Goal: Task Accomplishment & Management: Complete application form

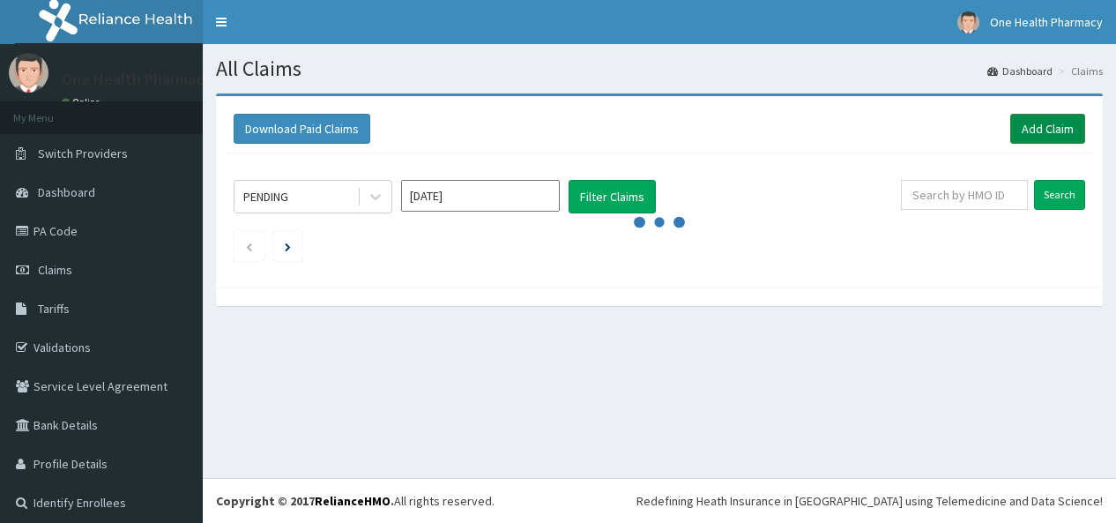
click at [1042, 130] on link "Add Claim" at bounding box center [1047, 129] width 75 height 30
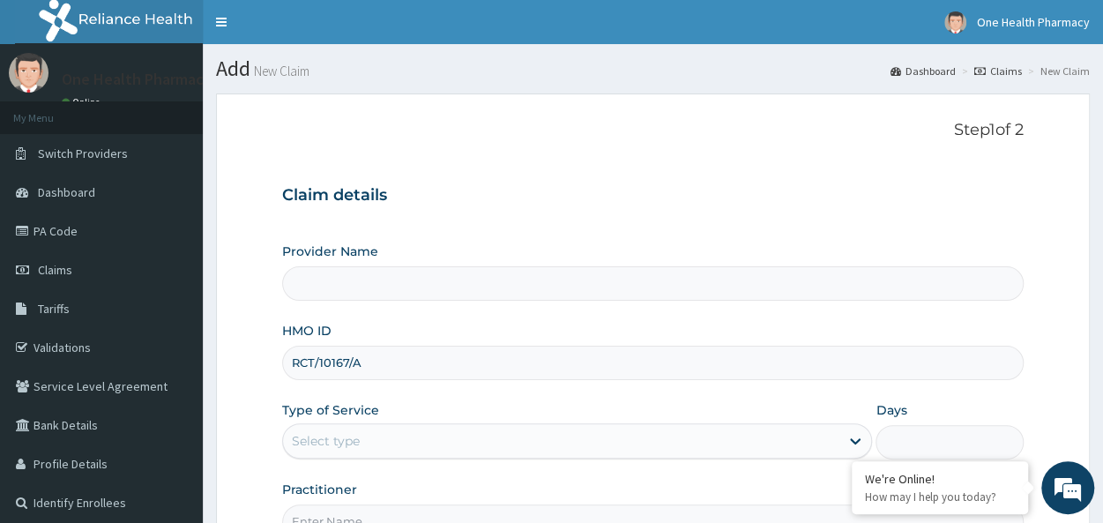
type input "RCT/10167/A"
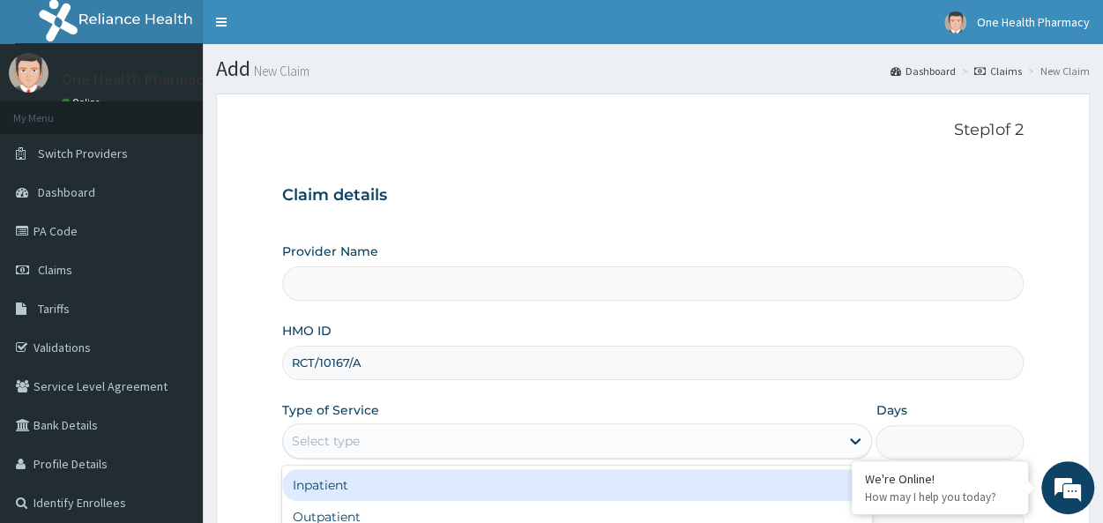
click at [360, 436] on div "Select type" at bounding box center [561, 441] width 556 height 28
type input "OneHealth Pharmacy"
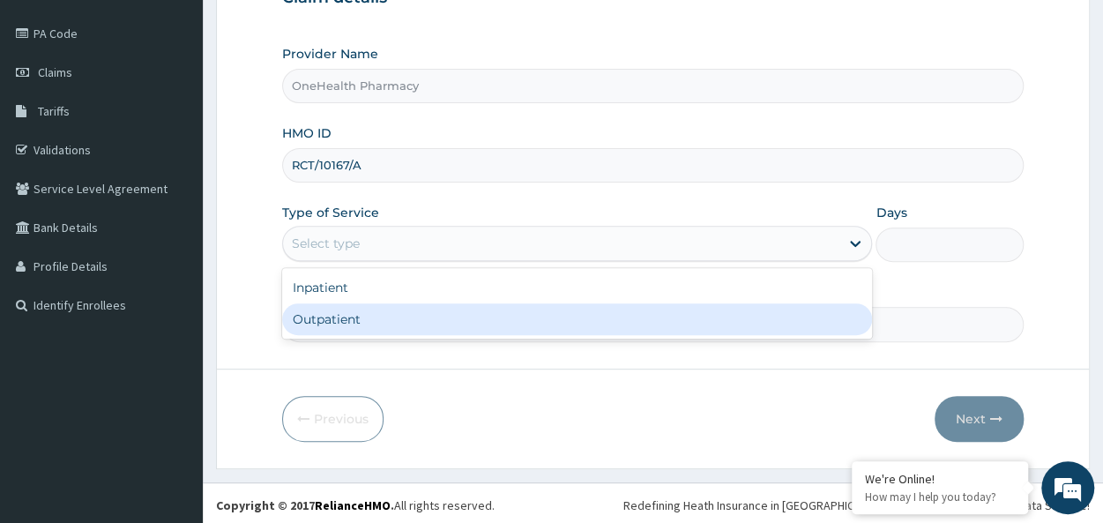
click at [331, 328] on div "Outpatient" at bounding box center [577, 319] width 590 height 32
type input "1"
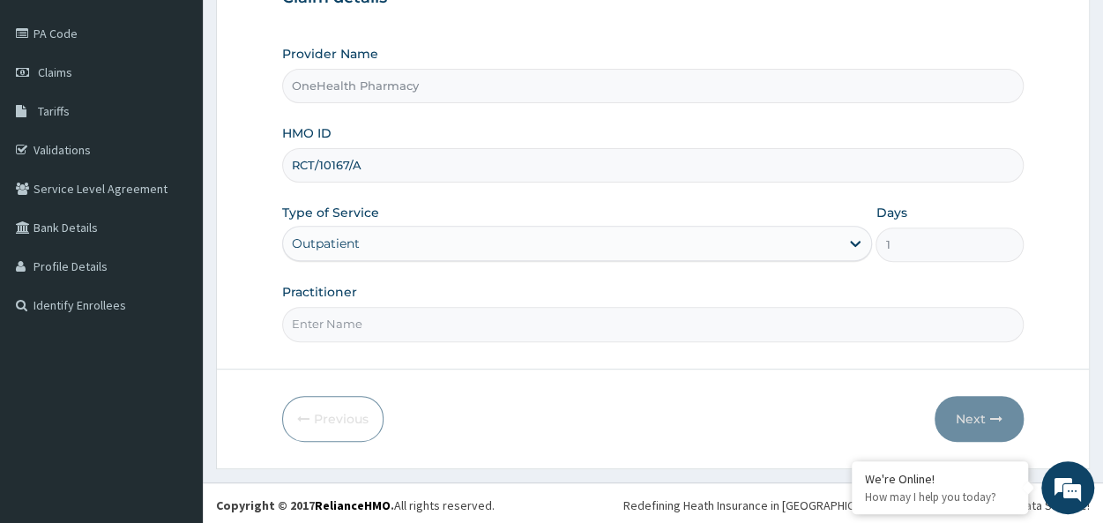
click at [372, 316] on input "Practitioner" at bounding box center [652, 324] width 741 height 34
type input "onehealth"
click at [985, 412] on button "Next" at bounding box center [978, 419] width 89 height 46
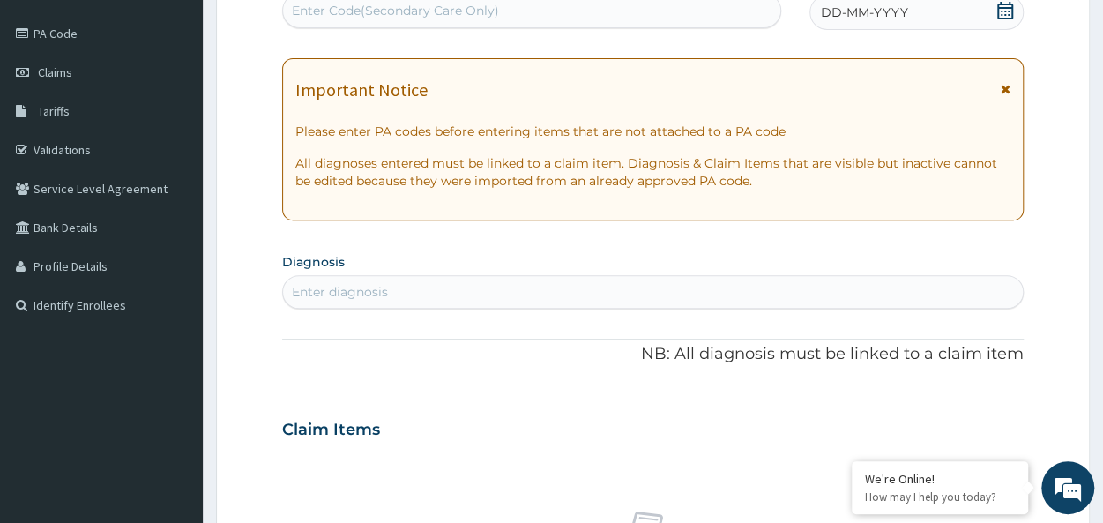
scroll to position [0, 0]
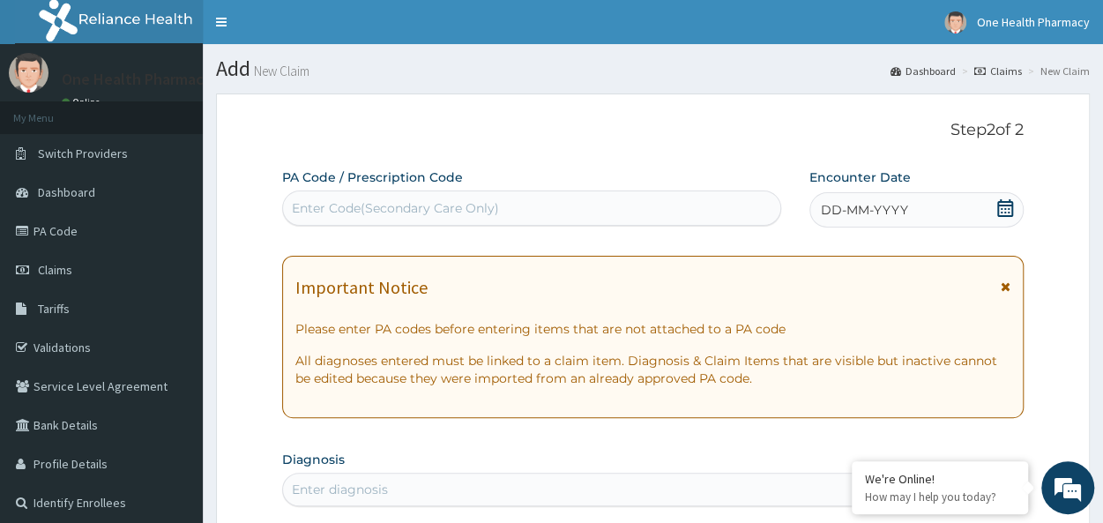
click at [326, 212] on div "Enter Code(Secondary Care Only)" at bounding box center [395, 208] width 207 height 18
paste input "PR/F5AEF108"
type input "PR/F5AEF108"
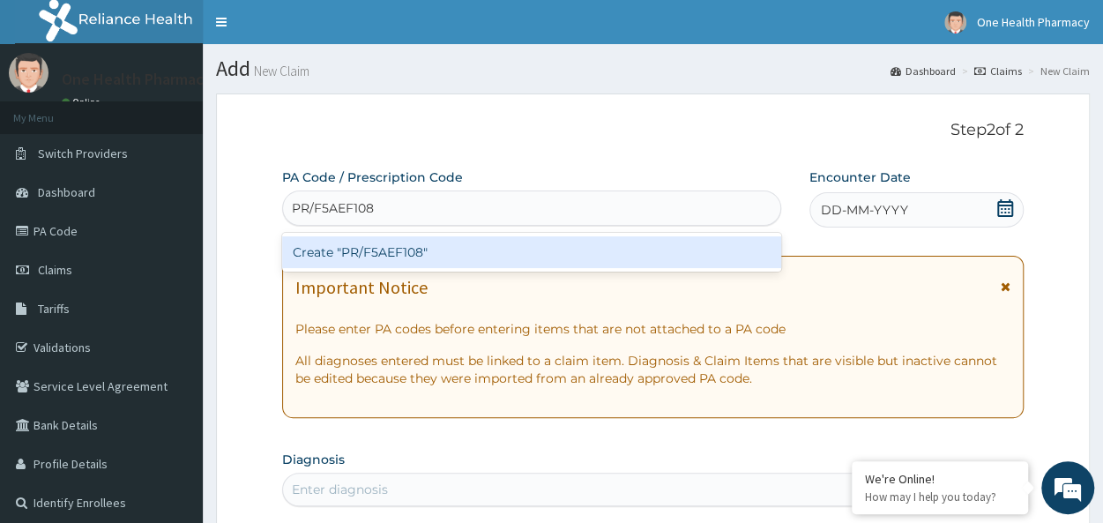
click at [434, 249] on div "Create "PR/F5AEF108"" at bounding box center [531, 252] width 499 height 32
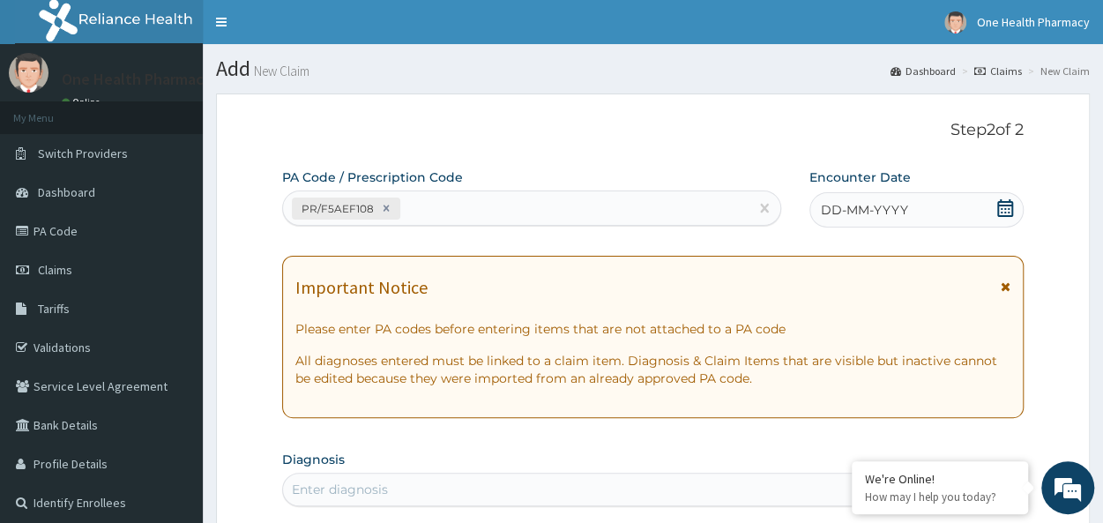
click at [939, 212] on div "DD-MM-YYYY" at bounding box center [916, 209] width 214 height 35
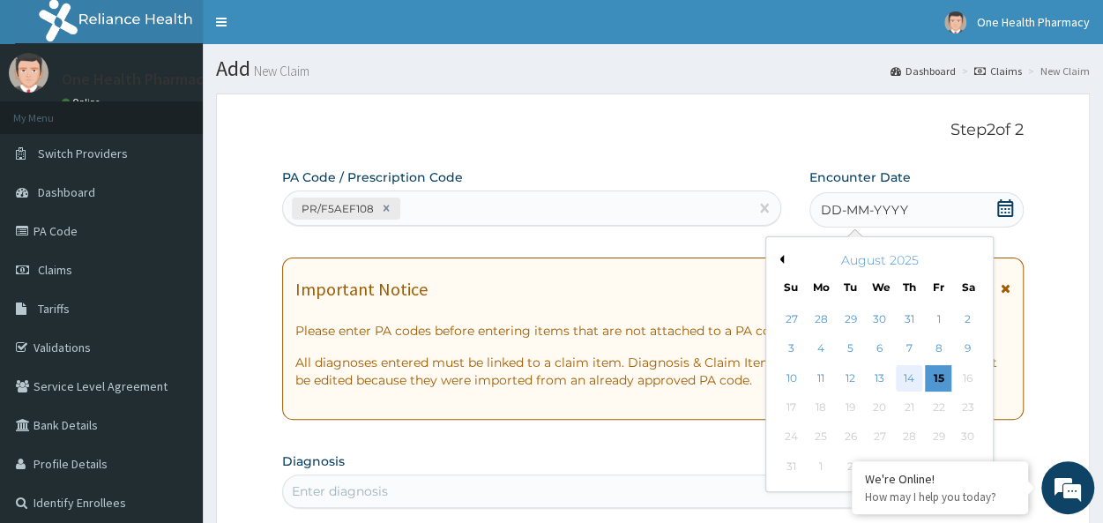
click at [908, 381] on div "14" at bounding box center [908, 378] width 26 height 26
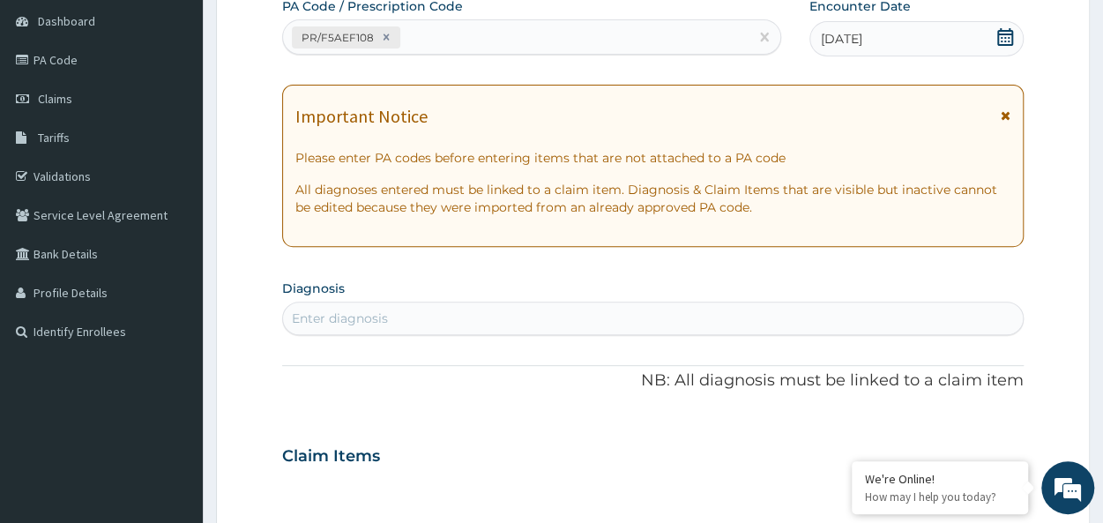
scroll to position [174, 0]
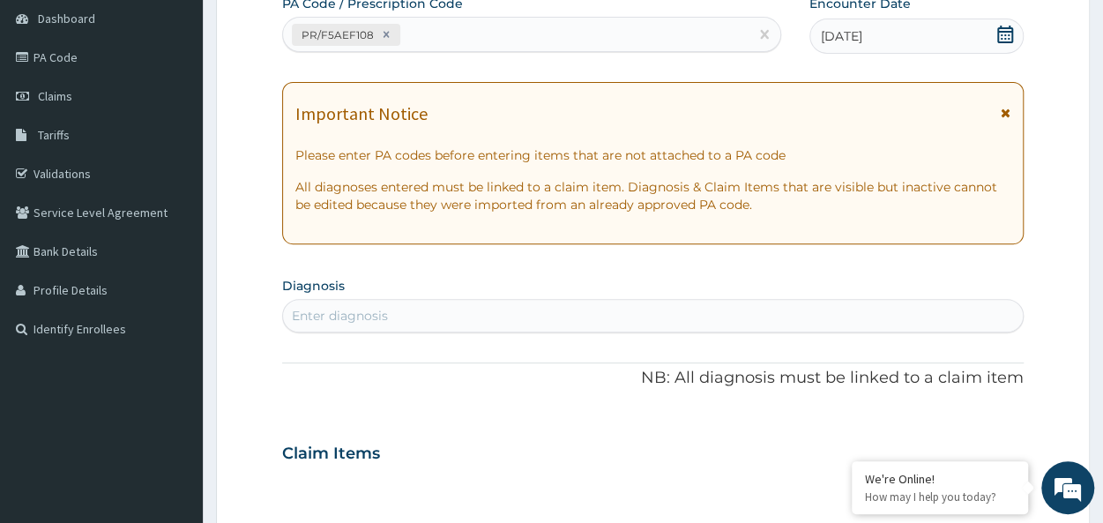
click at [490, 313] on div "Enter diagnosis" at bounding box center [652, 315] width 739 height 28
type input "malaria"
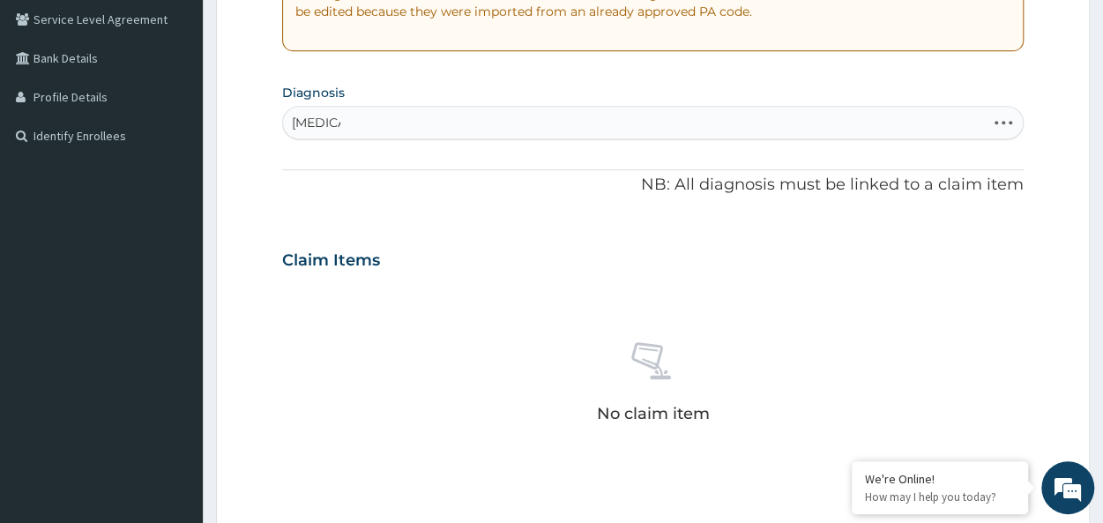
scroll to position [368, 0]
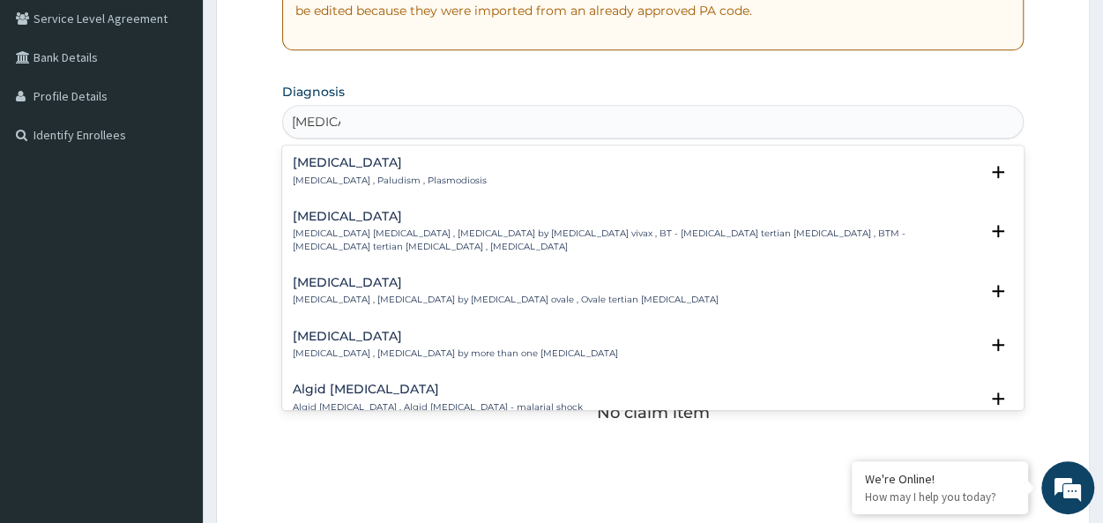
click at [301, 165] on h4 "Malaria" at bounding box center [390, 162] width 194 height 13
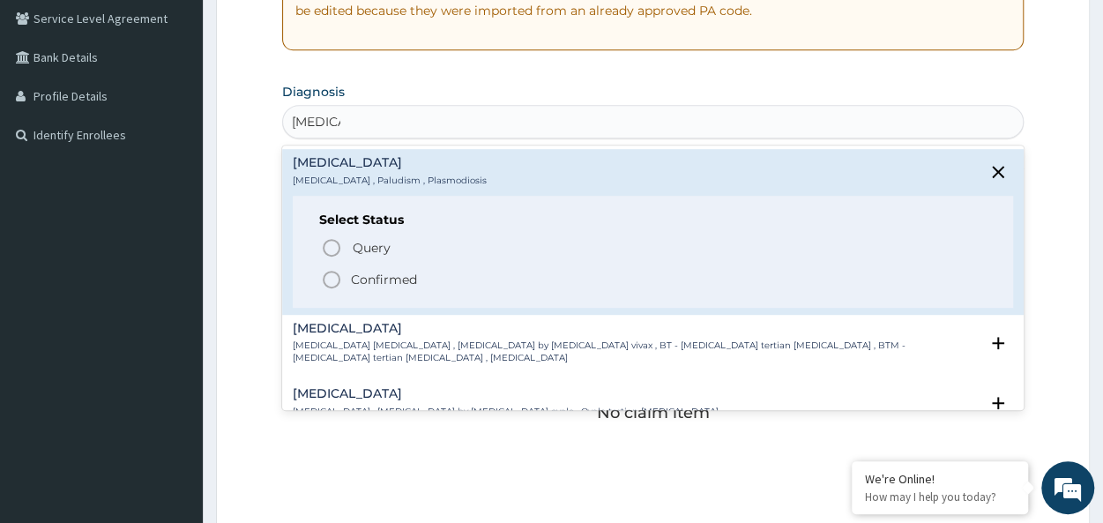
click at [378, 271] on p "Confirmed" at bounding box center [384, 280] width 66 height 18
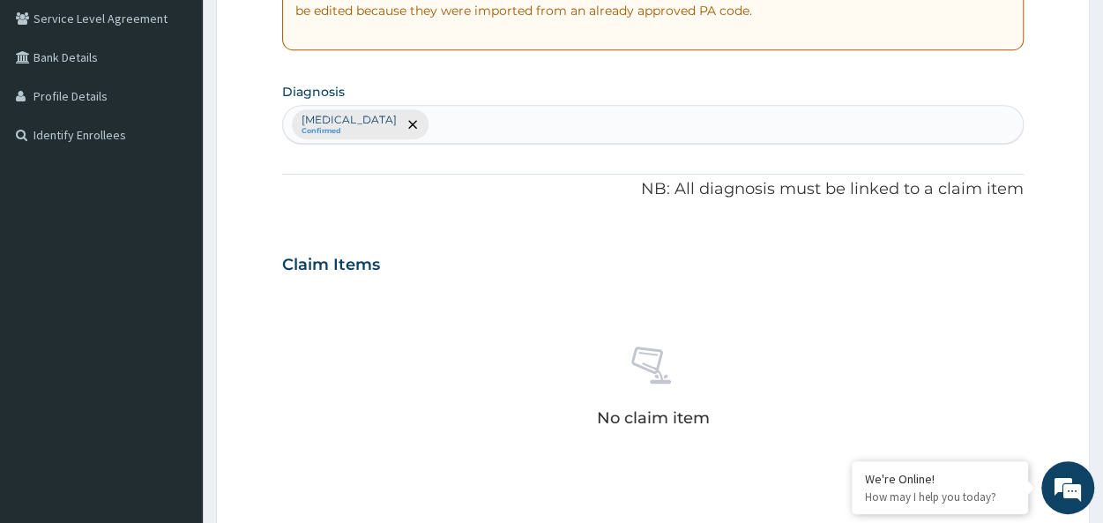
scroll to position [745, 0]
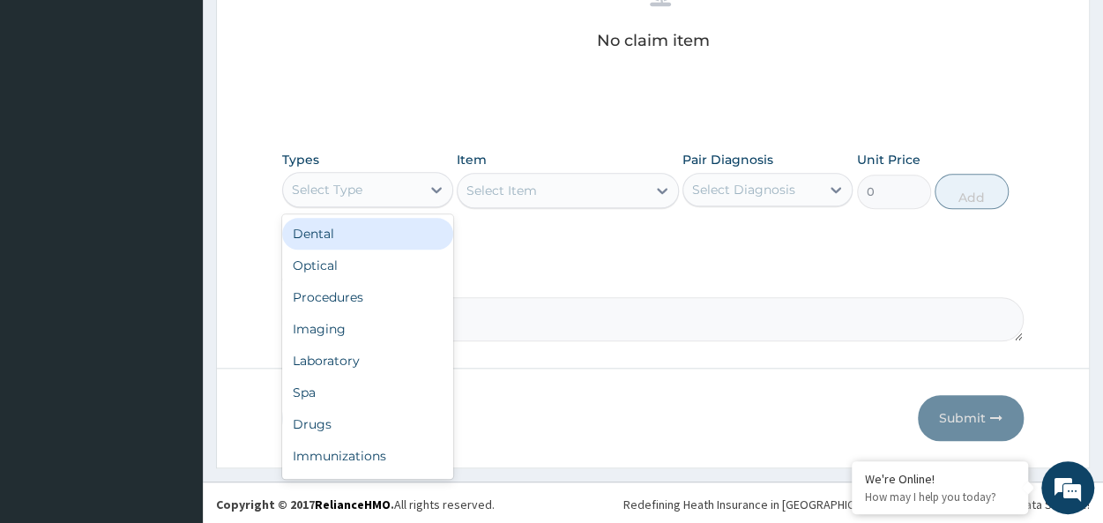
click at [335, 187] on div "Select Type" at bounding box center [327, 190] width 71 height 18
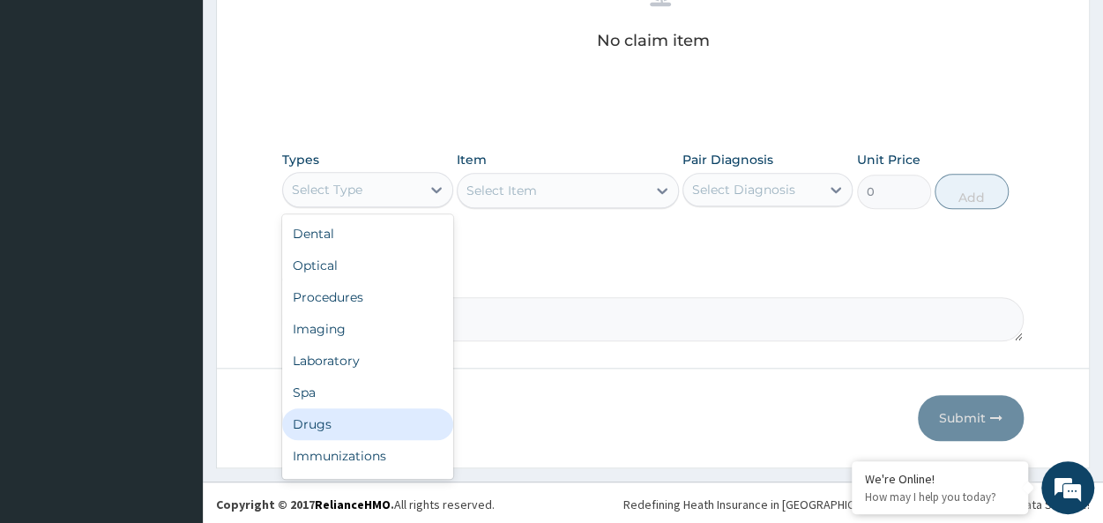
click at [327, 426] on div "Drugs" at bounding box center [367, 424] width 170 height 32
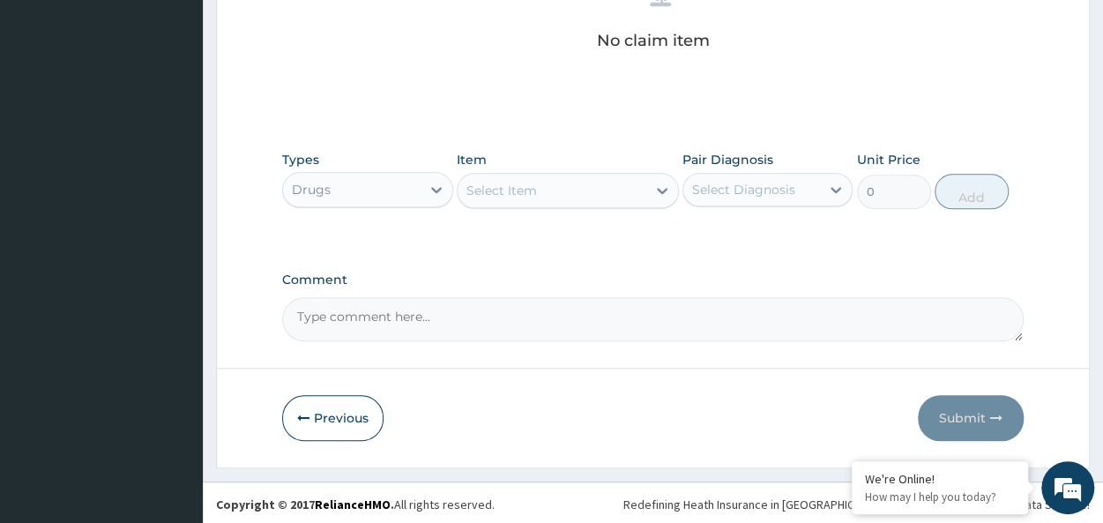
click at [501, 182] on div "Select Item" at bounding box center [501, 191] width 71 height 18
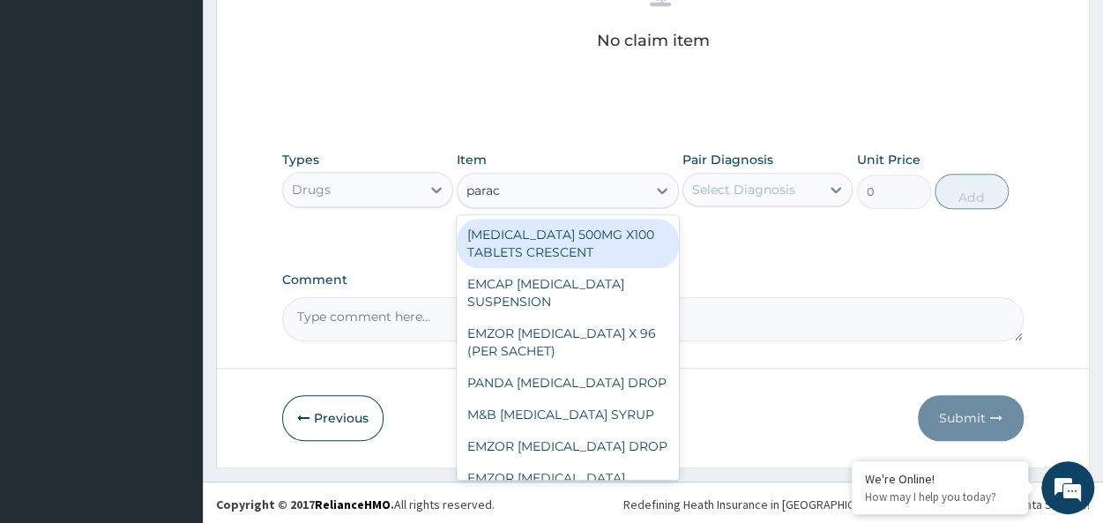
type input "parace"
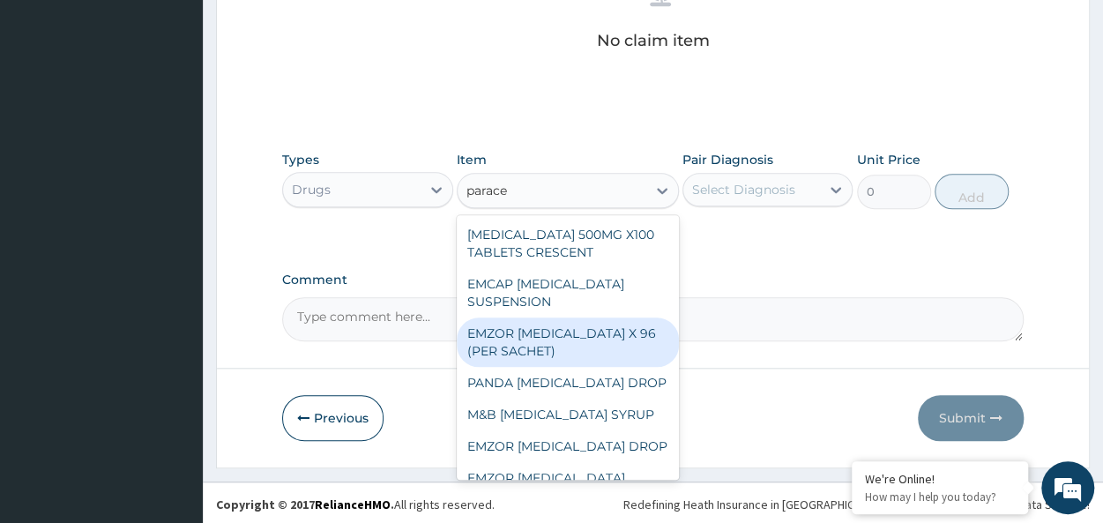
click at [541, 334] on div "EMZOR PARACETAMOL X 96 (PER SACHET)" at bounding box center [568, 341] width 222 height 49
type input "17.5"
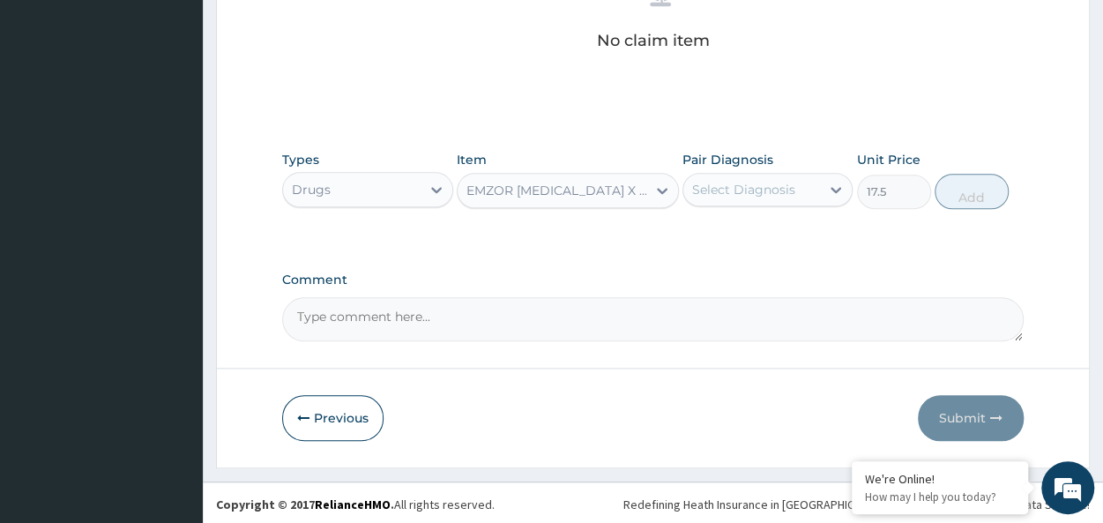
click at [731, 188] on div "Select Diagnosis" at bounding box center [743, 190] width 103 height 18
click at [765, 234] on div "Malaria" at bounding box center [767, 235] width 170 height 36
checkbox input "true"
click at [957, 181] on button "Add" at bounding box center [971, 191] width 74 height 35
type input "0"
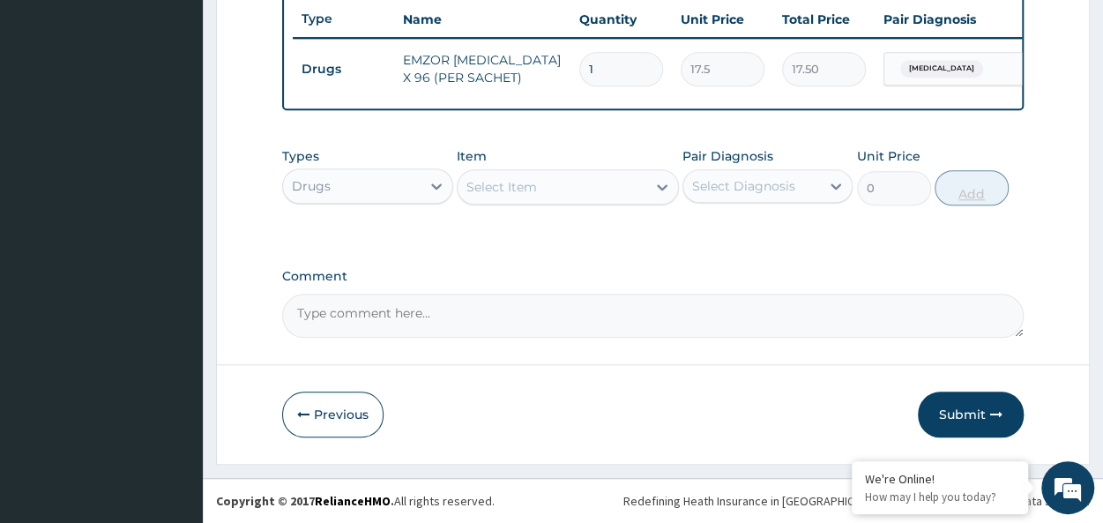
scroll to position [675, 0]
drag, startPoint x: 587, startPoint y: 70, endPoint x: 553, endPoint y: 60, distance: 34.9
click at [554, 60] on tr "Drugs EMZOR PARACETAMOL X 96 (PER SACHET) 1 17.5 17.50 Malaria Delete" at bounding box center [725, 69] width 864 height 61
drag, startPoint x: 597, startPoint y: 52, endPoint x: 569, endPoint y: 56, distance: 27.5
click at [569, 56] on tr "Drugs EMZOR PARACETAMOL X 96 (PER SACHET) 1 17.5 17.50 Malaria Delete" at bounding box center [725, 69] width 864 height 61
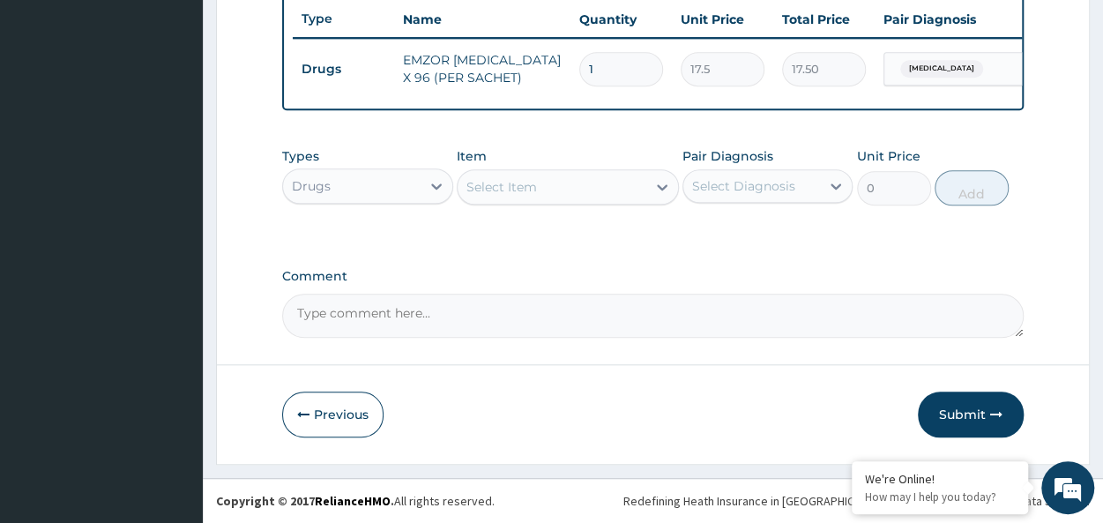
type input "3"
type input "52.50"
type input "36"
type input "630.00"
type input "36"
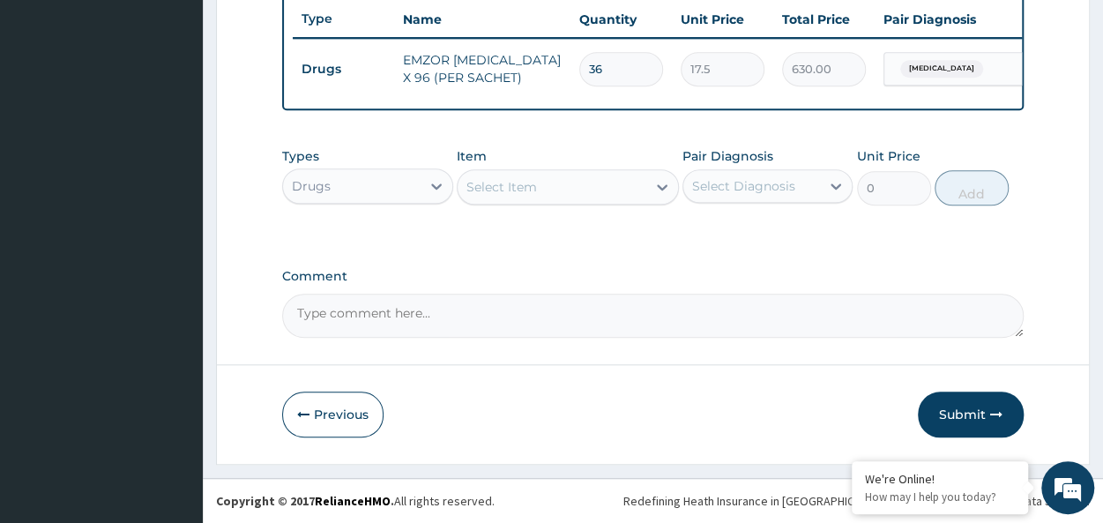
click at [543, 193] on div "Select Item" at bounding box center [551, 187] width 189 height 28
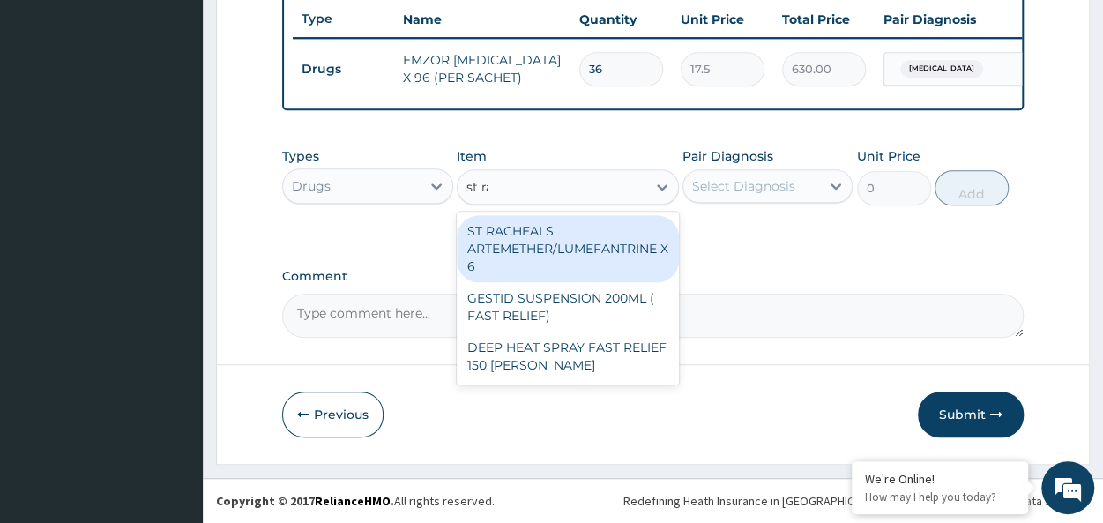
type input "st rac"
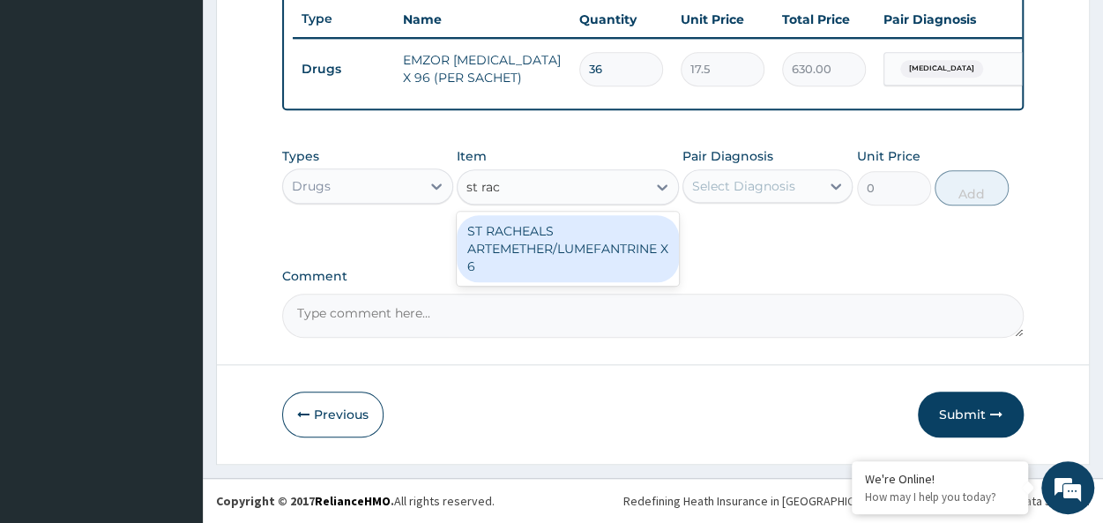
click at [577, 248] on div "ST RACHEALS ARTEMETHER/LUMEFANTRINE X 6" at bounding box center [568, 248] width 222 height 67
type input "303.3333435058594"
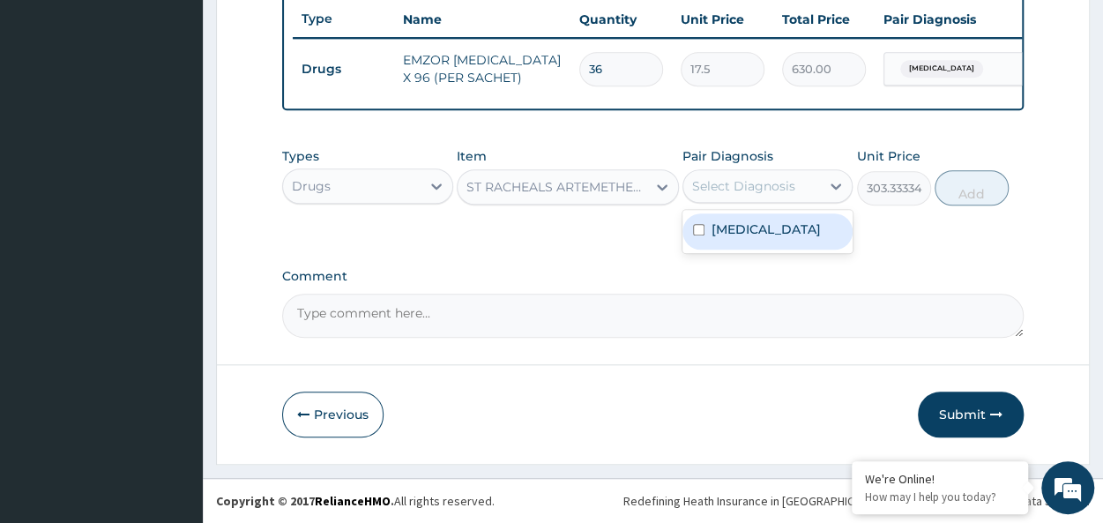
click at [782, 186] on div "Select Diagnosis" at bounding box center [743, 186] width 103 height 18
click at [786, 223] on div "[MEDICAL_DATA]" at bounding box center [767, 231] width 170 height 36
checkbox input "true"
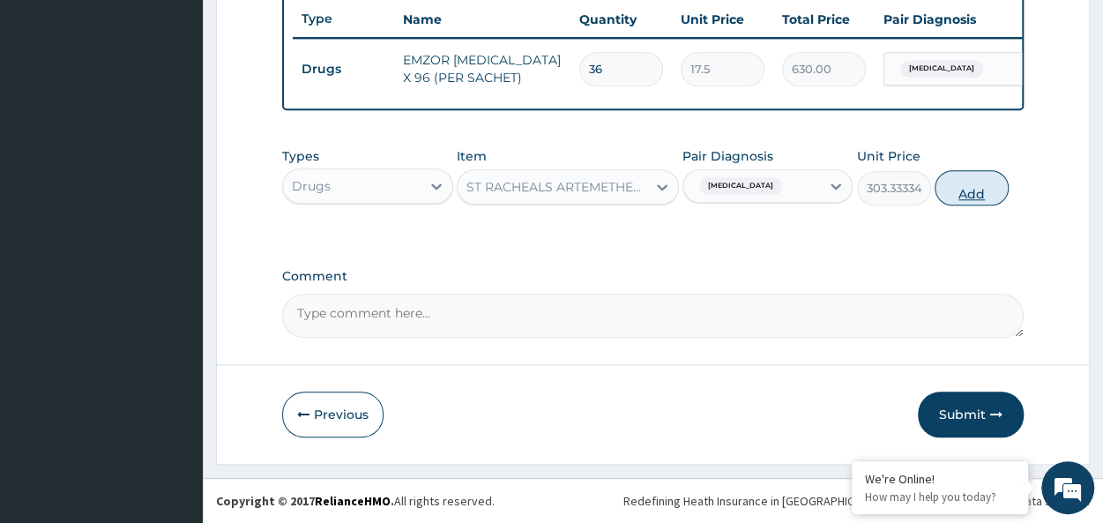
click at [985, 199] on button "Add" at bounding box center [971, 187] width 74 height 35
type input "0"
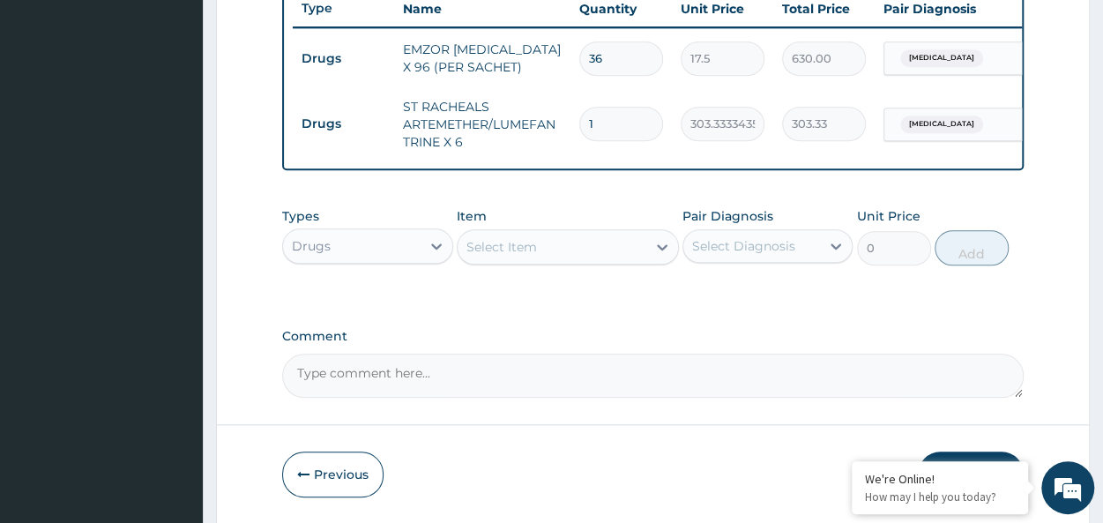
type input "0.00"
type input "6"
type input "1820.00"
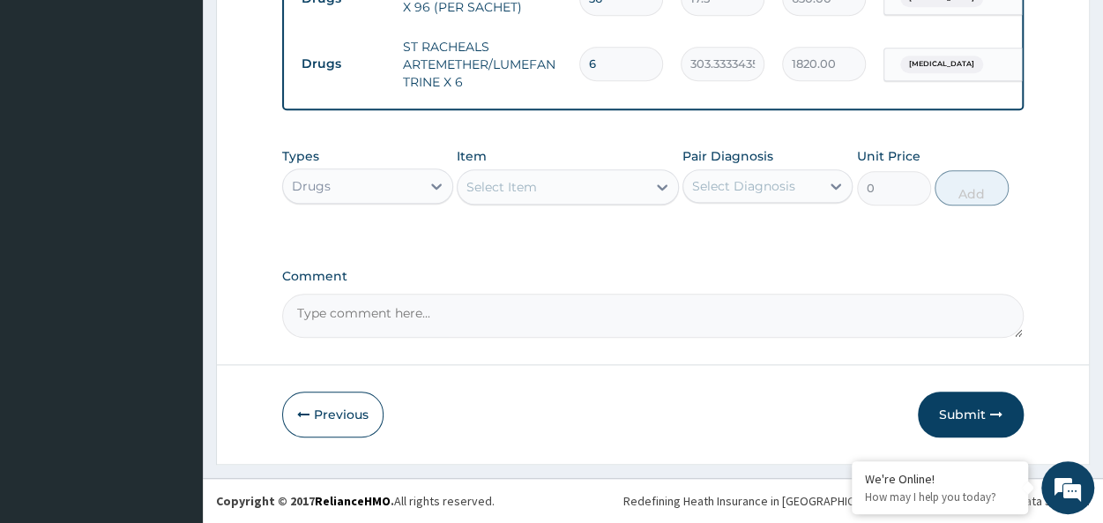
type input "6"
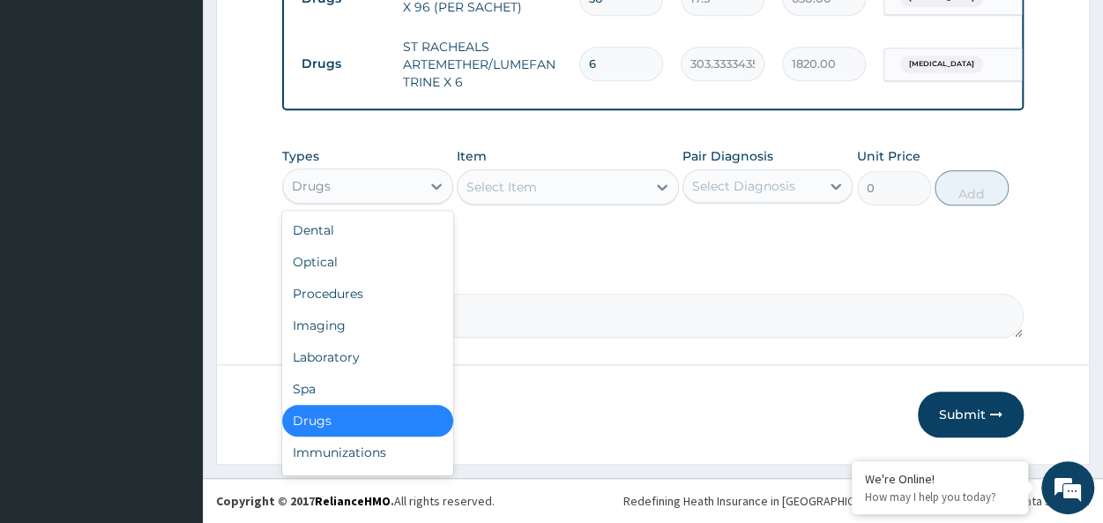
click at [335, 181] on div "Drugs" at bounding box center [351, 186] width 137 height 28
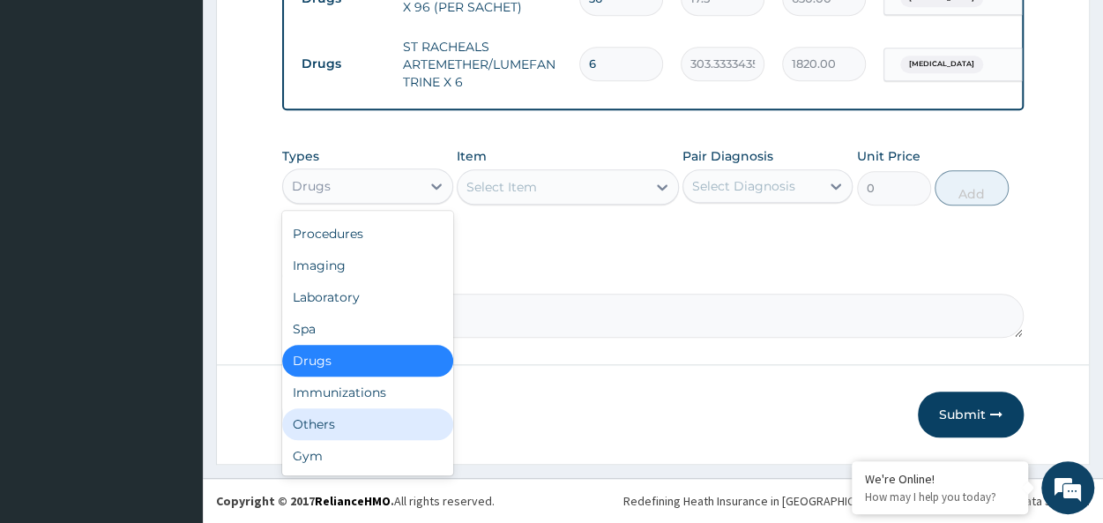
click at [331, 421] on div "Others" at bounding box center [367, 424] width 170 height 32
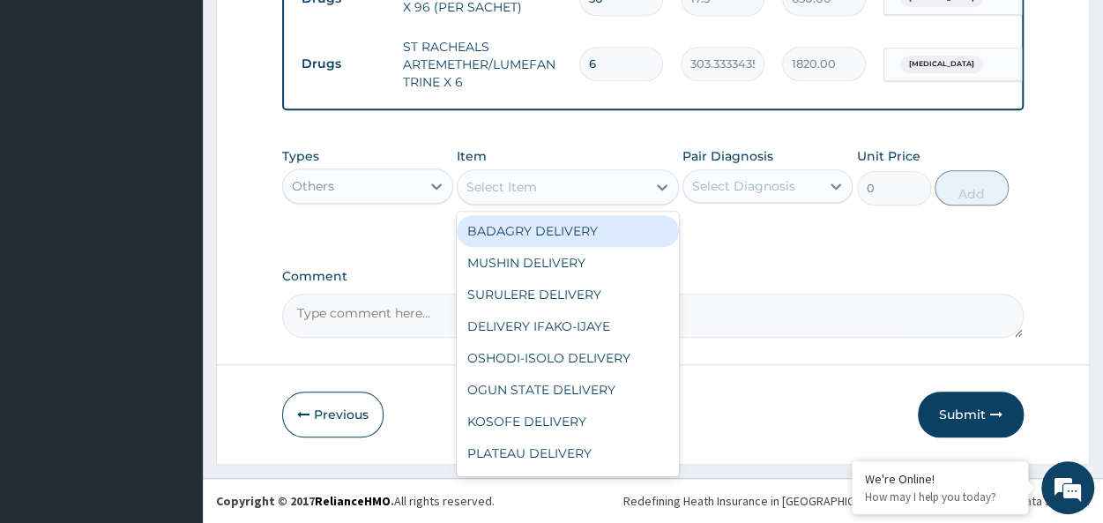
click at [538, 191] on div "Select Item" at bounding box center [551, 187] width 189 height 28
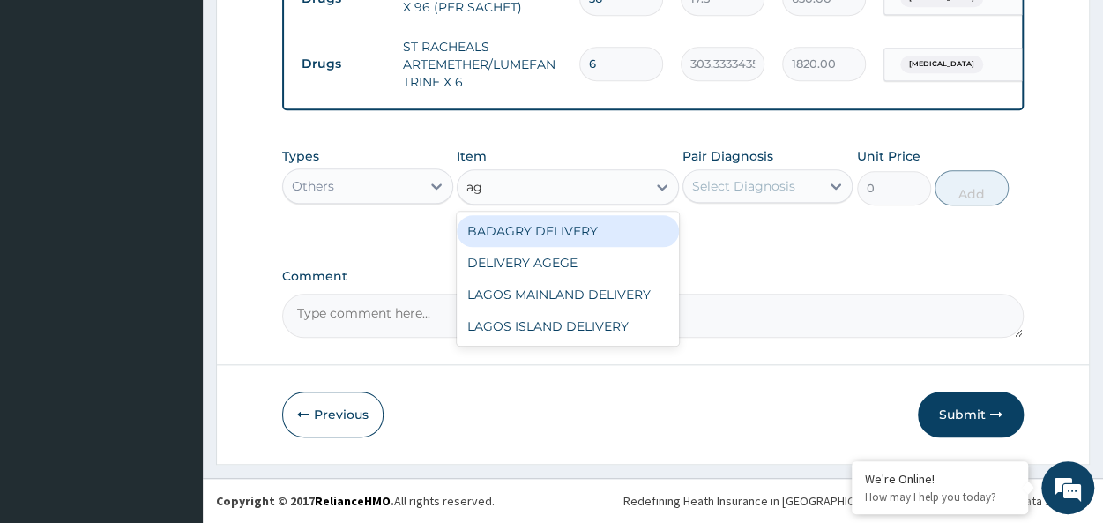
type input "age"
click at [598, 224] on div "DELIVERY AGEGE" at bounding box center [568, 231] width 222 height 32
type input "2500"
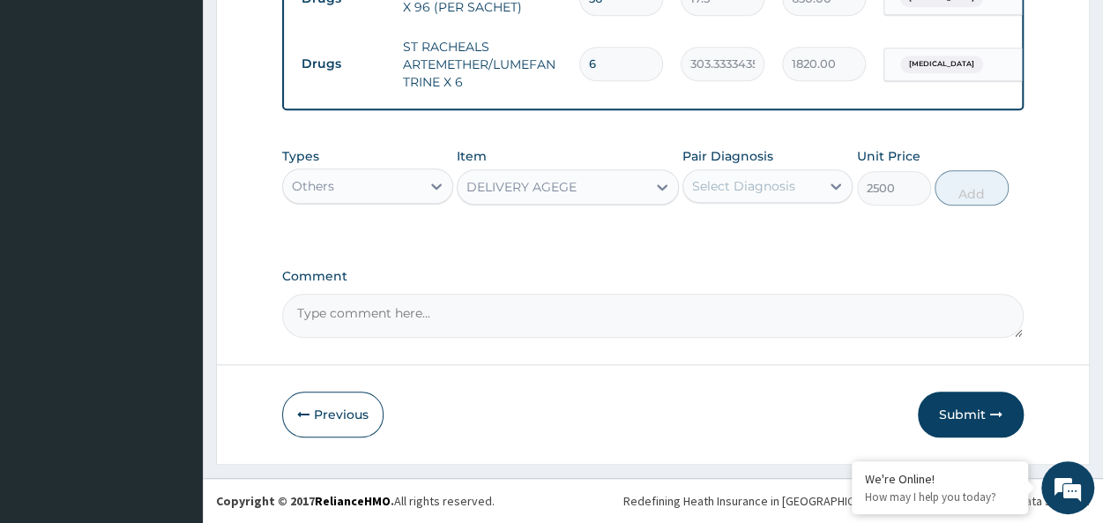
click at [754, 192] on div "Select Diagnosis" at bounding box center [743, 186] width 103 height 18
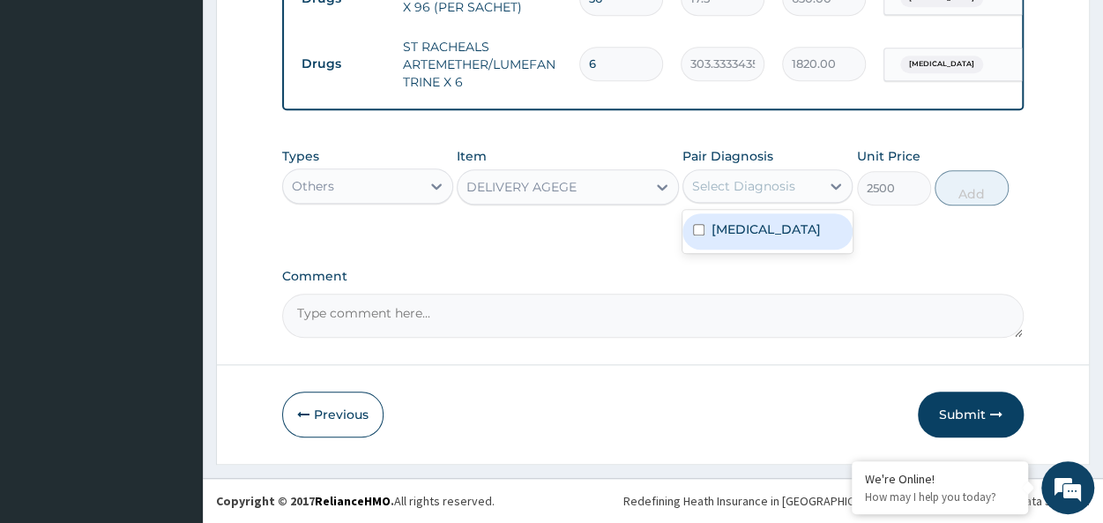
click at [806, 223] on div "[MEDICAL_DATA]" at bounding box center [767, 231] width 170 height 36
checkbox input "true"
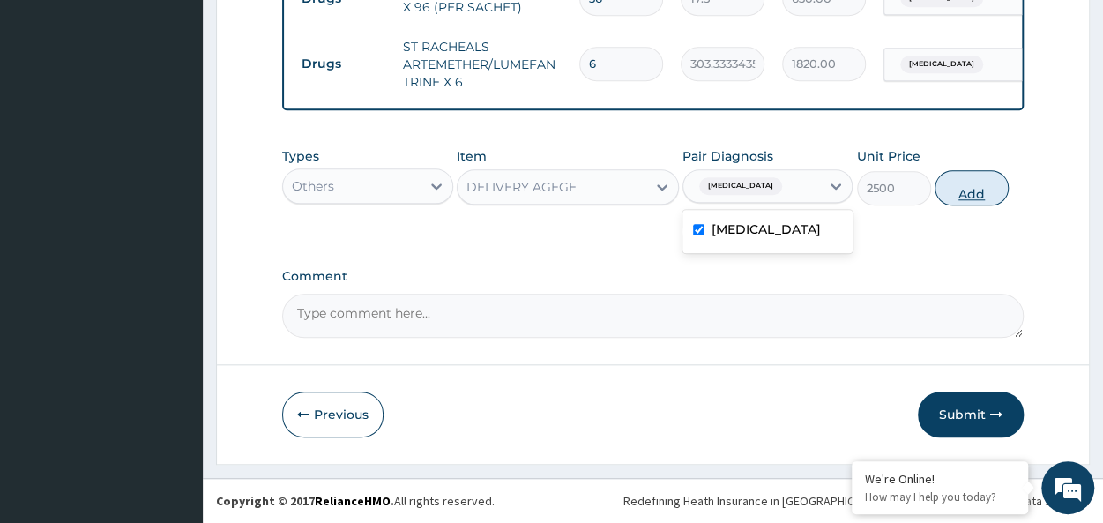
click at [979, 177] on button "Add" at bounding box center [971, 187] width 74 height 35
type input "0"
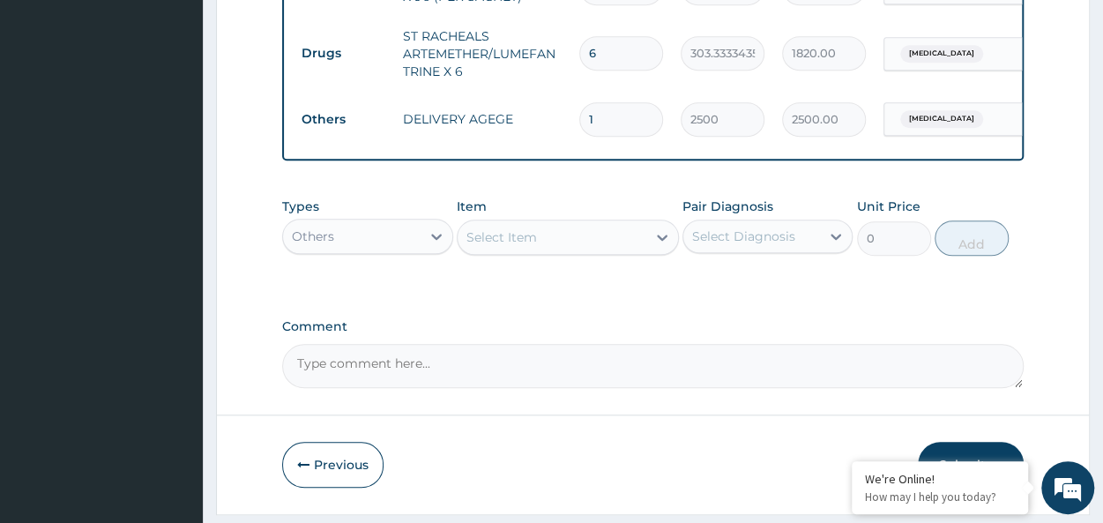
scroll to position [806, 0]
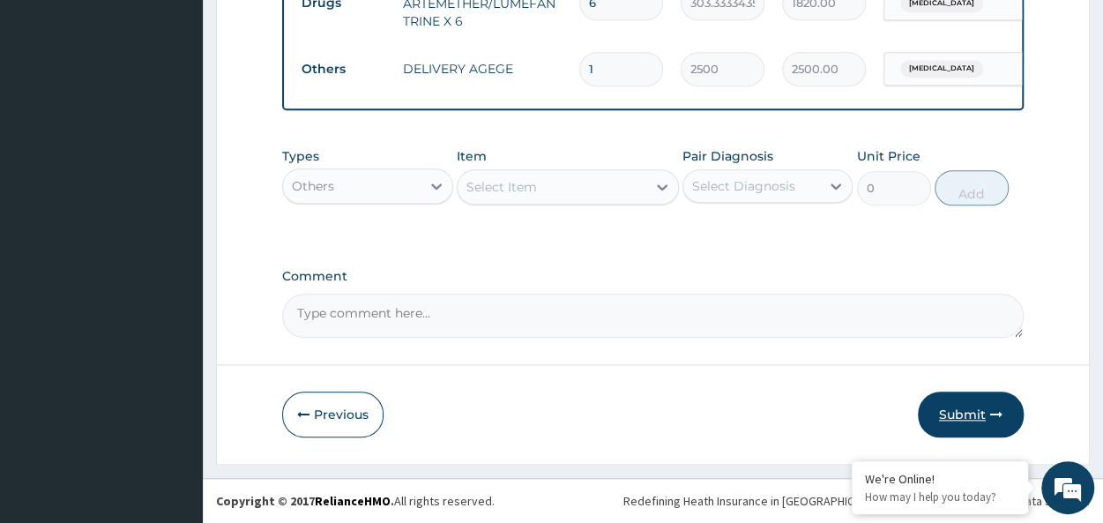
click at [966, 412] on button "Submit" at bounding box center [970, 414] width 106 height 46
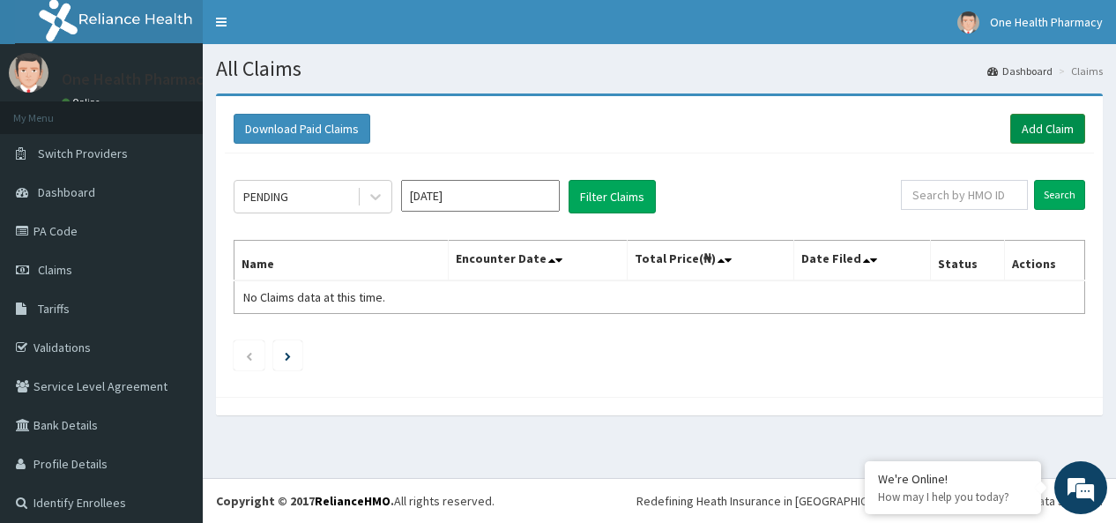
click at [1031, 128] on link "Add Claim" at bounding box center [1047, 129] width 75 height 30
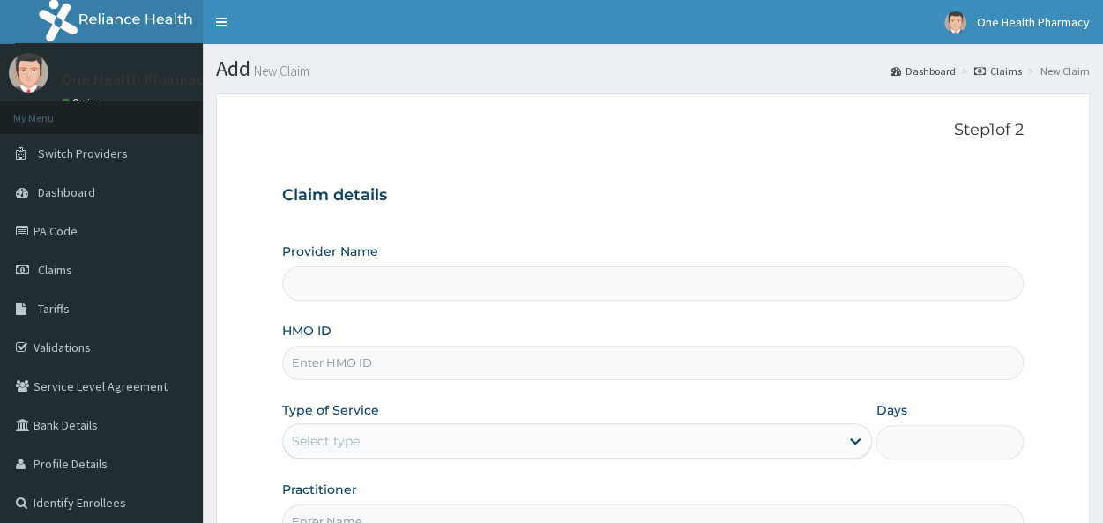
click at [314, 351] on input "HMO ID" at bounding box center [652, 362] width 741 height 34
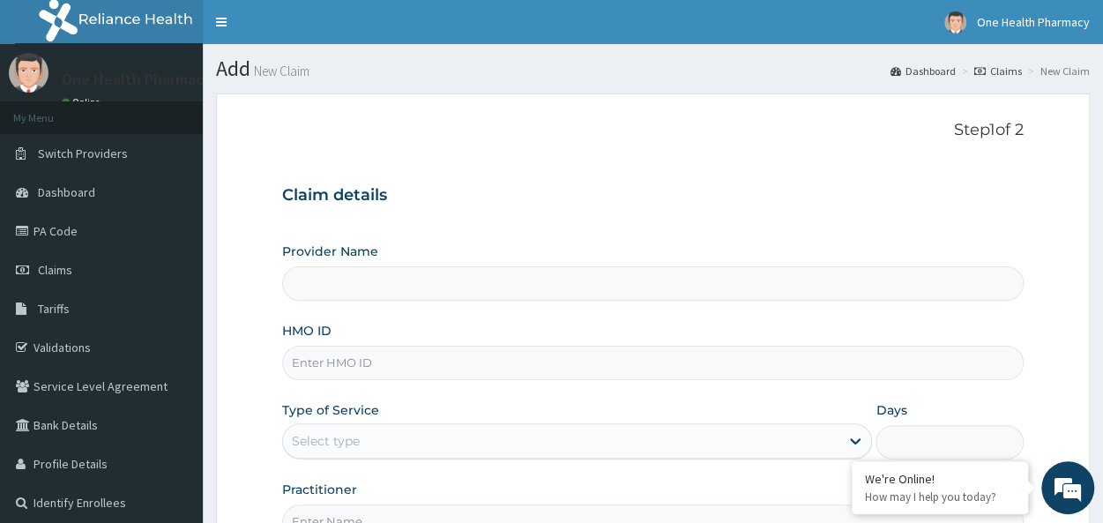
paste input "OHT/10418/A"
type input "OHT/10418/A"
type input "OneHealth Pharmacy"
type input "OHT/10418/A"
click at [321, 427] on div "Select type" at bounding box center [561, 441] width 556 height 28
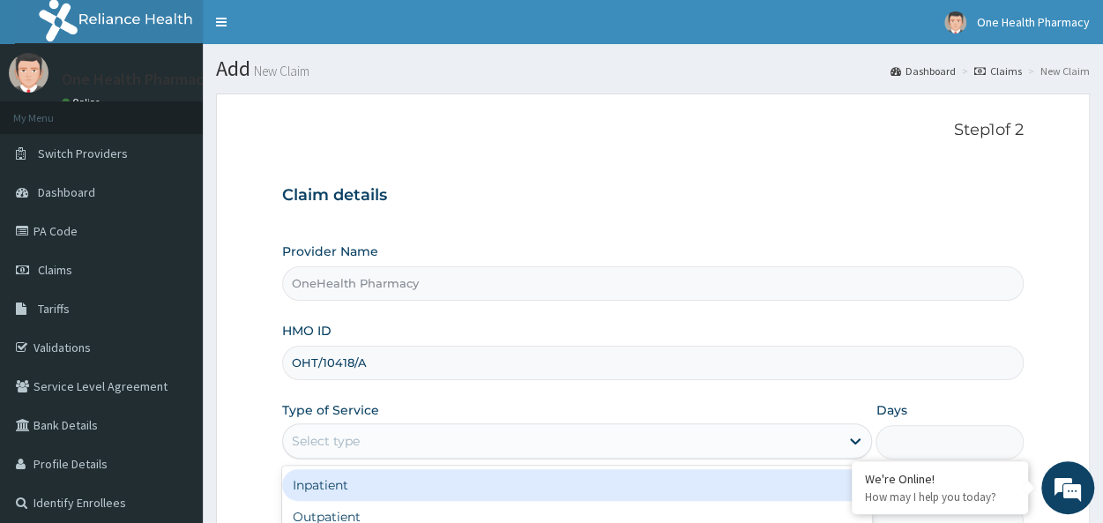
scroll to position [197, 0]
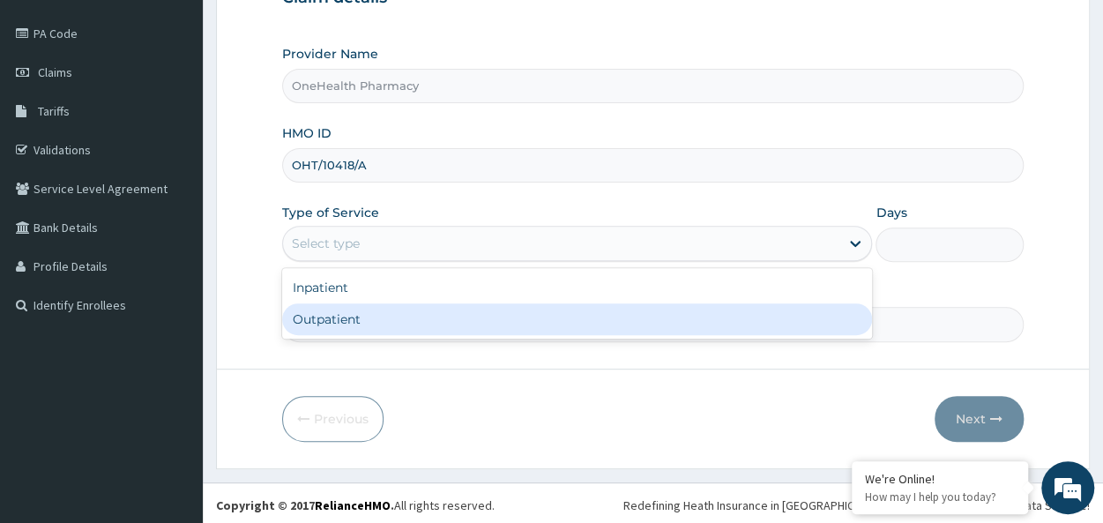
click at [372, 327] on div "Outpatient" at bounding box center [577, 319] width 590 height 32
type input "1"
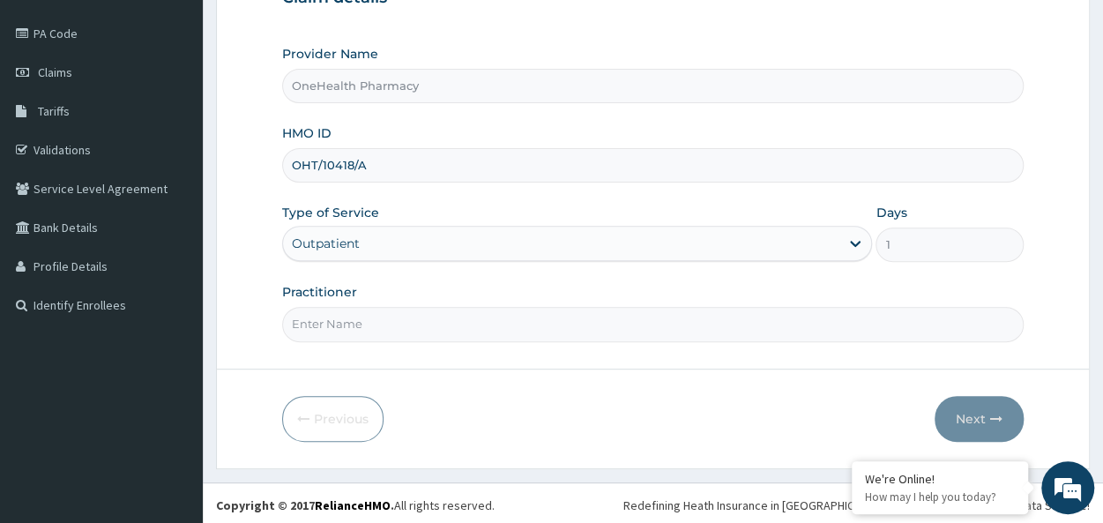
click at [398, 323] on input "Practitioner" at bounding box center [652, 324] width 741 height 34
type input "onehealth"
click at [989, 400] on button "Next" at bounding box center [978, 419] width 89 height 46
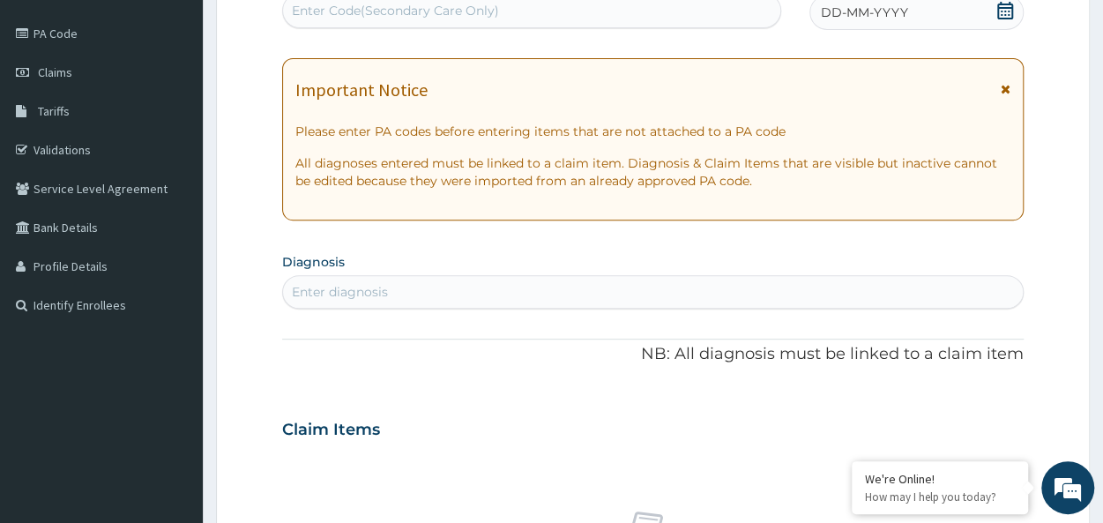
scroll to position [0, 0]
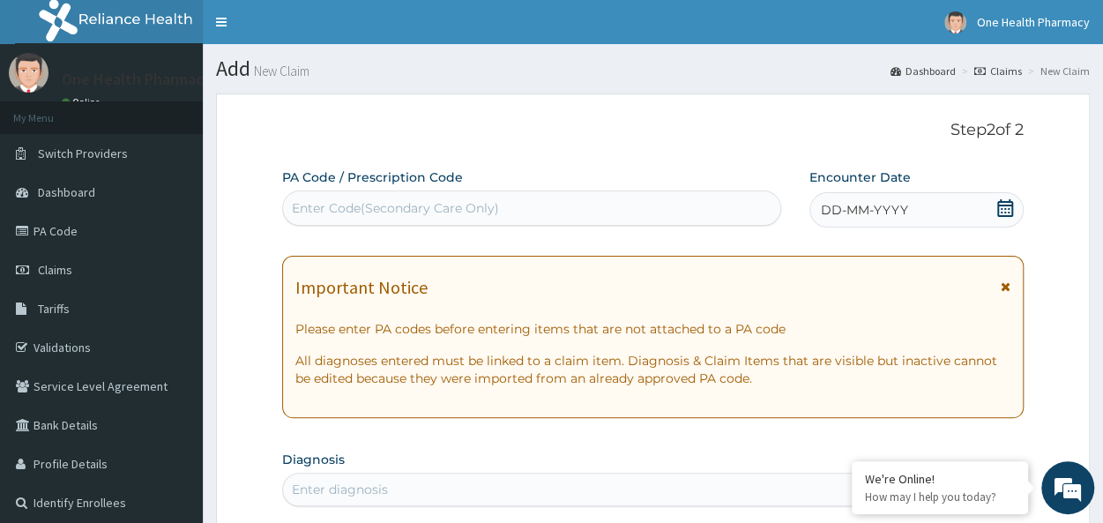
click at [359, 207] on div "Enter Code(Secondary Care Only)" at bounding box center [395, 208] width 207 height 18
click at [358, 345] on div "Important Notice Please enter PA codes before entering items that are not attac…" at bounding box center [652, 337] width 741 height 162
click at [444, 194] on div "Enter Code(Secondary Care Only)" at bounding box center [531, 208] width 497 height 28
paste input "PR/F13BB683"
type input "PR/F13BB683"
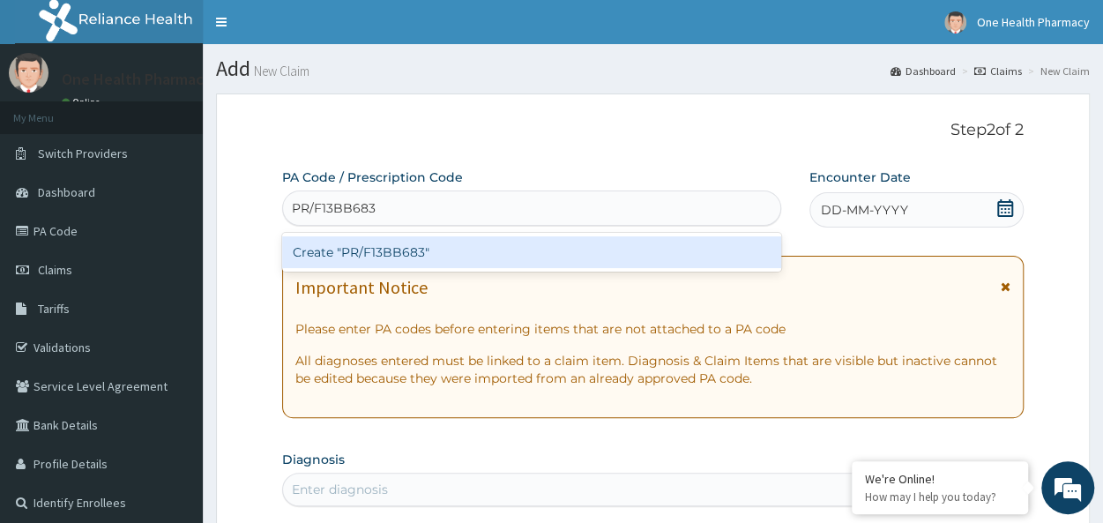
click at [455, 254] on div "Create "PR/F13BB683"" at bounding box center [531, 252] width 499 height 32
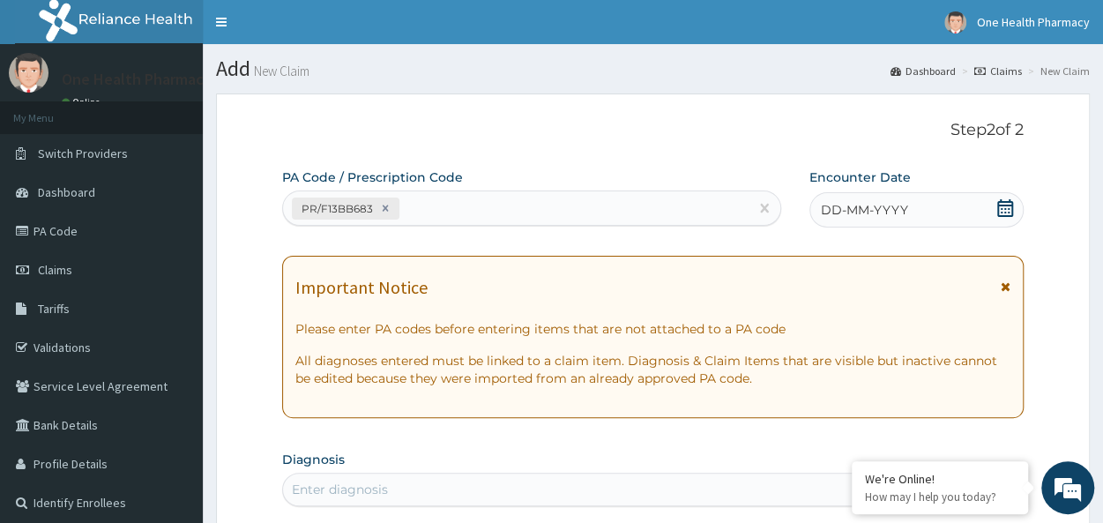
click at [906, 214] on div "DD-MM-YYYY" at bounding box center [916, 209] width 214 height 35
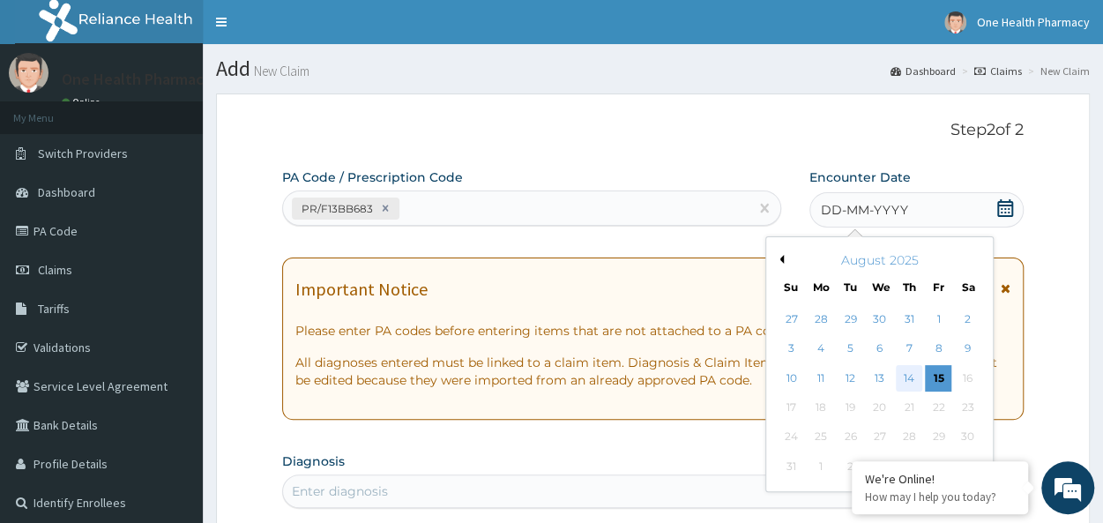
click at [897, 375] on div "14" at bounding box center [908, 378] width 26 height 26
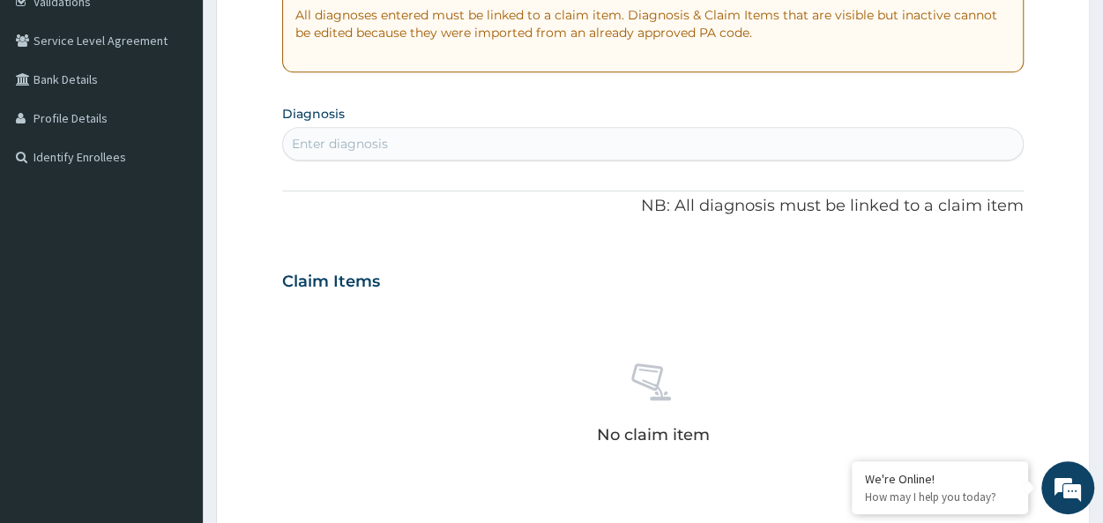
scroll to position [375, 0]
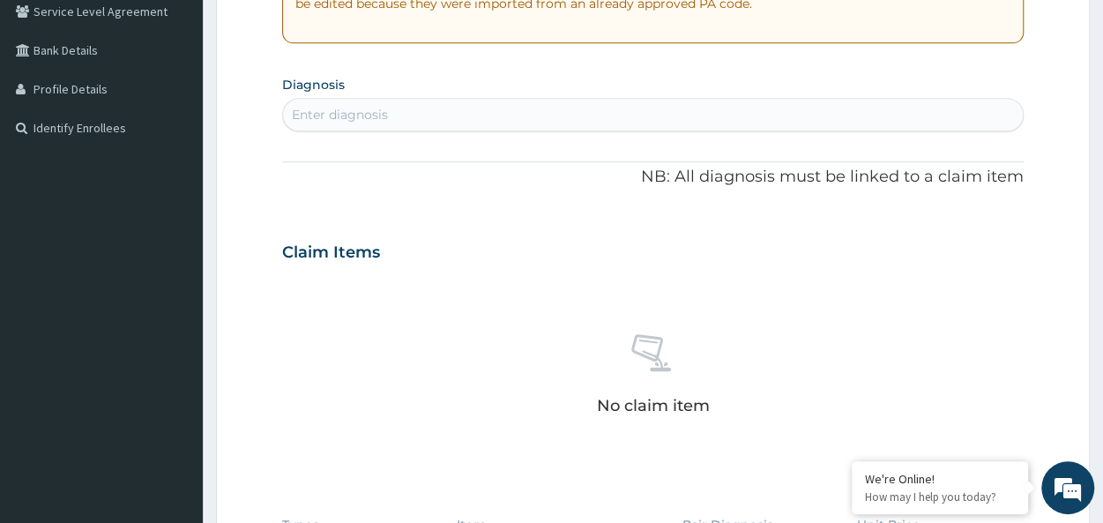
click at [390, 120] on div "Enter diagnosis" at bounding box center [652, 114] width 739 height 28
type input "malaria"
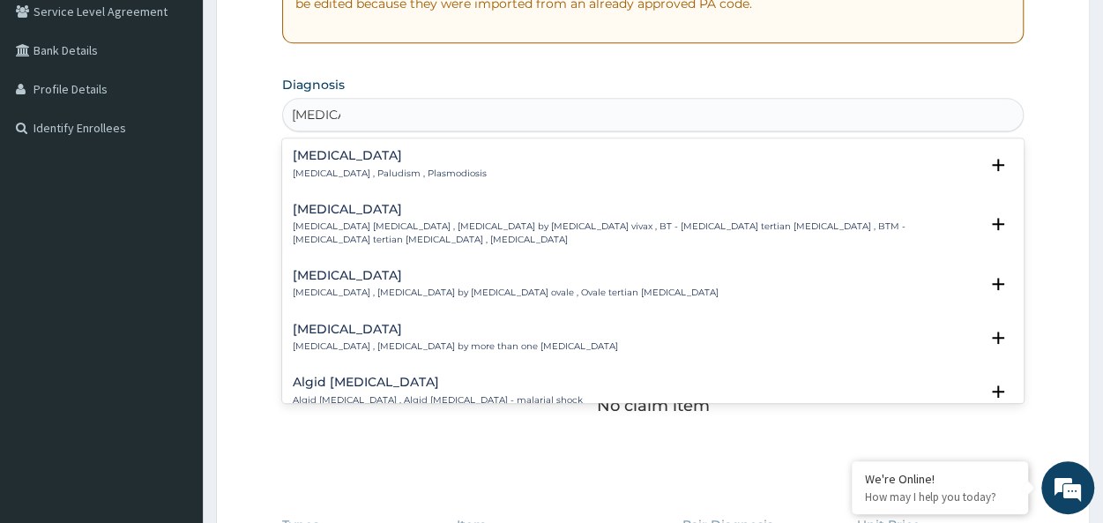
click at [306, 168] on p "Malaria , Paludism , Plasmodiosis" at bounding box center [390, 173] width 194 height 12
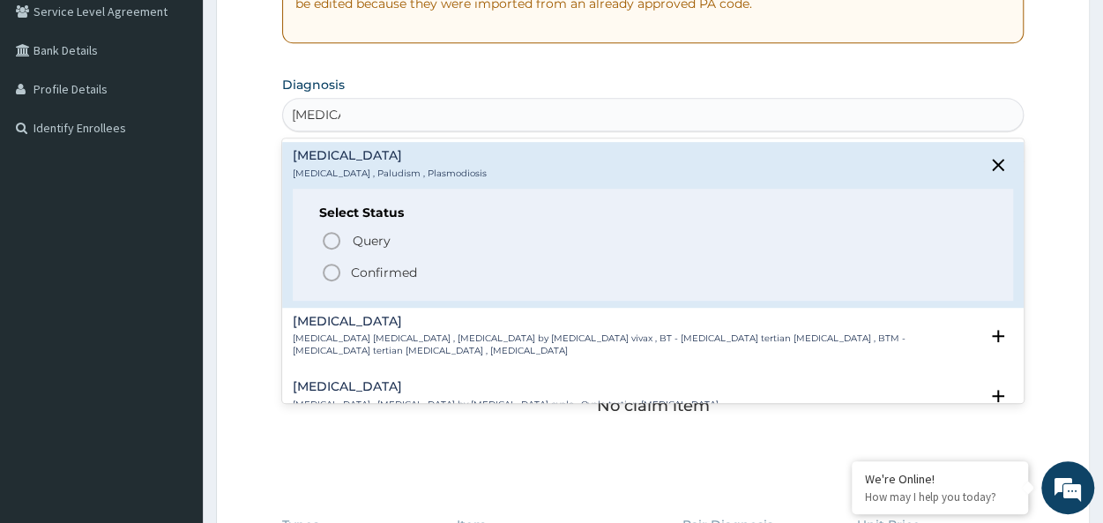
click at [368, 271] on p "Confirmed" at bounding box center [384, 273] width 66 height 18
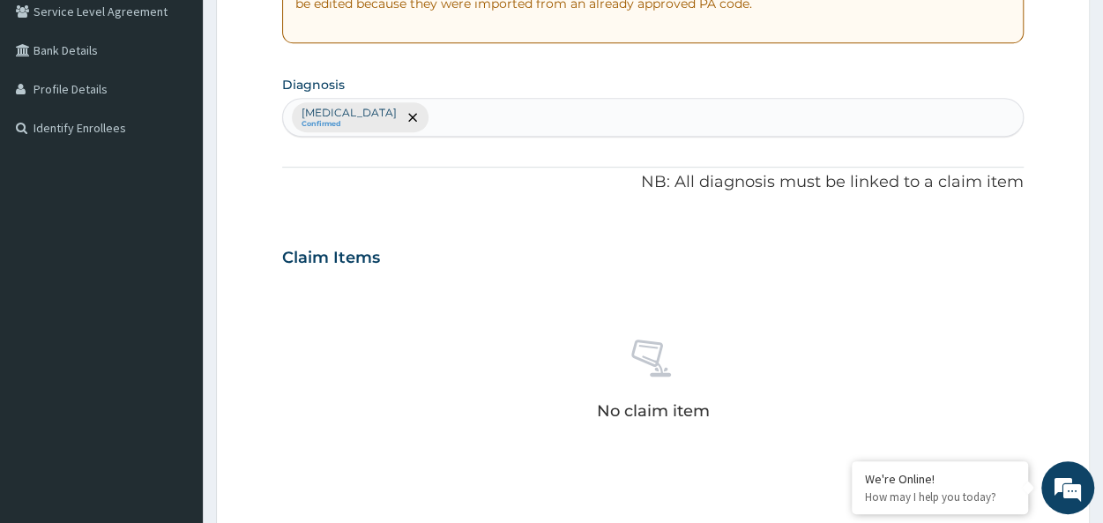
scroll to position [745, 0]
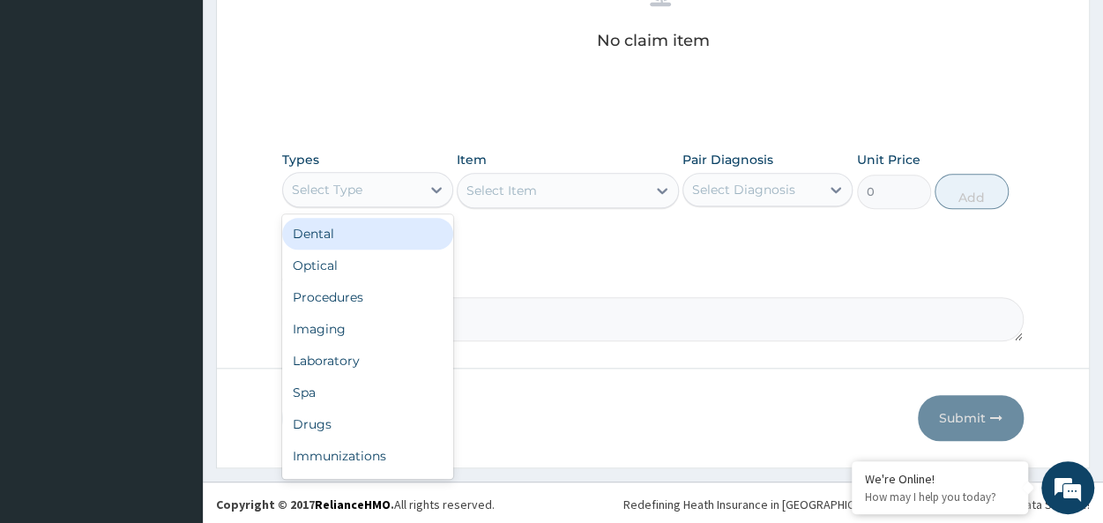
click at [347, 192] on div "Select Type" at bounding box center [327, 190] width 71 height 18
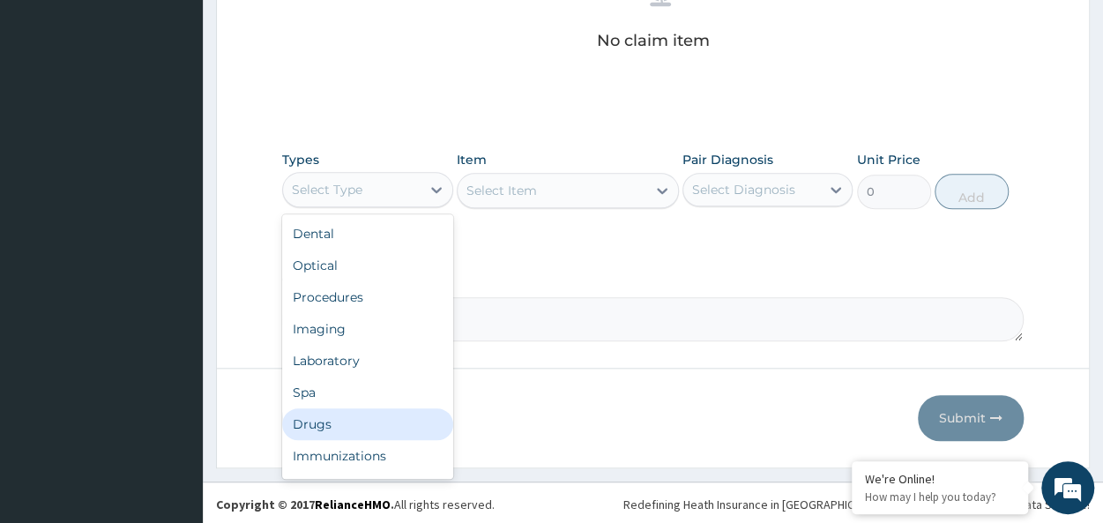
click at [328, 428] on div "Drugs" at bounding box center [367, 424] width 170 height 32
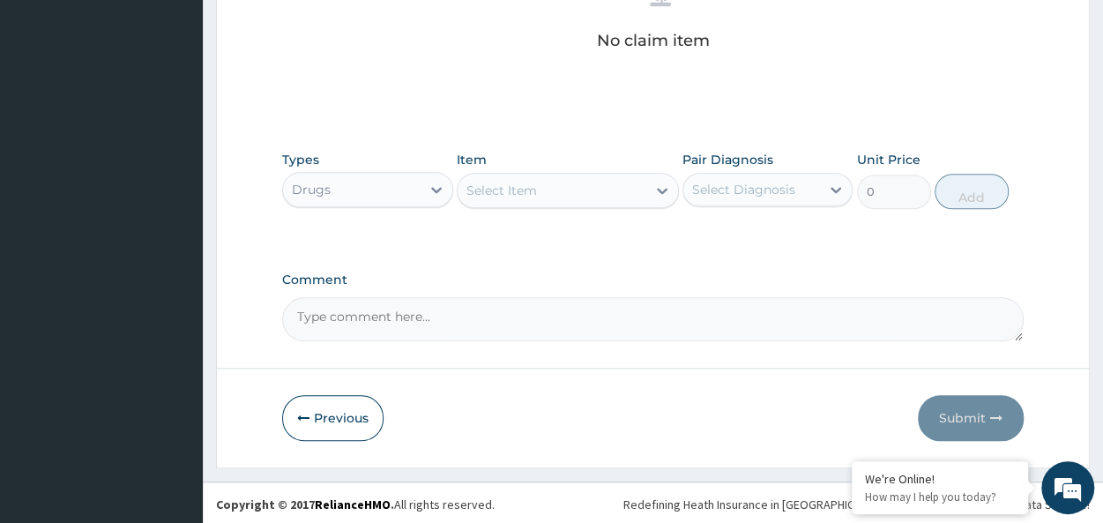
click at [534, 184] on div "Select Item" at bounding box center [501, 191] width 71 height 18
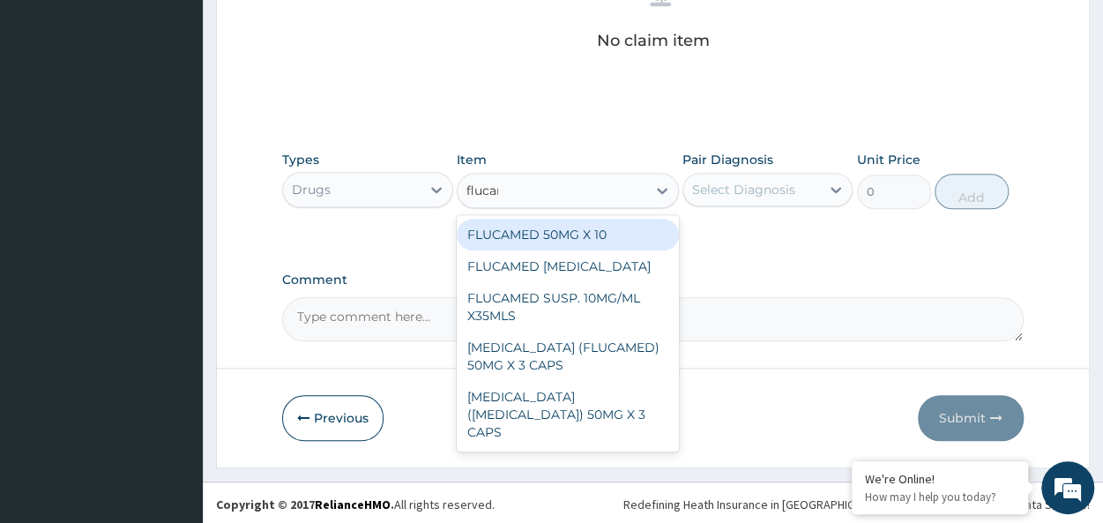
type input "flucame"
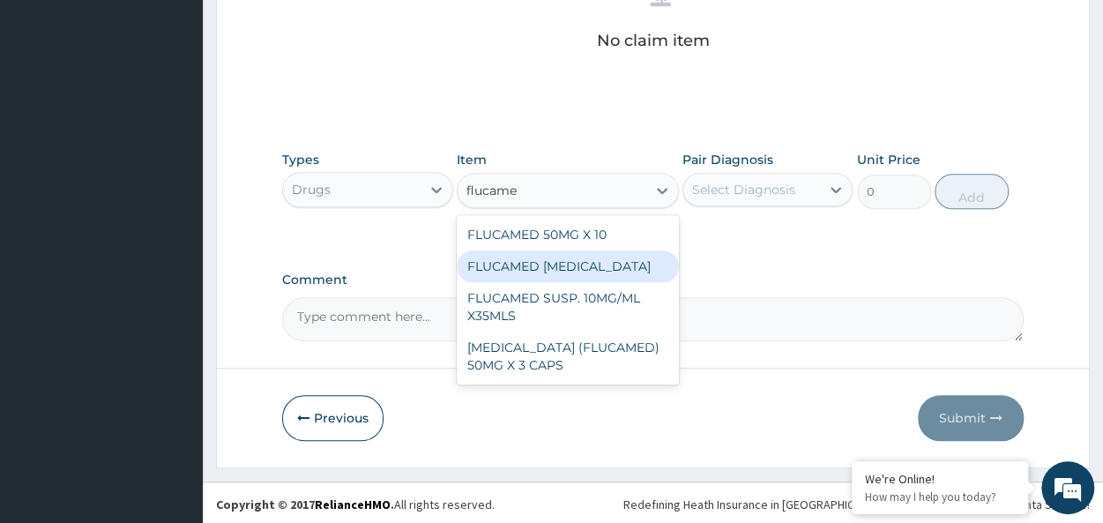
click at [594, 286] on div "FLUCAMED SUSP. 10MG/ML X35MLS" at bounding box center [568, 306] width 222 height 49
type input "3080"
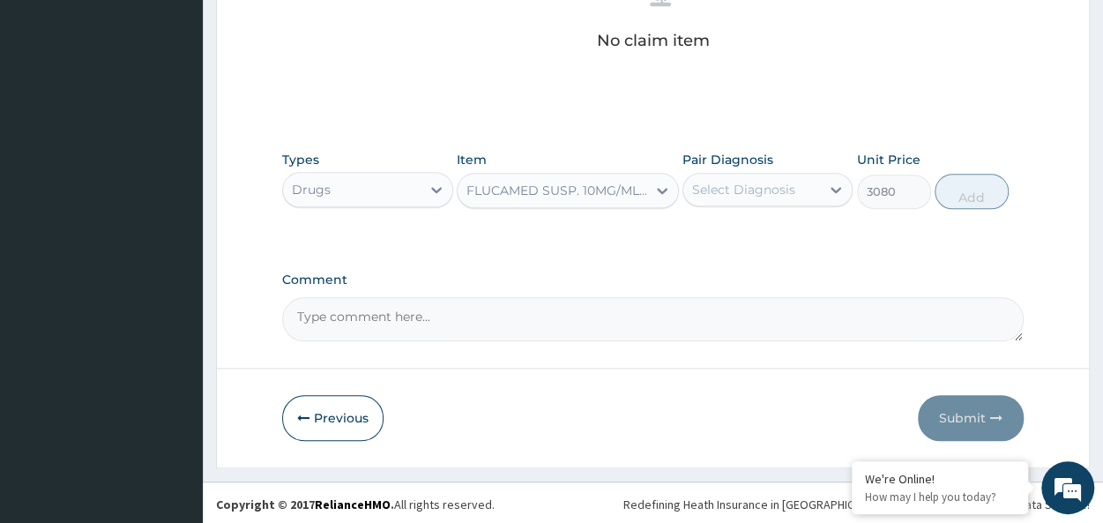
click at [769, 188] on div "Select Diagnosis" at bounding box center [743, 190] width 103 height 18
click at [835, 234] on div "Malaria" at bounding box center [767, 235] width 170 height 36
checkbox input "true"
click at [957, 192] on button "Add" at bounding box center [971, 191] width 74 height 35
type input "0"
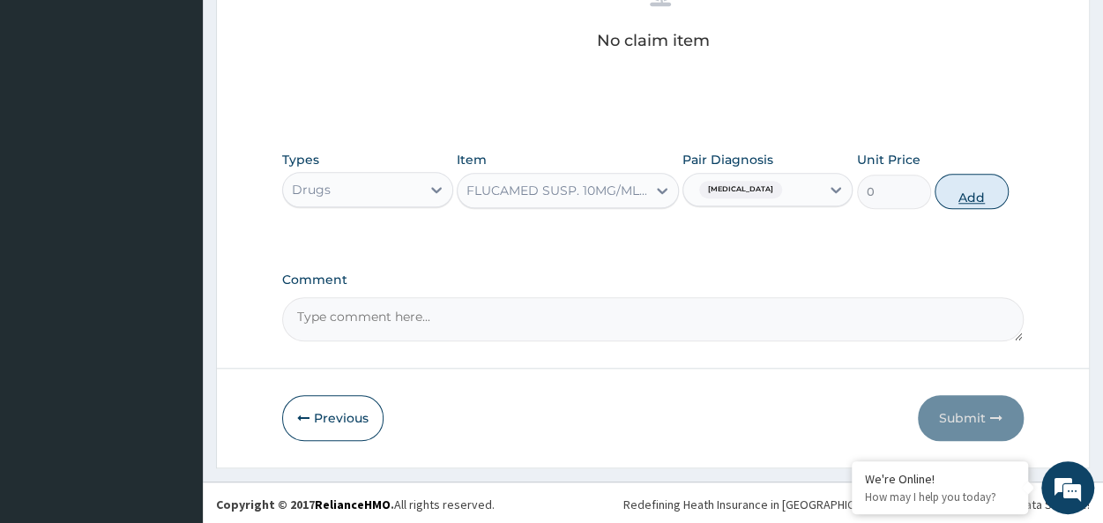
scroll to position [675, 0]
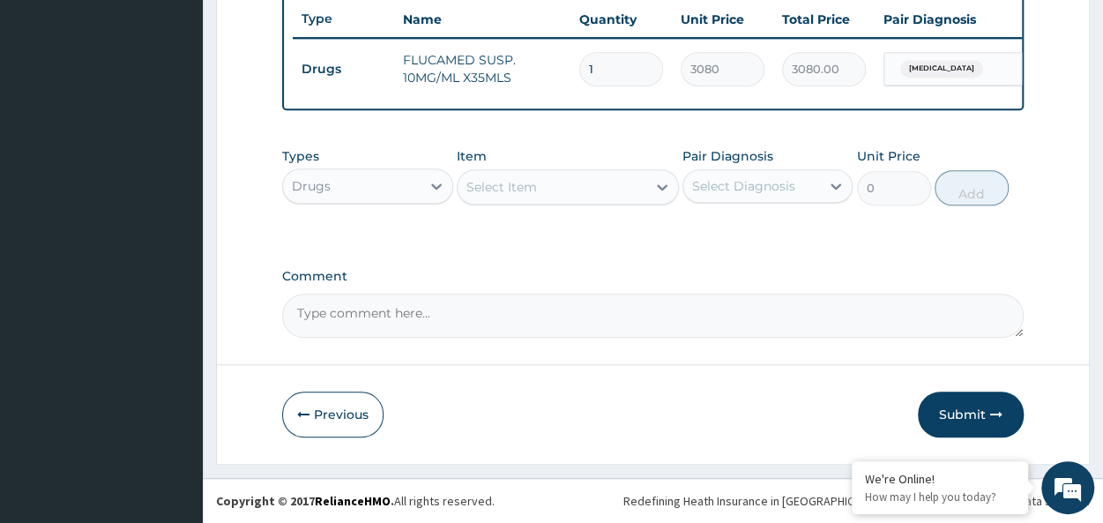
click at [551, 184] on div "Select Item" at bounding box center [551, 187] width 189 height 28
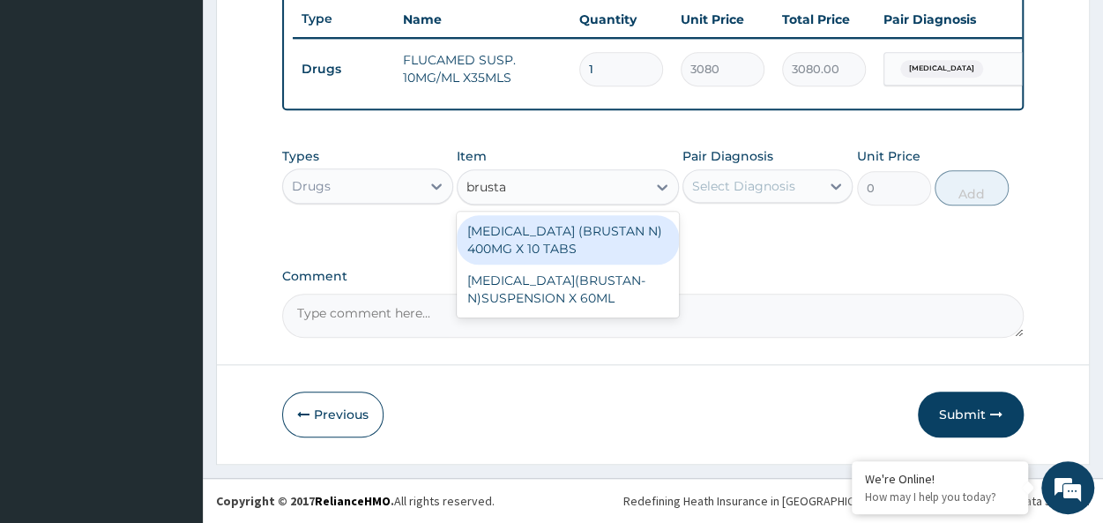
type input "brustan"
click at [538, 237] on div "IBUPROFEN (BRUSTAN N) 400MG X 10 TABS" at bounding box center [568, 239] width 222 height 49
type input "63"
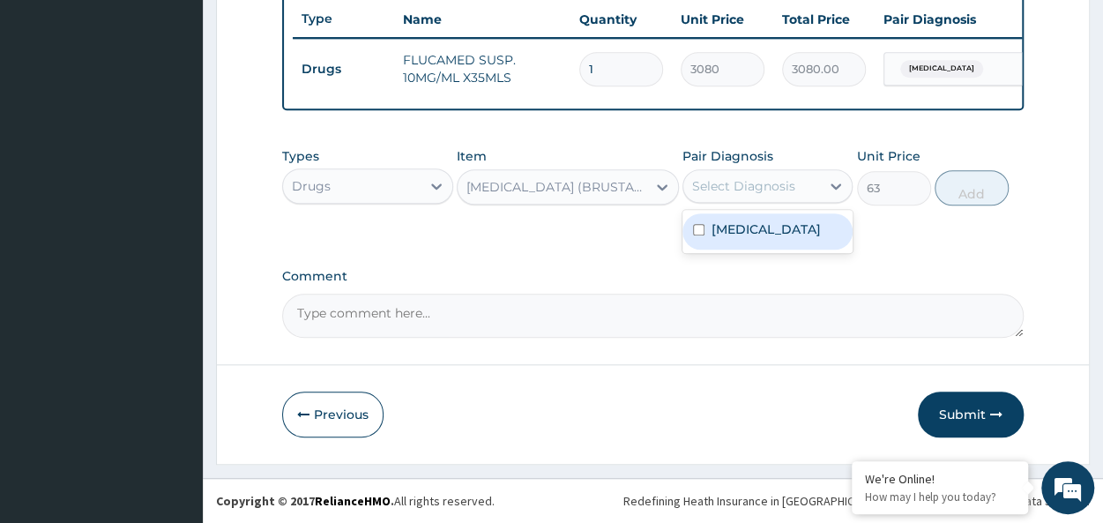
click at [734, 197] on div "Select Diagnosis" at bounding box center [751, 186] width 137 height 28
click at [780, 228] on div "Malaria" at bounding box center [767, 231] width 170 height 36
checkbox input "true"
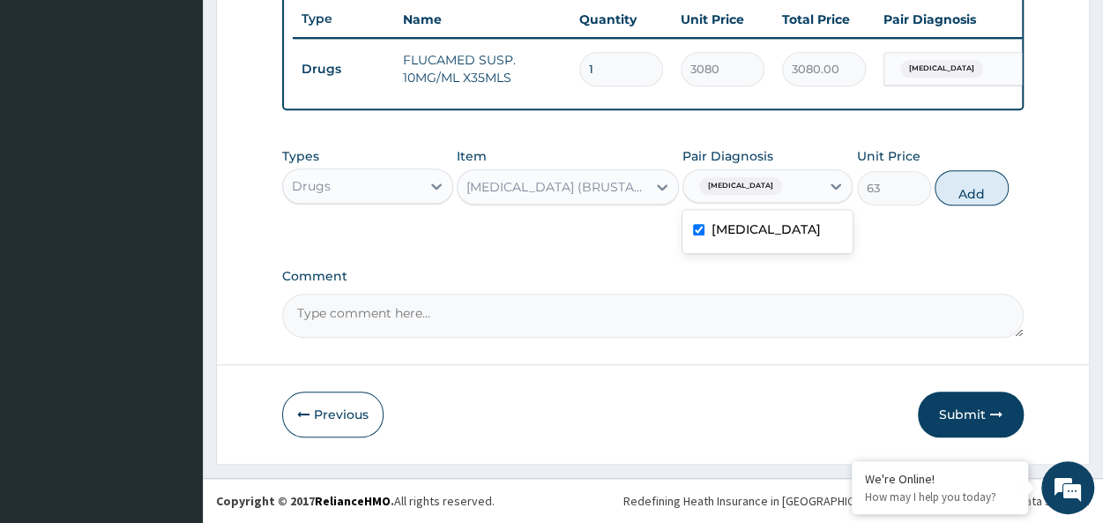
click at [932, 195] on div "Types Drugs Item IBUPROFEN (BRUSTAN N) 400MG X 10 TABS Pair Diagnosis option Ma…" at bounding box center [652, 176] width 741 height 76
click at [993, 184] on button "Add" at bounding box center [971, 187] width 74 height 35
type input "0"
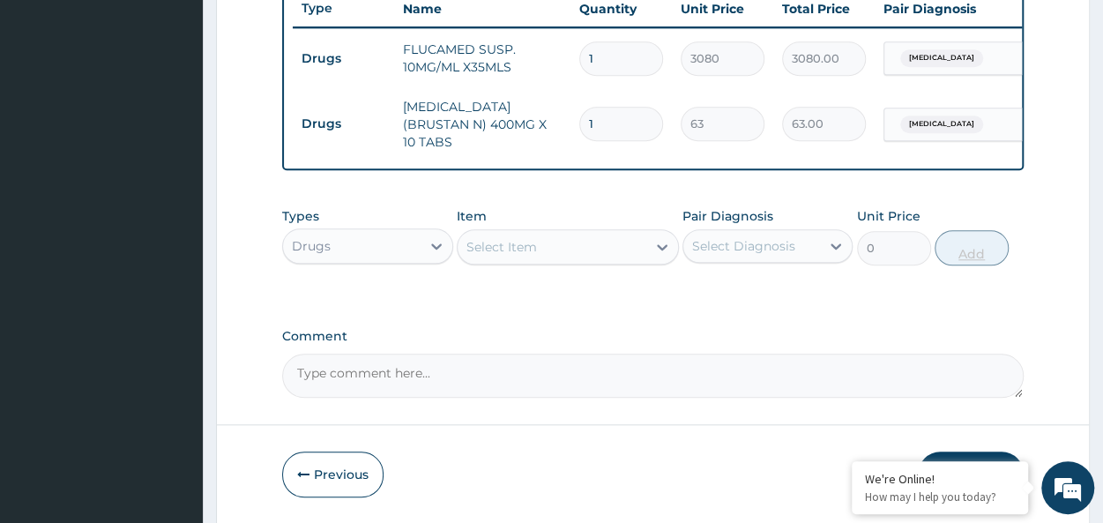
type input "10"
type input "630.00"
type input "10"
click at [340, 243] on div "Drugs" at bounding box center [351, 246] width 137 height 28
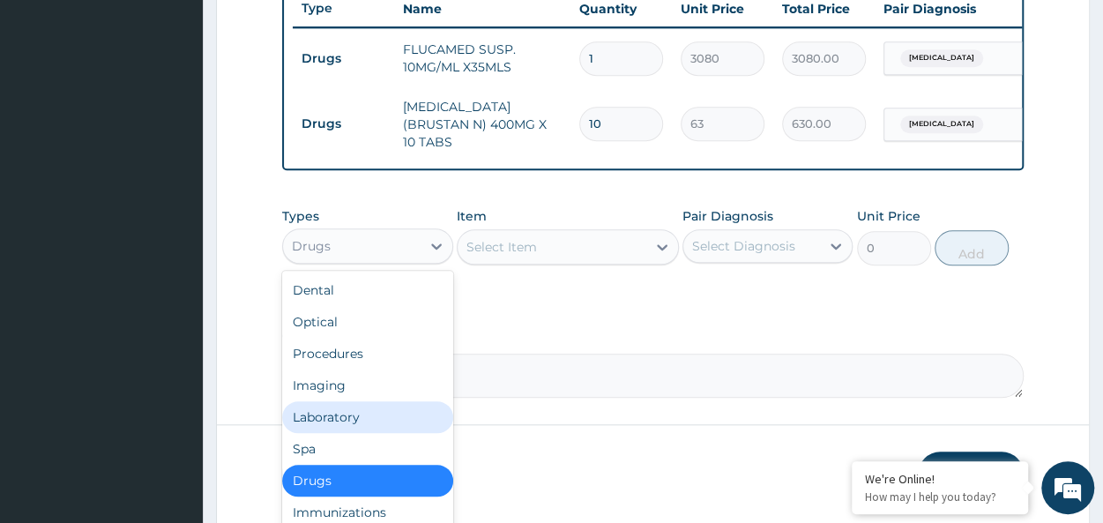
scroll to position [60, 0]
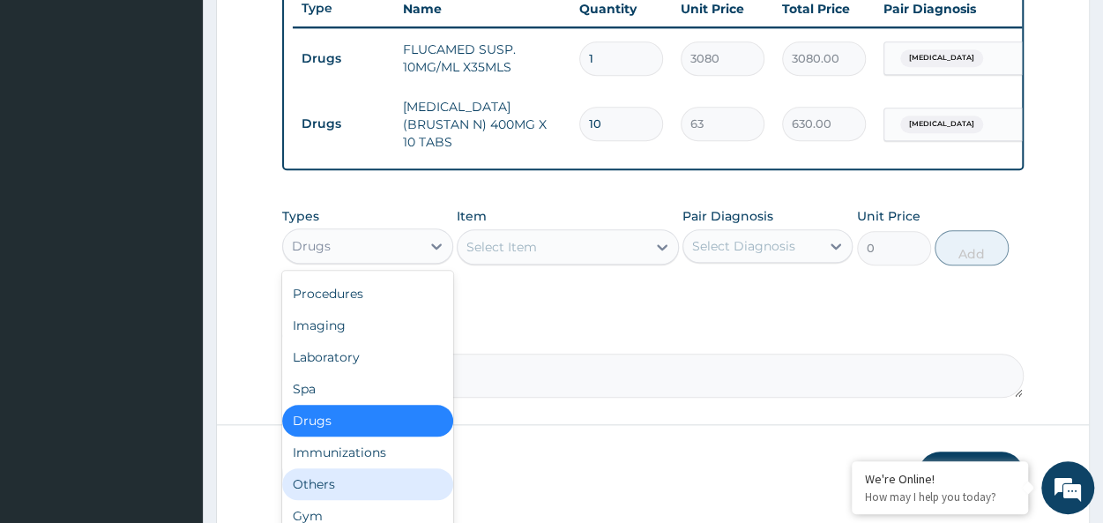
click at [330, 487] on div "Others" at bounding box center [367, 484] width 170 height 32
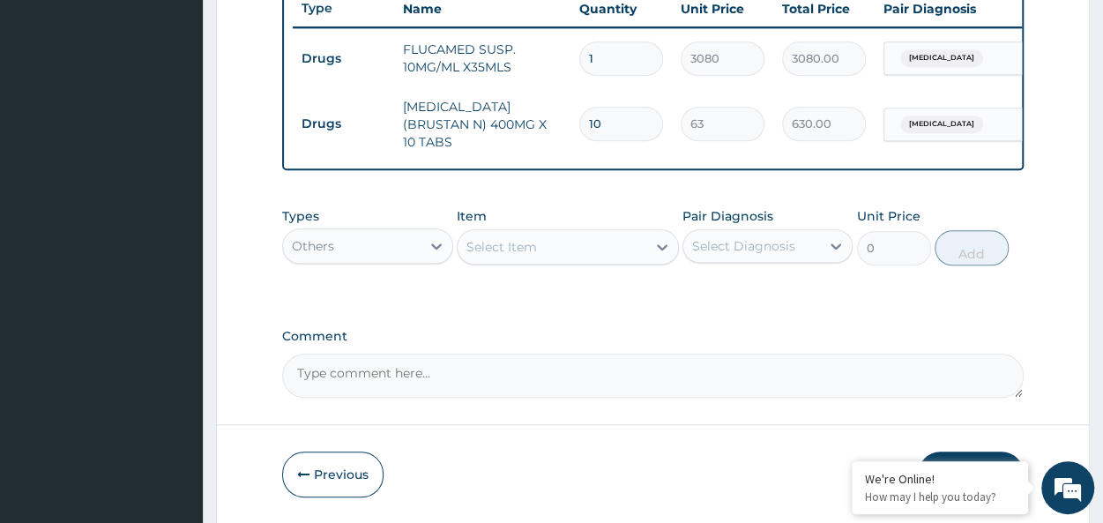
click at [531, 252] on div "Select Item" at bounding box center [501, 247] width 71 height 18
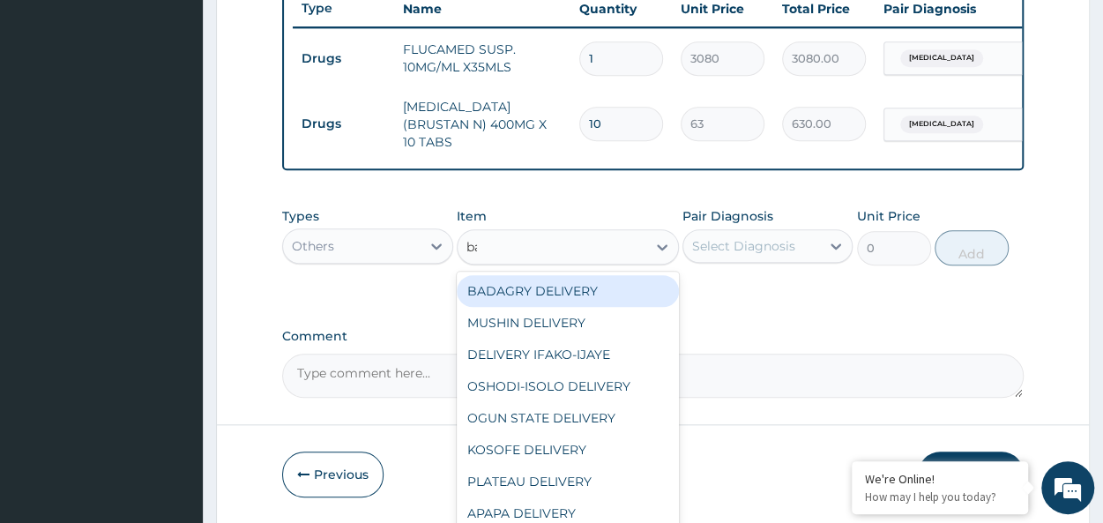
type input "bad"
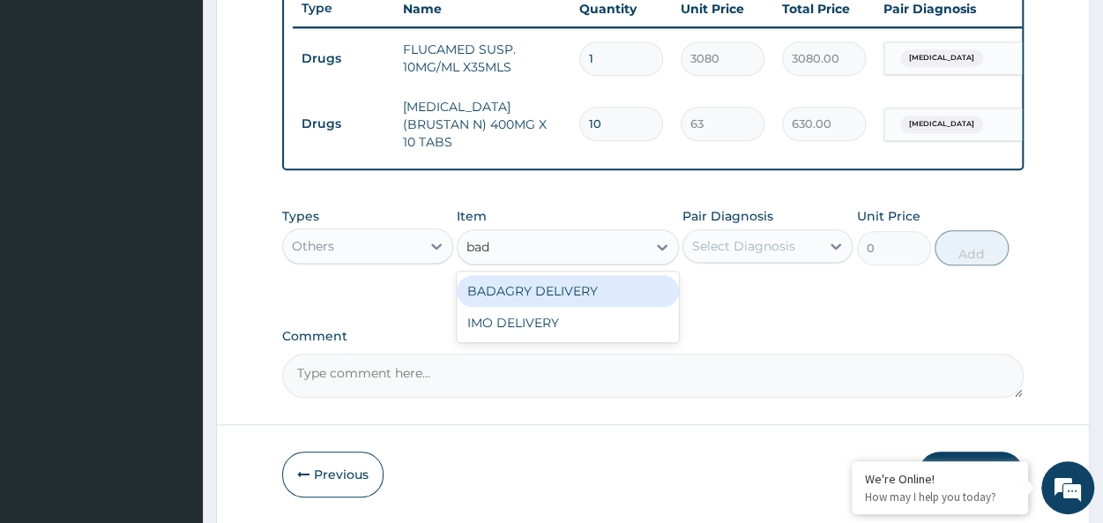
click at [599, 283] on div "BADAGRY DELIVERY" at bounding box center [568, 291] width 222 height 32
type input "3700"
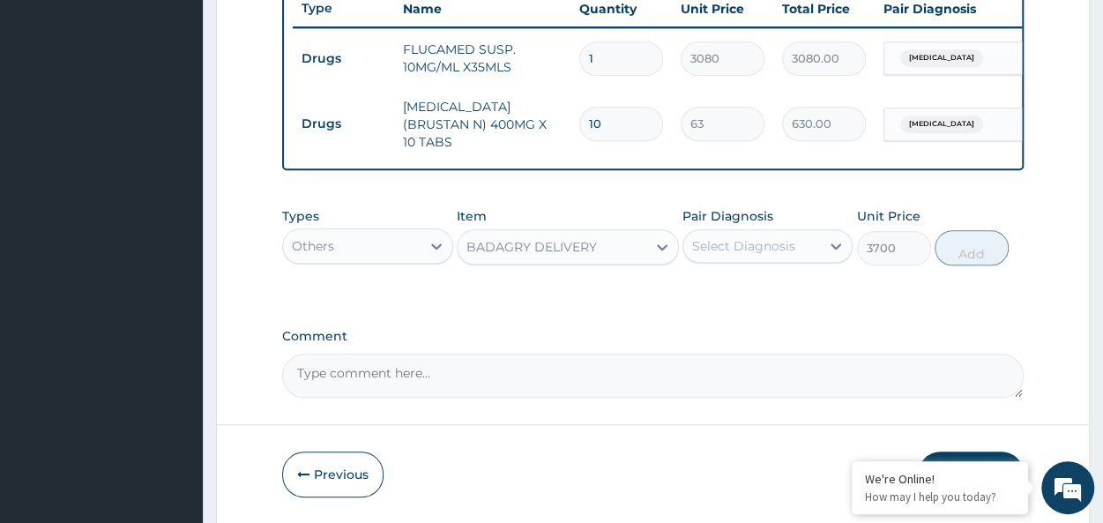
click at [772, 248] on div "Select Diagnosis" at bounding box center [743, 246] width 103 height 18
click at [800, 291] on div "Malaria" at bounding box center [767, 291] width 170 height 36
checkbox input "true"
click at [987, 242] on button "Add" at bounding box center [971, 247] width 74 height 35
type input "0"
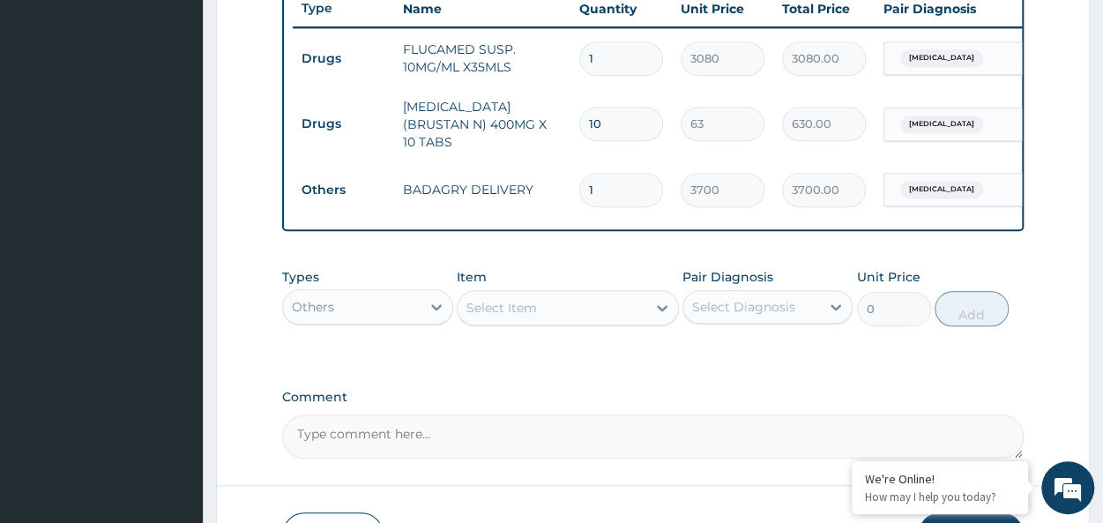
scroll to position [797, 0]
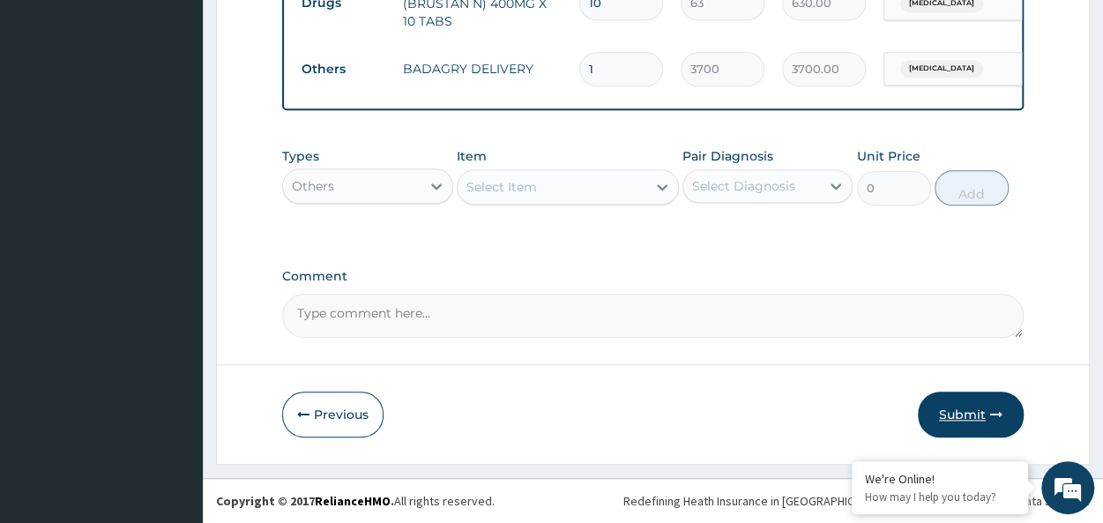
click at [956, 420] on button "Submit" at bounding box center [970, 414] width 106 height 46
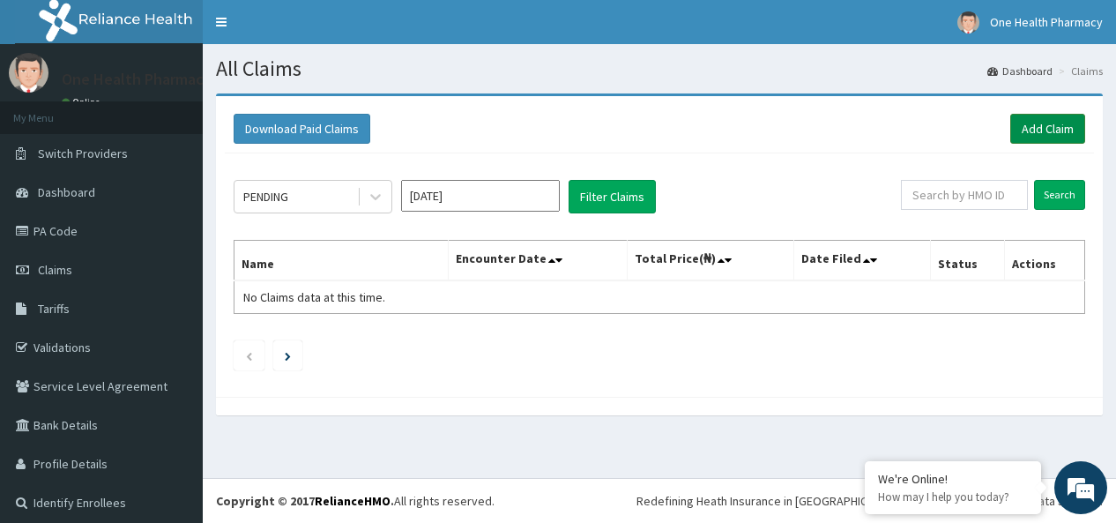
click at [1036, 130] on link "Add Claim" at bounding box center [1047, 129] width 75 height 30
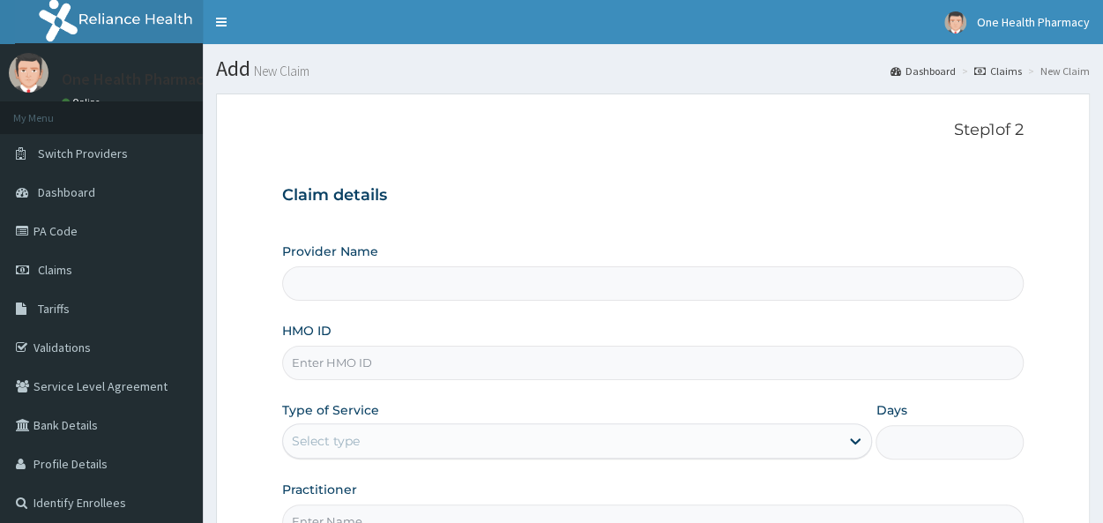
click at [312, 341] on div "HMO ID" at bounding box center [652, 351] width 741 height 58
click at [314, 352] on input "HMO ID" at bounding box center [652, 362] width 741 height 34
paste input "HIA/10283/A"
type input "HIA/10283/A"
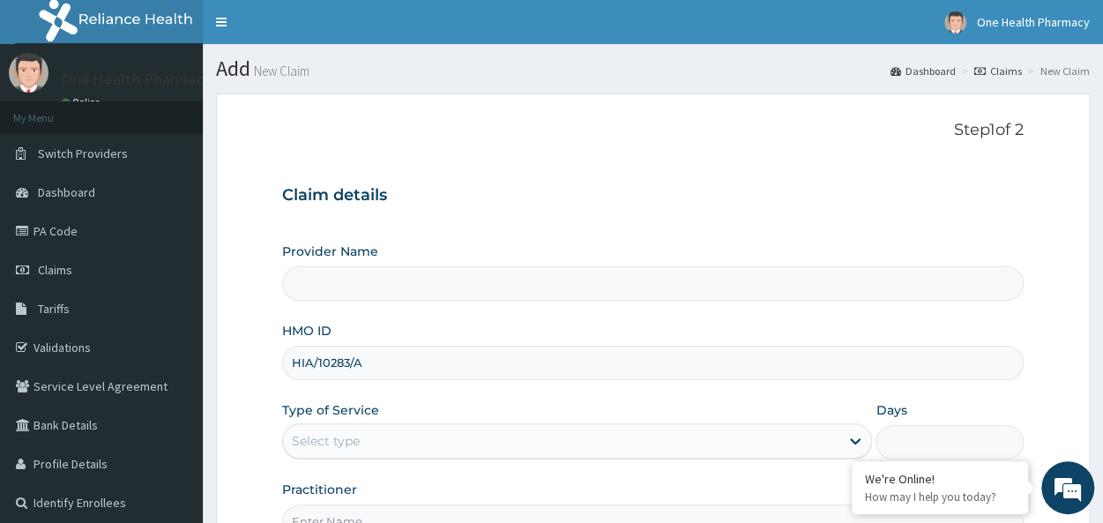
type input "OneHealth Pharmacy"
type input "HIA/10283/A"
click at [344, 423] on div "Select type" at bounding box center [577, 440] width 590 height 35
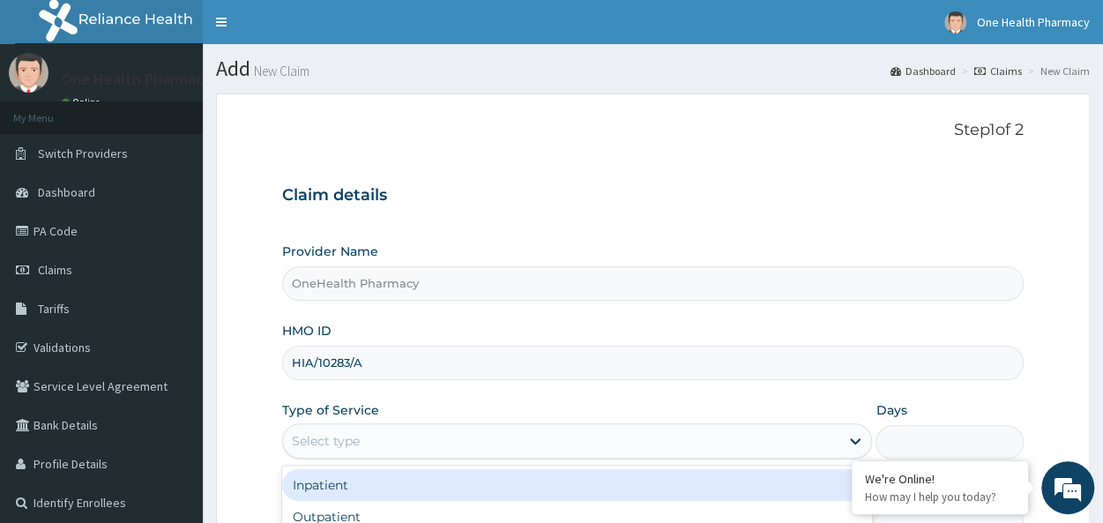
scroll to position [197, 0]
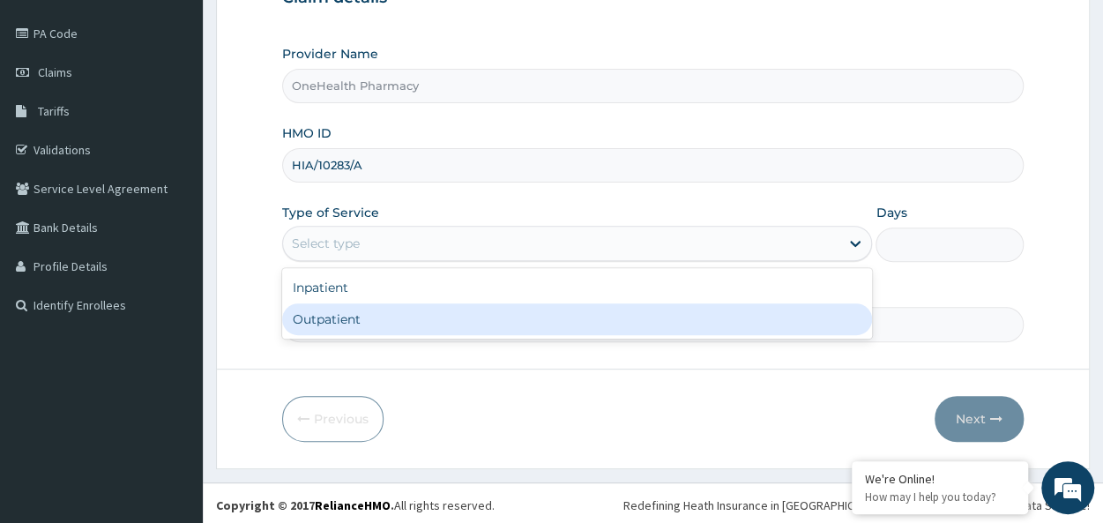
click at [361, 322] on div "Outpatient" at bounding box center [577, 319] width 590 height 32
type input "1"
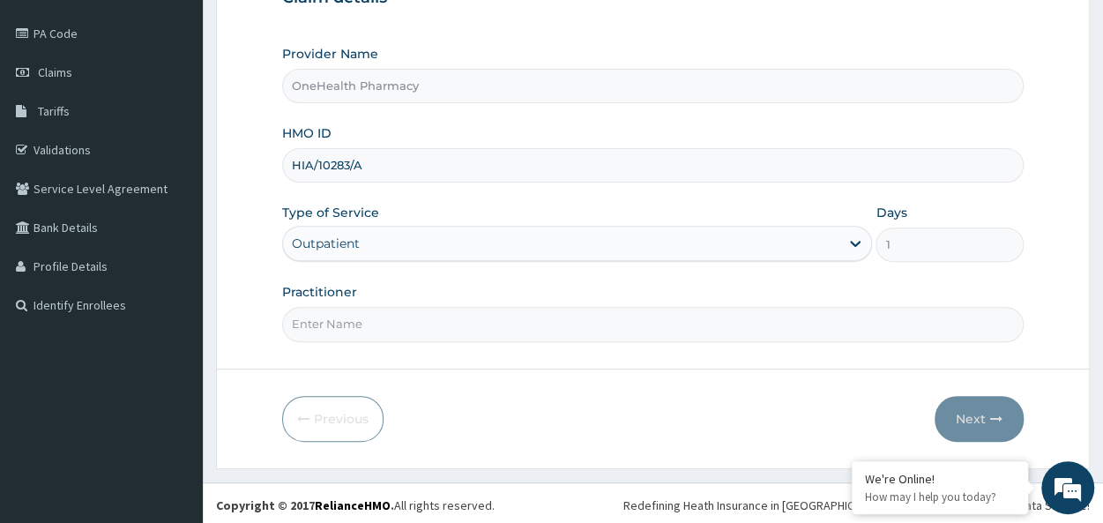
click at [411, 343] on form "Step 1 of 2 Claim details Provider Name OneHealth Pharmacy HMO ID HIA/10283/A T…" at bounding box center [652, 182] width 873 height 572
click at [381, 316] on input "Practitioner" at bounding box center [652, 324] width 741 height 34
type input "onehealth"
click at [974, 422] on button "Next" at bounding box center [978, 419] width 89 height 46
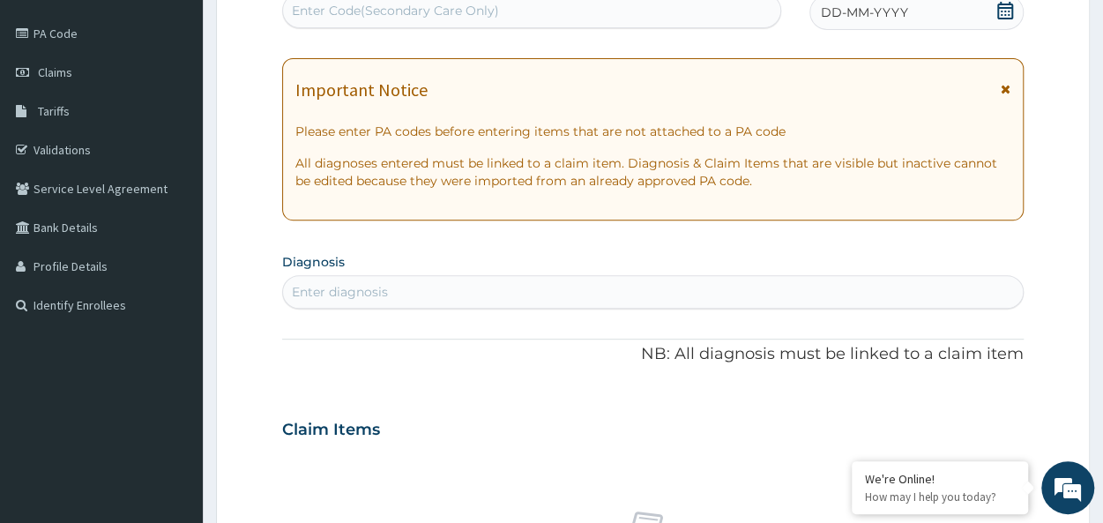
scroll to position [0, 0]
click at [391, 10] on div "Enter Code(Secondary Care Only)" at bounding box center [395, 11] width 207 height 18
paste input "PR/B67C4736"
type input "PR/B67C4736"
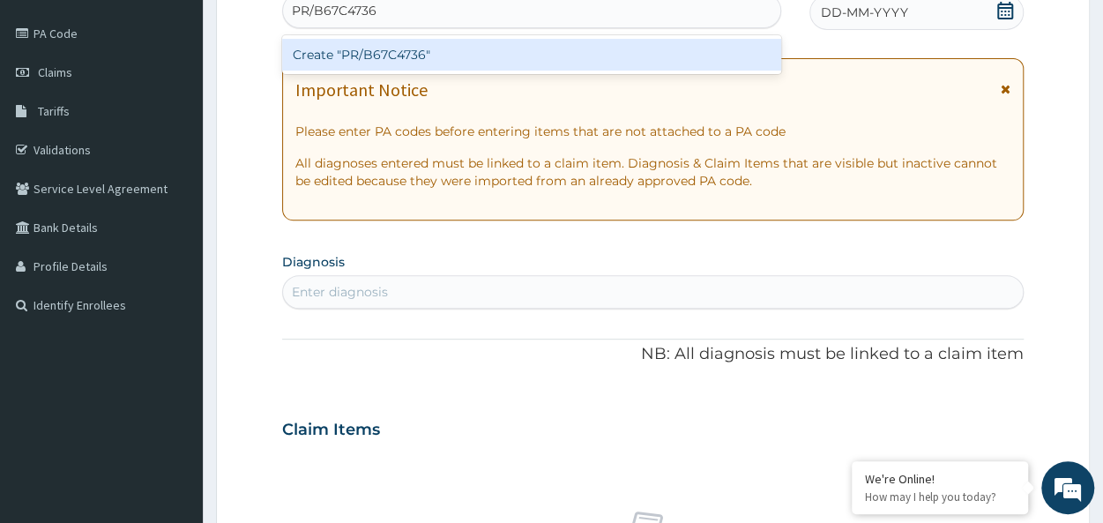
click at [397, 63] on div "Create "PR/B67C4736"" at bounding box center [531, 55] width 499 height 32
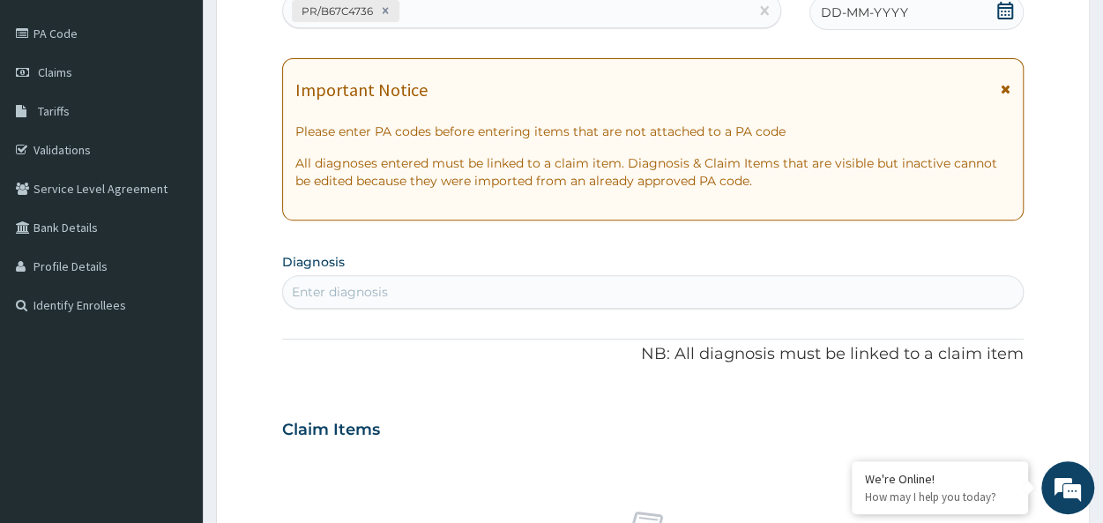
click at [862, 15] on span "DD-MM-YYYY" at bounding box center [864, 13] width 87 height 18
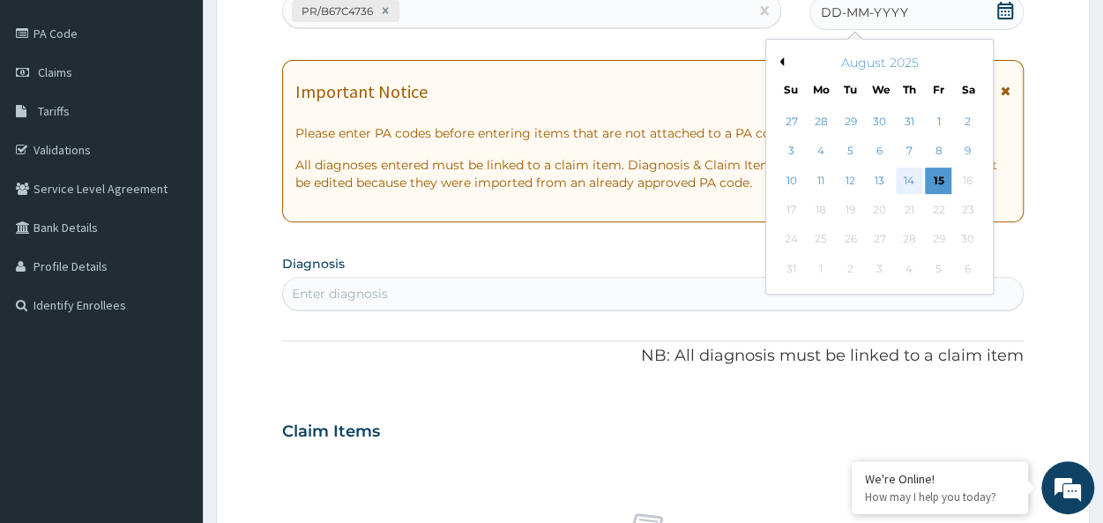
click at [905, 182] on div "14" at bounding box center [908, 180] width 26 height 26
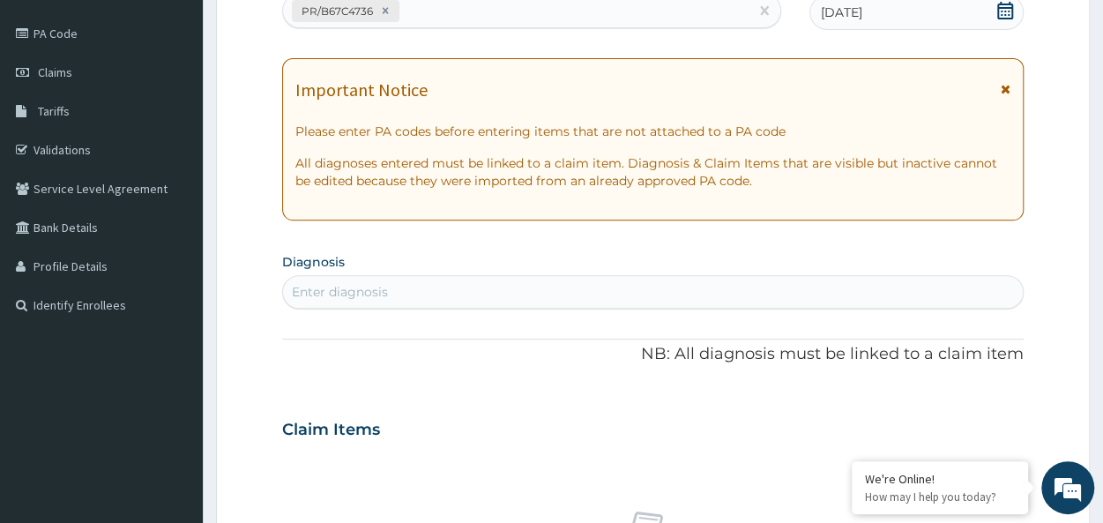
click at [386, 295] on div "Enter diagnosis" at bounding box center [340, 292] width 96 height 18
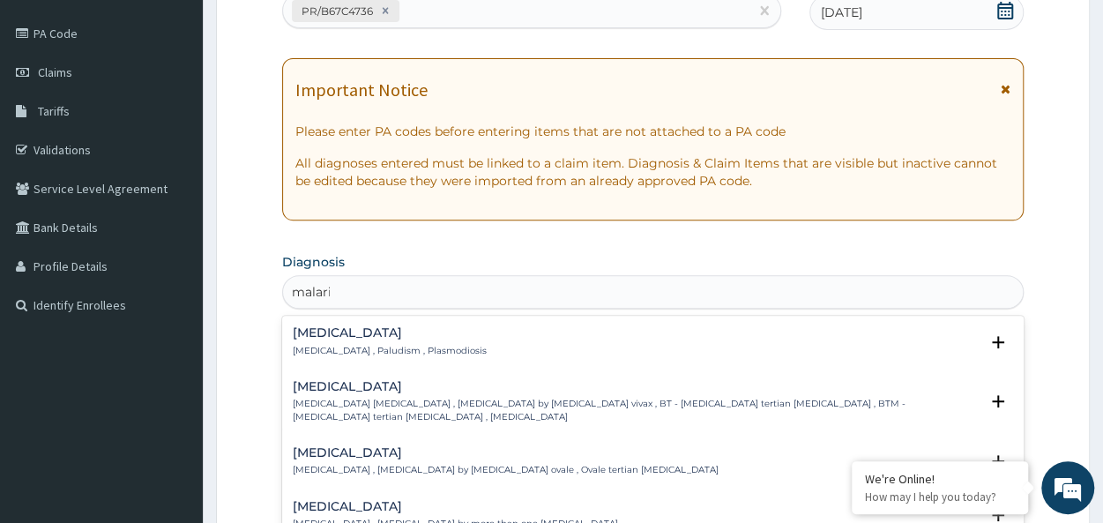
type input "[MEDICAL_DATA]"
click at [317, 339] on div "Malaria Malaria , Paludism , Plasmodiosis" at bounding box center [390, 341] width 194 height 31
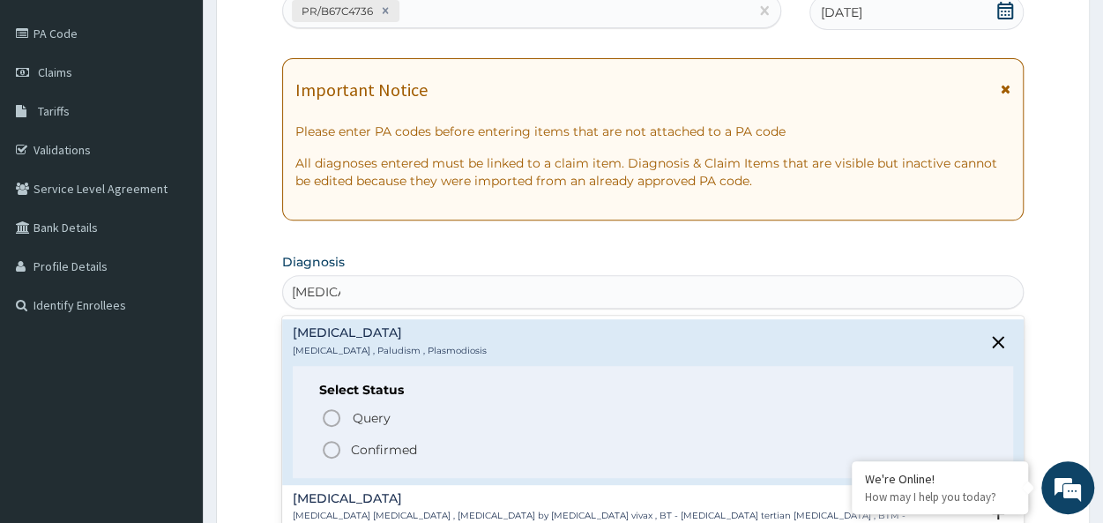
click at [387, 450] on p "Confirmed" at bounding box center [384, 450] width 66 height 18
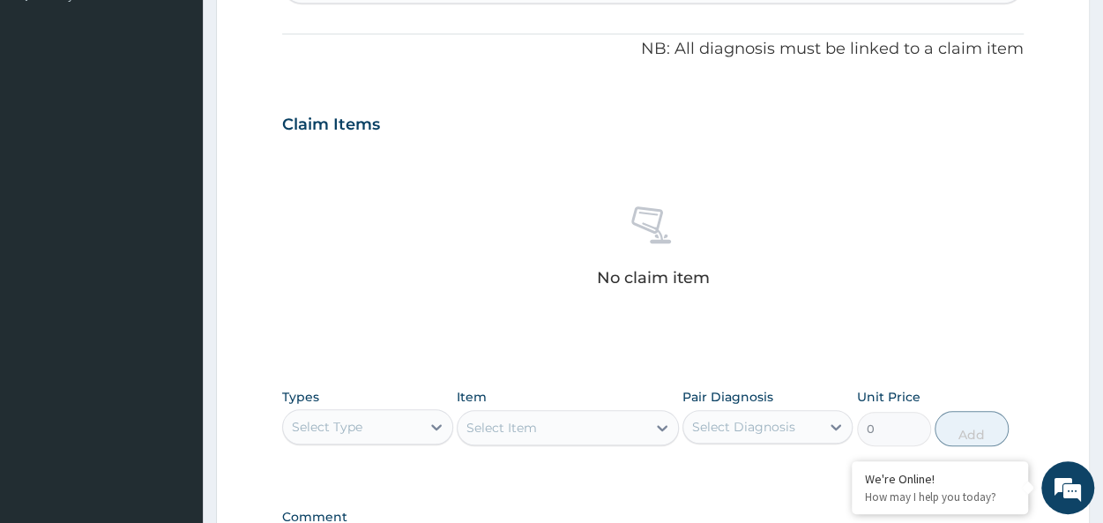
scroll to position [745, 0]
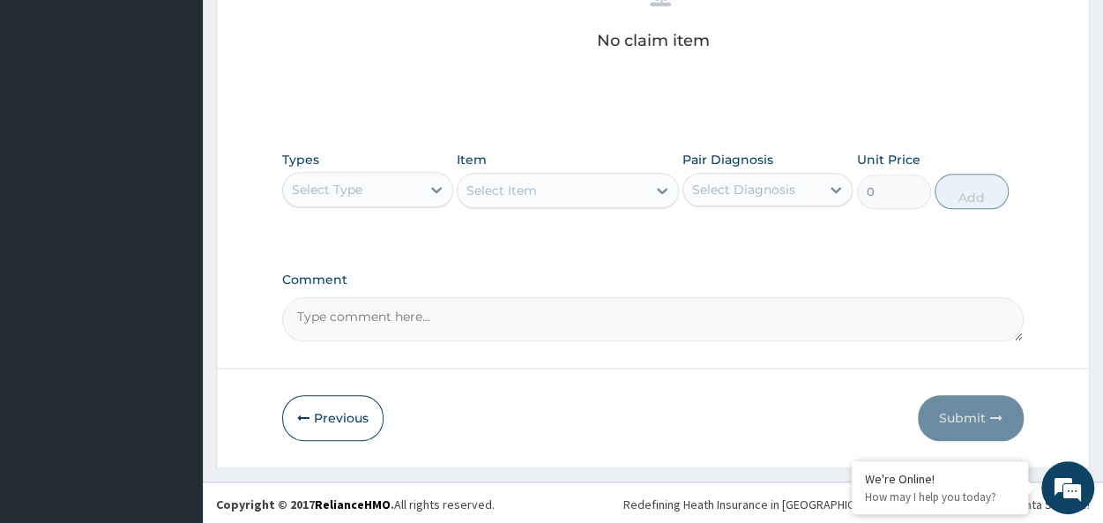
click at [345, 181] on div "Select Type" at bounding box center [327, 190] width 71 height 18
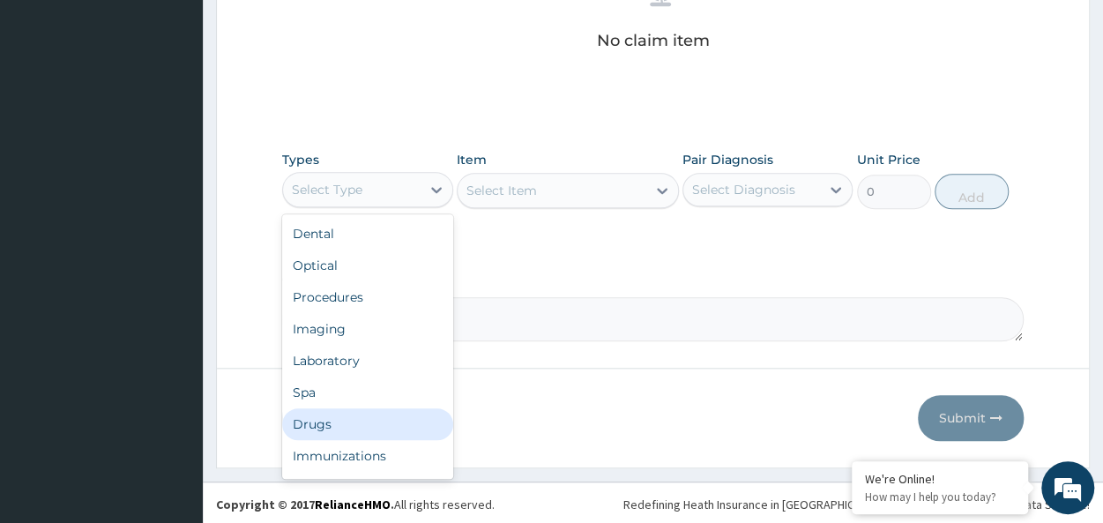
click at [321, 413] on div "Drugs" at bounding box center [367, 424] width 170 height 32
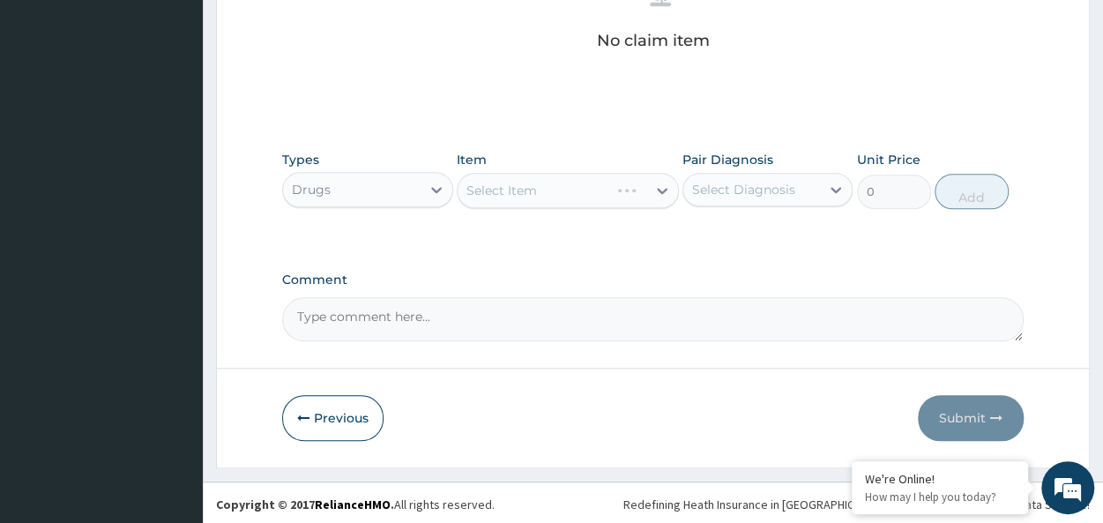
click at [548, 180] on div "Select Item" at bounding box center [568, 190] width 222 height 35
click at [548, 180] on div "Select Item" at bounding box center [551, 190] width 189 height 28
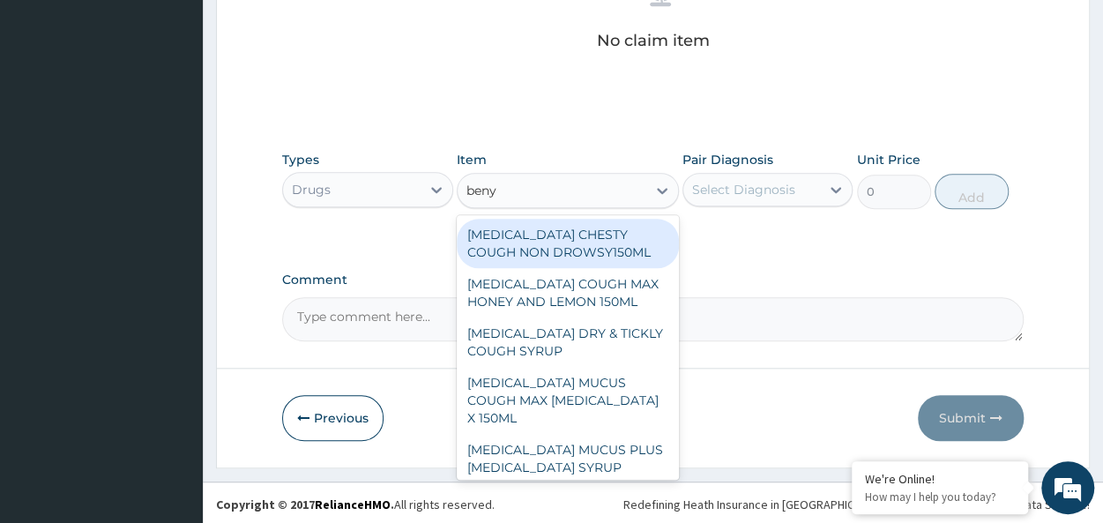
type input "benyl"
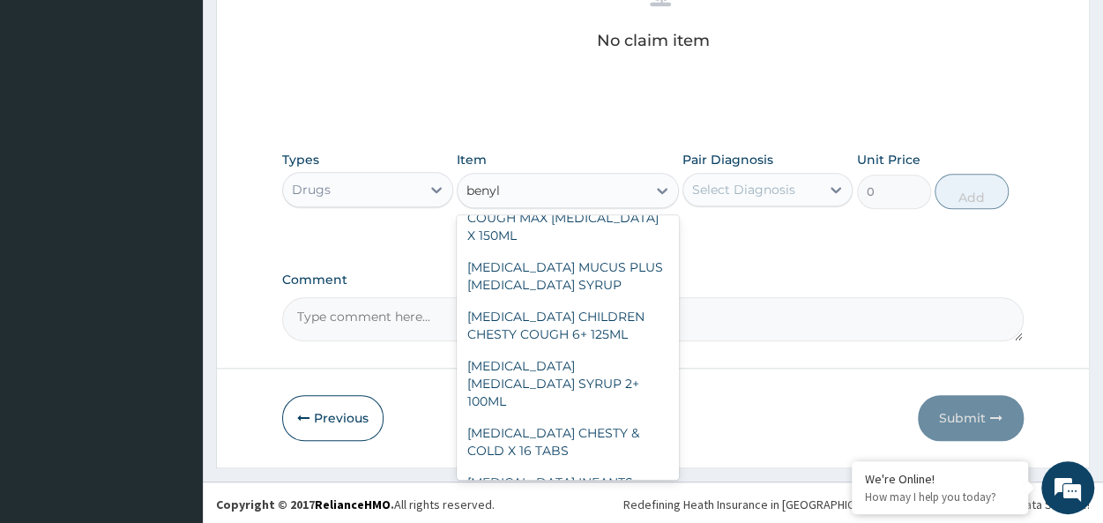
scroll to position [185, 0]
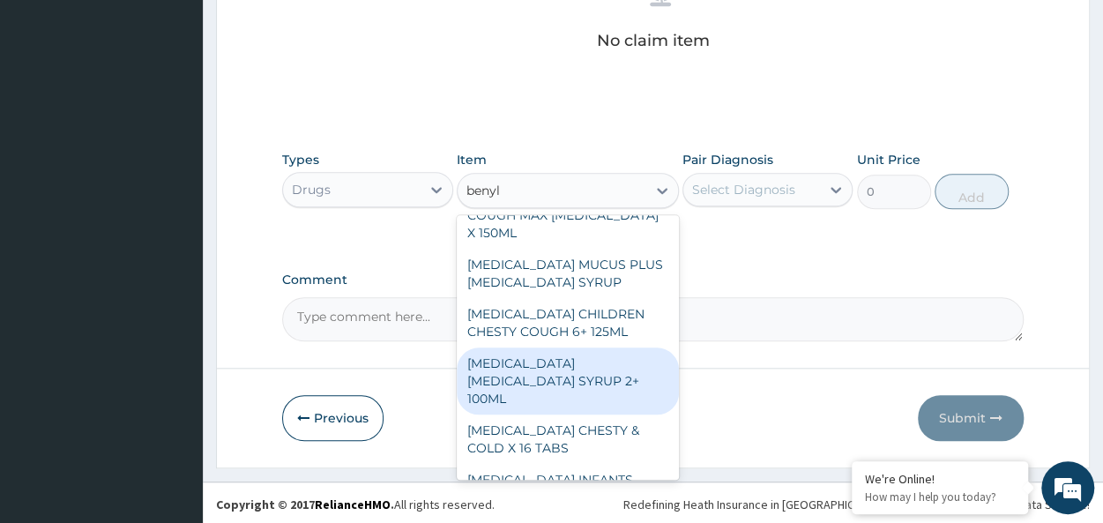
click at [590, 352] on div "[MEDICAL_DATA] [MEDICAL_DATA] SYRUP 2+ 100ML" at bounding box center [568, 380] width 222 height 67
type input "2100"
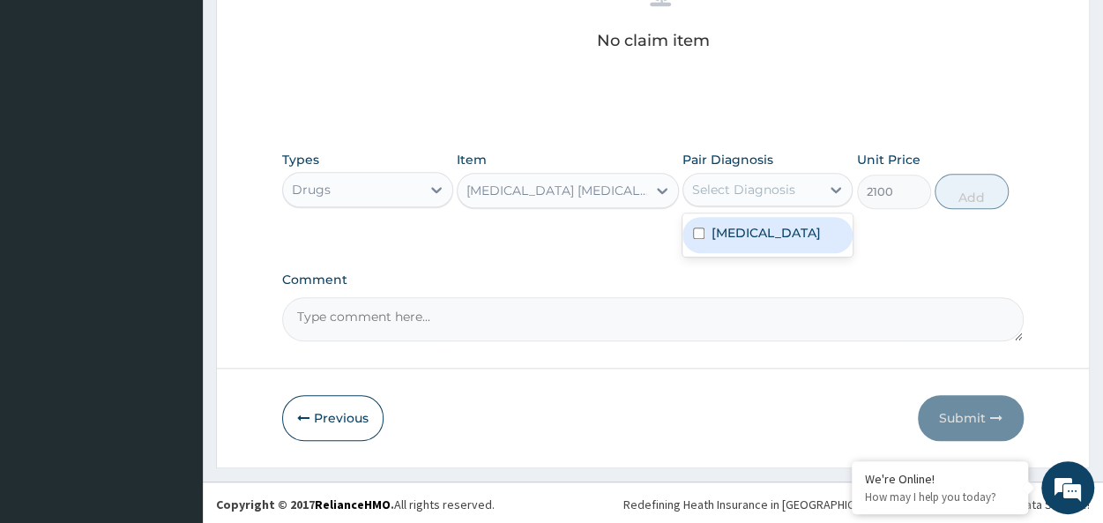
click at [772, 189] on div "Select Diagnosis" at bounding box center [743, 190] width 103 height 18
click at [788, 228] on div "[MEDICAL_DATA]" at bounding box center [767, 235] width 170 height 36
checkbox input "true"
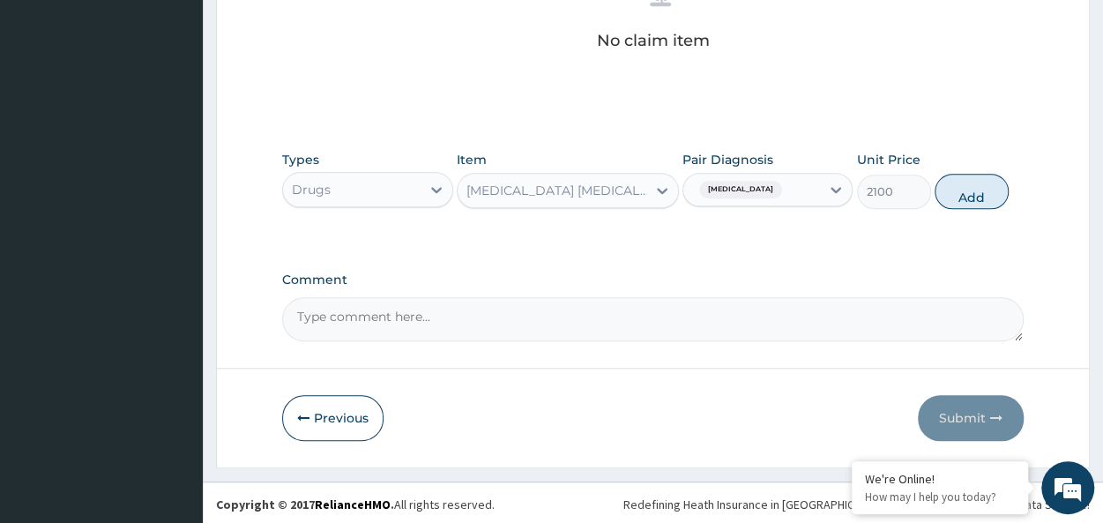
click at [988, 167] on div "Types Drugs Item BENYLIN DRY COUGH SYRUP 2+ 100ML Pair Diagnosis Malaria Unit P…" at bounding box center [652, 180] width 741 height 76
click at [969, 186] on button "Add" at bounding box center [971, 191] width 74 height 35
type input "0"
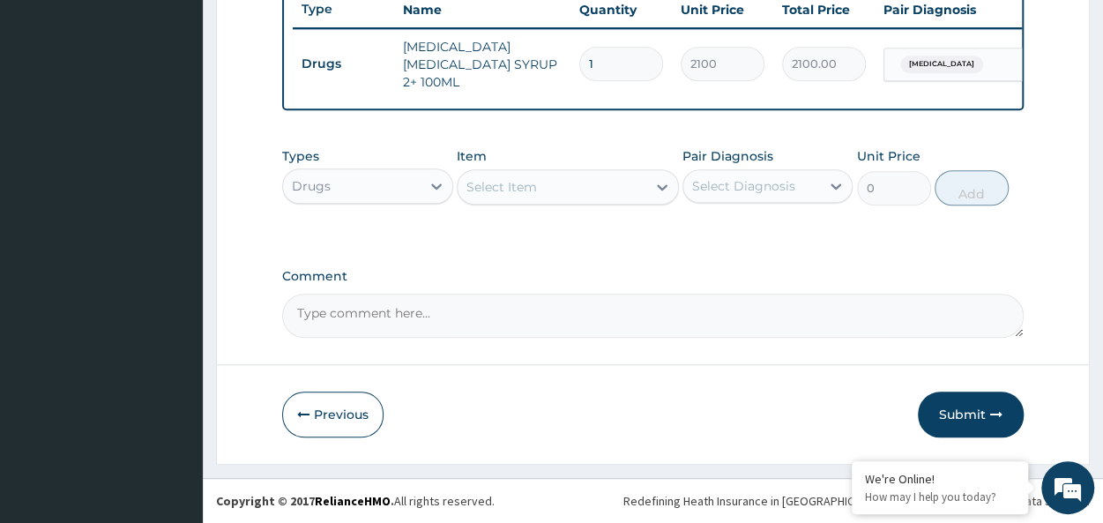
click at [539, 189] on div "Select Item" at bounding box center [551, 187] width 189 height 28
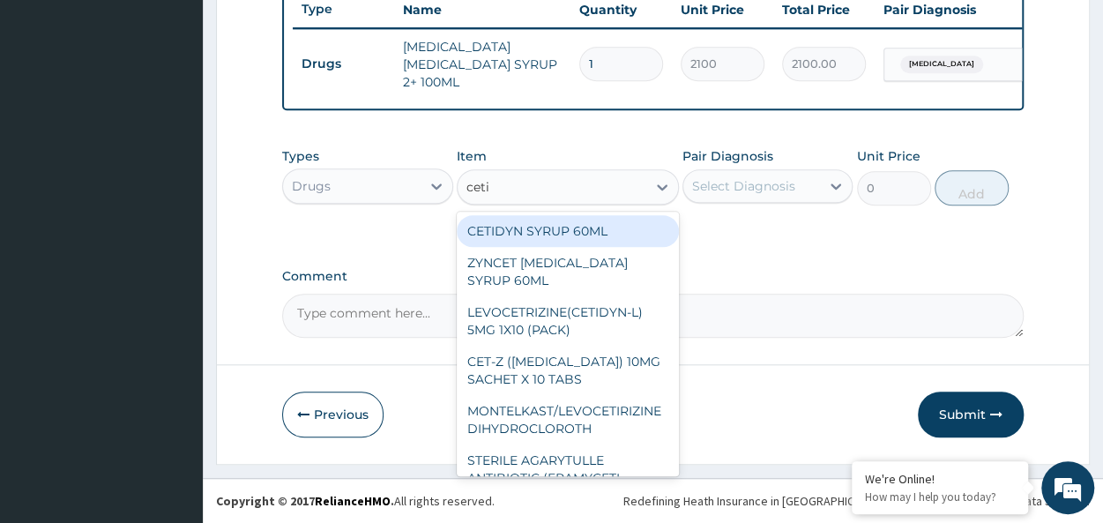
type input "cetir"
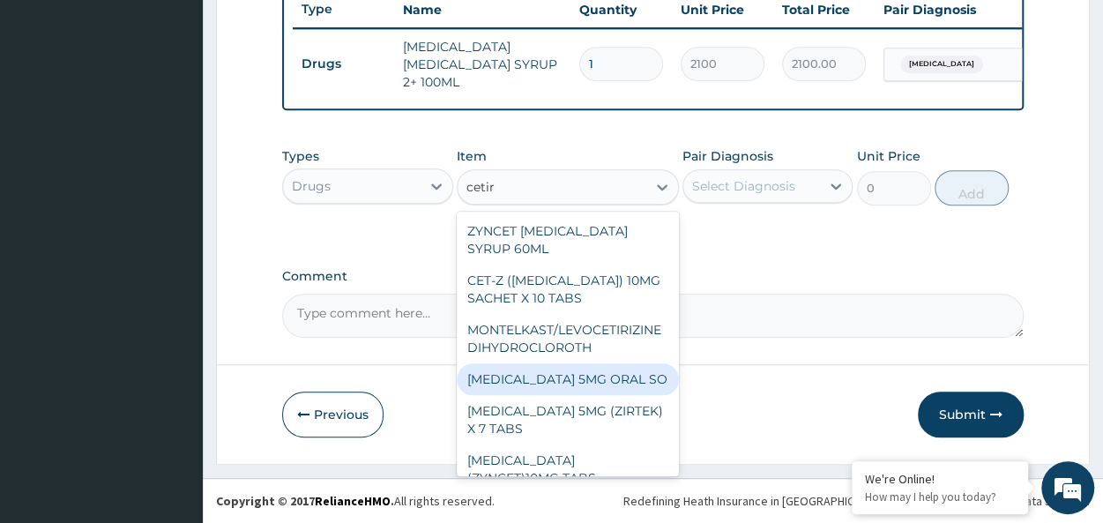
scroll to position [106, 0]
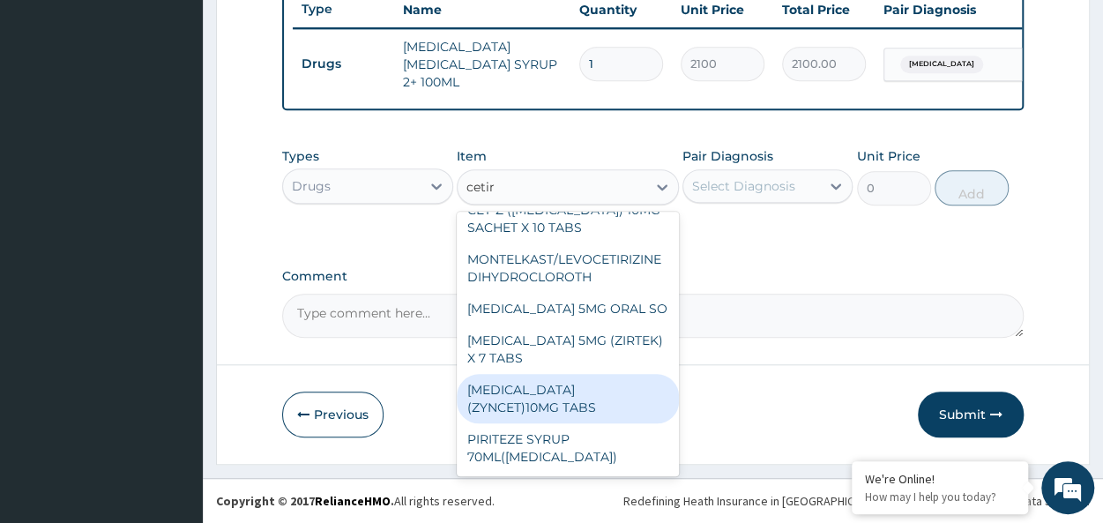
click at [587, 404] on div "[MEDICAL_DATA] (ZYNCET)10MG TABS" at bounding box center [568, 398] width 222 height 49
type input "119"
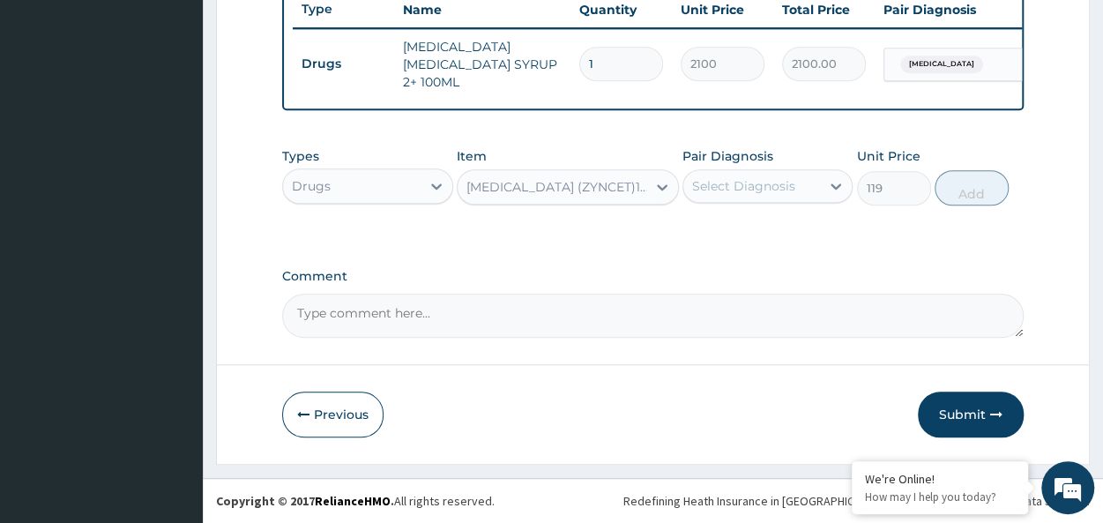
click at [749, 189] on div "Select Diagnosis" at bounding box center [743, 186] width 103 height 18
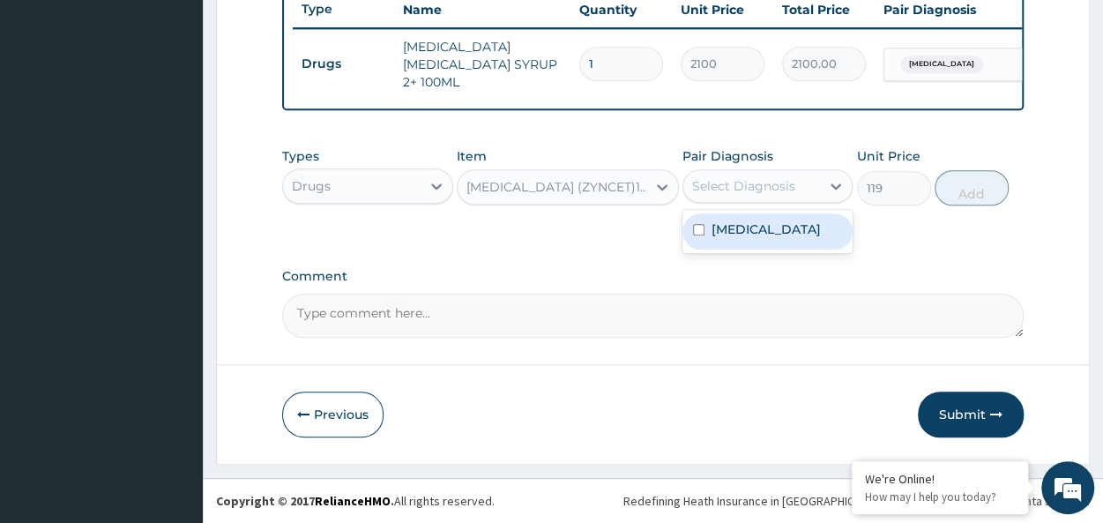
click at [803, 229] on div "[MEDICAL_DATA]" at bounding box center [767, 231] width 170 height 36
checkbox input "true"
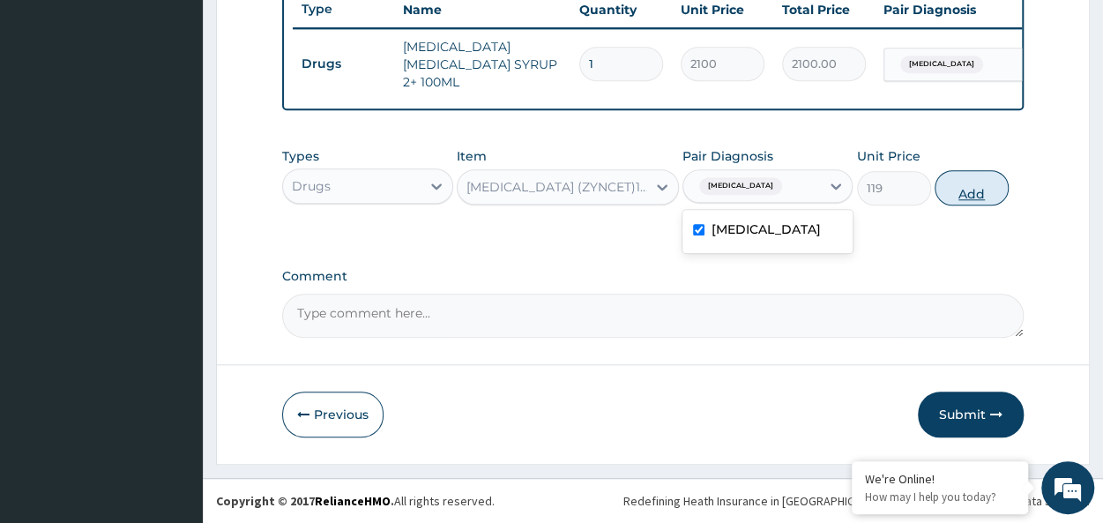
click at [947, 179] on button "Add" at bounding box center [971, 187] width 74 height 35
type input "0"
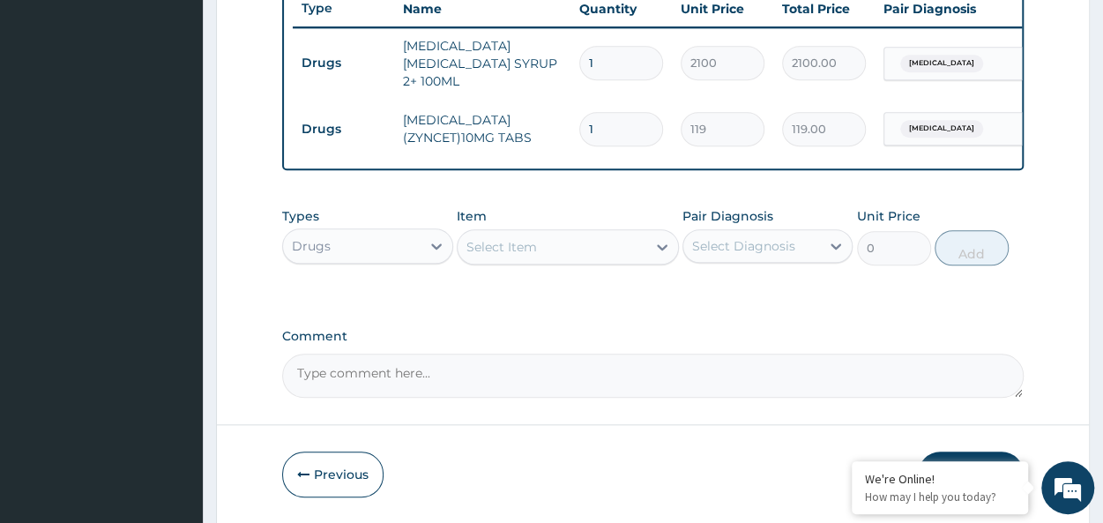
type input "10"
type input "1190.00"
type input "10"
click at [526, 241] on div "Select Item" at bounding box center [501, 247] width 71 height 18
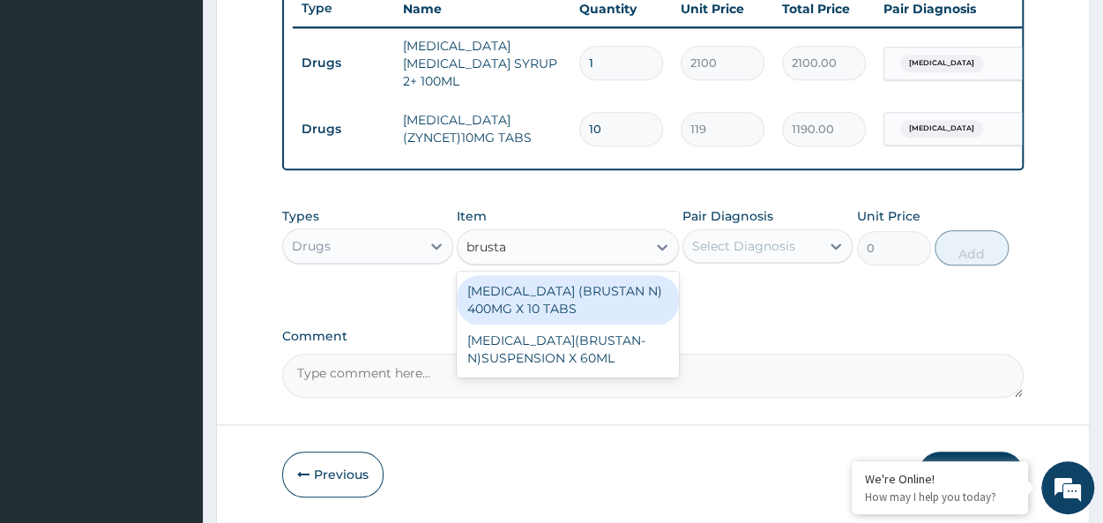
type input "brustan"
click at [622, 286] on div "[MEDICAL_DATA] (BRUSTAN N) 400MG X 10 TABS" at bounding box center [568, 299] width 222 height 49
type input "63"
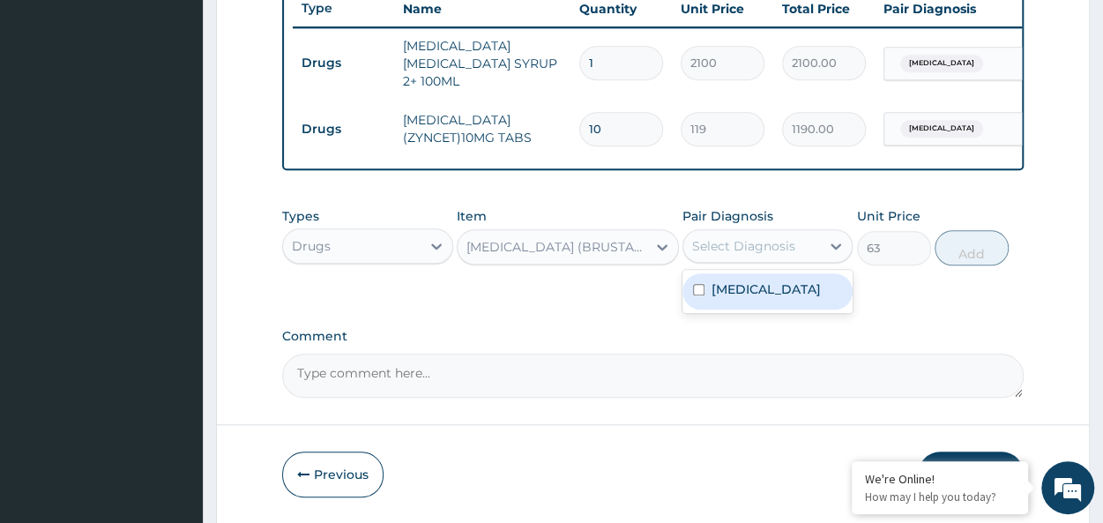
click at [726, 255] on div "Select Diagnosis" at bounding box center [743, 246] width 103 height 18
click at [806, 289] on div "[MEDICAL_DATA]" at bounding box center [767, 291] width 170 height 36
checkbox input "true"
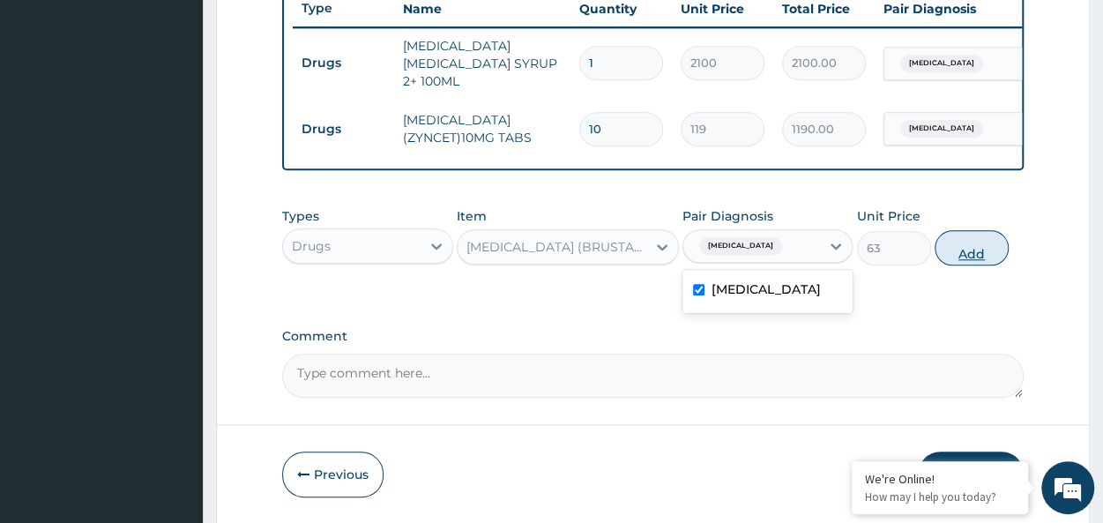
click at [957, 249] on button "Add" at bounding box center [971, 247] width 74 height 35
type input "0"
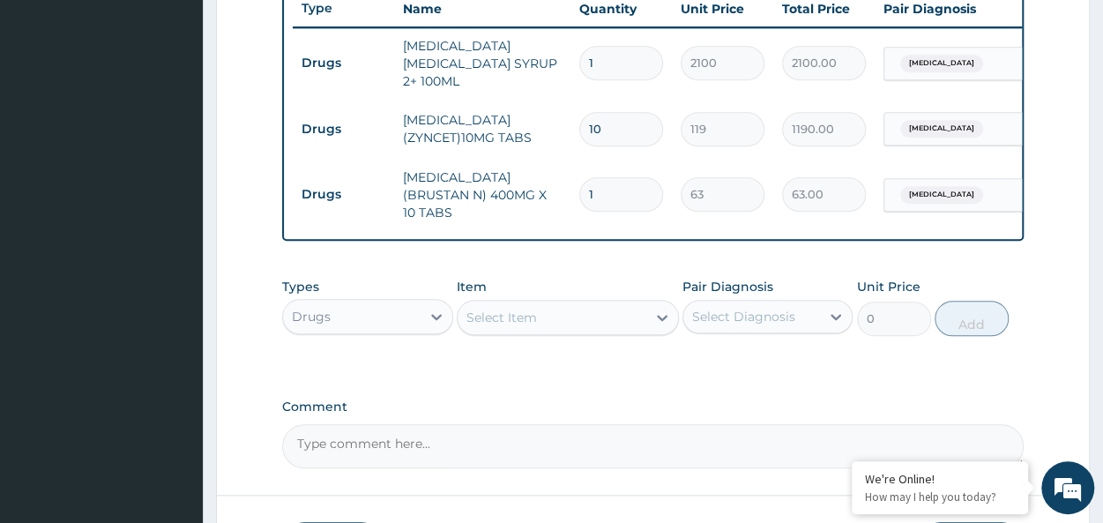
type input "10"
type input "630.00"
type input "10"
click at [387, 311] on div "Drugs" at bounding box center [351, 316] width 137 height 28
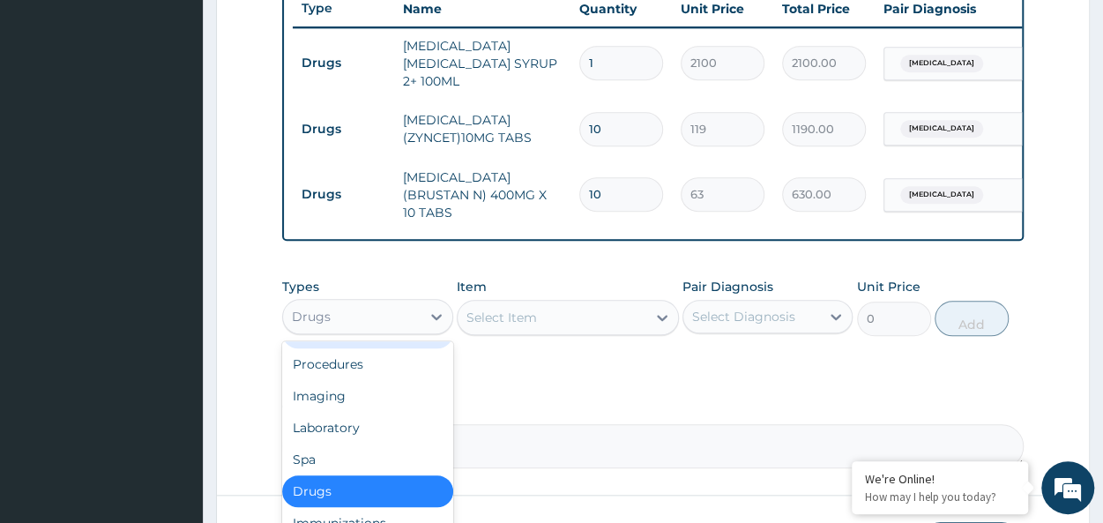
scroll to position [797, 0]
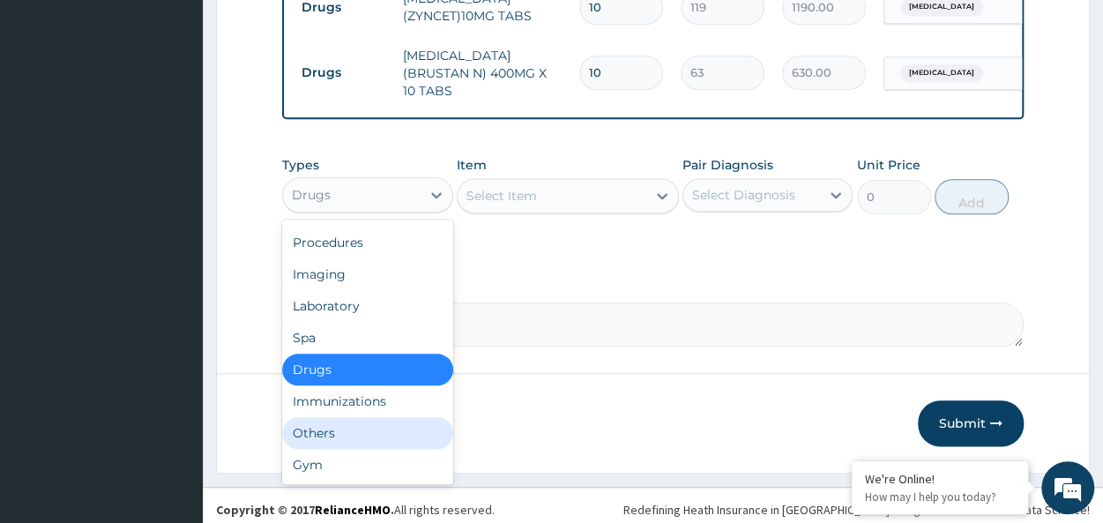
click at [344, 422] on div "Others" at bounding box center [367, 433] width 170 height 32
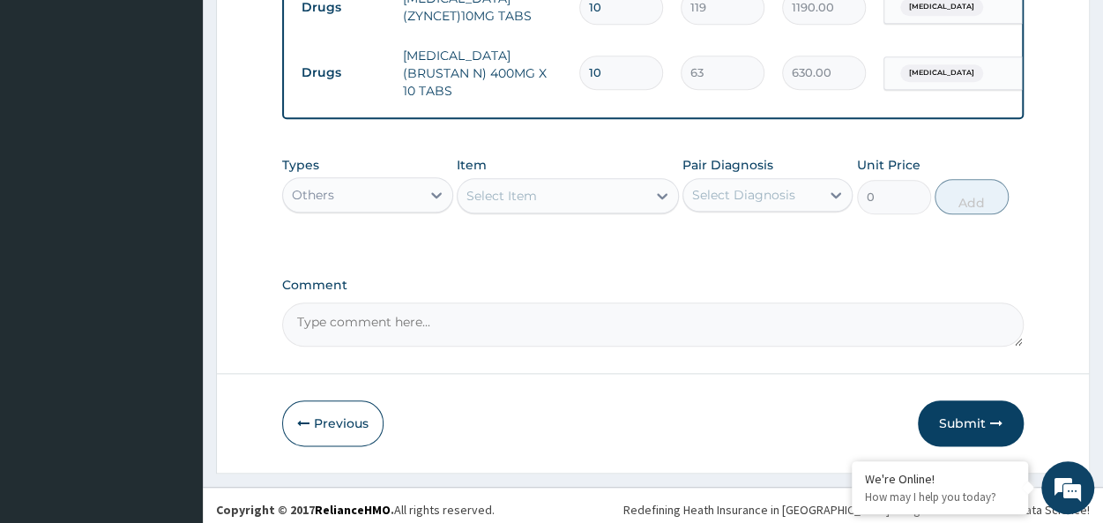
click at [552, 186] on div "Select Item" at bounding box center [551, 196] width 189 height 28
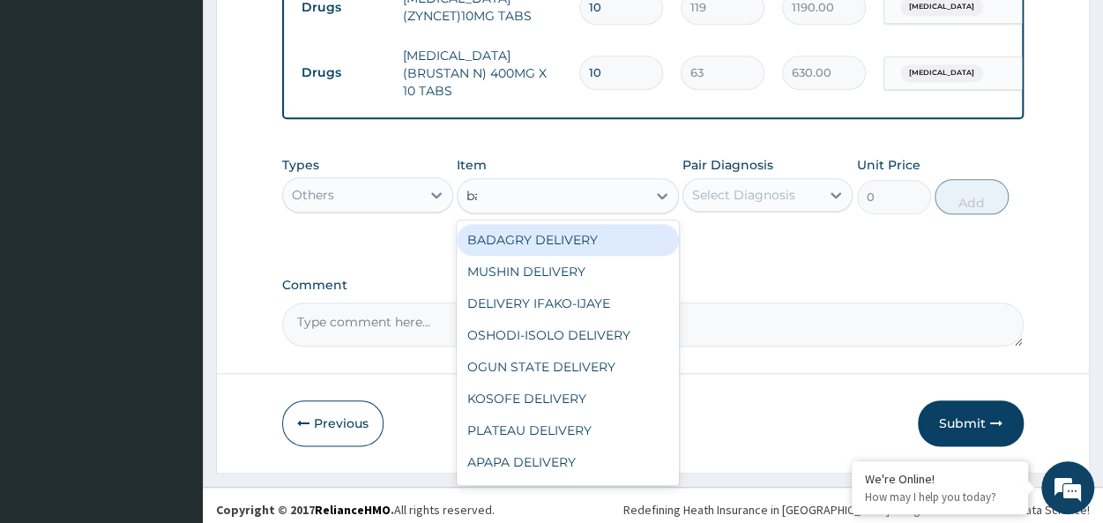
type input "bad"
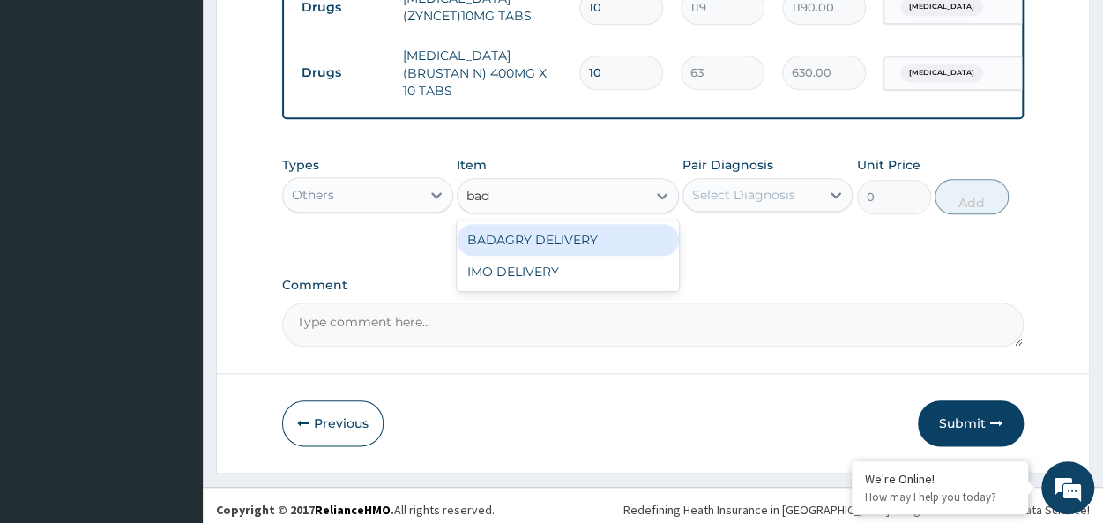
click at [594, 224] on div "BADAGRY DELIVERY" at bounding box center [568, 240] width 222 height 32
type input "3700"
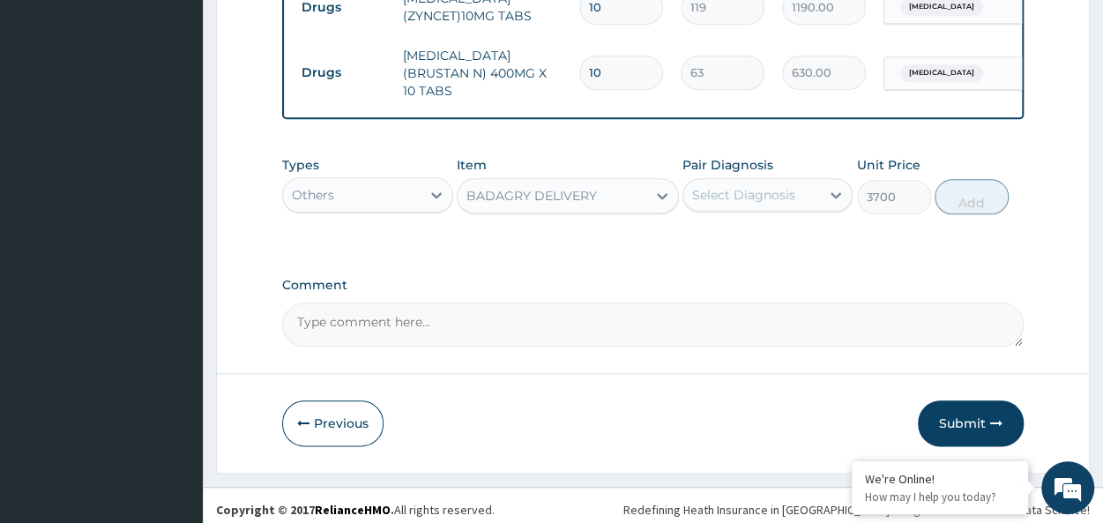
click at [740, 206] on div "Types Others Item option BADAGRY DELIVERY, selected. Select is focused ,type to…" at bounding box center [652, 185] width 741 height 76
click at [792, 181] on div "Select Diagnosis" at bounding box center [751, 195] width 137 height 28
click at [810, 241] on div "Malaria" at bounding box center [767, 240] width 170 height 36
checkbox input "true"
click at [981, 179] on button "Add" at bounding box center [971, 196] width 74 height 35
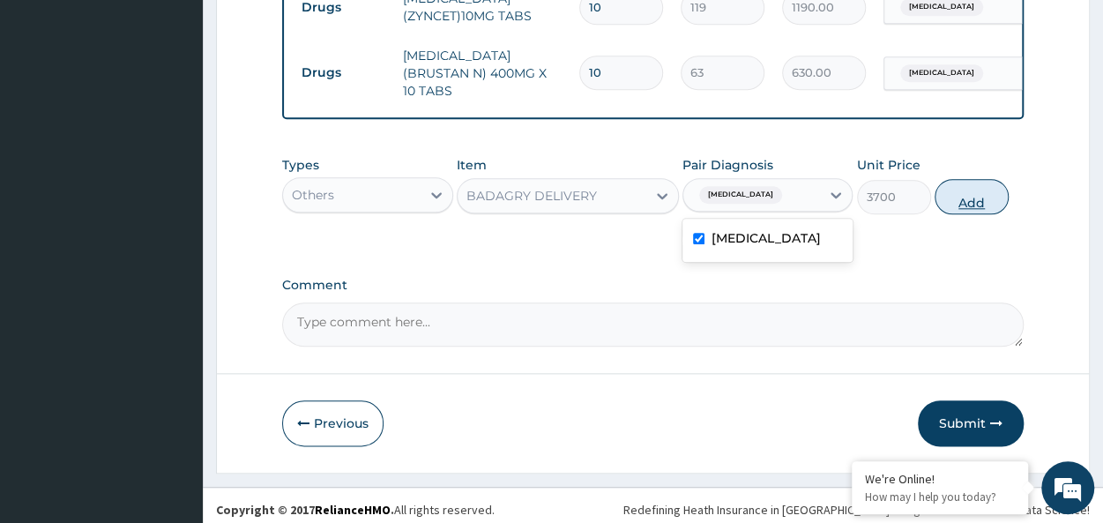
type input "0"
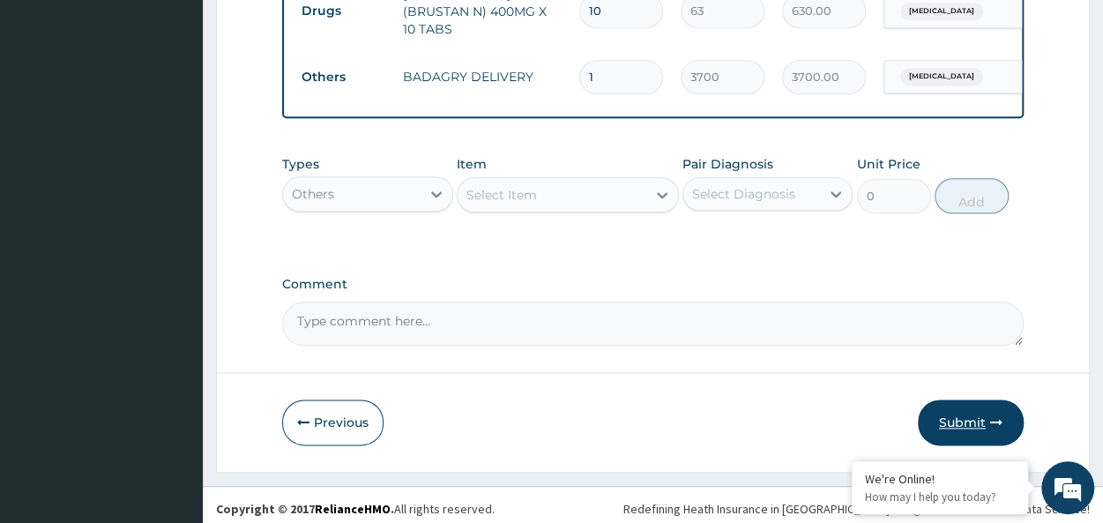
click at [954, 420] on button "Submit" at bounding box center [970, 422] width 106 height 46
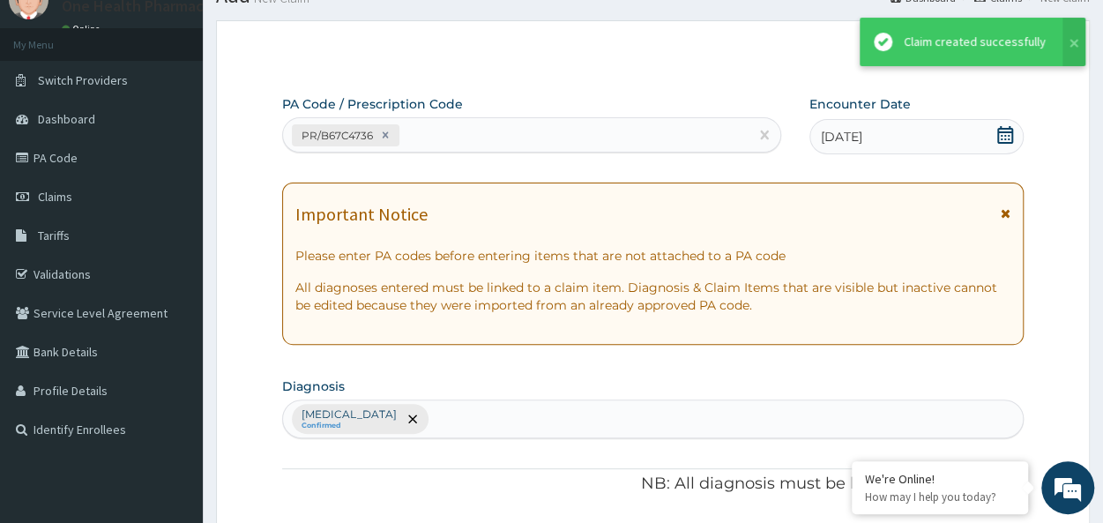
scroll to position [858, 0]
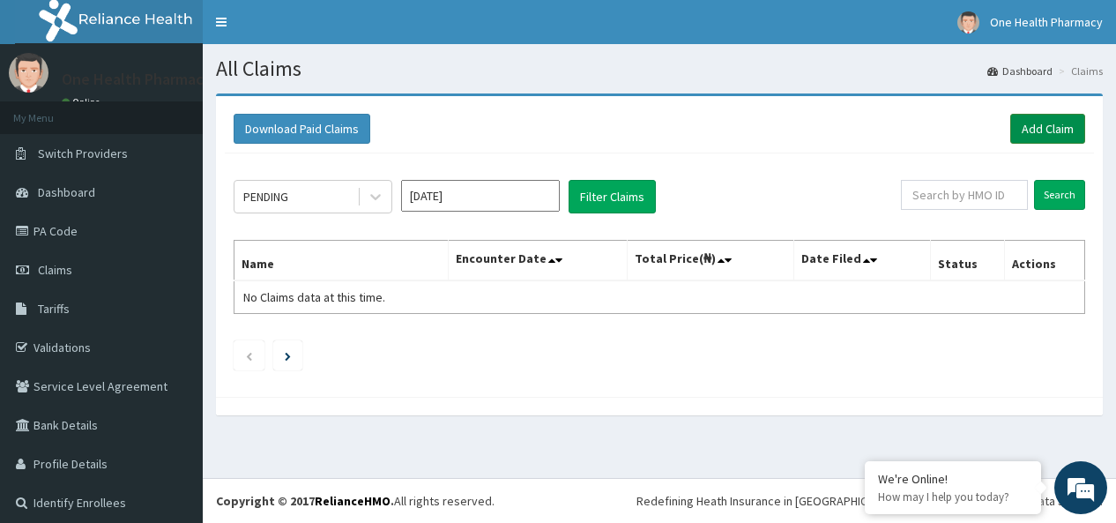
click at [1024, 121] on link "Add Claim" at bounding box center [1047, 129] width 75 height 30
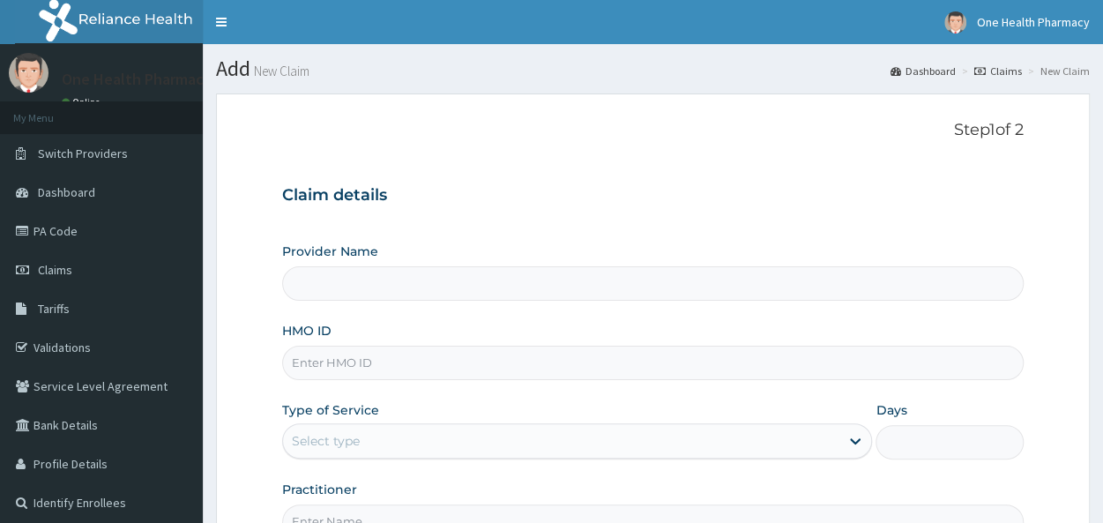
click at [332, 364] on input "HMO ID" at bounding box center [652, 362] width 741 height 34
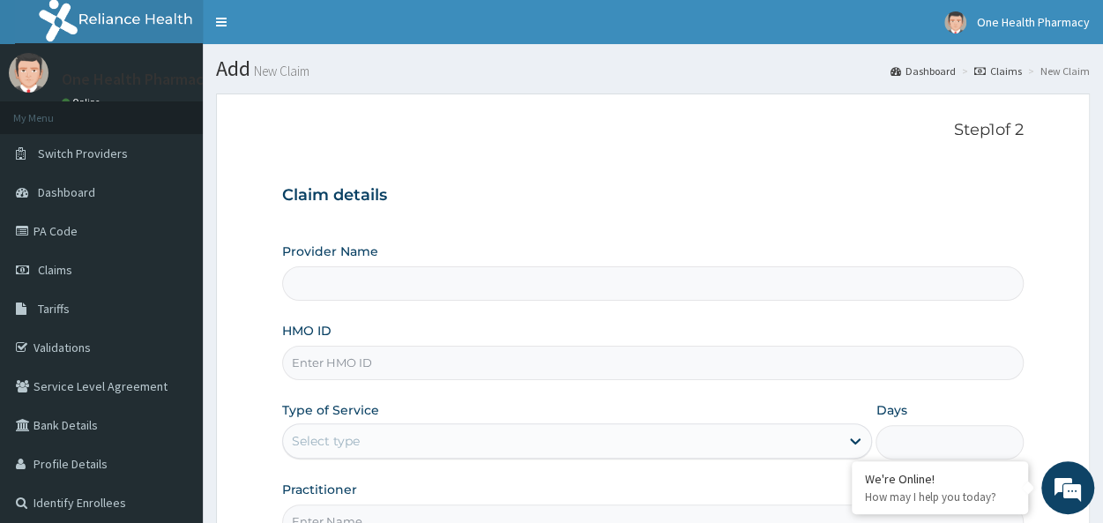
paste input "GSV/13963/A"
type input "GSV/13963/A"
click at [310, 434] on div "Select type" at bounding box center [326, 441] width 68 height 18
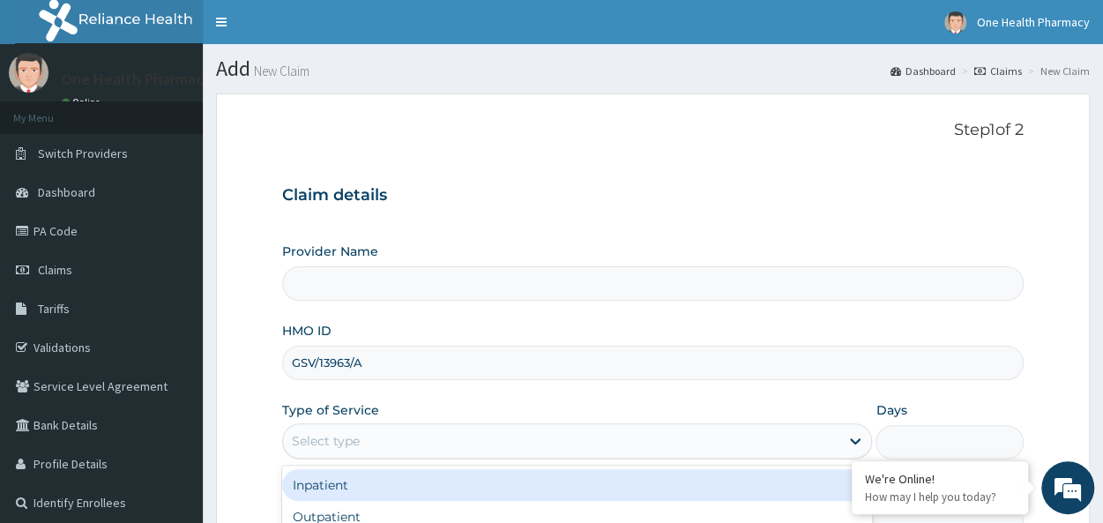
scroll to position [197, 0]
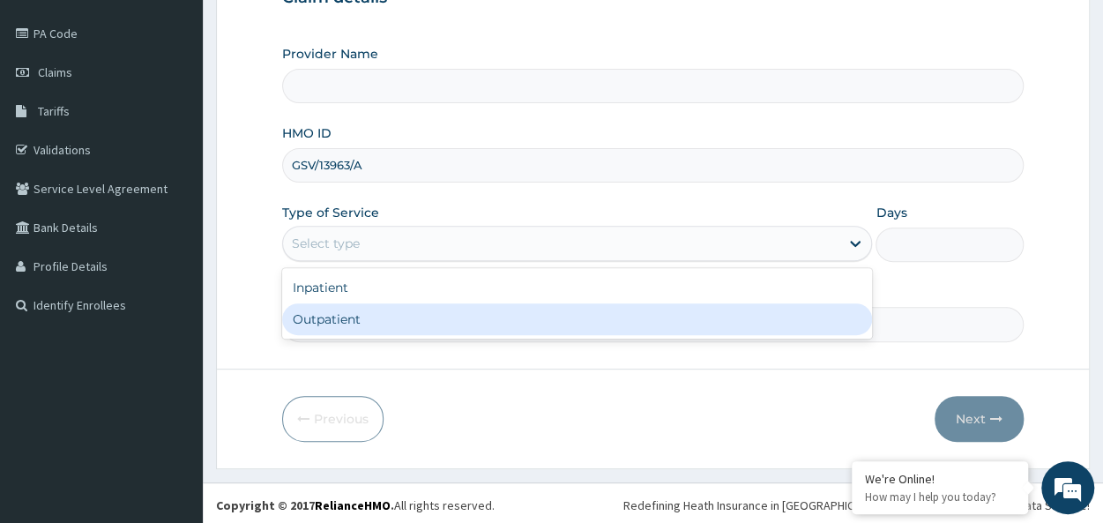
click at [397, 316] on div "Outpatient" at bounding box center [577, 319] width 590 height 32
type input "1"
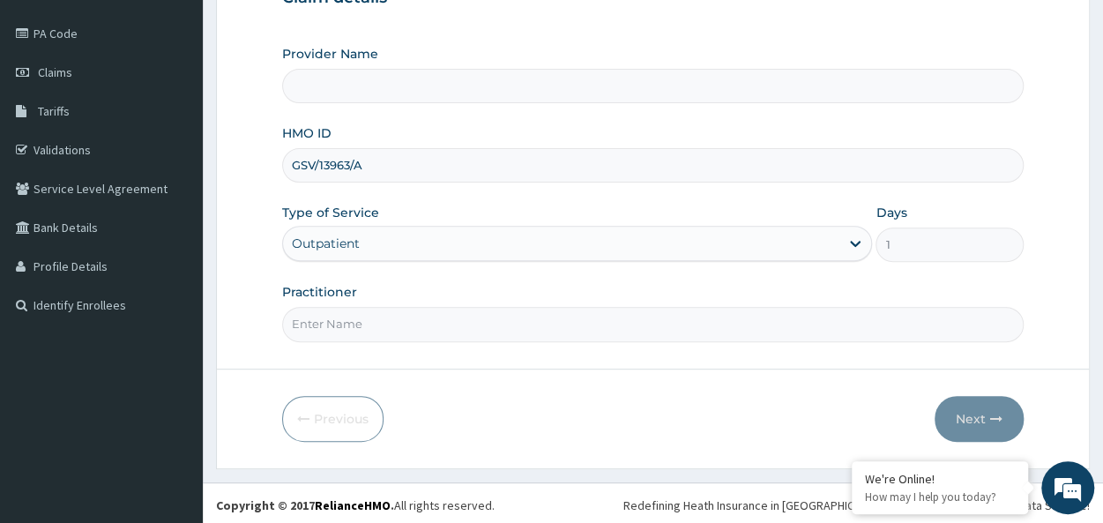
click at [460, 308] on input "Practitioner" at bounding box center [652, 324] width 741 height 34
type input "onehealth"
type input "OneHealth Pharmacy"
click at [994, 401] on button "Next" at bounding box center [978, 419] width 89 height 46
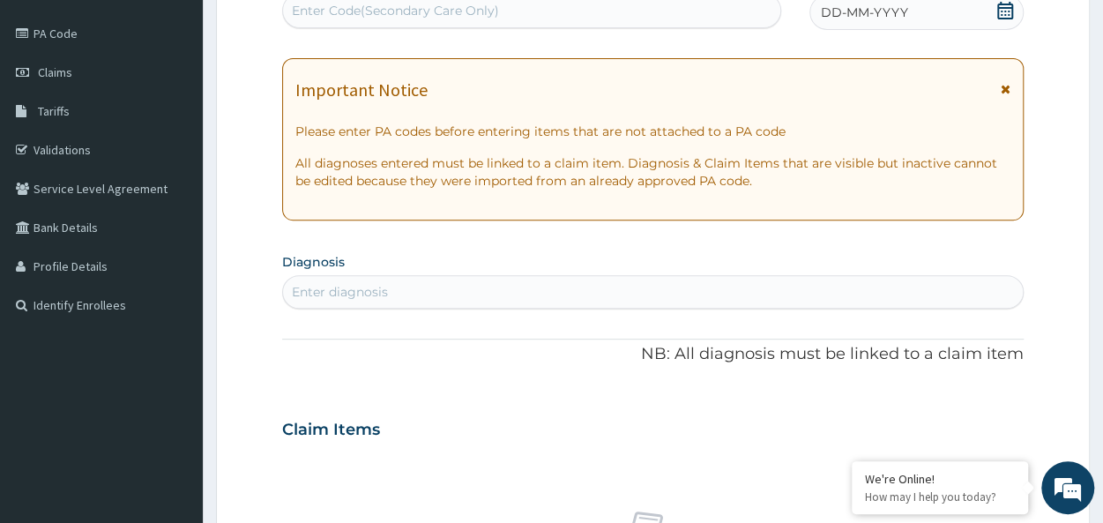
scroll to position [0, 0]
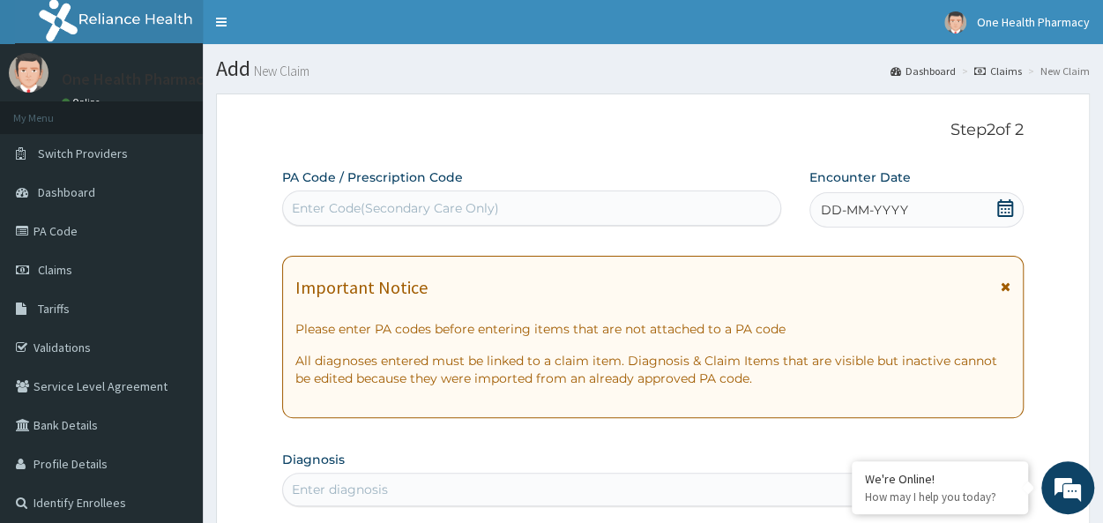
click at [385, 195] on div "Enter Code(Secondary Care Only)" at bounding box center [531, 208] width 497 height 28
paste input "PR/9DCDF5B1"
type input "PR/9DCDF5B1"
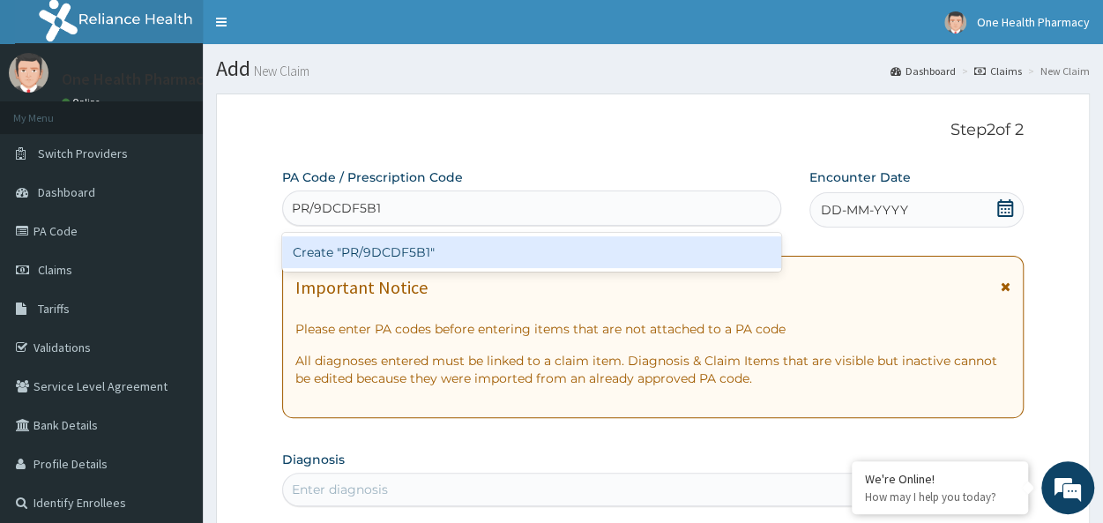
click at [391, 249] on div "Create "PR/9DCDF5B1"" at bounding box center [531, 252] width 499 height 32
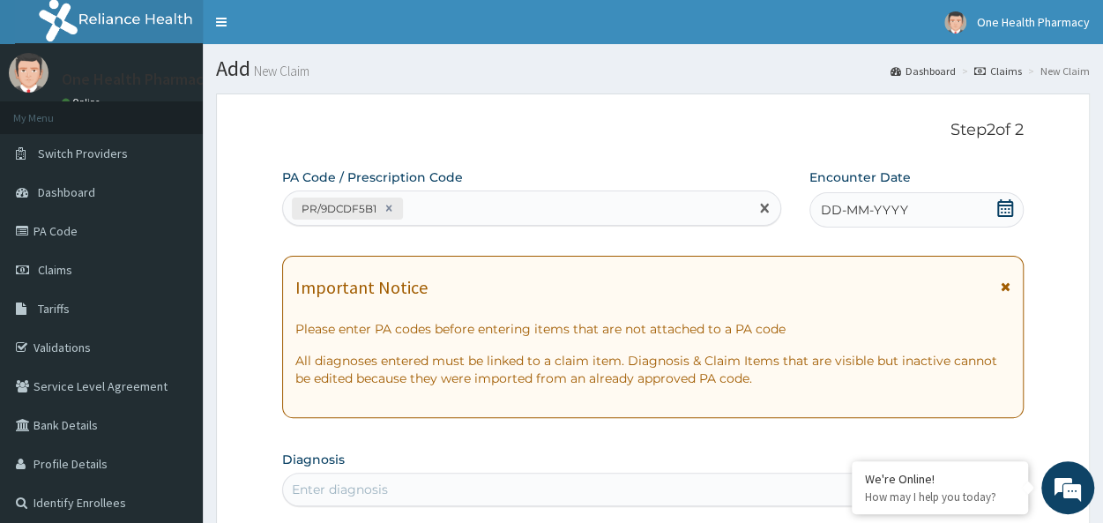
click at [918, 210] on div "DD-MM-YYYY" at bounding box center [916, 209] width 214 height 35
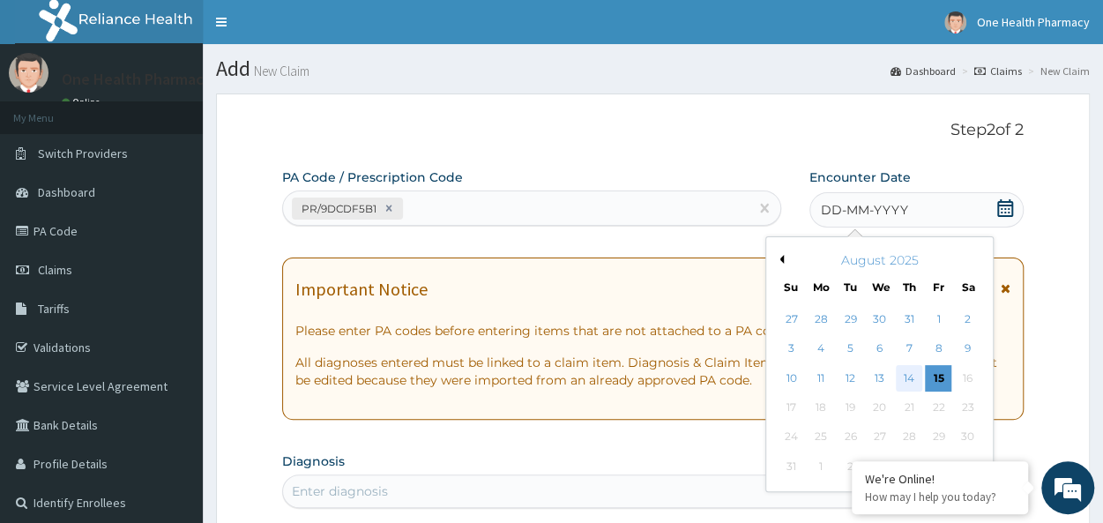
click at [904, 382] on div "14" at bounding box center [908, 378] width 26 height 26
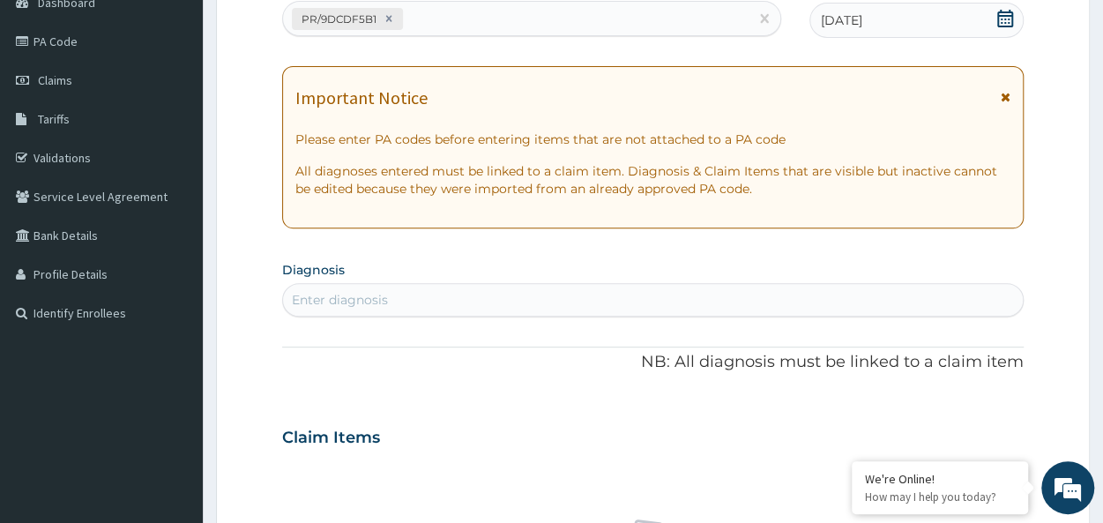
scroll to position [236, 0]
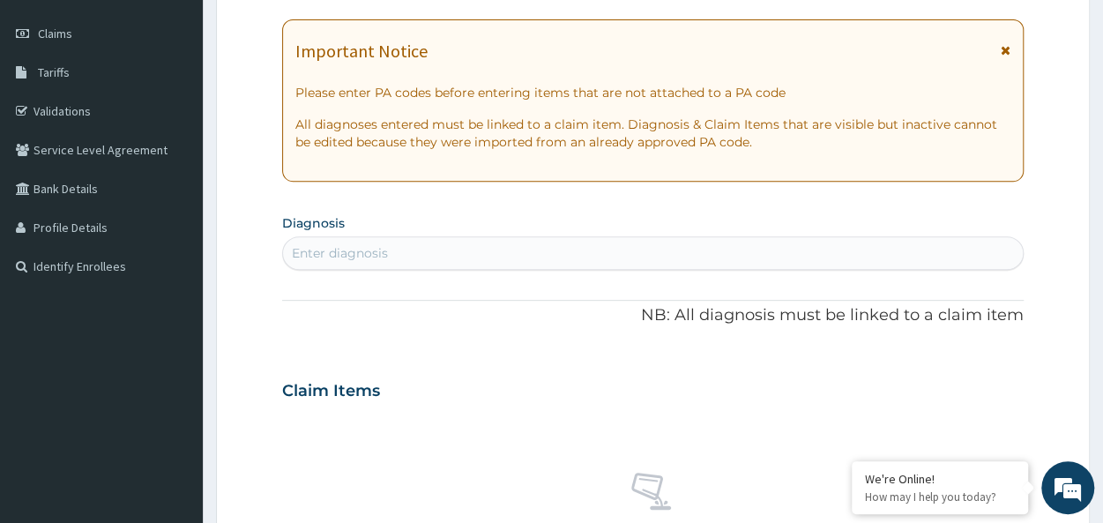
click at [465, 264] on div "Enter diagnosis" at bounding box center [652, 253] width 739 height 28
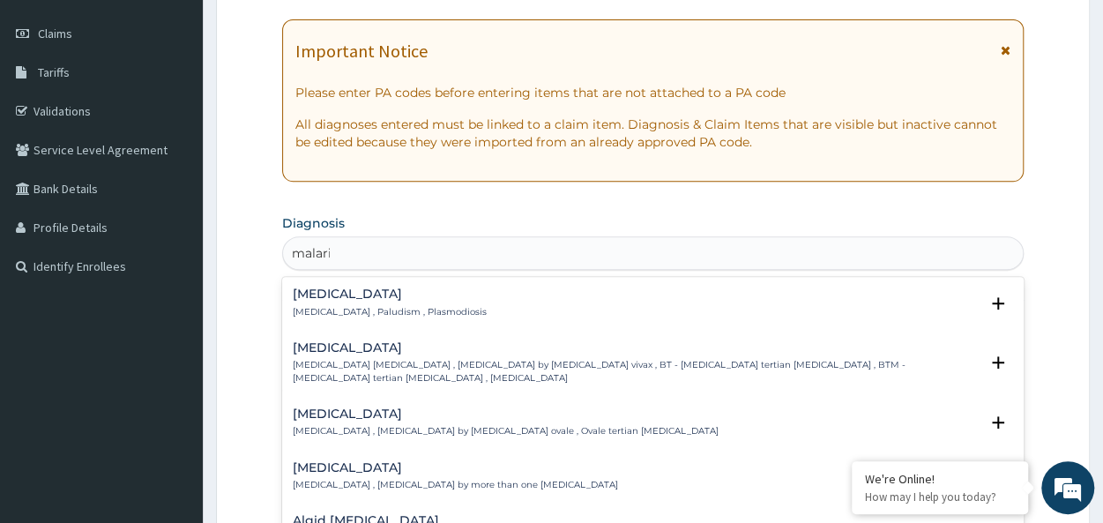
type input "[MEDICAL_DATA]"
click at [317, 298] on h4 "[MEDICAL_DATA]" at bounding box center [390, 293] width 194 height 13
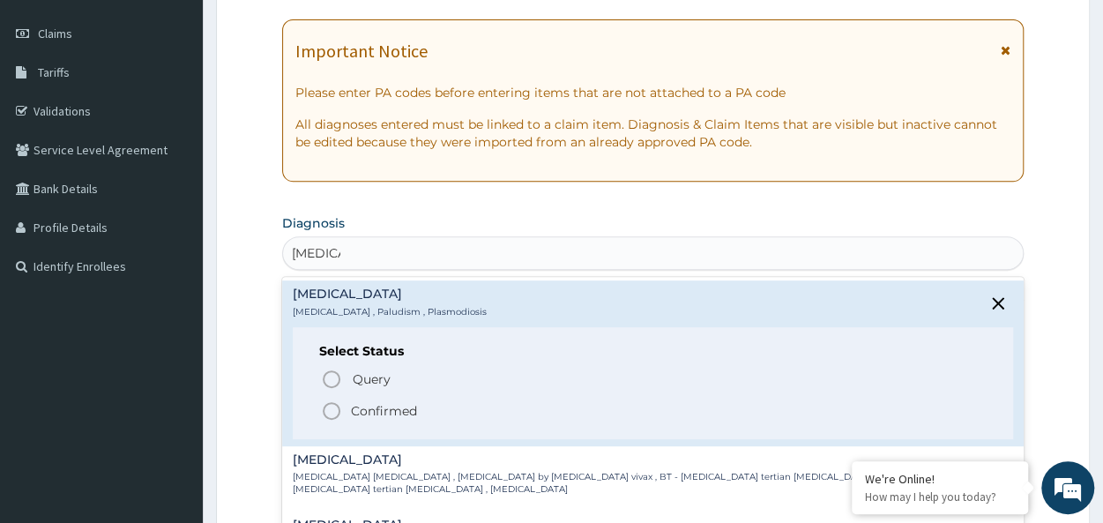
click at [390, 408] on p "Confirmed" at bounding box center [384, 411] width 66 height 18
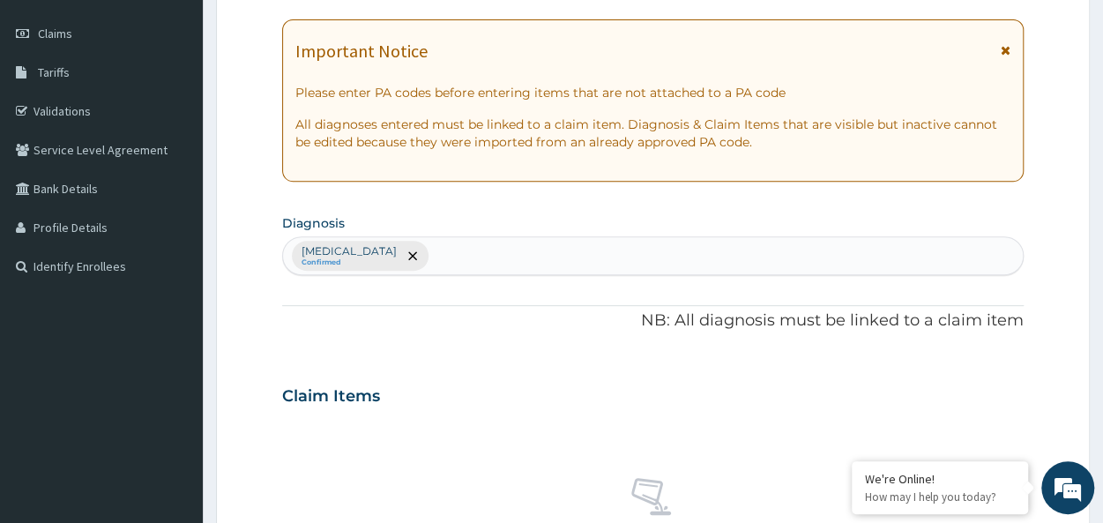
scroll to position [745, 0]
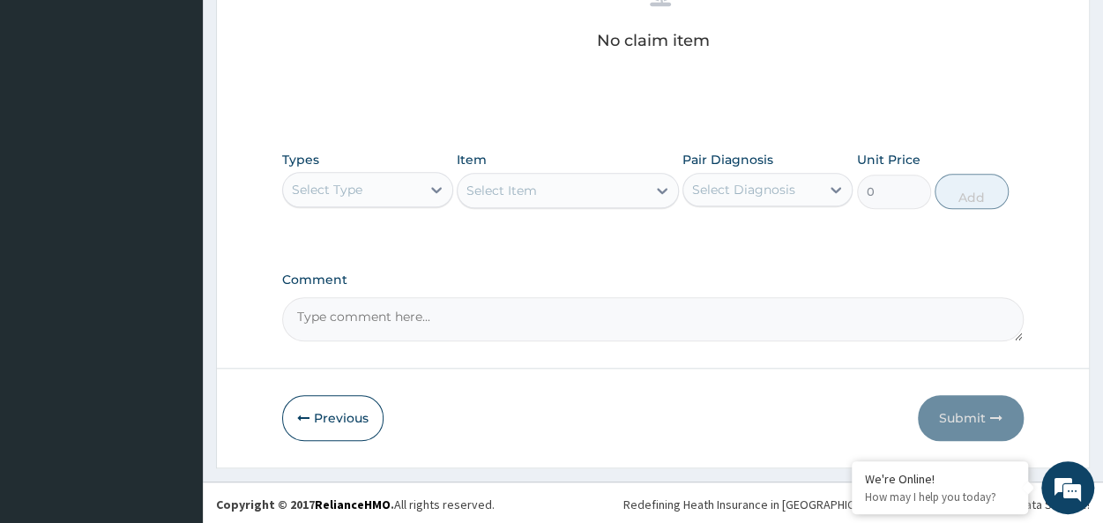
click at [350, 181] on div "Select Type" at bounding box center [327, 190] width 71 height 18
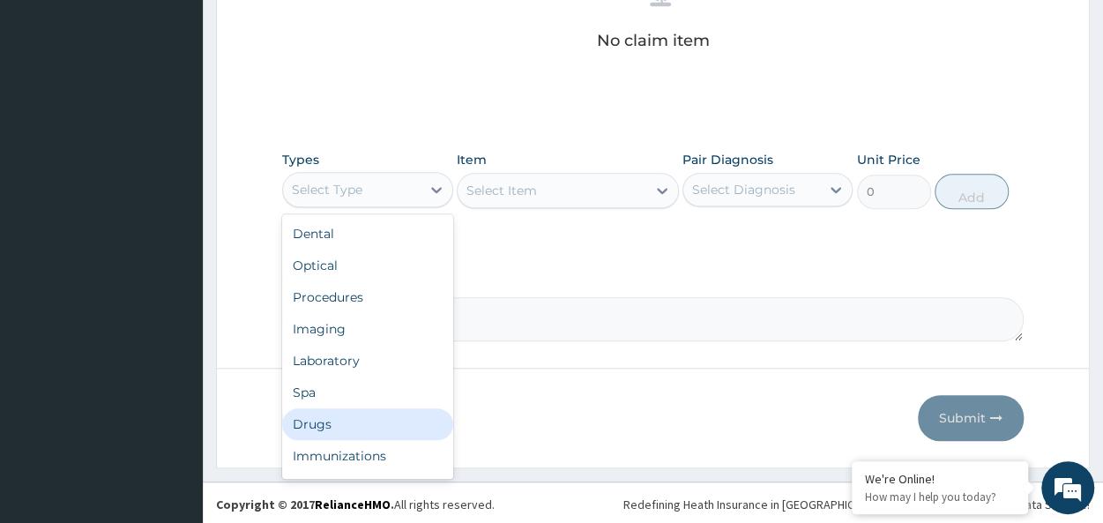
click at [324, 420] on div "Drugs" at bounding box center [367, 424] width 170 height 32
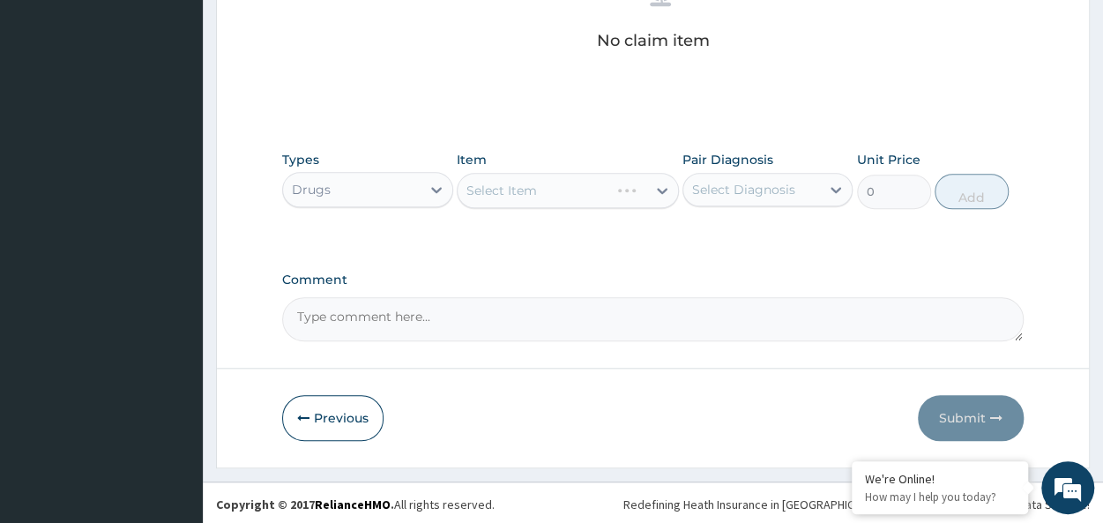
click at [540, 184] on div "Select Item" at bounding box center [568, 190] width 222 height 35
click at [540, 184] on div "Select Item" at bounding box center [551, 190] width 189 height 28
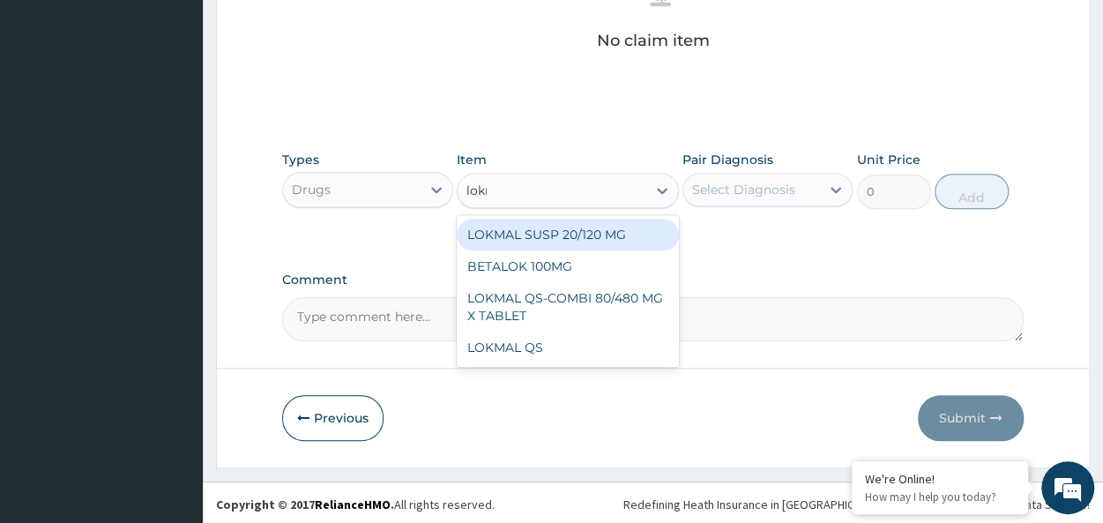
type input "lokma"
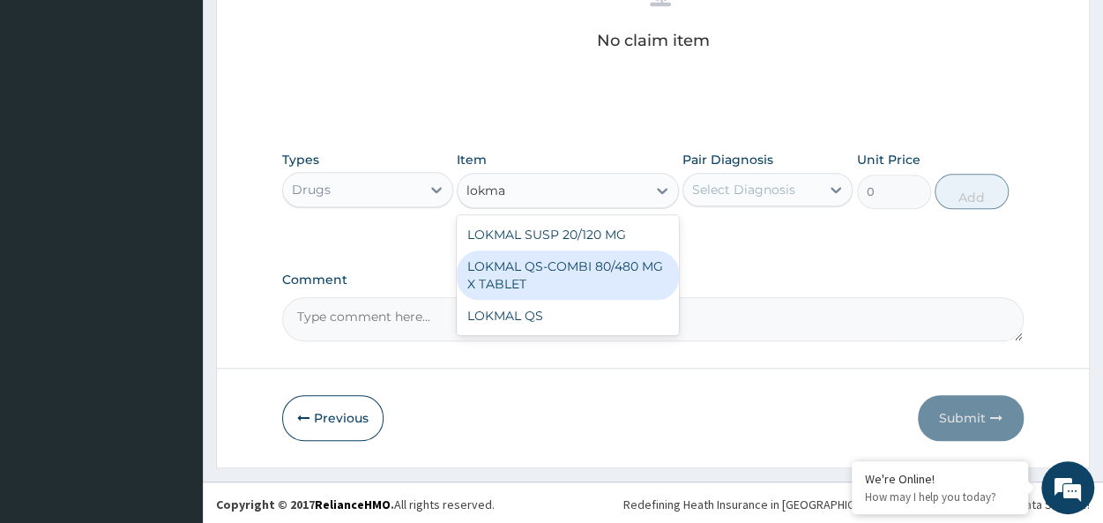
click at [584, 262] on div "LOKMAL QS-COMBI 80/480 MG X TABLET" at bounding box center [568, 274] width 222 height 49
type input "245"
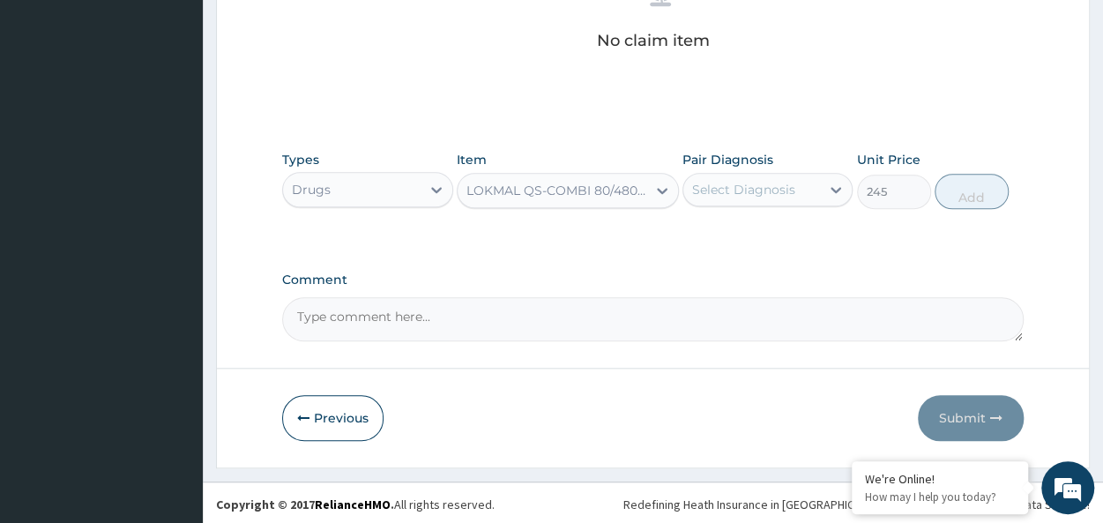
click at [740, 188] on div "Select Diagnosis" at bounding box center [743, 190] width 103 height 18
click at [800, 238] on div "[MEDICAL_DATA]" at bounding box center [767, 235] width 170 height 36
checkbox input "true"
click at [957, 189] on button "Add" at bounding box center [971, 191] width 74 height 35
type input "0"
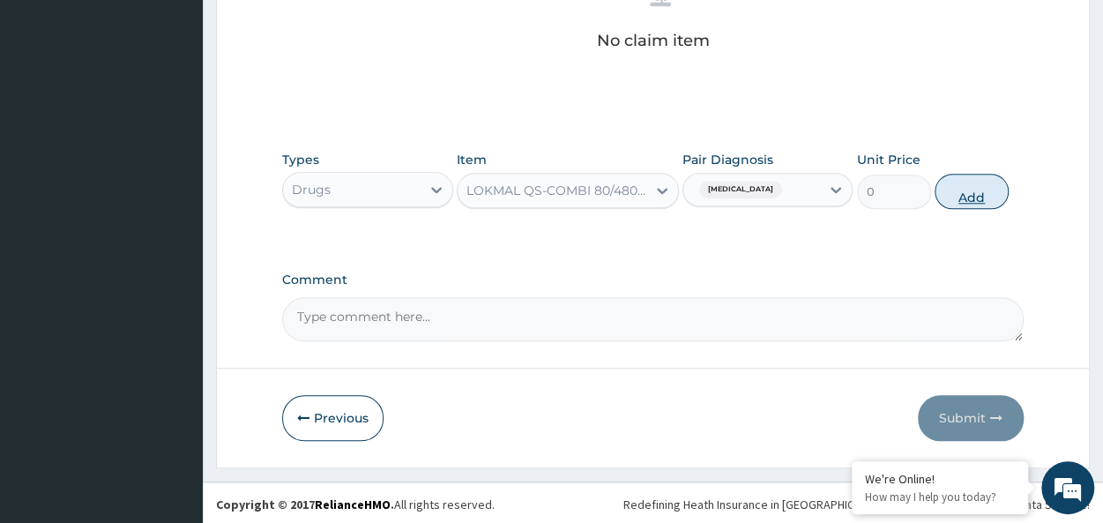
scroll to position [675, 0]
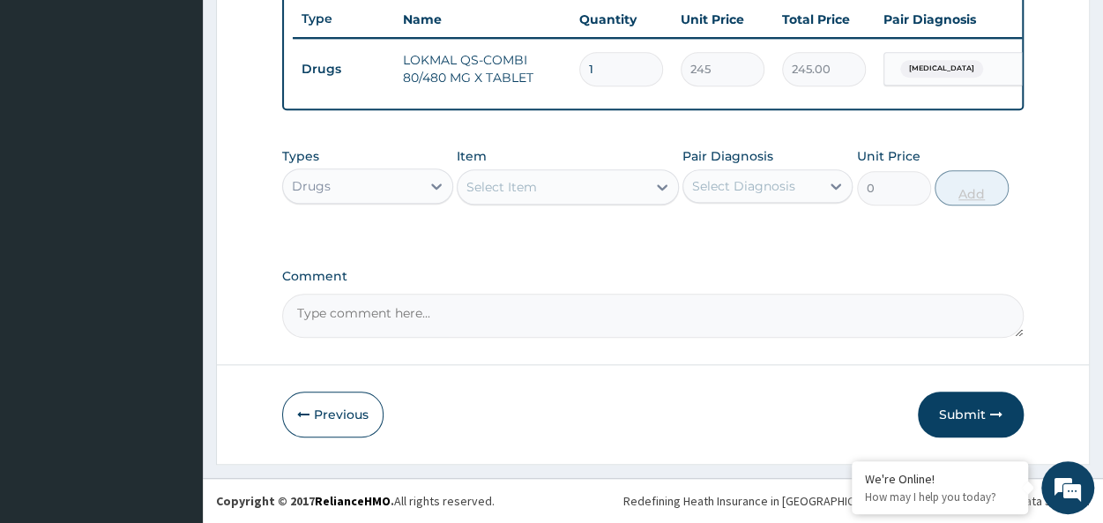
type input "0.00"
type input "6"
type input "1470.00"
type input "6"
click at [528, 181] on div "Select Item" at bounding box center [501, 187] width 71 height 18
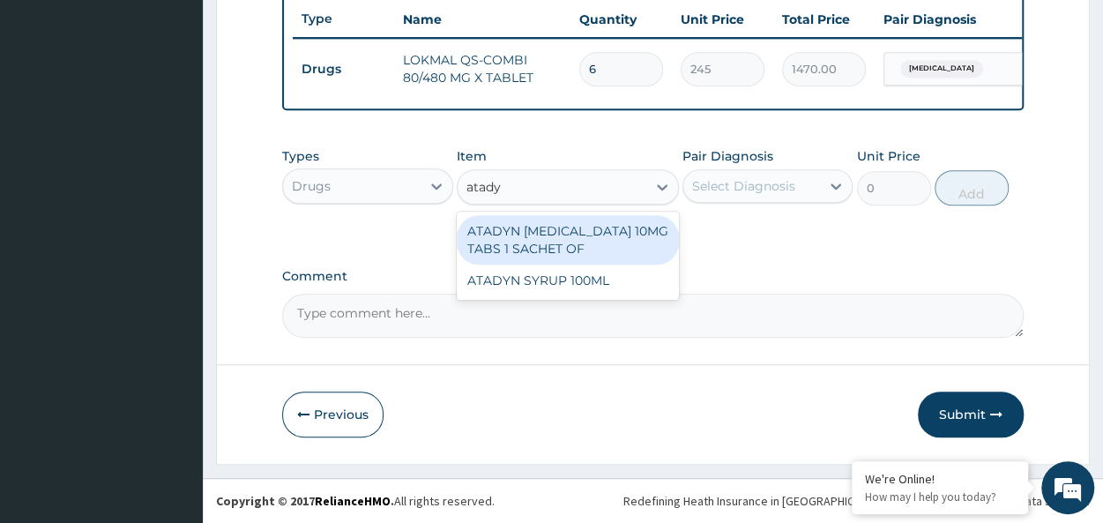
type input "atadyn"
click at [555, 238] on div "ATADYN [MEDICAL_DATA] 10MG TABS 1 SACHET OF" at bounding box center [568, 239] width 222 height 49
type input "350"
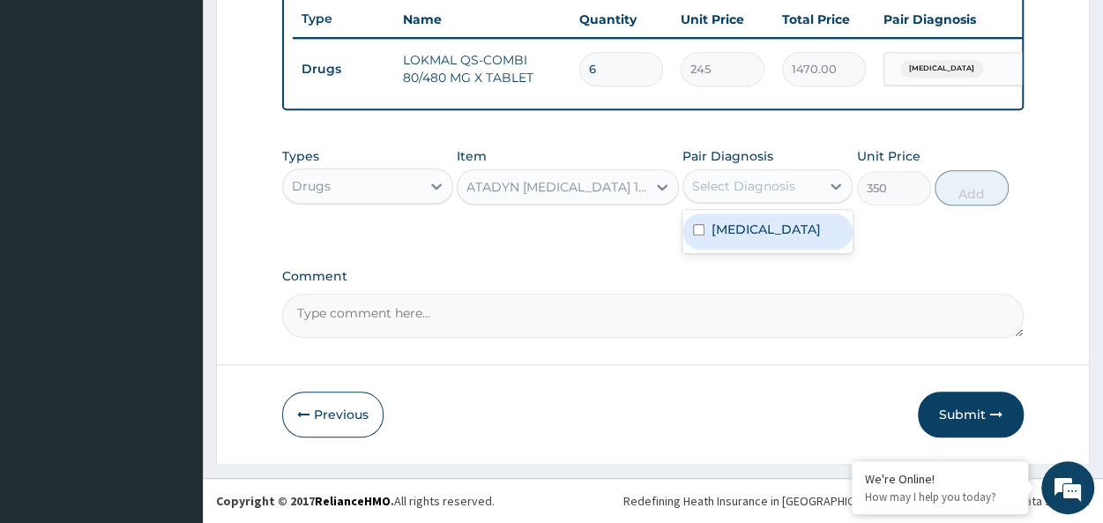
click at [754, 190] on div "Select Diagnosis" at bounding box center [743, 186] width 103 height 18
click at [813, 225] on div "[MEDICAL_DATA]" at bounding box center [767, 231] width 170 height 36
checkbox input "true"
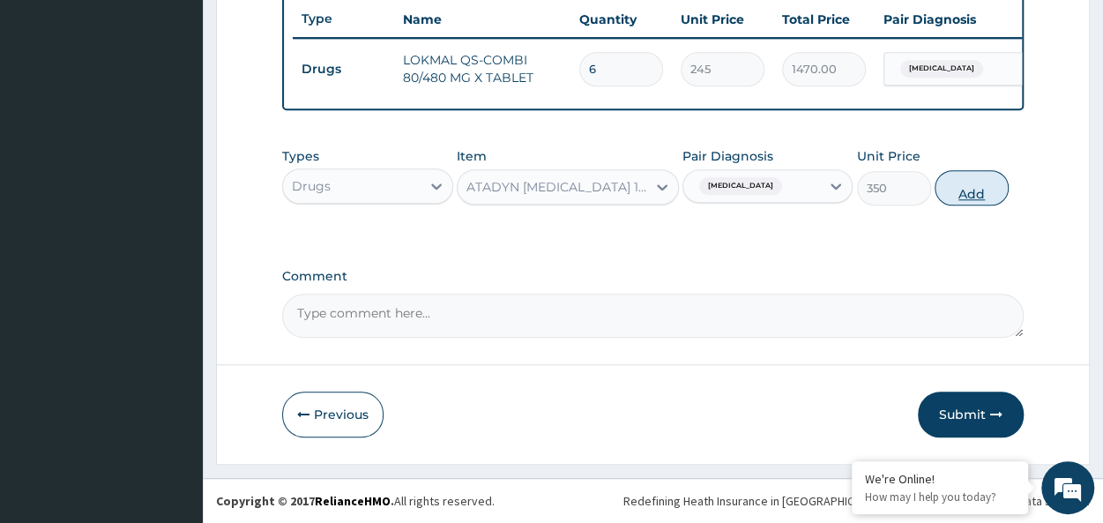
click at [963, 197] on button "Add" at bounding box center [971, 187] width 74 height 35
type input "0"
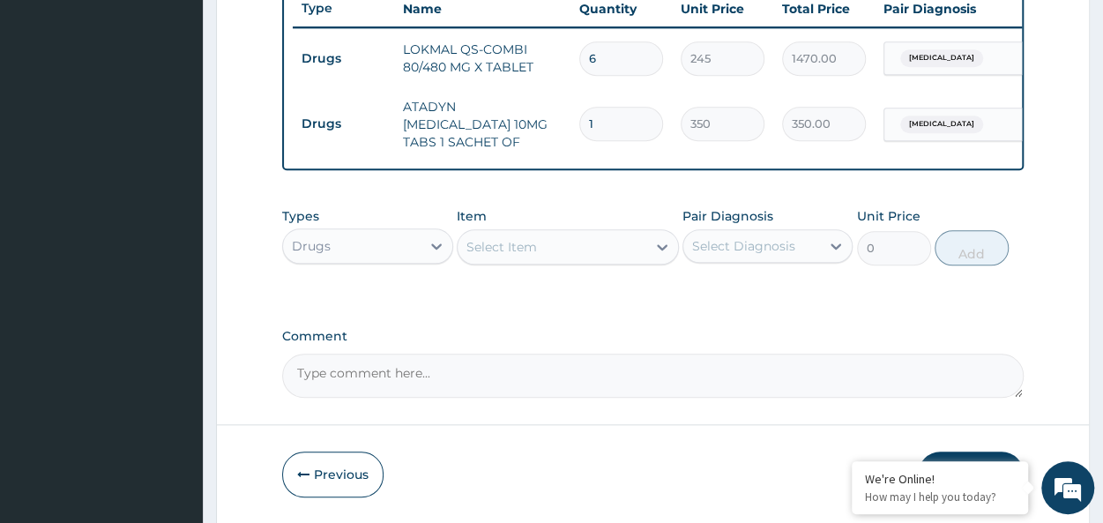
type input "0.00"
type input "4"
type input "1400.00"
type input "4"
click at [353, 253] on div "Drugs" at bounding box center [351, 246] width 137 height 28
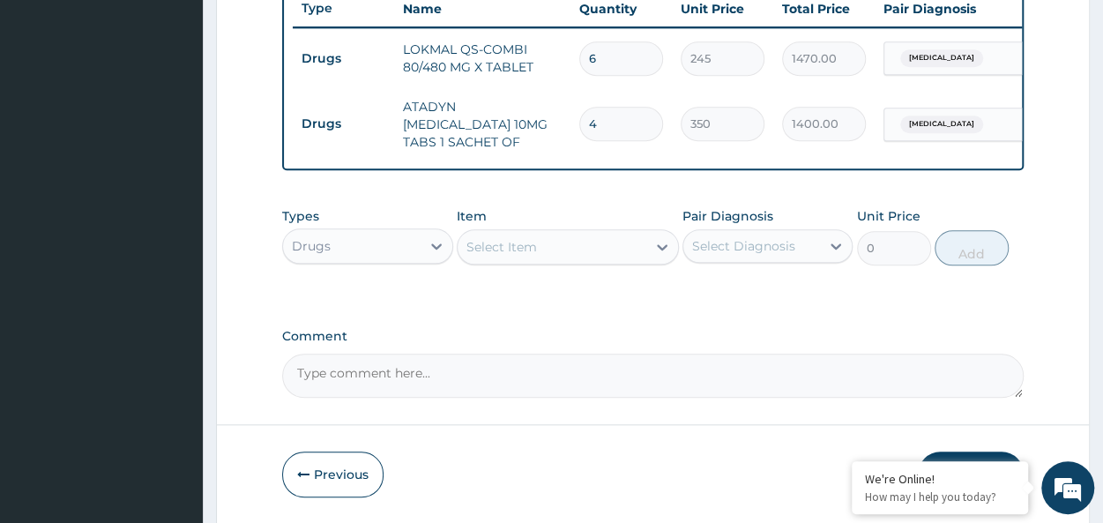
click at [358, 249] on div "Drugs" at bounding box center [351, 246] width 137 height 28
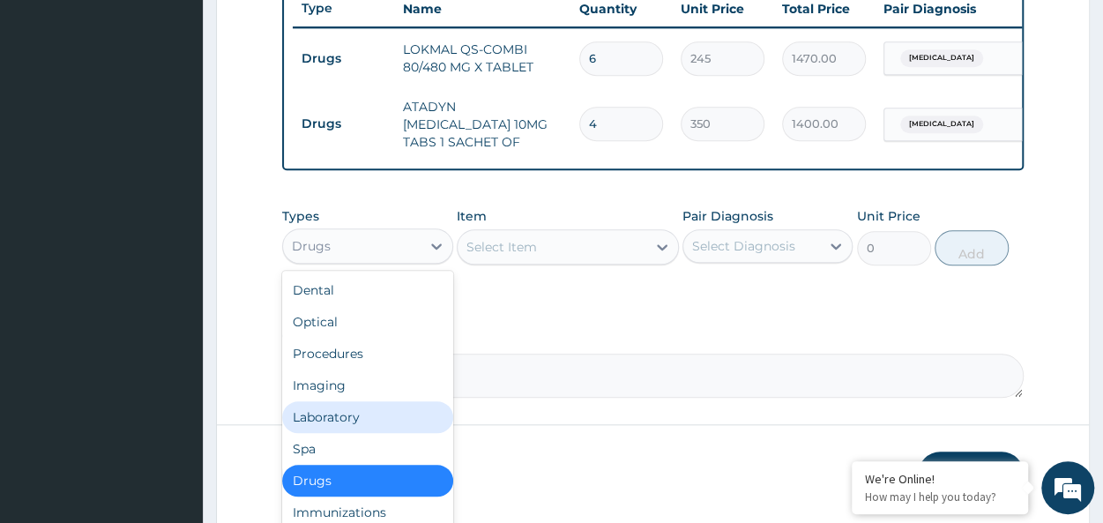
scroll to position [60, 0]
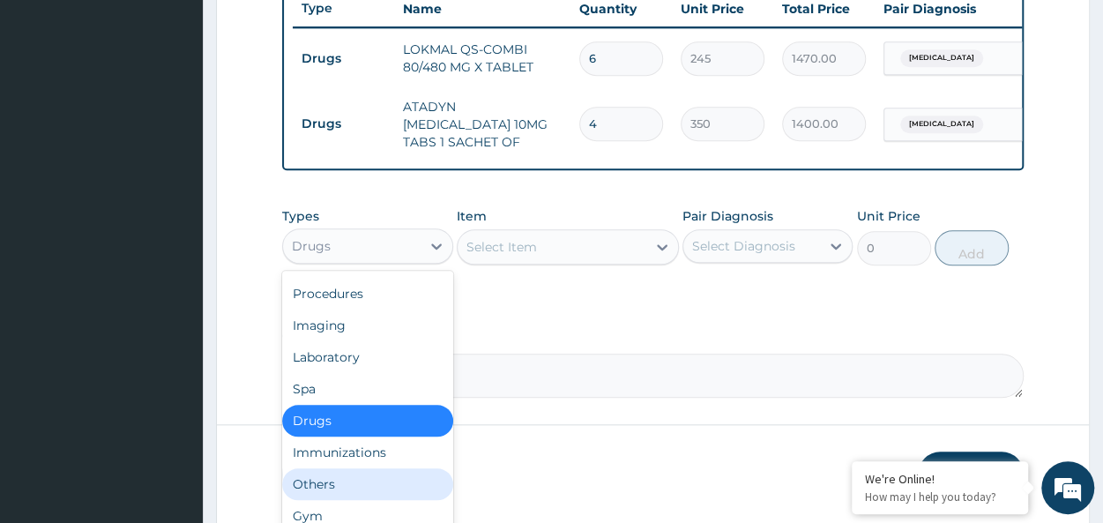
click at [340, 491] on div "Others" at bounding box center [367, 484] width 170 height 32
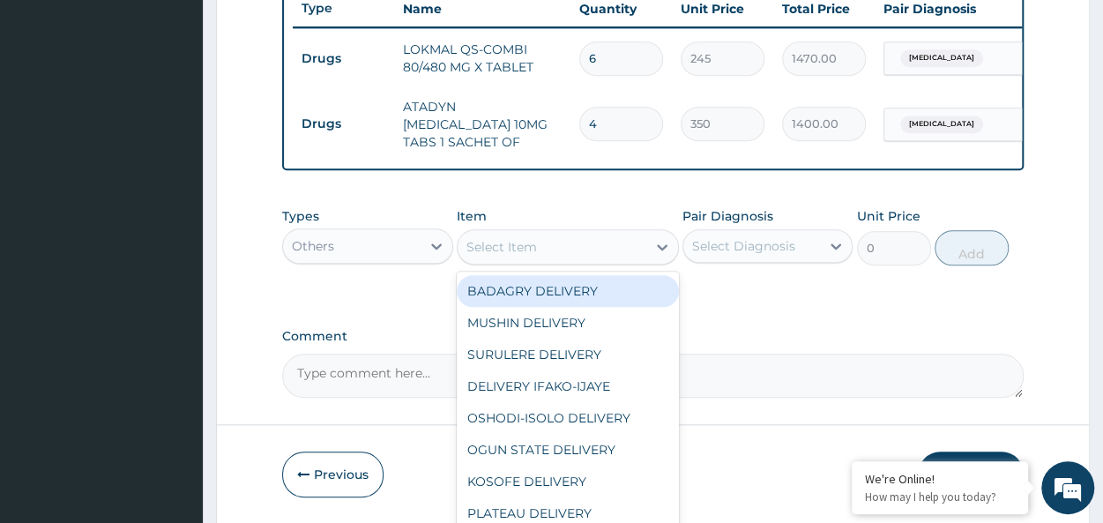
click at [531, 254] on div "Select Item" at bounding box center [501, 247] width 71 height 18
type input "AGE"
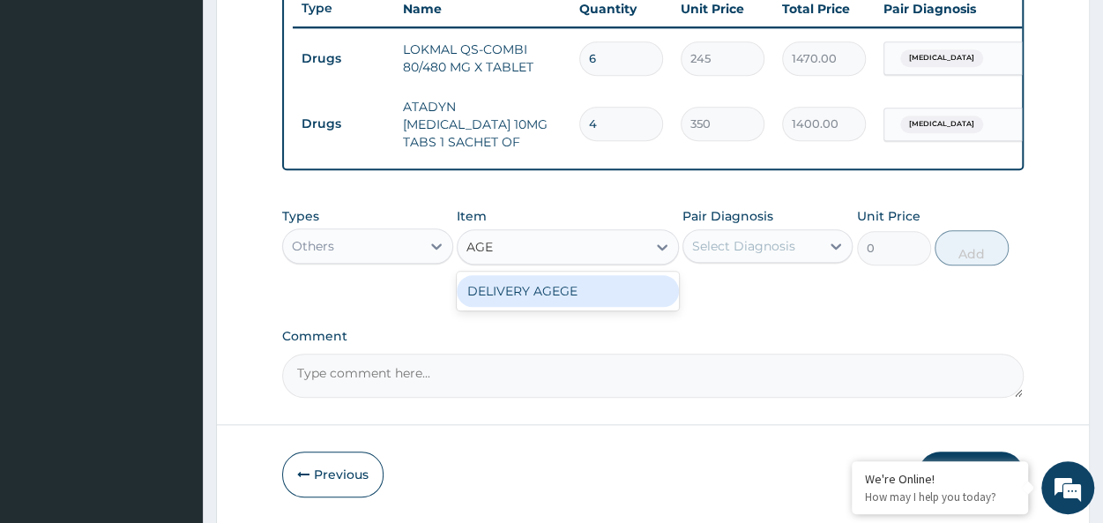
click at [558, 292] on div "DELIVERY AGEGE" at bounding box center [568, 291] width 222 height 32
type input "2500"
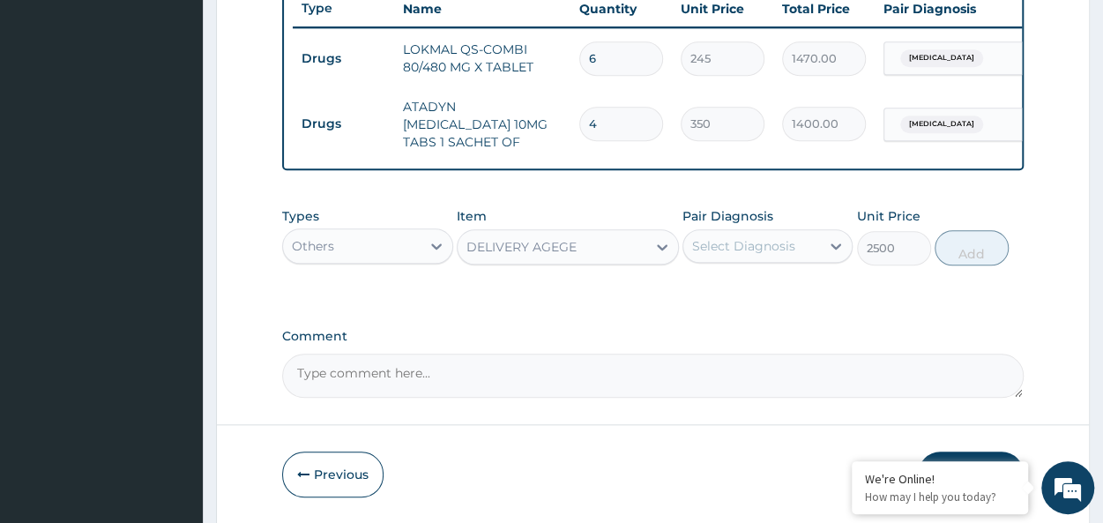
click at [747, 260] on div "Select Diagnosis" at bounding box center [751, 246] width 137 height 28
click at [810, 285] on div "[MEDICAL_DATA]" at bounding box center [767, 291] width 170 height 36
checkbox input "true"
click at [982, 255] on button "Add" at bounding box center [971, 247] width 74 height 35
type input "0"
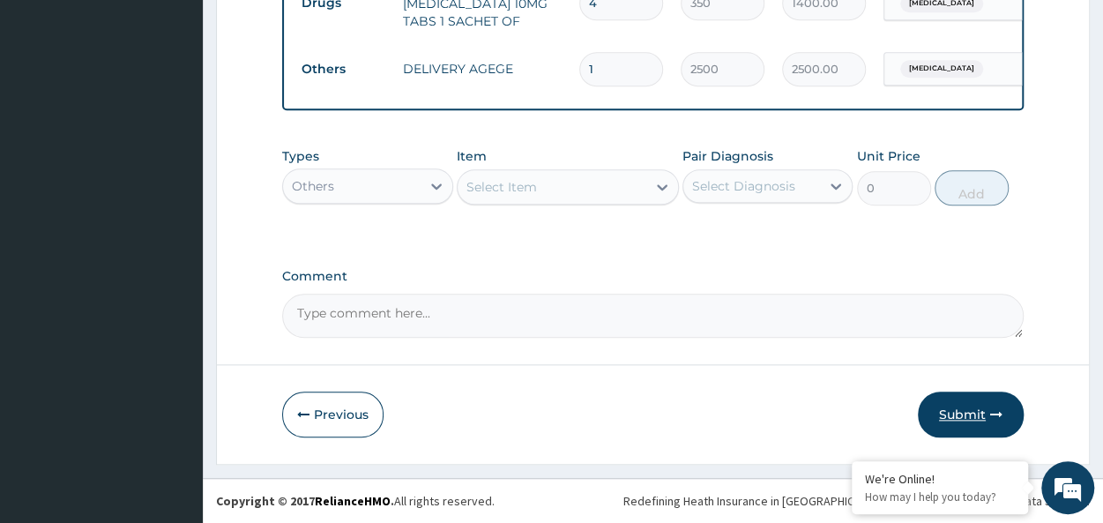
click at [952, 413] on button "Submit" at bounding box center [970, 414] width 106 height 46
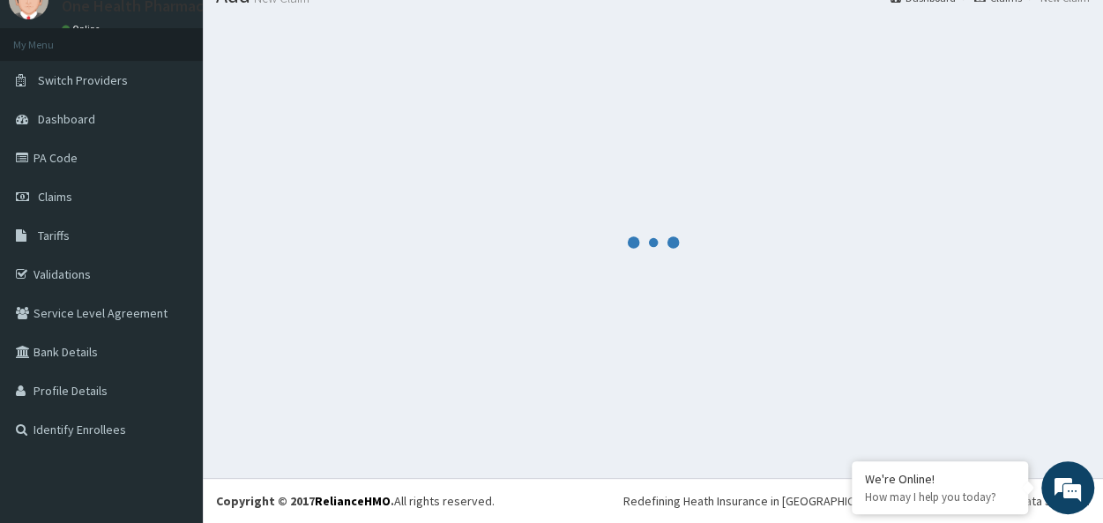
scroll to position [797, 0]
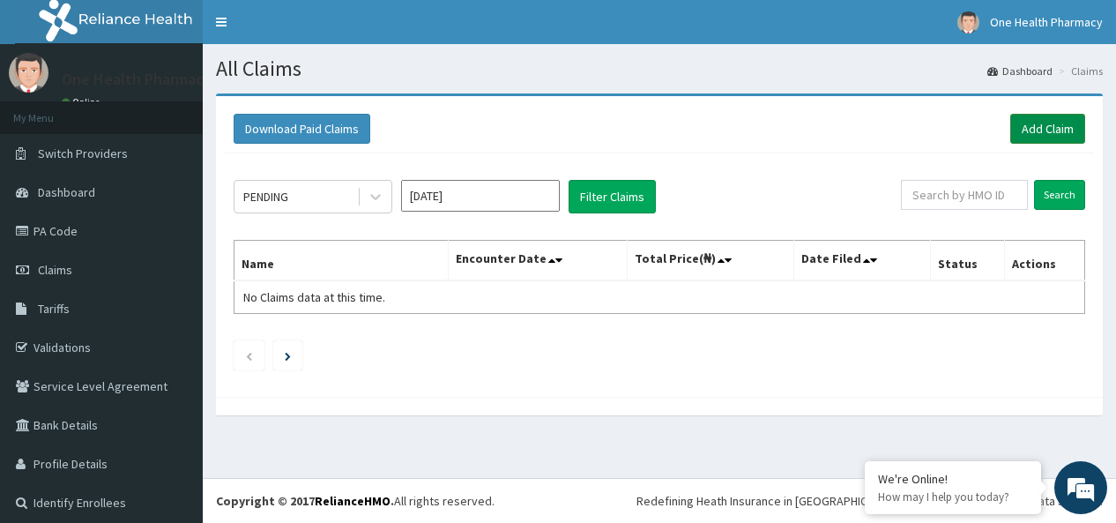
click at [1021, 142] on link "Add Claim" at bounding box center [1047, 129] width 75 height 30
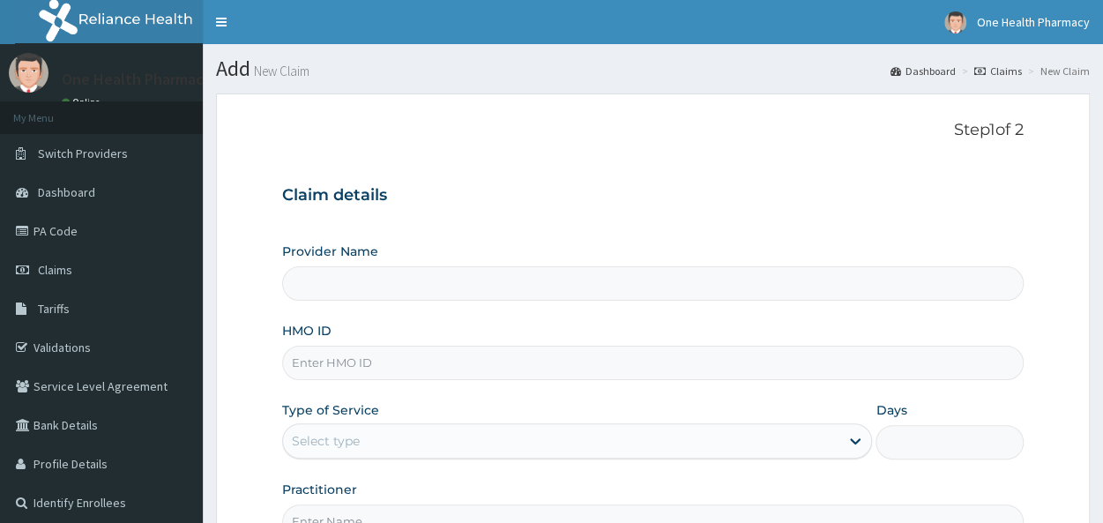
drag, startPoint x: 0, startPoint y: 0, endPoint x: 310, endPoint y: 352, distance: 468.9
click at [310, 352] on input "HMO ID" at bounding box center [652, 362] width 741 height 34
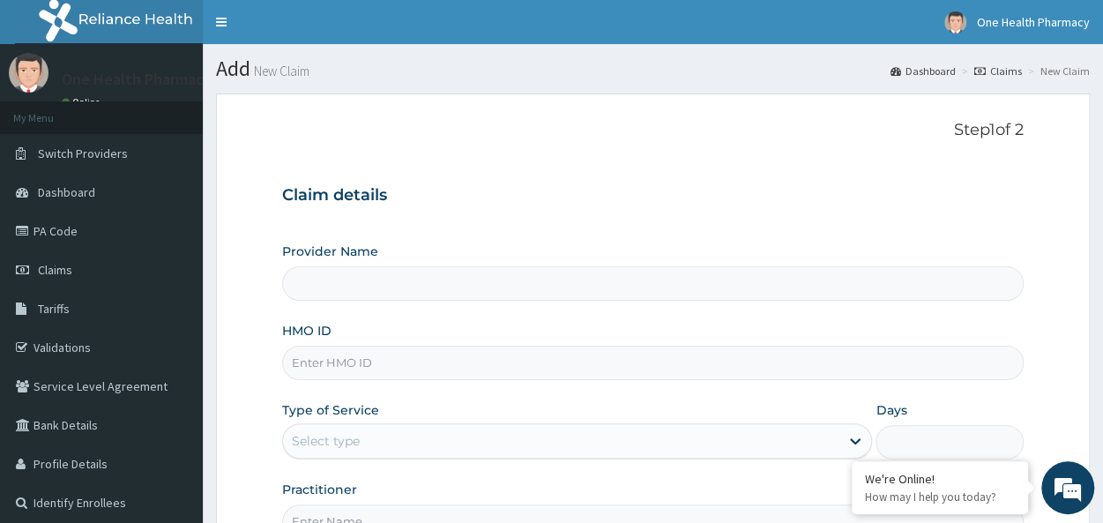
paste input "OHT/10082/B"
type input "OHT/10082/B"
click at [338, 450] on div "Select type" at bounding box center [561, 441] width 556 height 28
type input "OneHealth Pharmacy"
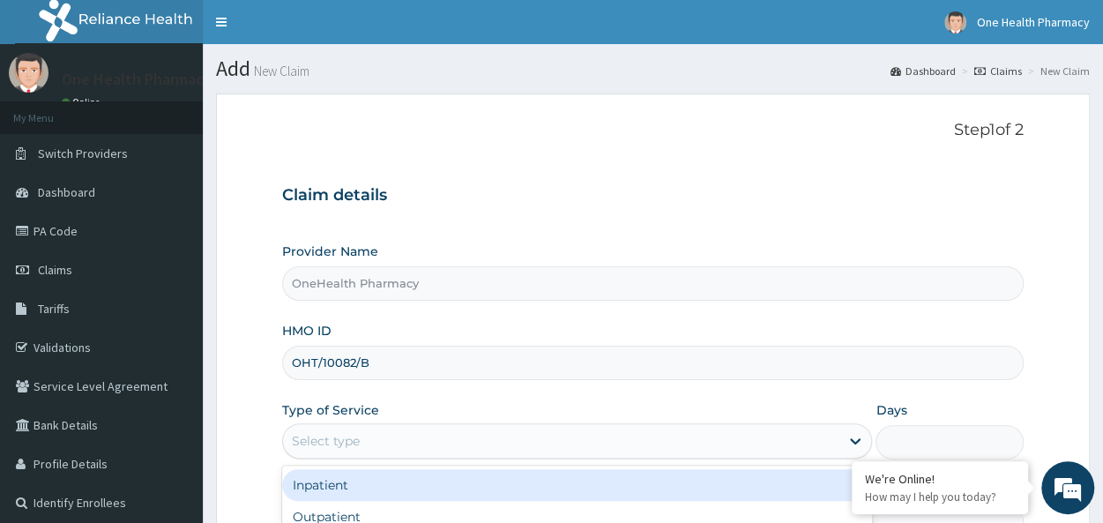
scroll to position [197, 0]
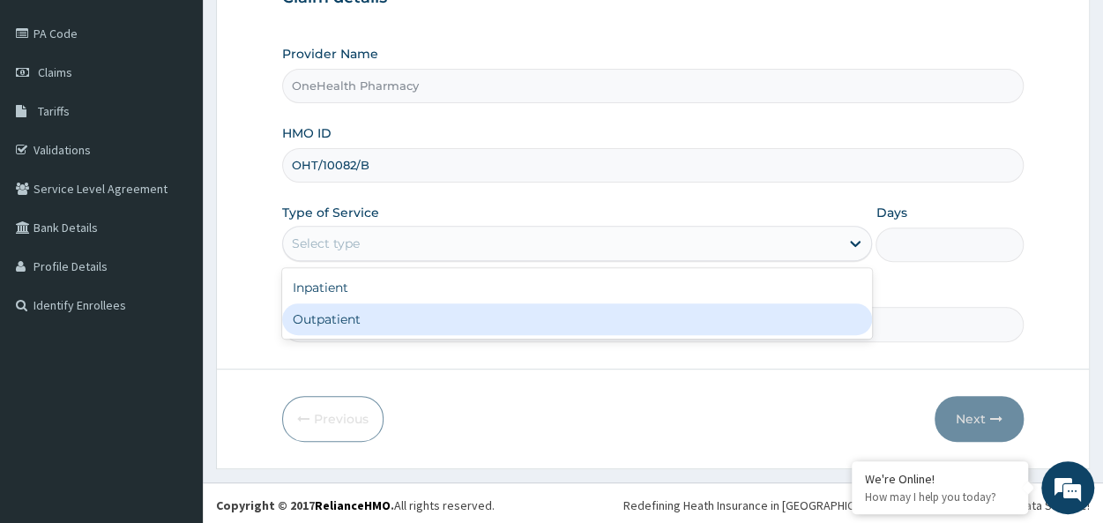
click at [347, 324] on div "Outpatient" at bounding box center [577, 319] width 590 height 32
type input "1"
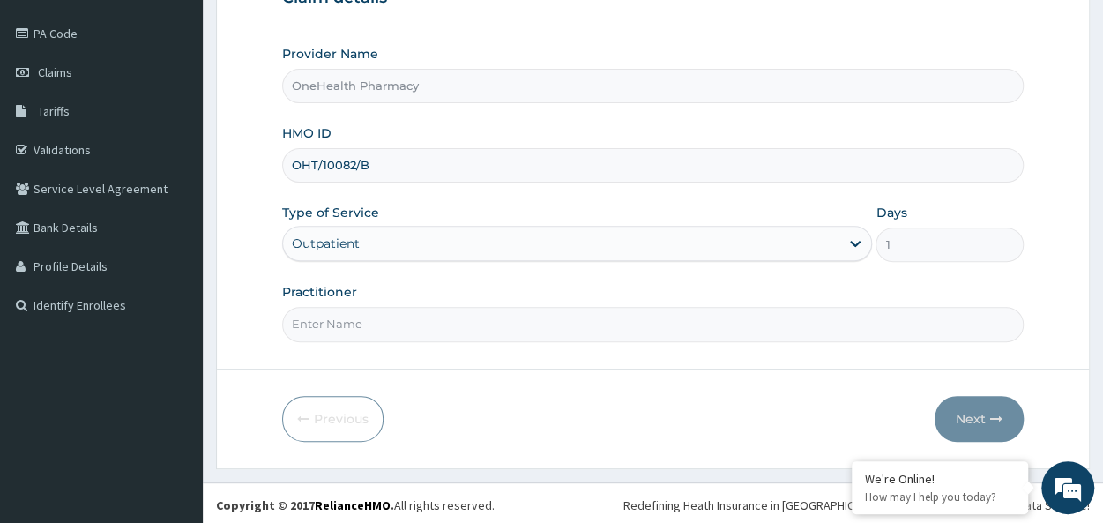
click at [414, 323] on input "Practitioner" at bounding box center [652, 324] width 741 height 34
type input "onehealth"
click at [963, 412] on button "Next" at bounding box center [978, 419] width 89 height 46
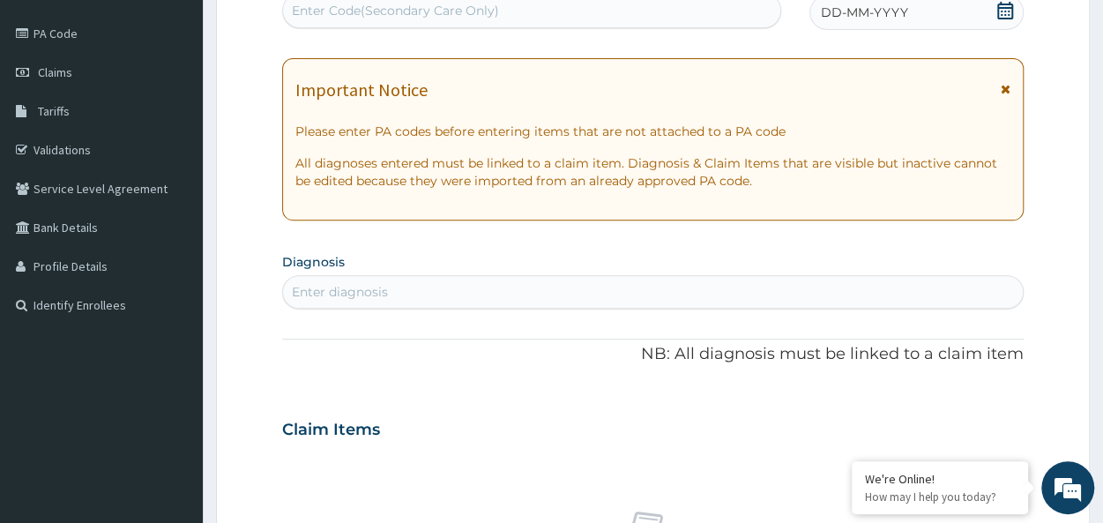
scroll to position [0, 0]
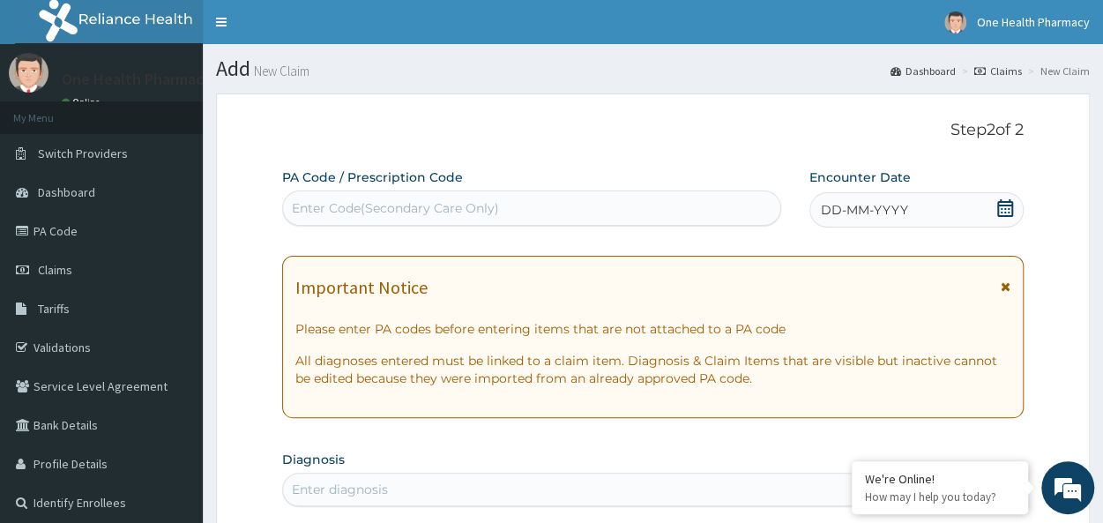
click at [322, 203] on div "Enter Code(Secondary Care Only)" at bounding box center [395, 208] width 207 height 18
paste input "PR/8142150D"
type input "PR/8142150D"
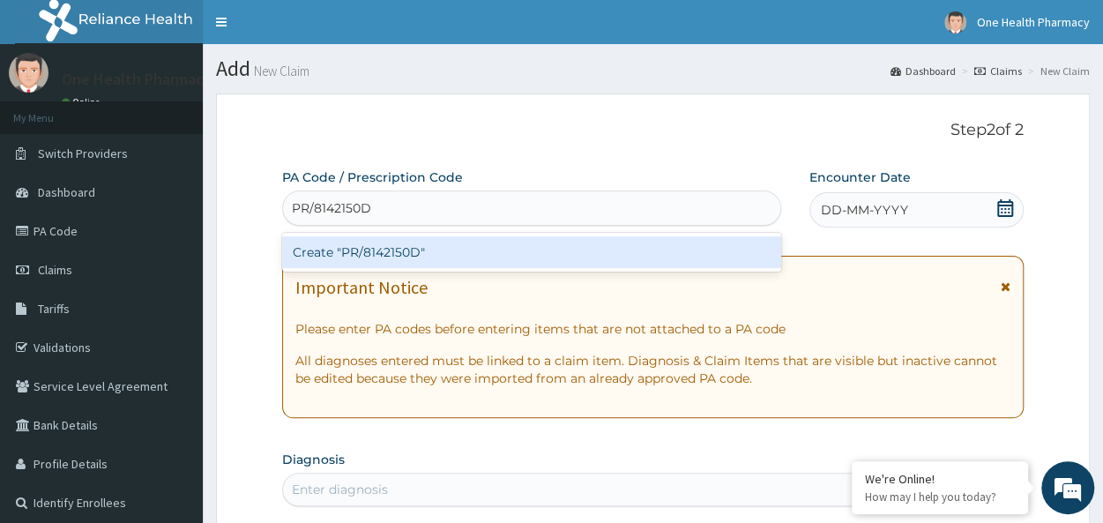
click at [447, 243] on div "Create "PR/8142150D"" at bounding box center [531, 252] width 499 height 32
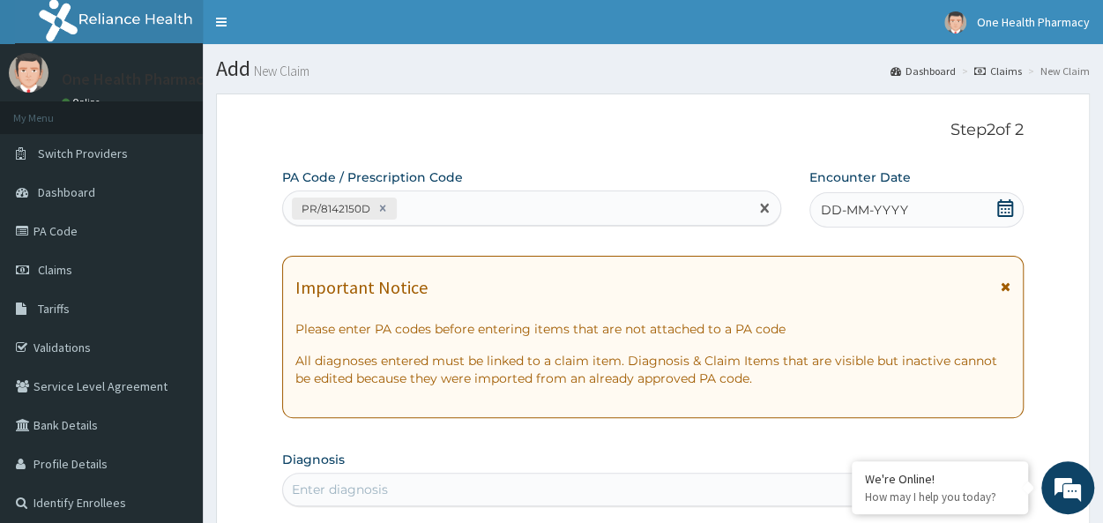
click at [895, 210] on span "DD-MM-YYYY" at bounding box center [864, 210] width 87 height 18
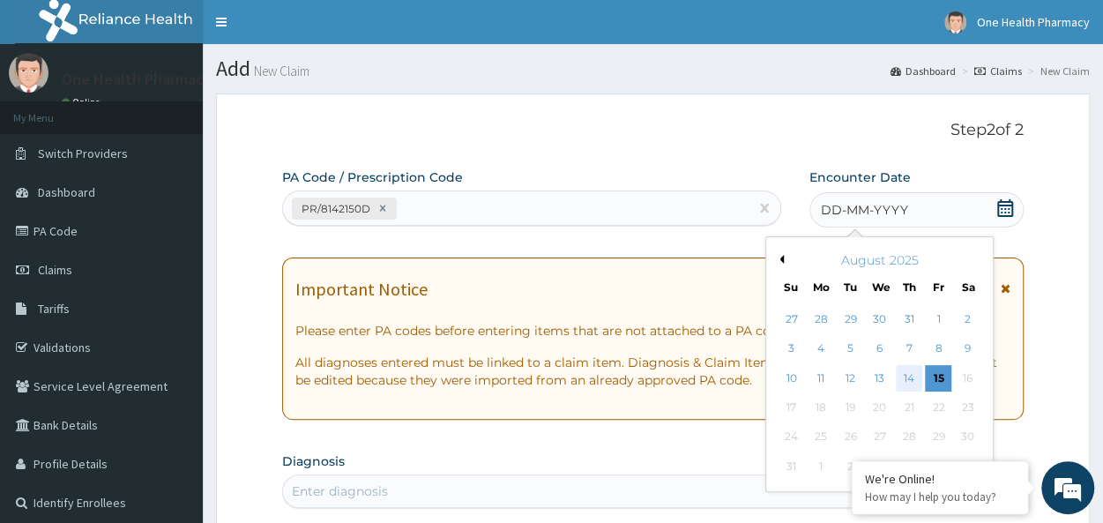
click at [902, 385] on div "14" at bounding box center [908, 378] width 26 height 26
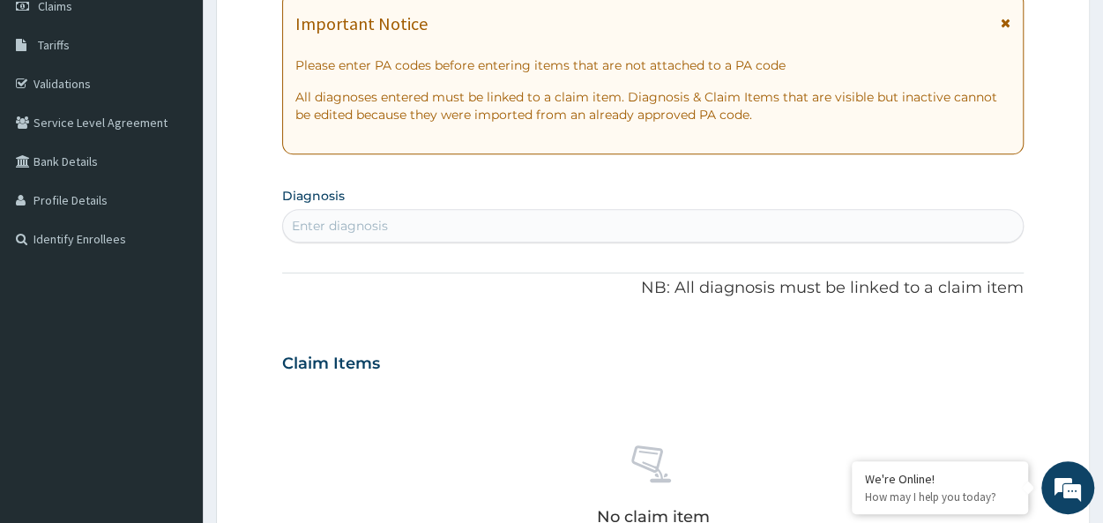
scroll to position [265, 0]
click at [474, 210] on div "Enter diagnosis" at bounding box center [652, 224] width 739 height 28
type input "[MEDICAL_DATA]"
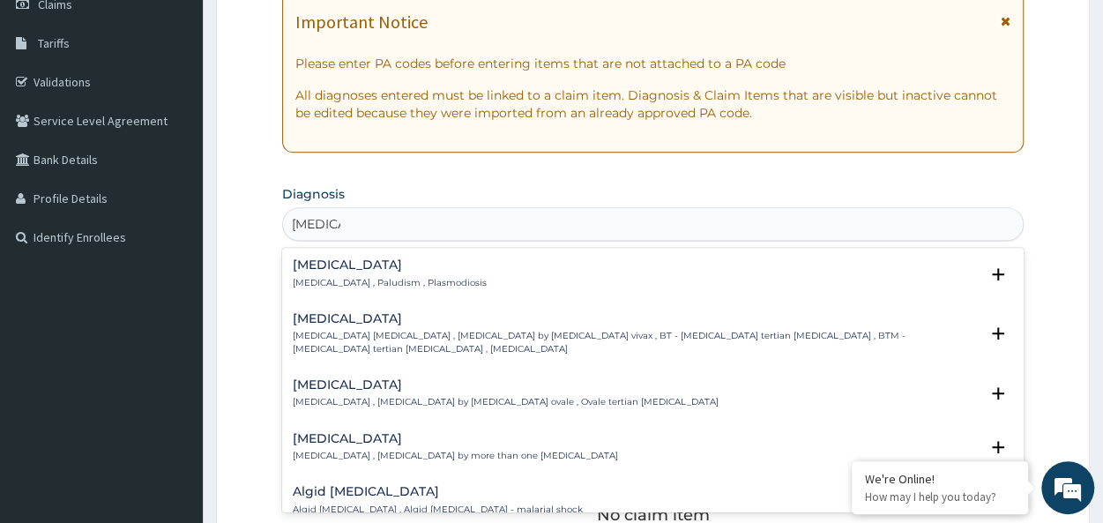
click at [344, 271] on div "Malaria Malaria , Paludism , Plasmodiosis" at bounding box center [390, 273] width 194 height 31
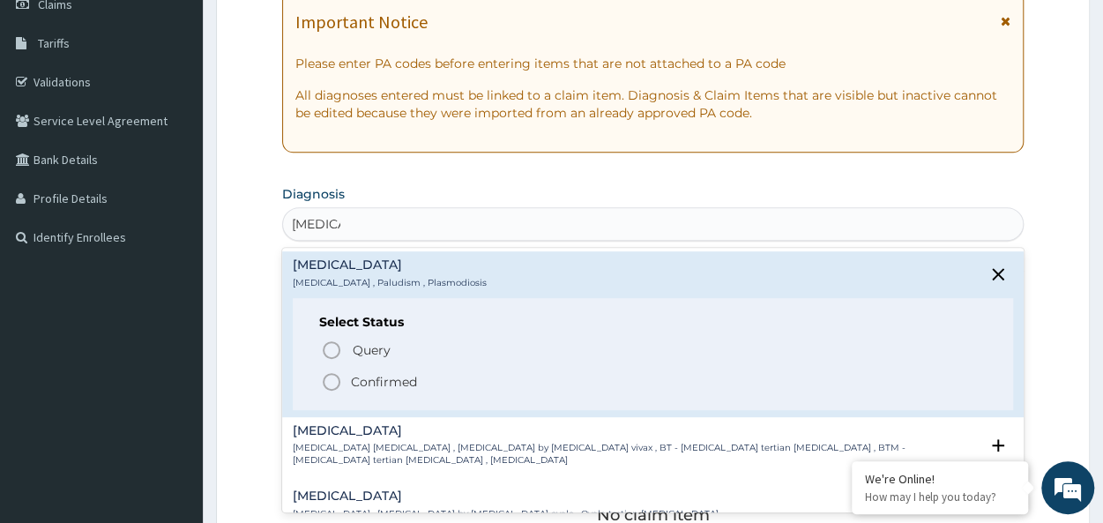
click at [388, 382] on p "Confirmed" at bounding box center [384, 382] width 66 height 18
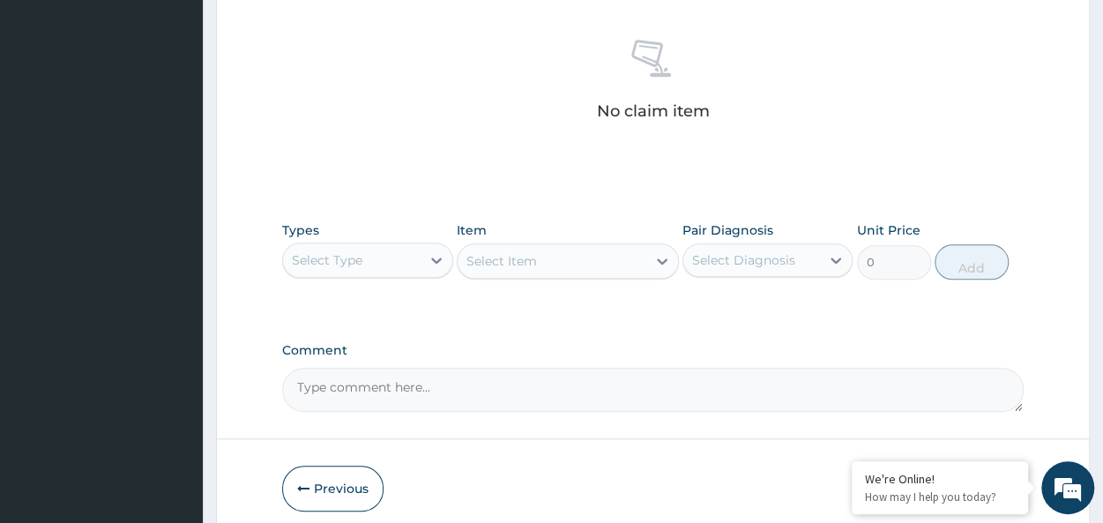
scroll to position [745, 0]
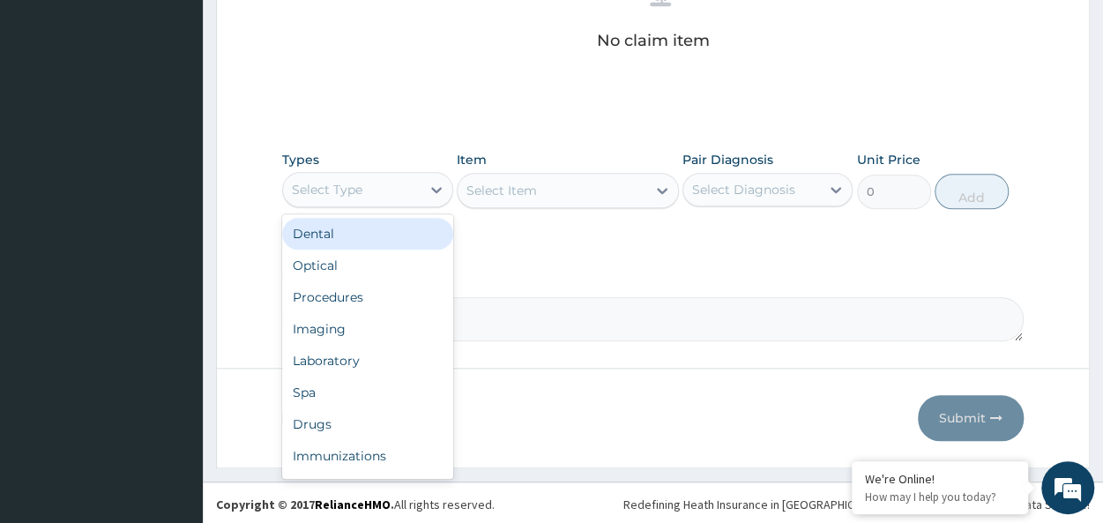
click at [368, 182] on div "Select Type" at bounding box center [351, 189] width 137 height 28
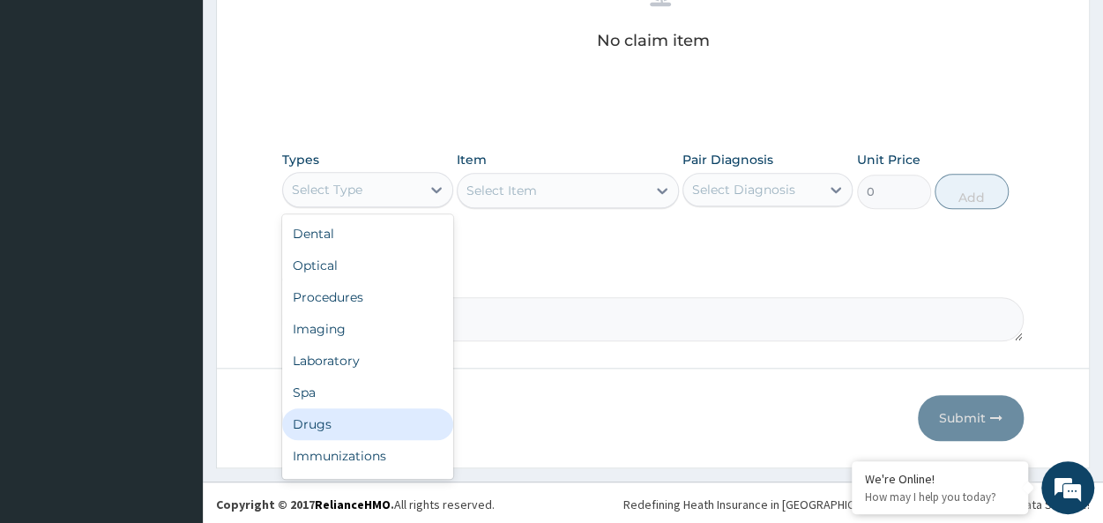
click at [335, 413] on div "Drugs" at bounding box center [367, 424] width 170 height 32
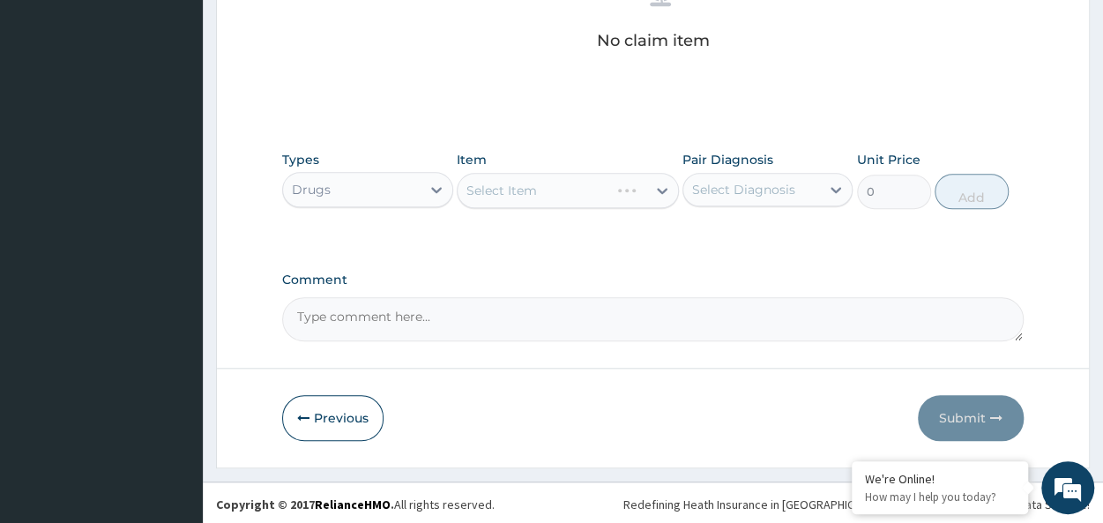
click at [501, 191] on div "Select Item" at bounding box center [568, 190] width 222 height 35
click at [501, 191] on div "Select Item" at bounding box center [501, 191] width 71 height 18
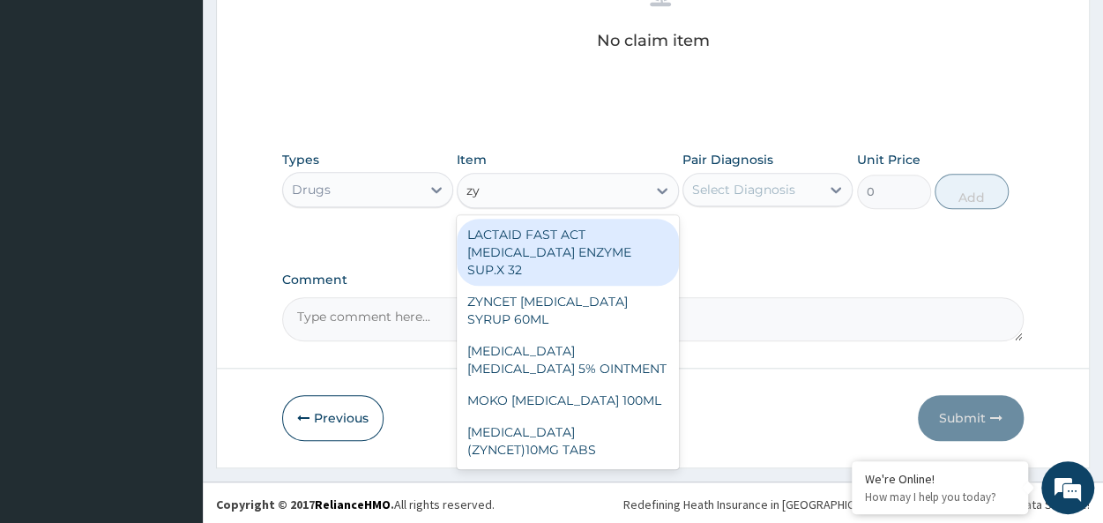
type input "zyn"
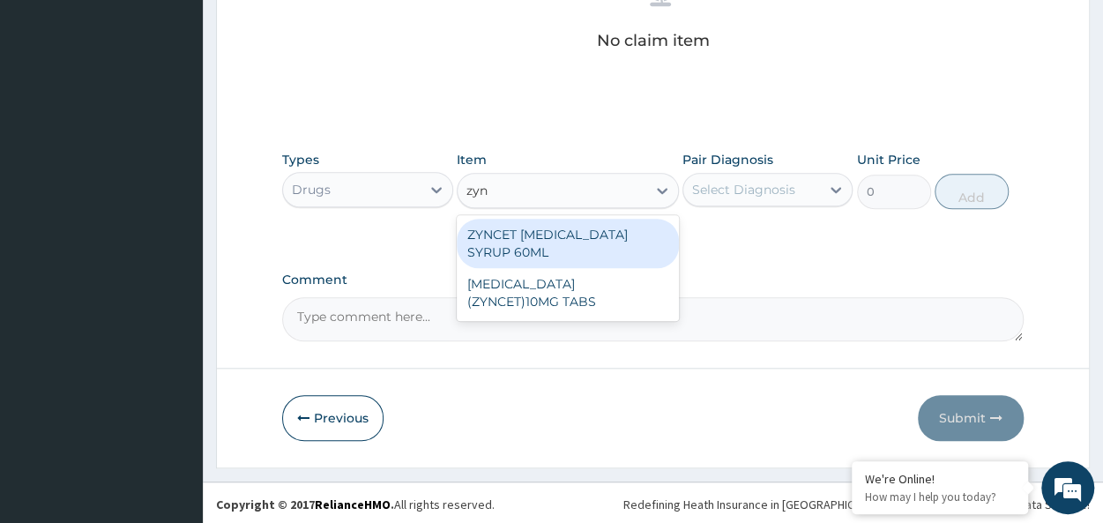
click at [605, 226] on div "ZYNCET [MEDICAL_DATA] SYRUP 60ML" at bounding box center [568, 243] width 222 height 49
type input "2240"
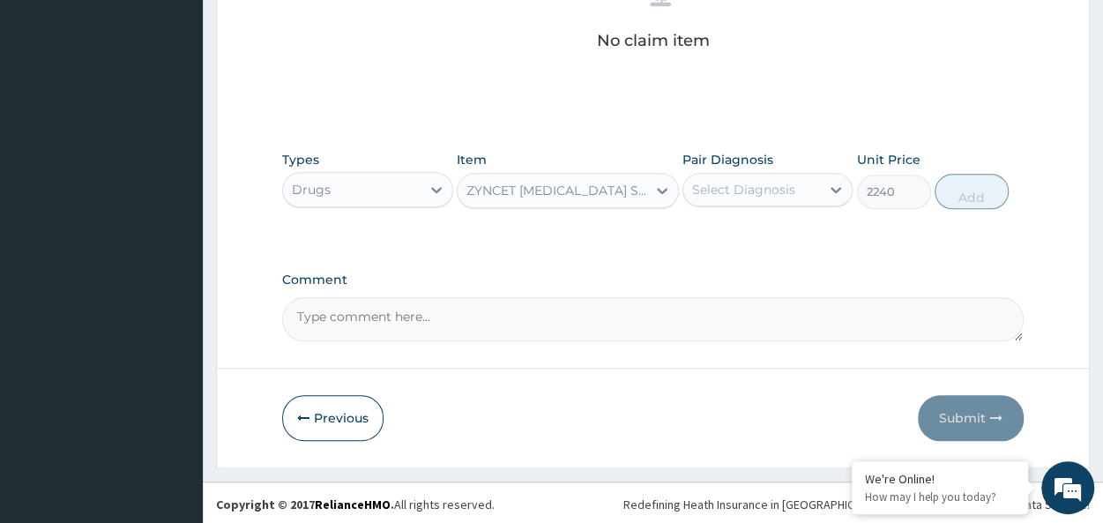
click at [723, 186] on div "Select Diagnosis" at bounding box center [743, 190] width 103 height 18
click at [776, 226] on div "[MEDICAL_DATA]" at bounding box center [767, 235] width 170 height 36
checkbox input "true"
click at [956, 186] on button "Add" at bounding box center [971, 191] width 74 height 35
type input "0"
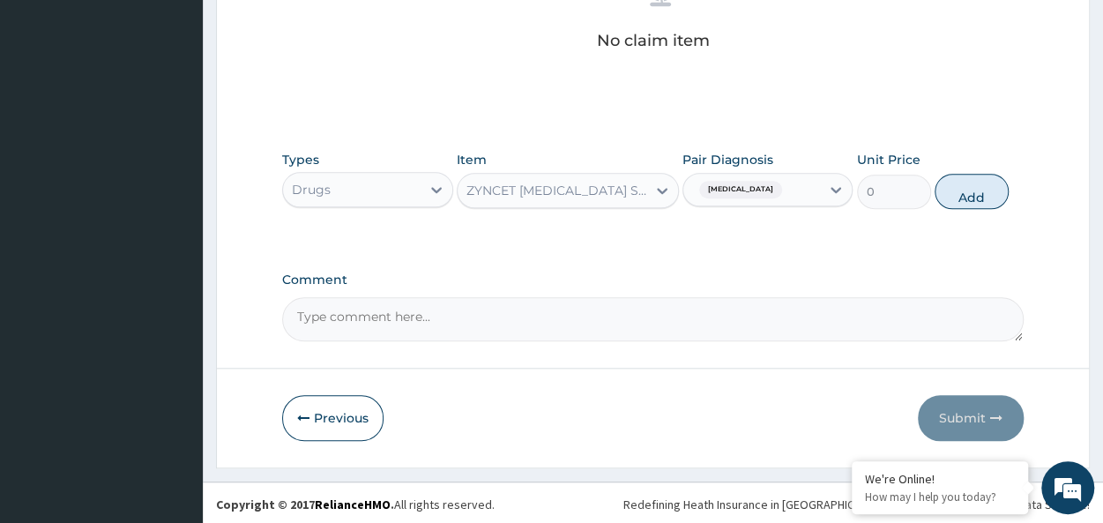
scroll to position [675, 0]
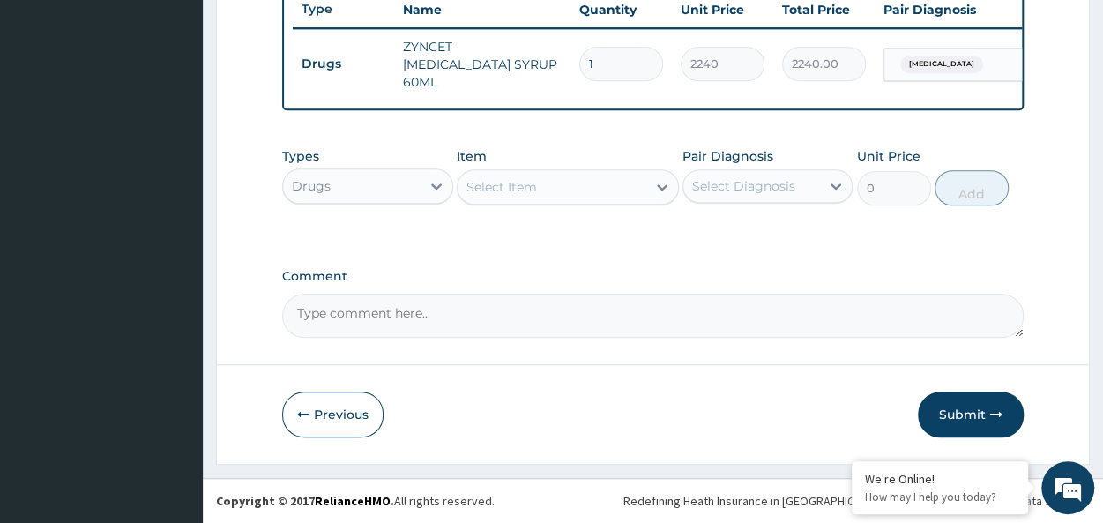
click at [530, 191] on div "Select Item" at bounding box center [501, 187] width 71 height 18
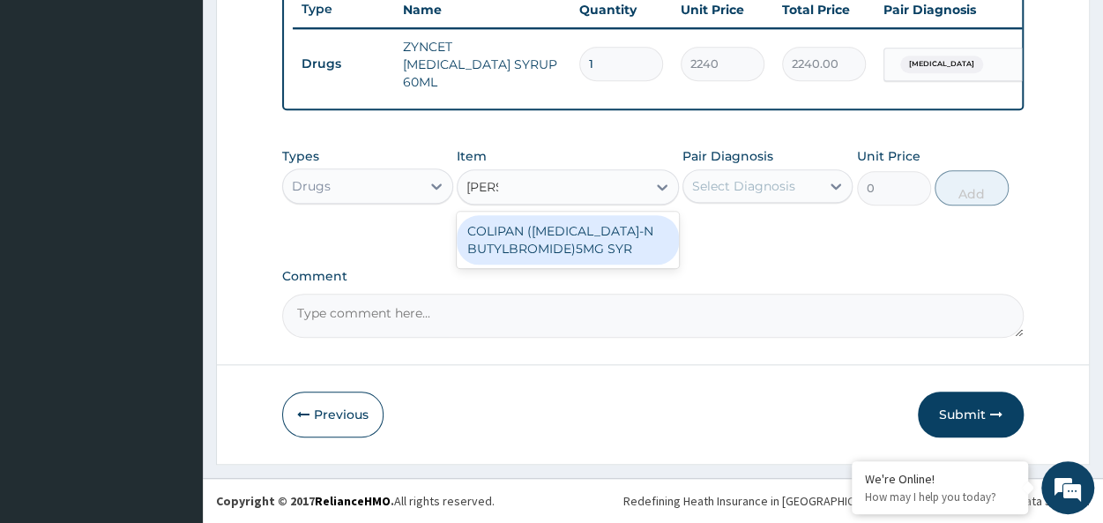
type input "colipa"
click at [574, 237] on div "COLIPAN ([MEDICAL_DATA]-N BUTYLBROMIDE)5MG SYR" at bounding box center [568, 239] width 222 height 49
type input "1260"
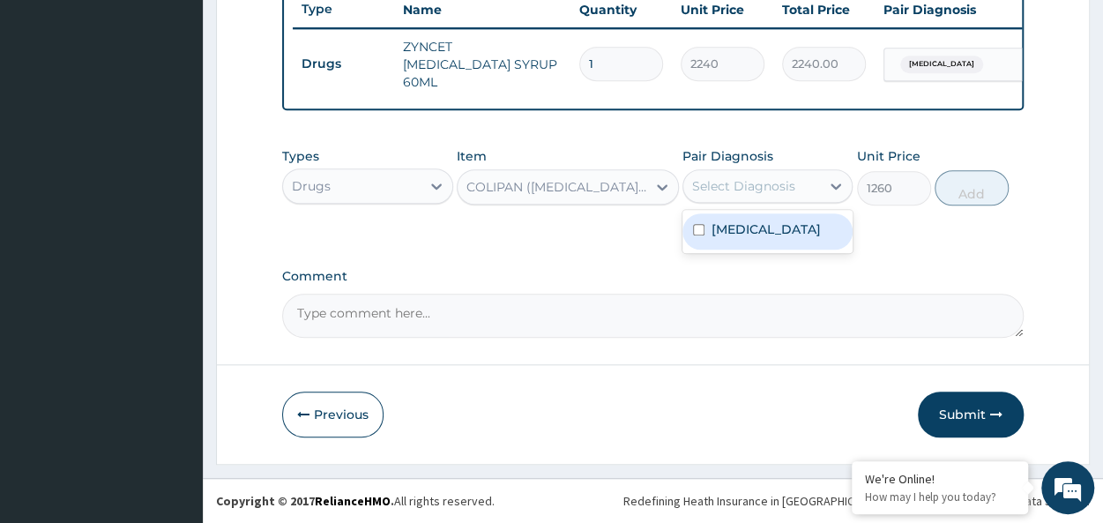
click at [747, 182] on div "Select Diagnosis" at bounding box center [743, 186] width 103 height 18
click at [808, 243] on div "Malaria" at bounding box center [767, 231] width 170 height 36
checkbox input "true"
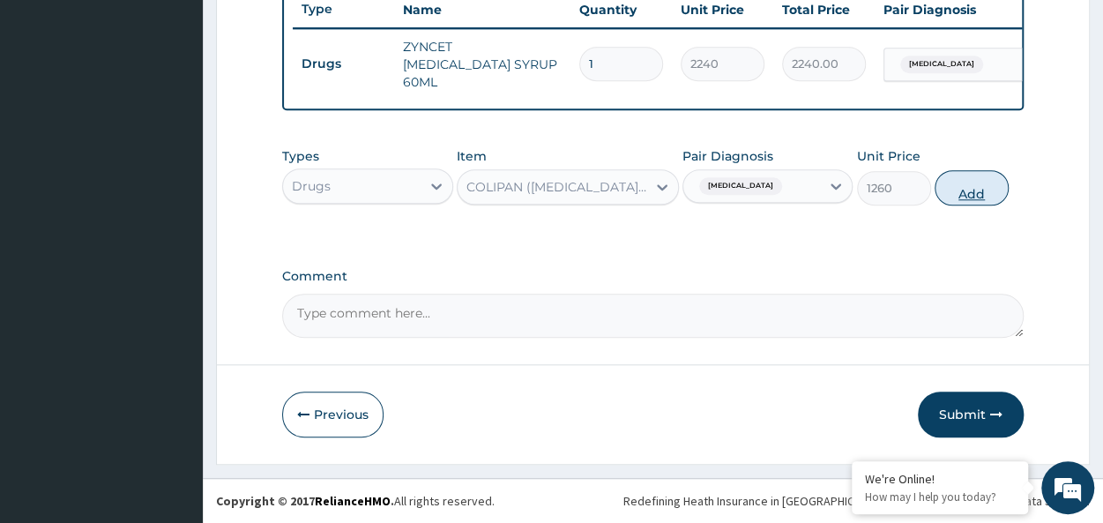
click at [983, 189] on button "Add" at bounding box center [971, 187] width 74 height 35
type input "0"
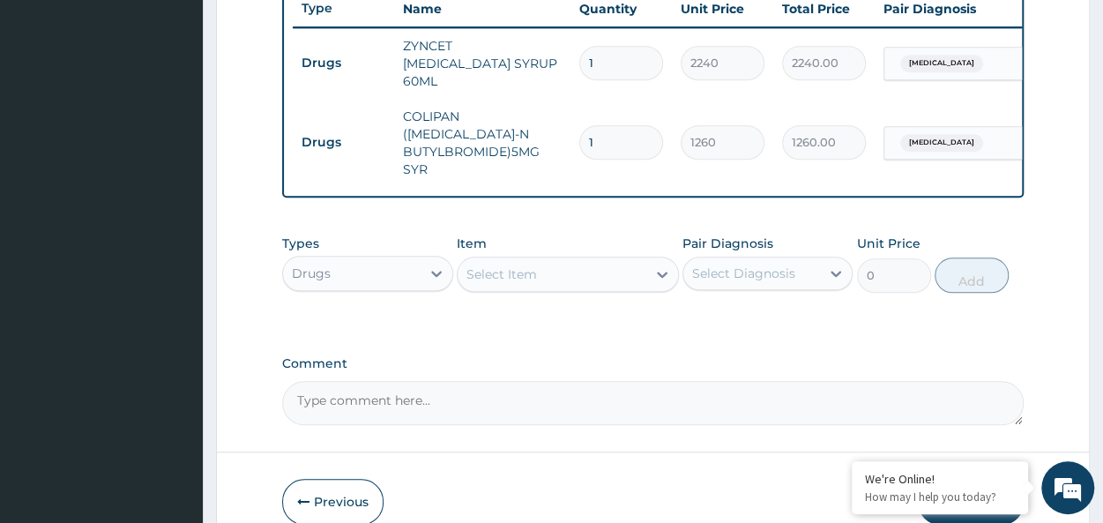
click at [363, 259] on div "Drugs" at bounding box center [351, 273] width 137 height 28
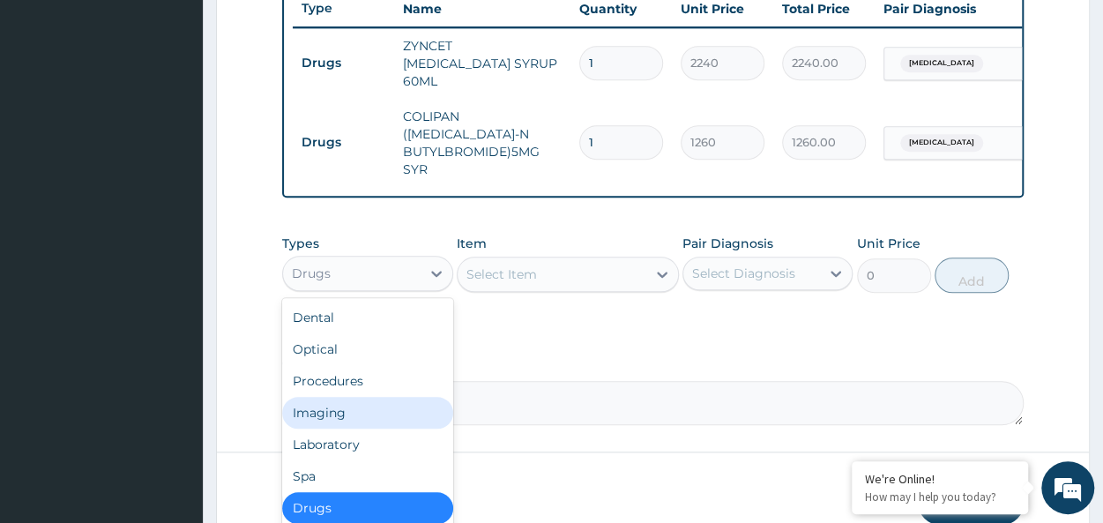
scroll to position [60, 0]
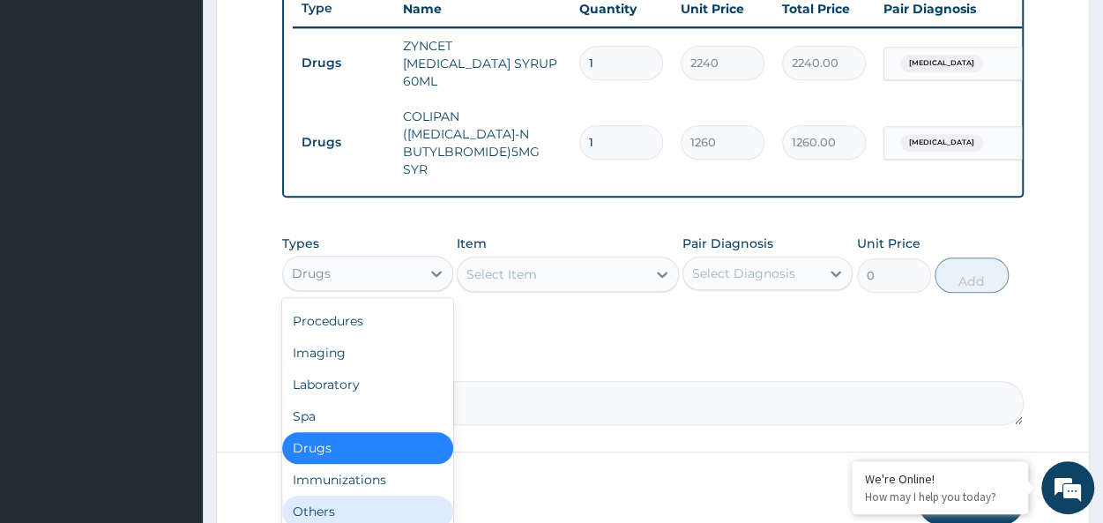
click at [330, 499] on div "Others" at bounding box center [367, 511] width 170 height 32
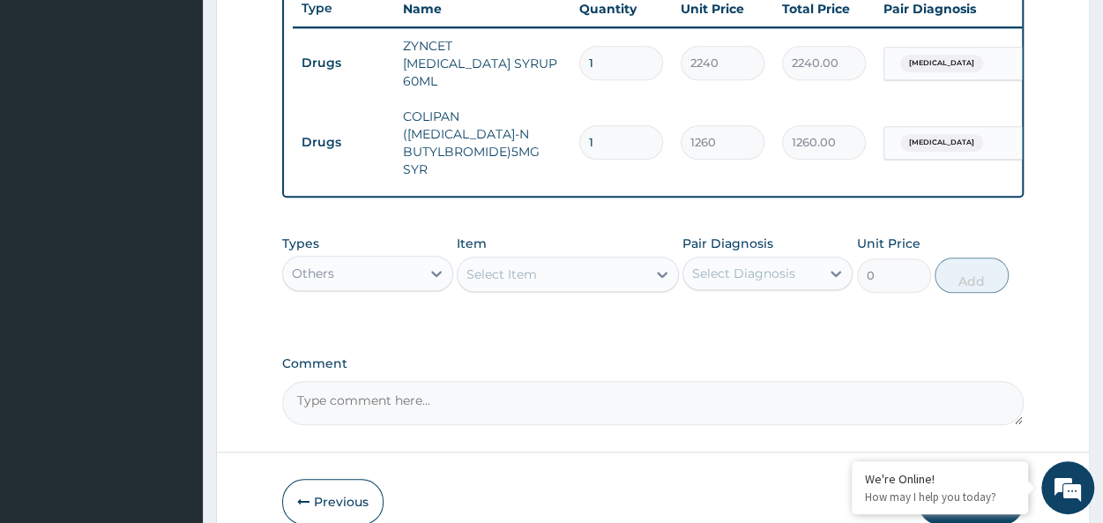
click at [538, 269] on div "Select Item" at bounding box center [551, 274] width 189 height 28
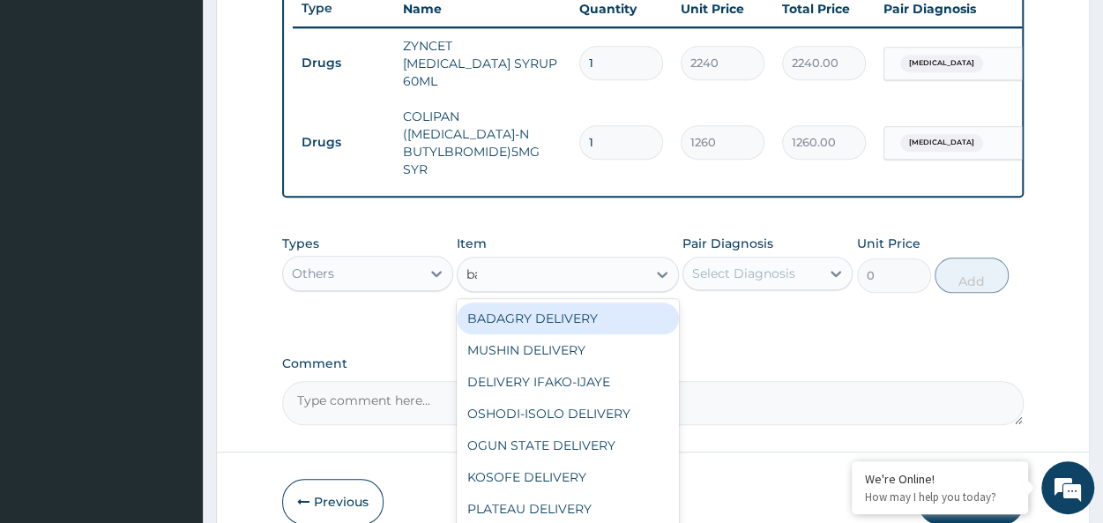
type input "bad"
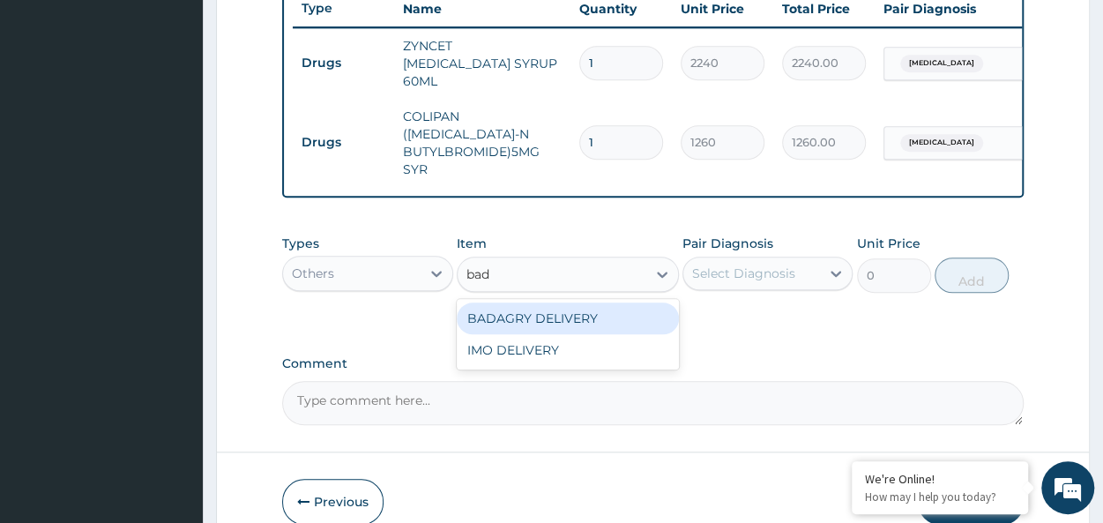
click at [597, 308] on div "BADAGRY DELIVERY" at bounding box center [568, 318] width 222 height 32
type input "3700"
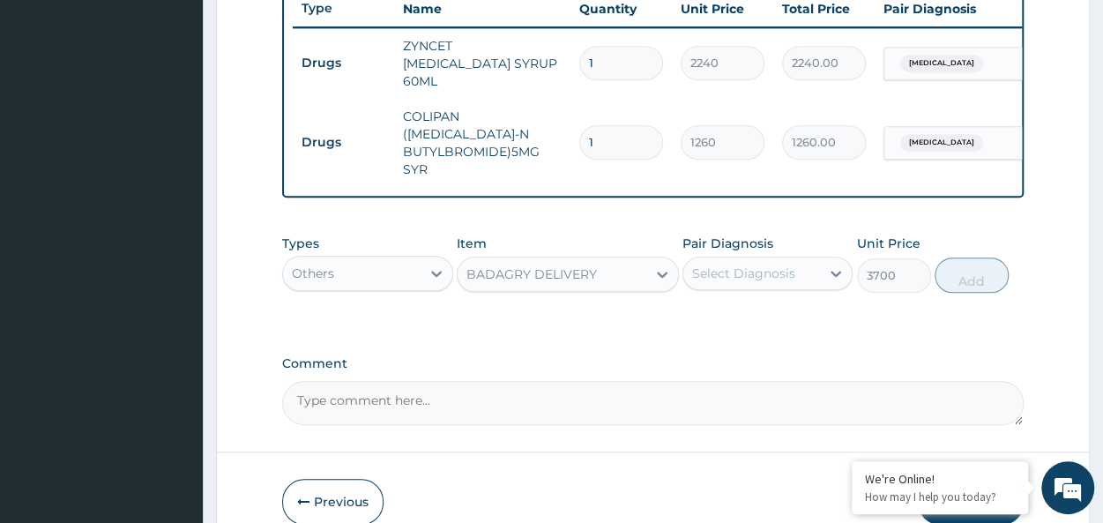
click at [759, 234] on label "Pair Diagnosis" at bounding box center [727, 243] width 91 height 18
click at [756, 259] on div "Select Diagnosis" at bounding box center [751, 273] width 137 height 28
click at [789, 301] on div "[MEDICAL_DATA]" at bounding box center [767, 319] width 170 height 36
checkbox input "true"
click at [950, 257] on button "Add" at bounding box center [971, 274] width 74 height 35
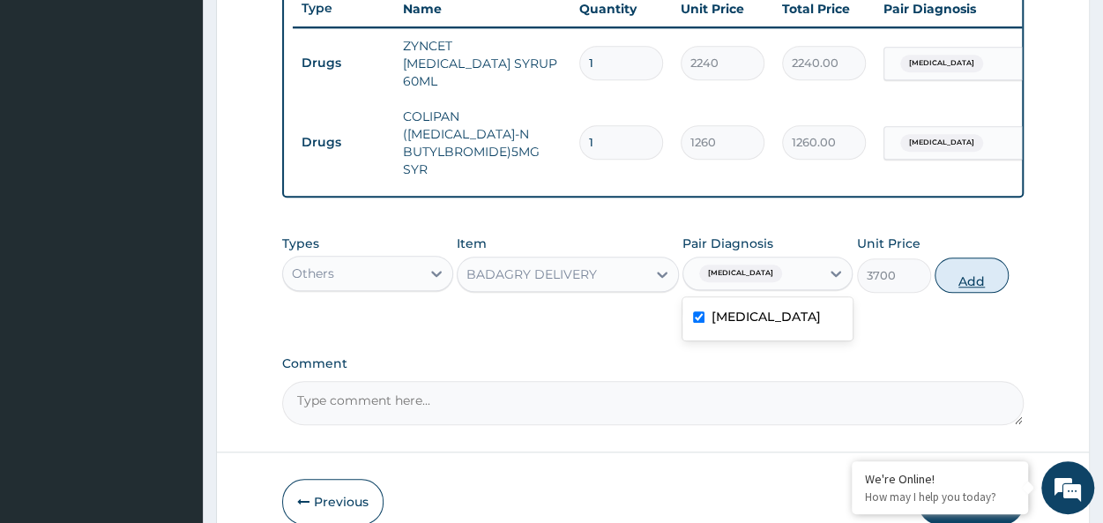
type input "0"
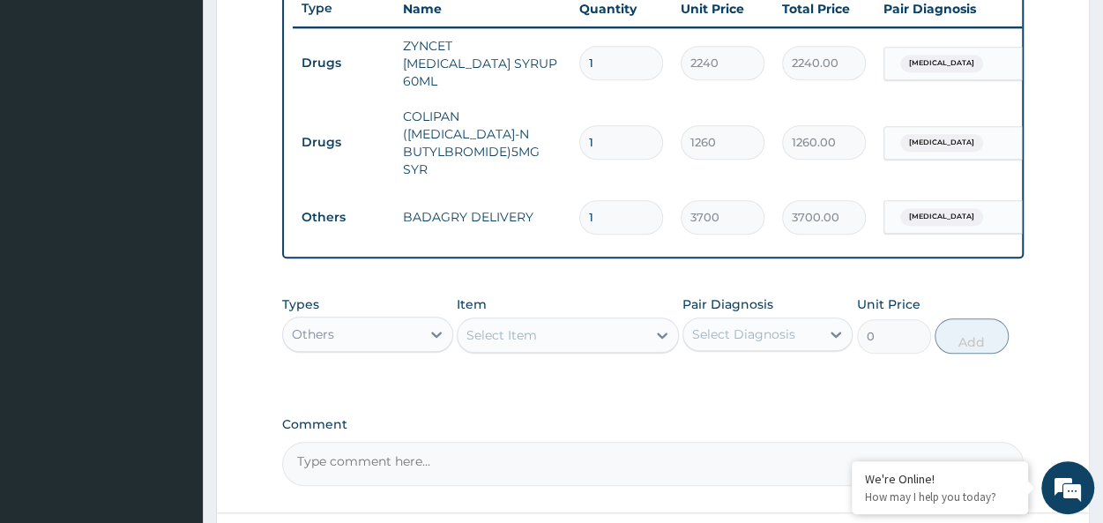
scroll to position [806, 0]
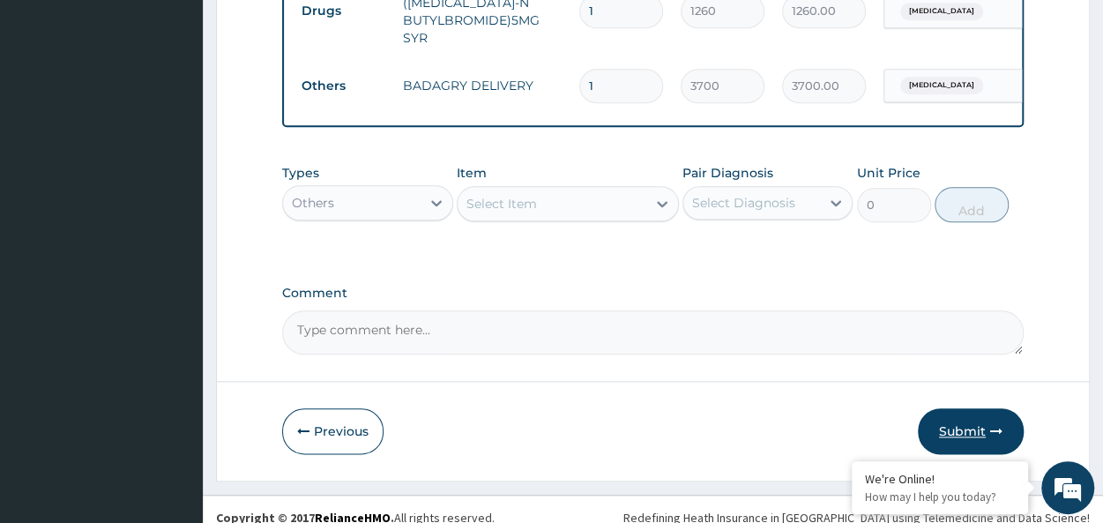
click at [943, 420] on button "Submit" at bounding box center [970, 431] width 106 height 46
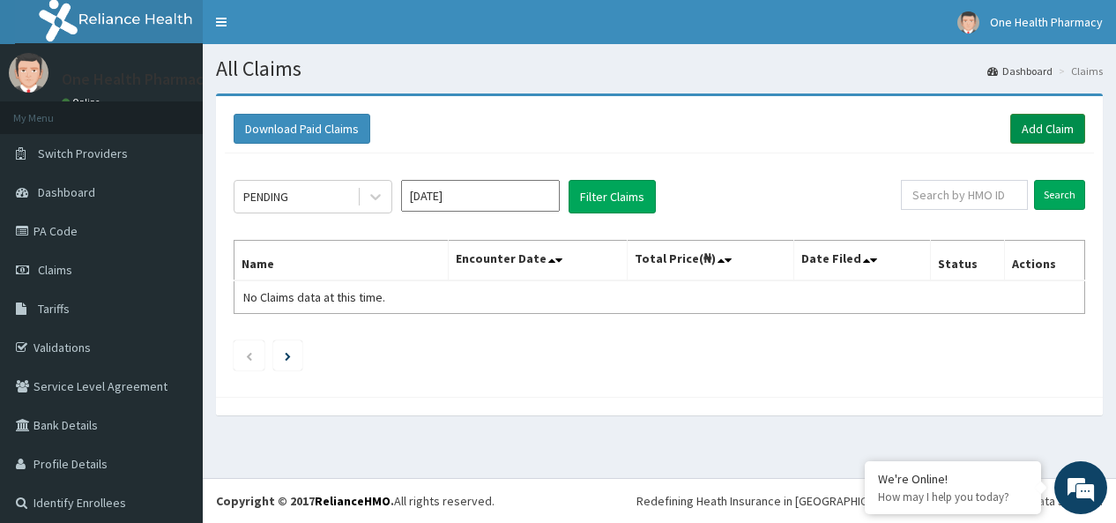
click at [1024, 130] on link "Add Claim" at bounding box center [1047, 129] width 75 height 30
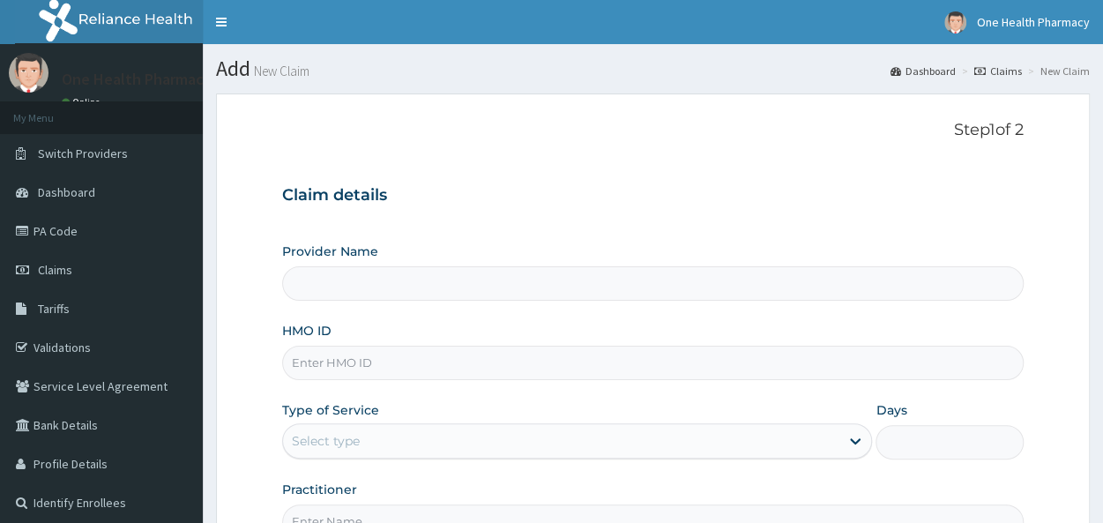
type input "OKB/11025/A"
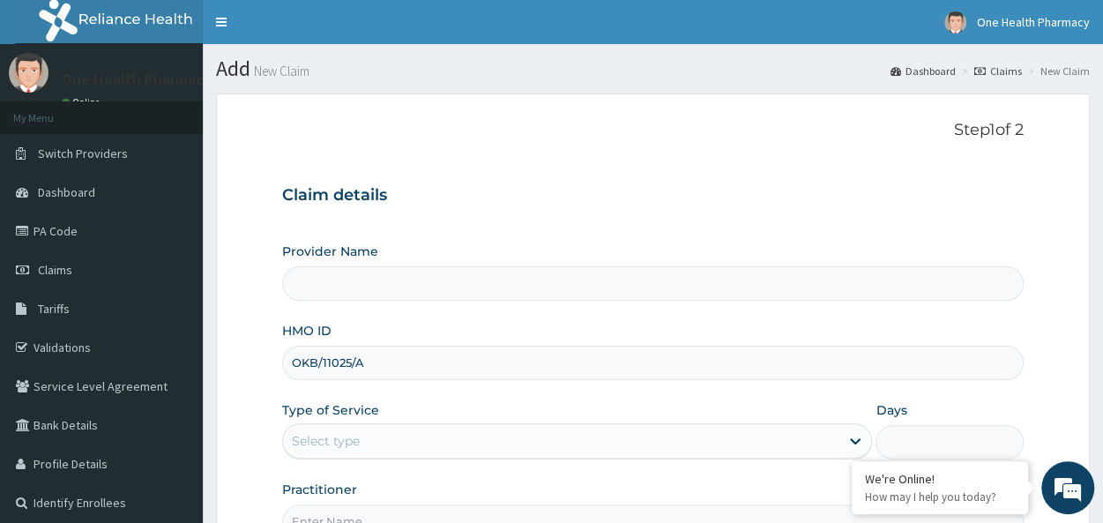
type input "OneHealth Pharmacy"
type input "OKB/11025/A"
click at [358, 447] on div "Select type" at bounding box center [326, 441] width 68 height 18
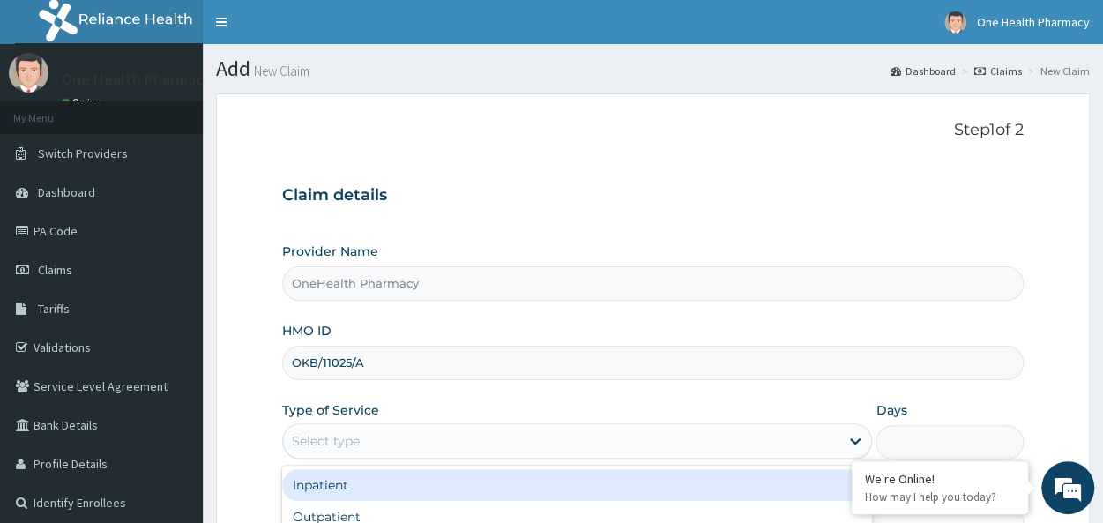
scroll to position [197, 0]
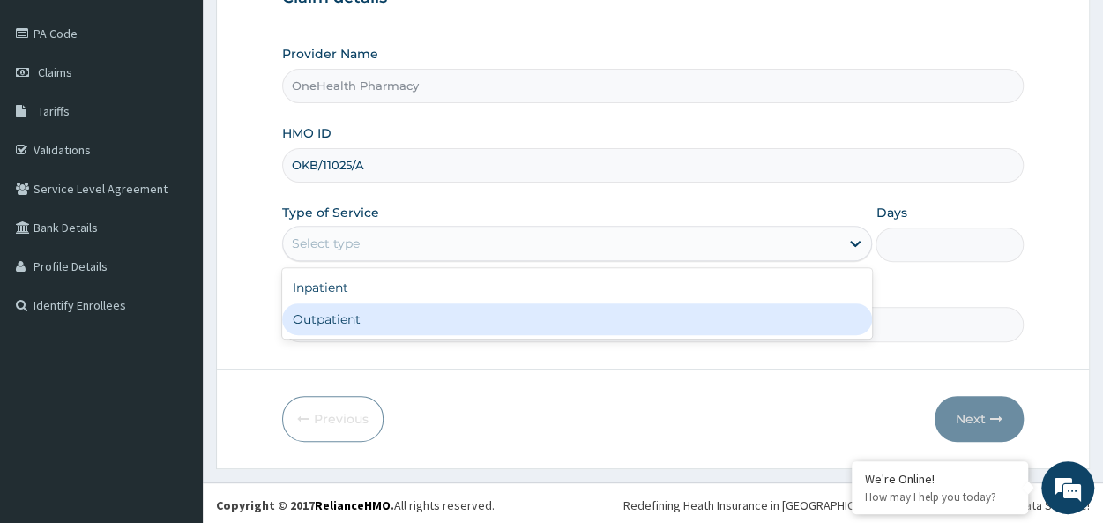
click at [362, 322] on div "Outpatient" at bounding box center [577, 319] width 590 height 32
type input "1"
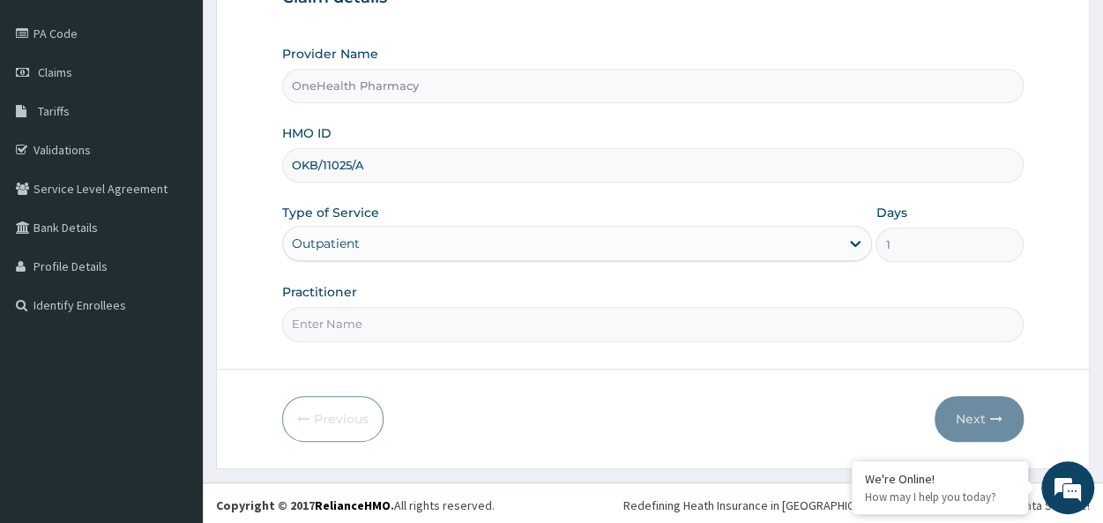
click at [367, 321] on input "Practitioner" at bounding box center [652, 324] width 741 height 34
type input "onehealth"
click at [968, 417] on button "Next" at bounding box center [978, 419] width 89 height 46
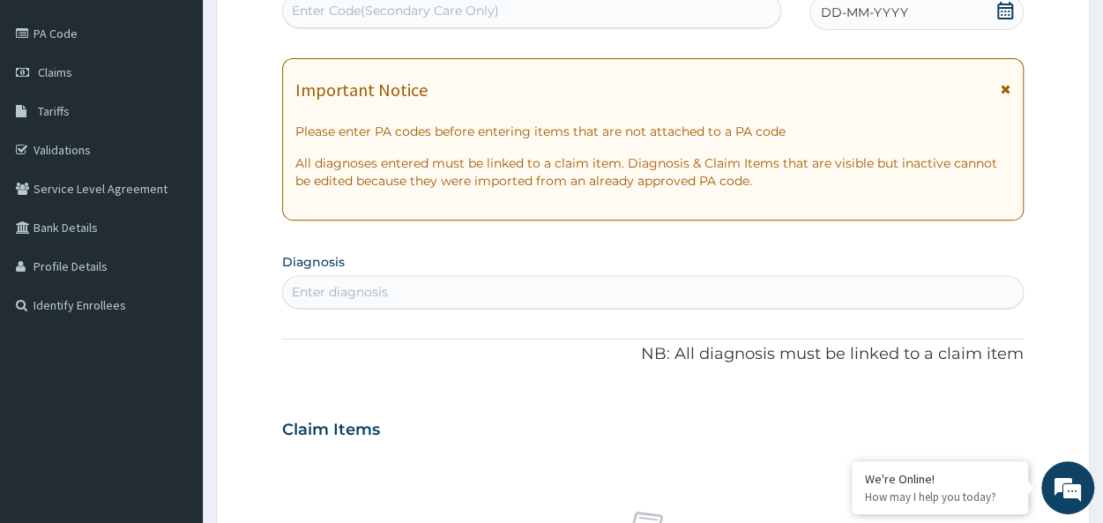
scroll to position [0, 0]
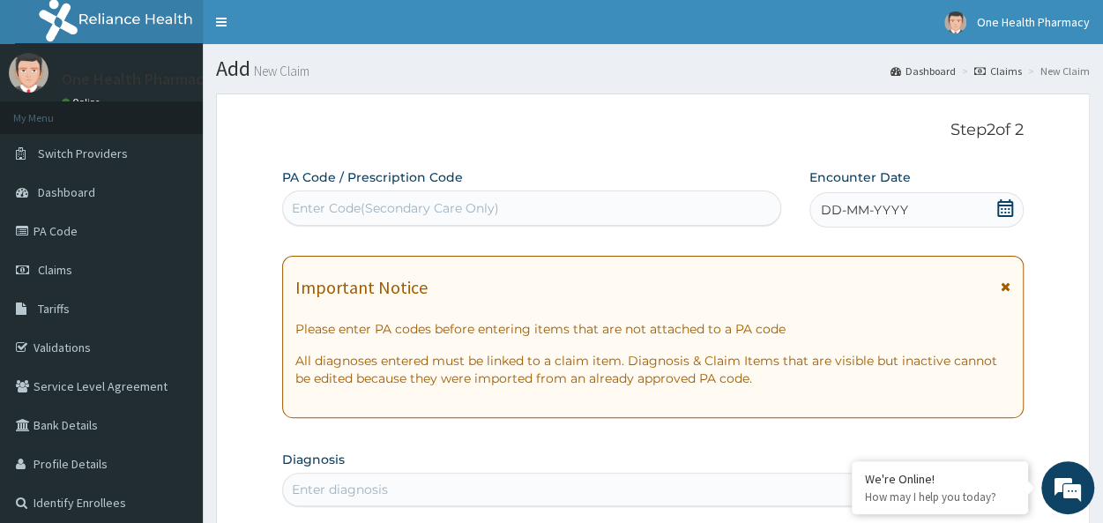
click at [312, 202] on div "Enter Code(Secondary Care Only)" at bounding box center [395, 208] width 207 height 18
paste input "PR/2B10F115"
type input "PR/2B10F115"
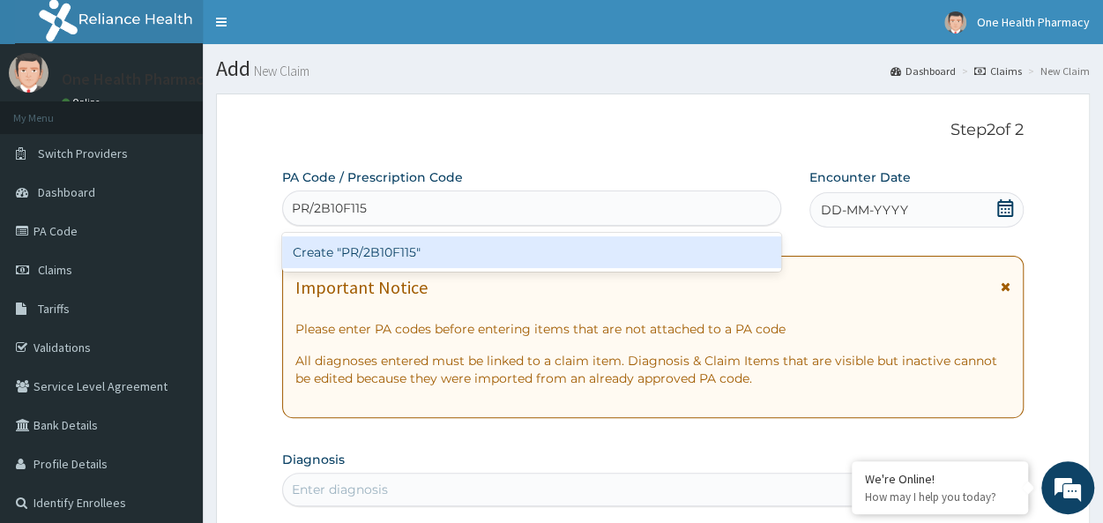
click at [434, 249] on div "Create "PR/2B10F115"" at bounding box center [531, 252] width 499 height 32
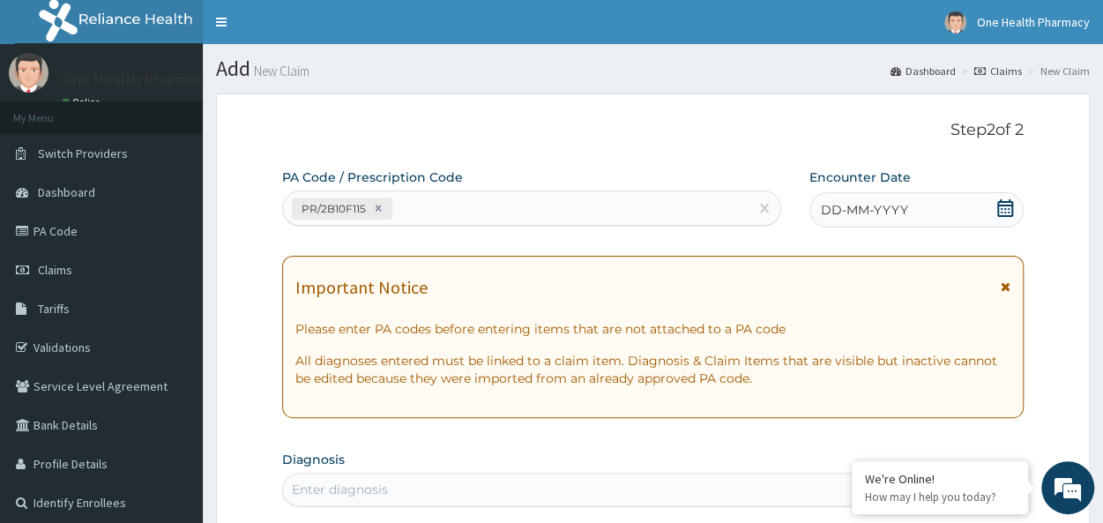
click at [950, 218] on div "DD-MM-YYYY" at bounding box center [916, 209] width 214 height 35
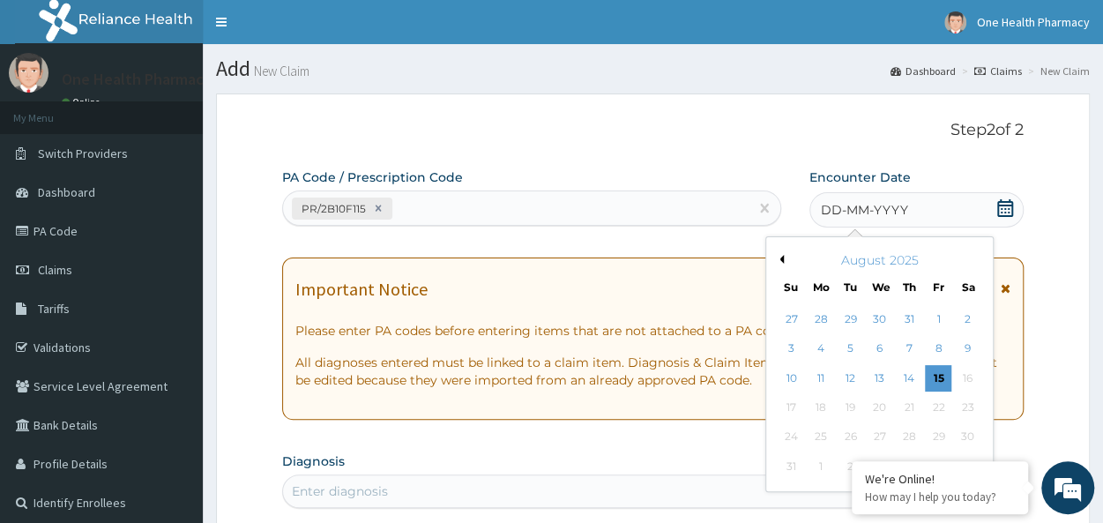
click at [950, 218] on div "DD-MM-YYYY" at bounding box center [916, 209] width 214 height 35
click at [906, 372] on div "14" at bounding box center [908, 378] width 26 height 26
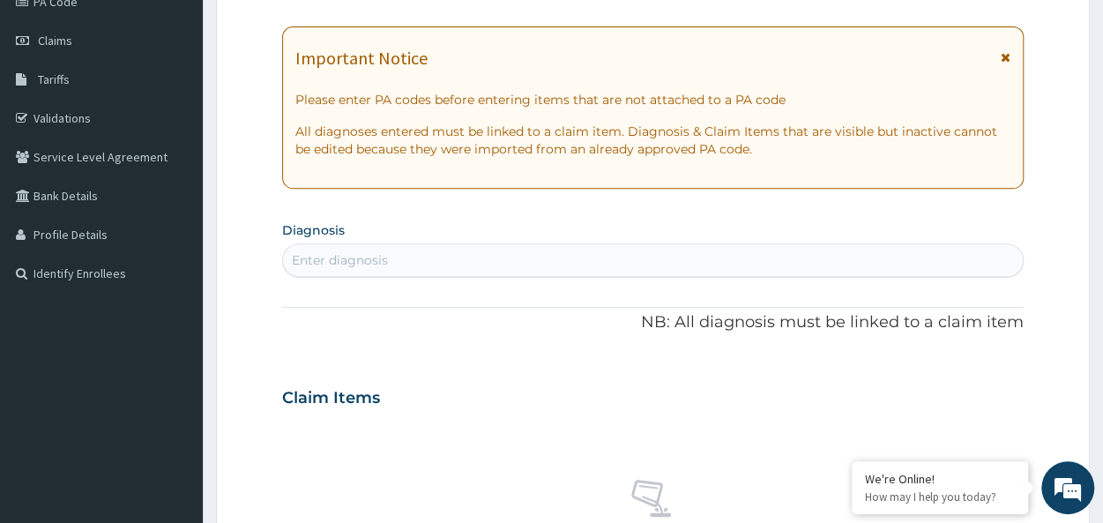
scroll to position [264, 0]
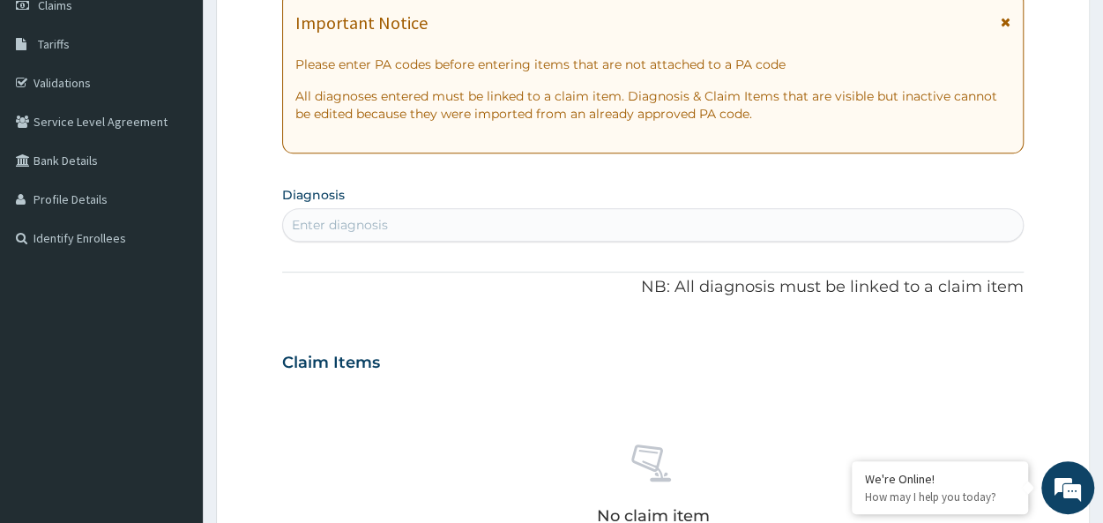
click at [461, 226] on div "Enter diagnosis" at bounding box center [652, 225] width 739 height 28
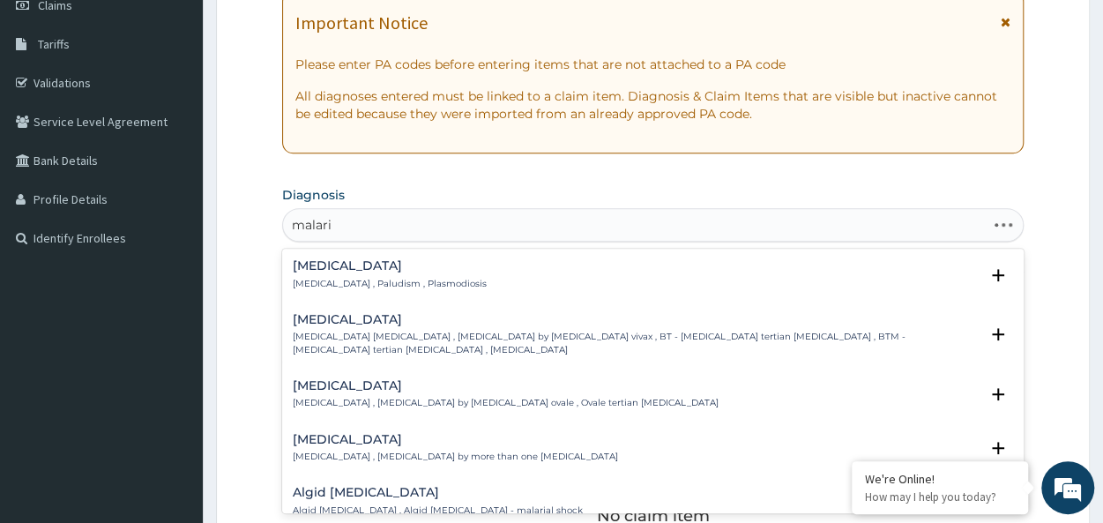
type input "[MEDICAL_DATA]"
click at [340, 271] on h4 "[MEDICAL_DATA]" at bounding box center [390, 265] width 194 height 13
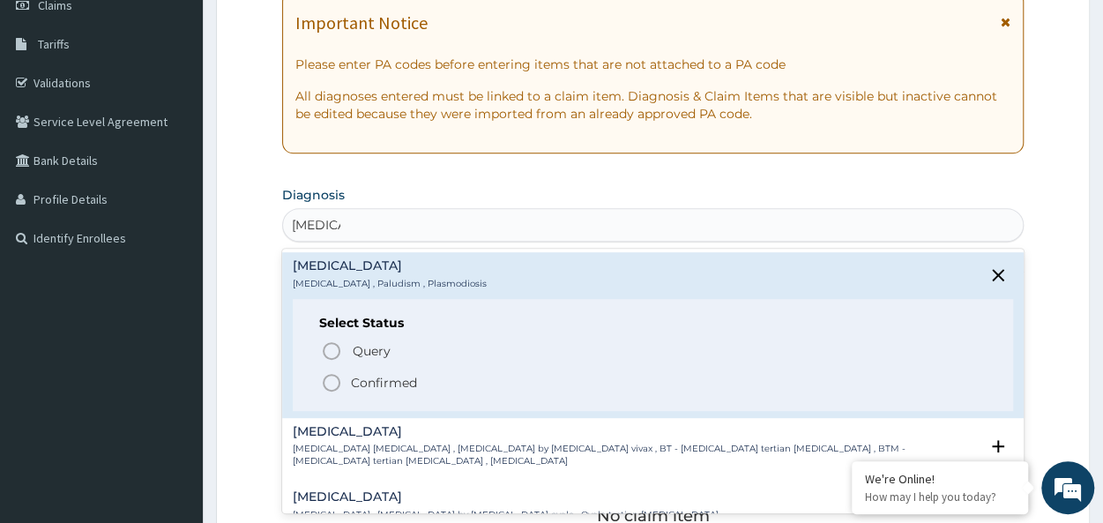
click at [400, 376] on p "Confirmed" at bounding box center [384, 383] width 66 height 18
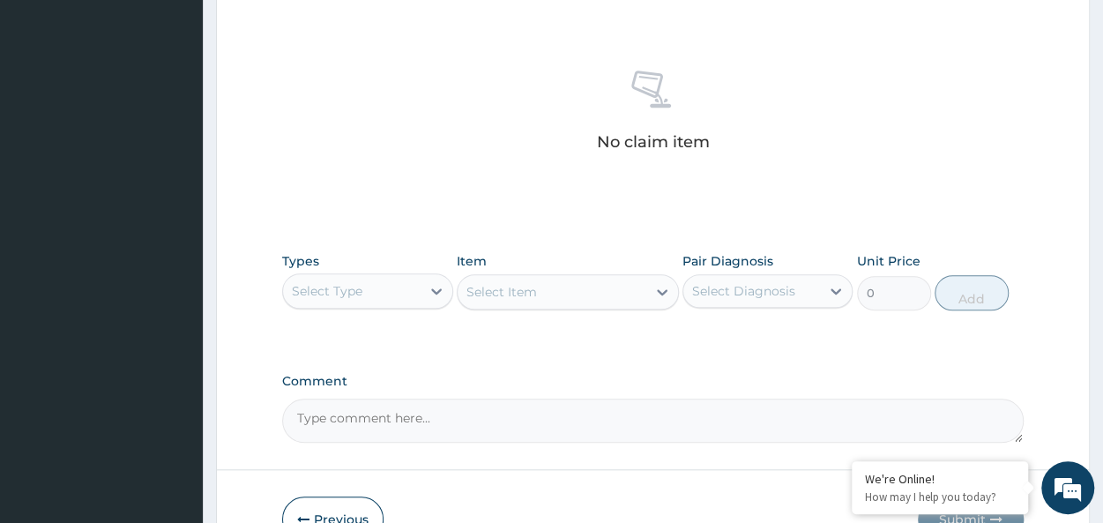
scroll to position [682, 0]
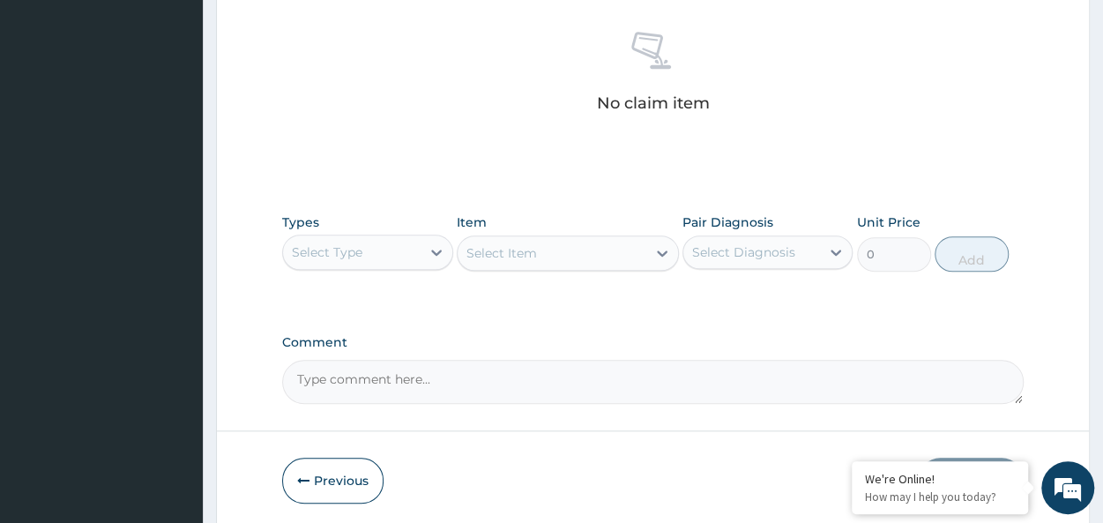
click at [342, 243] on div "Select Type" at bounding box center [327, 252] width 71 height 18
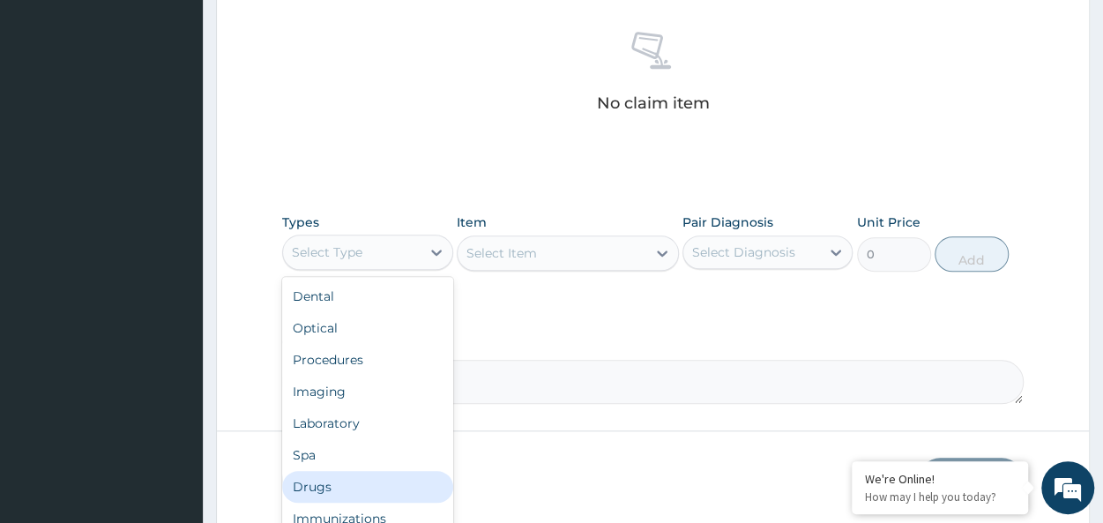
click at [349, 478] on div "Drugs" at bounding box center [367, 487] width 170 height 32
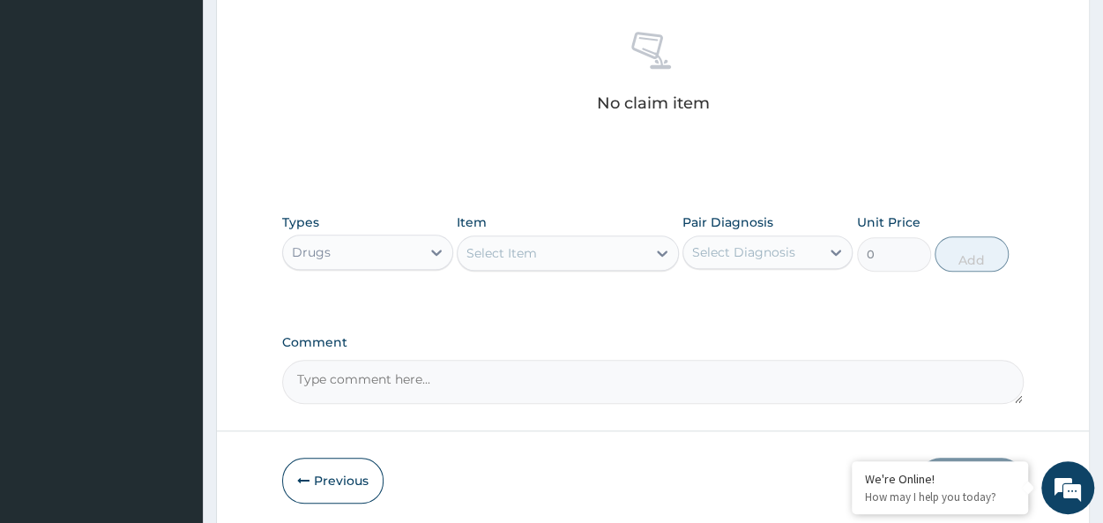
click at [523, 255] on div "Select Item" at bounding box center [568, 252] width 222 height 35
click at [523, 255] on div "Select Item" at bounding box center [501, 253] width 71 height 18
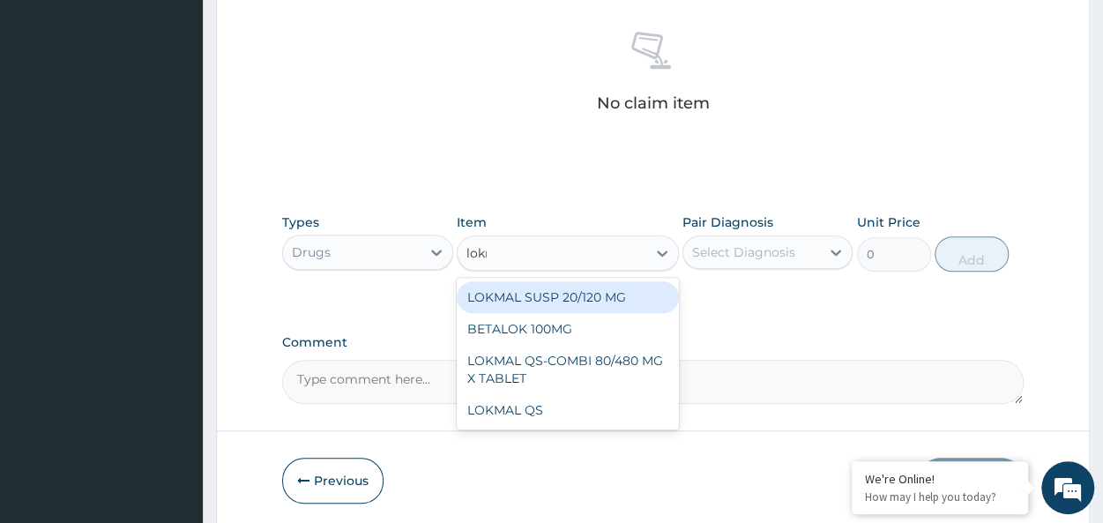
type input "lokma"
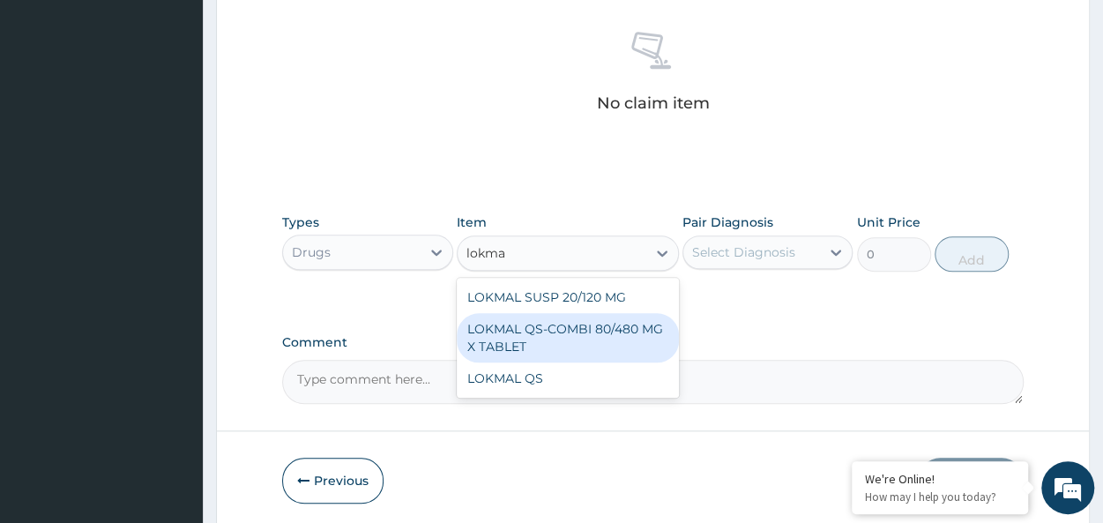
click at [597, 318] on div "LOKMAL QS-COMBI 80/480 MG X TABLET" at bounding box center [568, 337] width 222 height 49
type input "245"
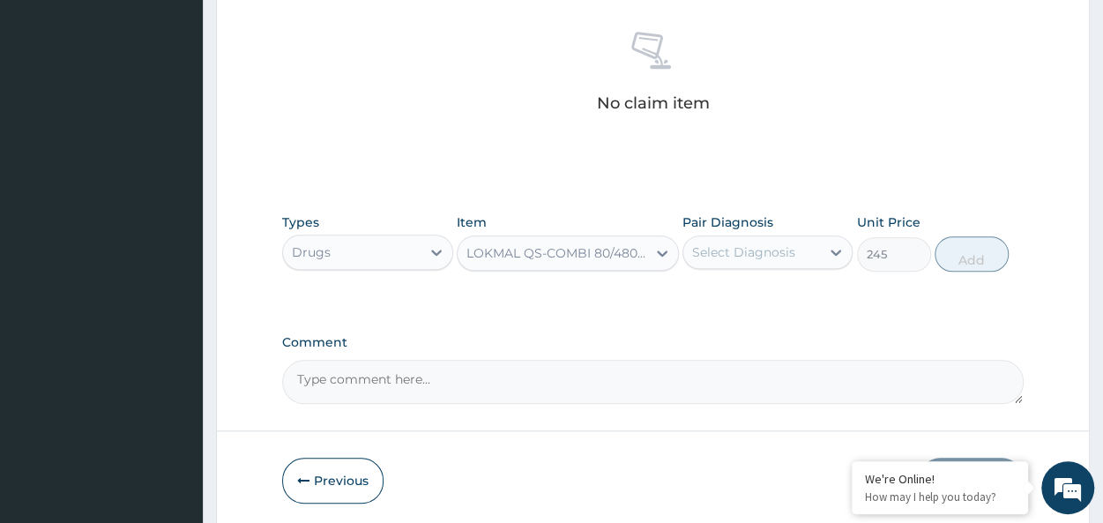
click at [713, 262] on div "Select Diagnosis" at bounding box center [751, 252] width 137 height 28
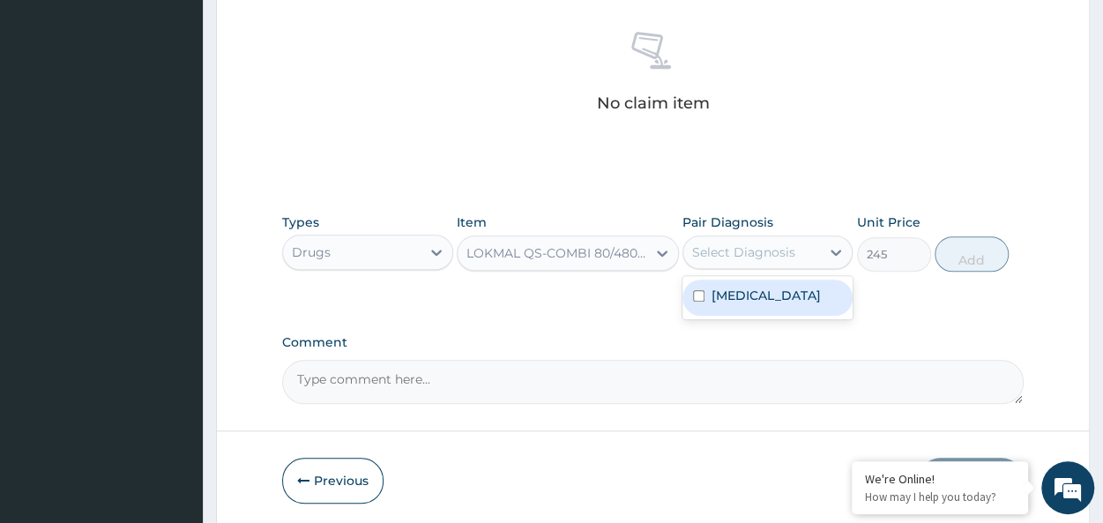
click at [764, 301] on div "[MEDICAL_DATA]" at bounding box center [767, 297] width 170 height 36
checkbox input "true"
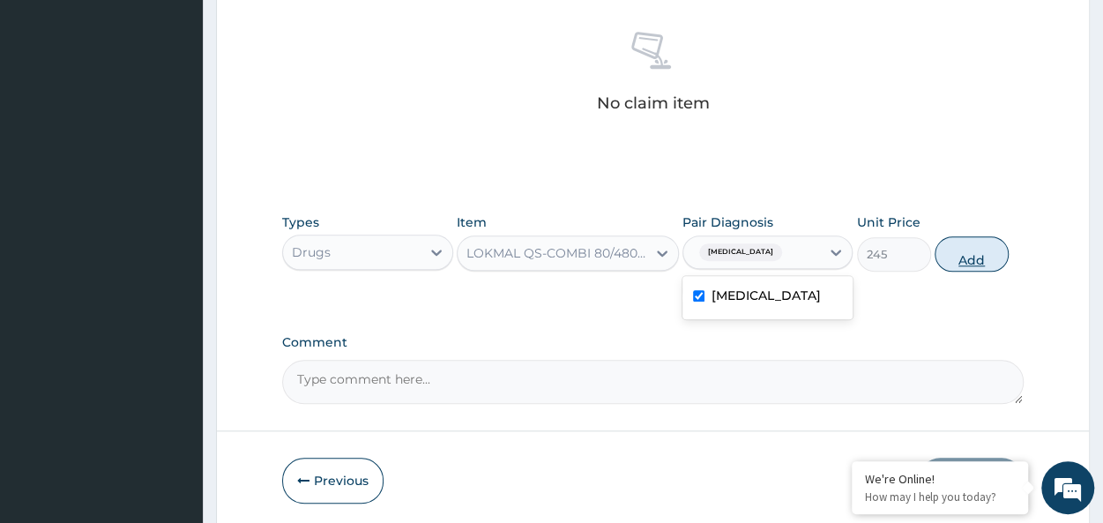
click at [971, 249] on button "Add" at bounding box center [971, 253] width 74 height 35
type input "0"
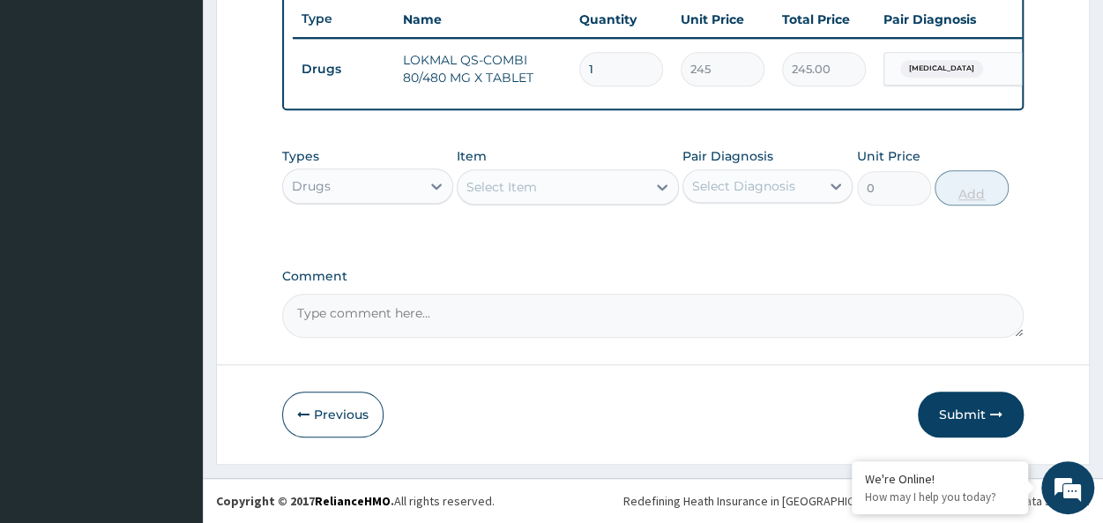
scroll to position [675, 0]
type input "0.00"
type input "6"
type input "1470.00"
type input "6"
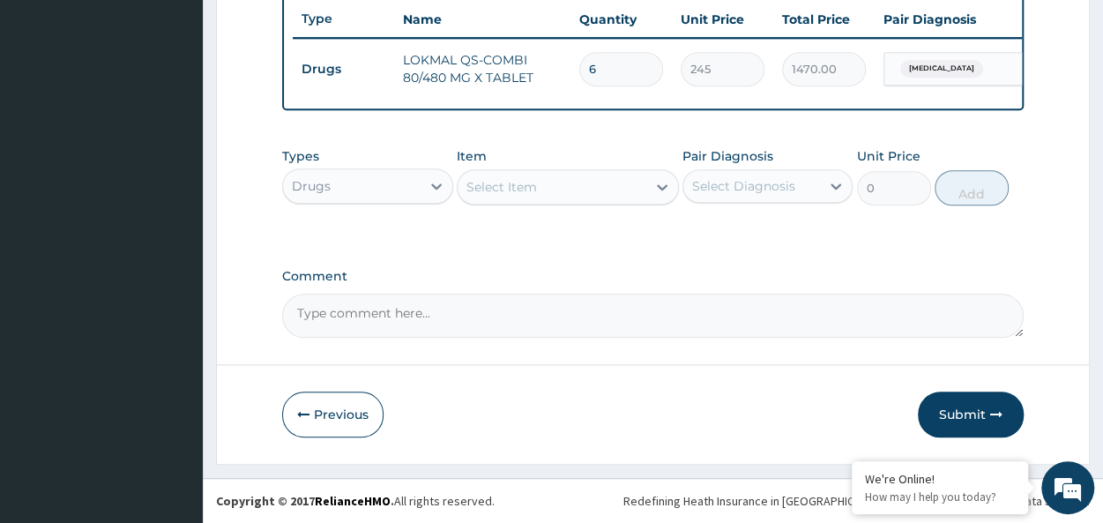
click at [586, 180] on div "Select Item" at bounding box center [551, 187] width 189 height 28
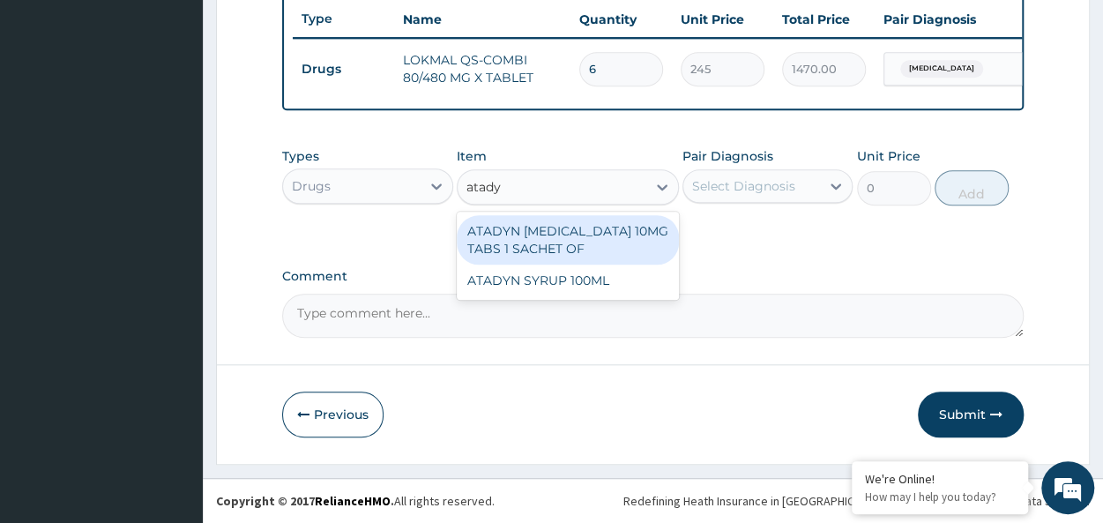
type input "atadyn"
click at [624, 246] on div "ATADYN [MEDICAL_DATA] 10MG TABS 1 SACHET OF" at bounding box center [568, 239] width 222 height 49
type input "350"
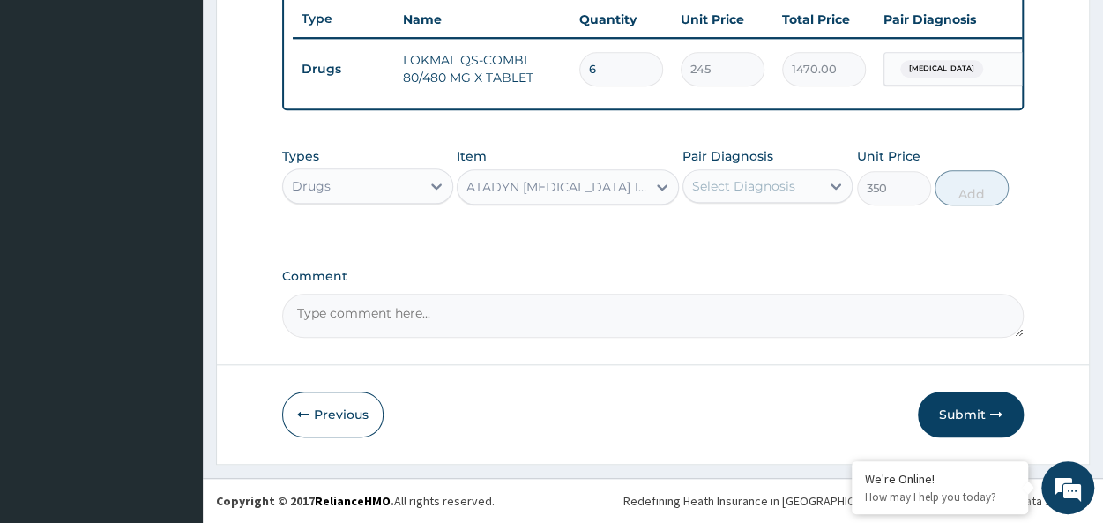
click at [746, 195] on div "Select Diagnosis" at bounding box center [743, 186] width 103 height 18
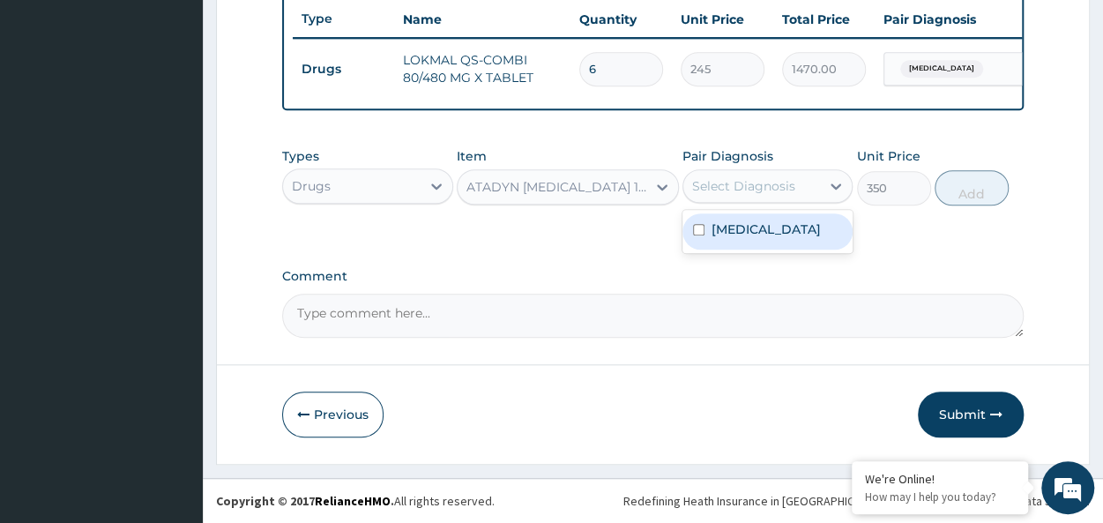
click at [805, 219] on div "[MEDICAL_DATA]" at bounding box center [767, 231] width 170 height 36
checkbox input "true"
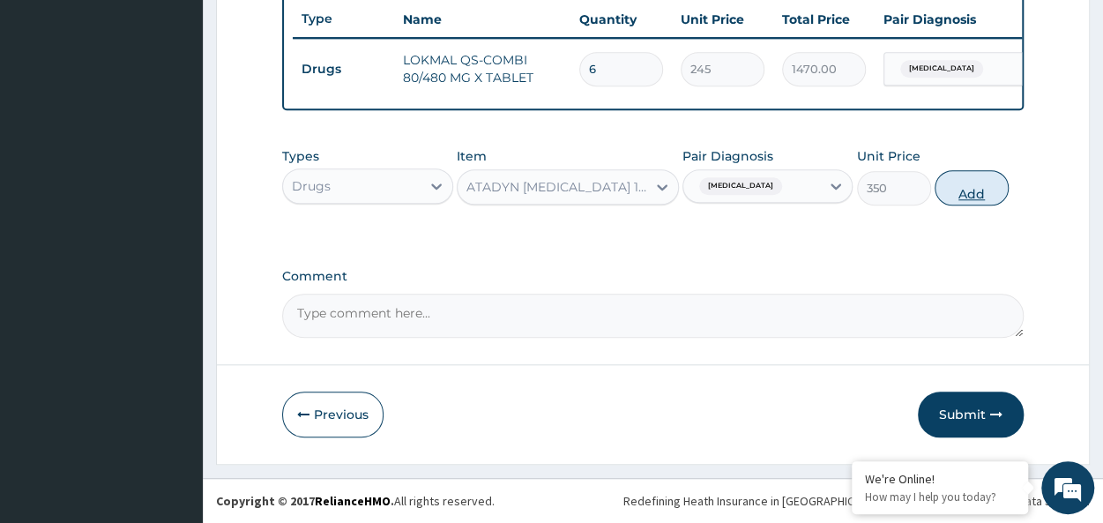
click at [950, 189] on button "Add" at bounding box center [971, 187] width 74 height 35
type input "0"
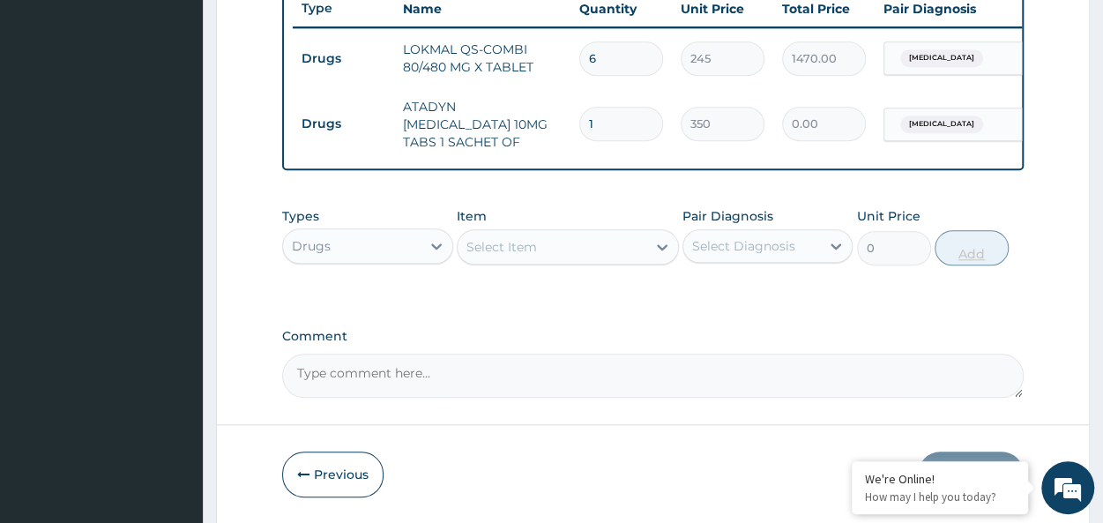
type input "0.00"
type input "2"
type input "700.00"
type input "2"
click at [541, 248] on div "Select Item" at bounding box center [551, 247] width 189 height 28
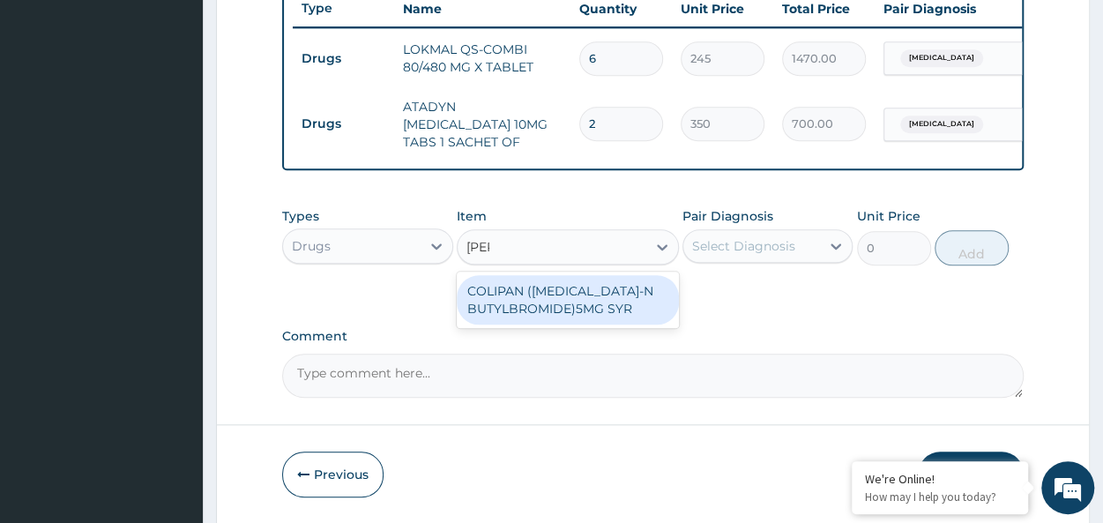
type input "colipa"
click at [540, 318] on div "COLIPAN ([MEDICAL_DATA]-N BUTYLBROMIDE)5MG SYR" at bounding box center [568, 299] width 222 height 49
type input "1260"
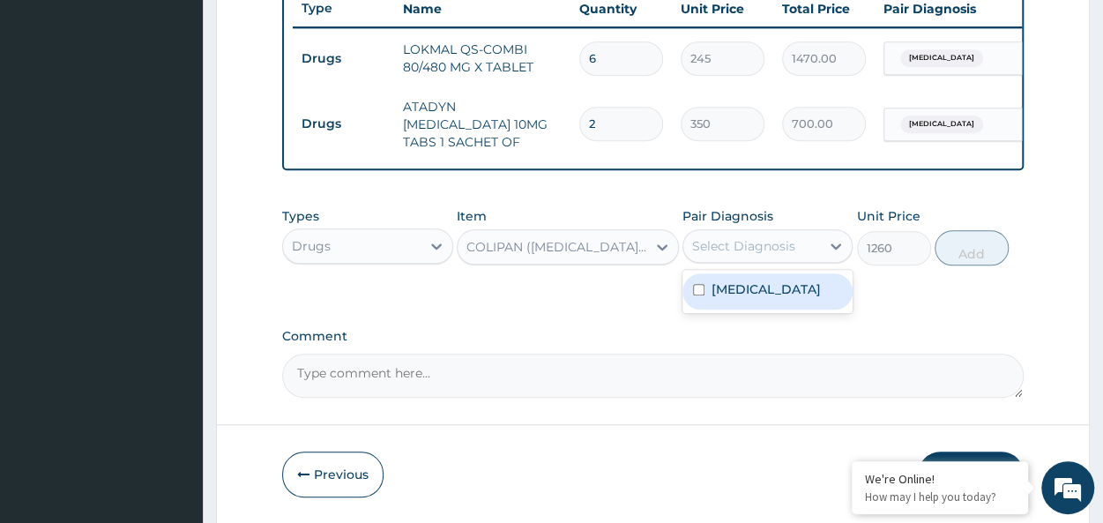
click at [787, 255] on div "Select Diagnosis" at bounding box center [743, 246] width 103 height 18
click at [833, 297] on div "[MEDICAL_DATA]" at bounding box center [767, 291] width 170 height 36
checkbox input "true"
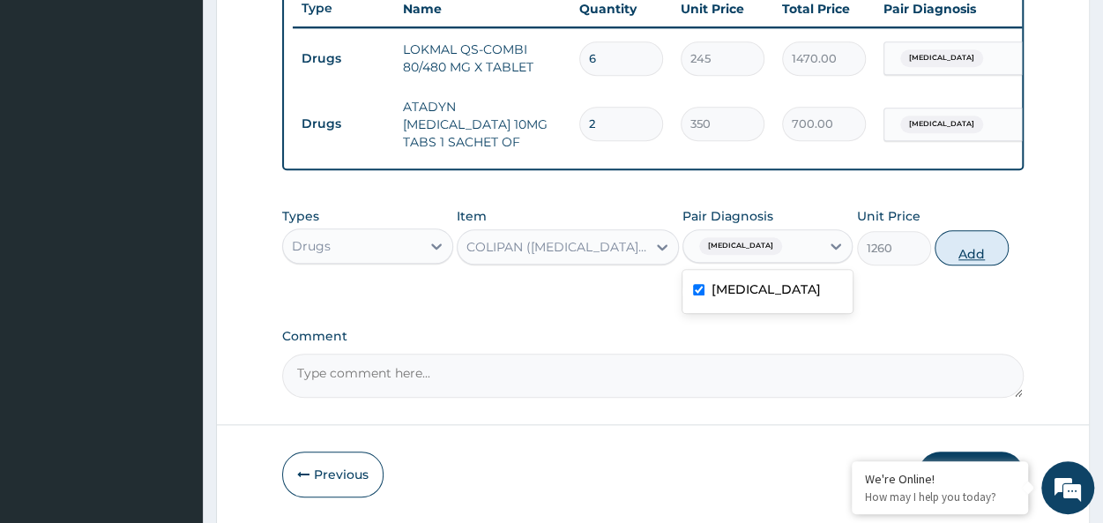
click at [975, 253] on button "Add" at bounding box center [971, 247] width 74 height 35
type input "0"
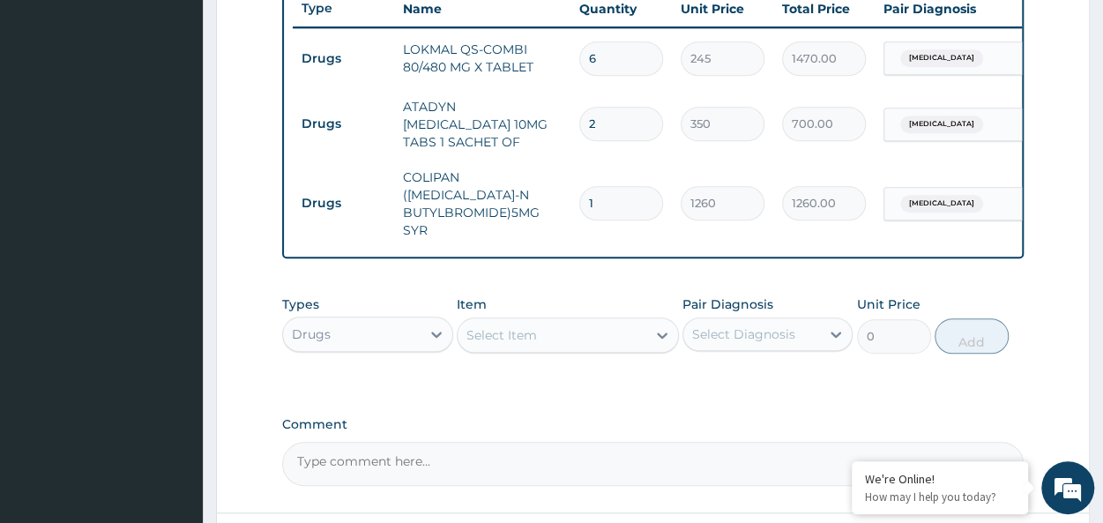
click at [536, 323] on div "Select Item" at bounding box center [551, 335] width 189 height 28
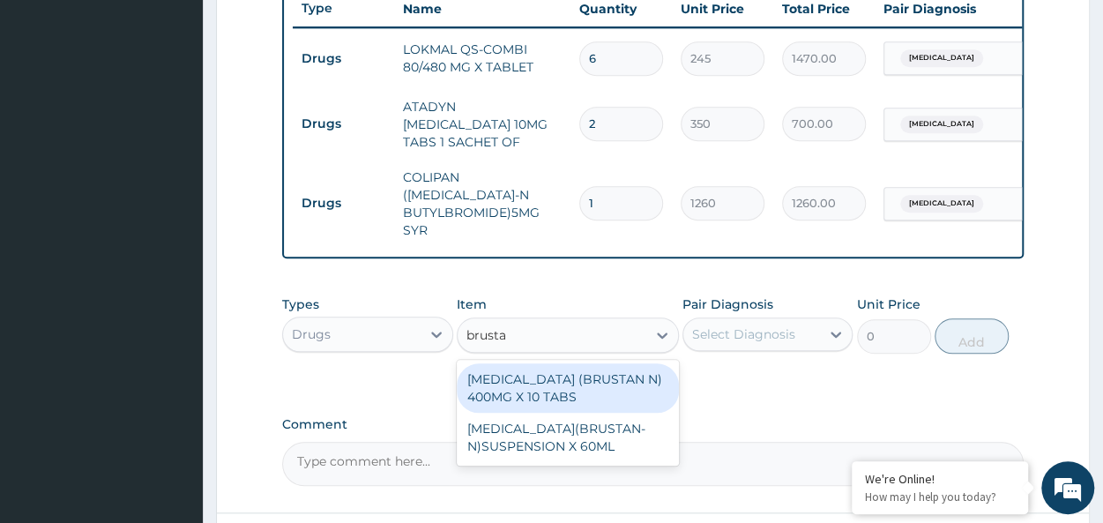
type input "brustan"
click at [571, 367] on div "[MEDICAL_DATA] (BRUSTAN N) 400MG X 10 TABS" at bounding box center [568, 387] width 222 height 49
type input "63"
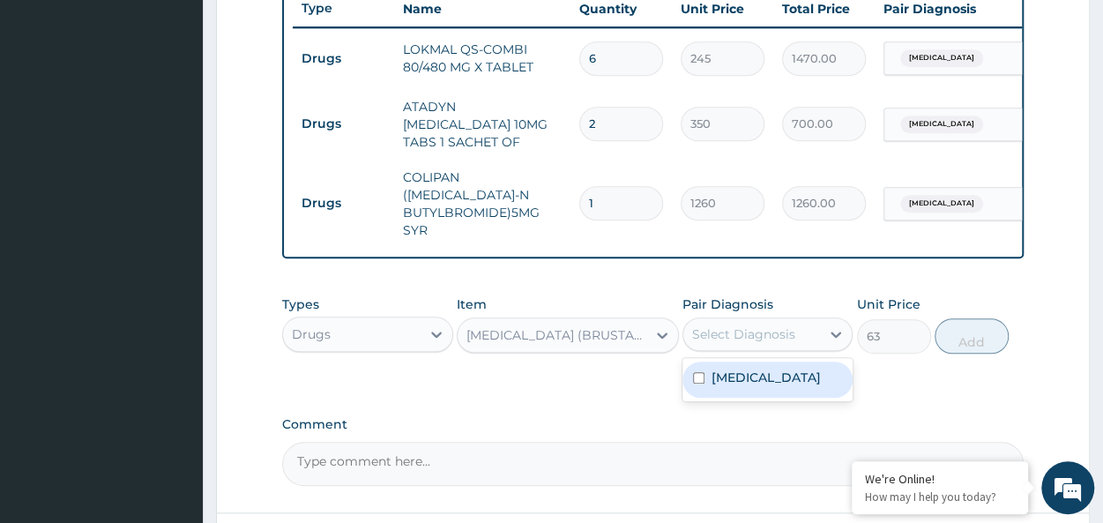
click at [732, 330] on div "Select Diagnosis" at bounding box center [751, 334] width 137 height 28
click at [792, 361] on div "[MEDICAL_DATA]" at bounding box center [767, 379] width 170 height 36
checkbox input "true"
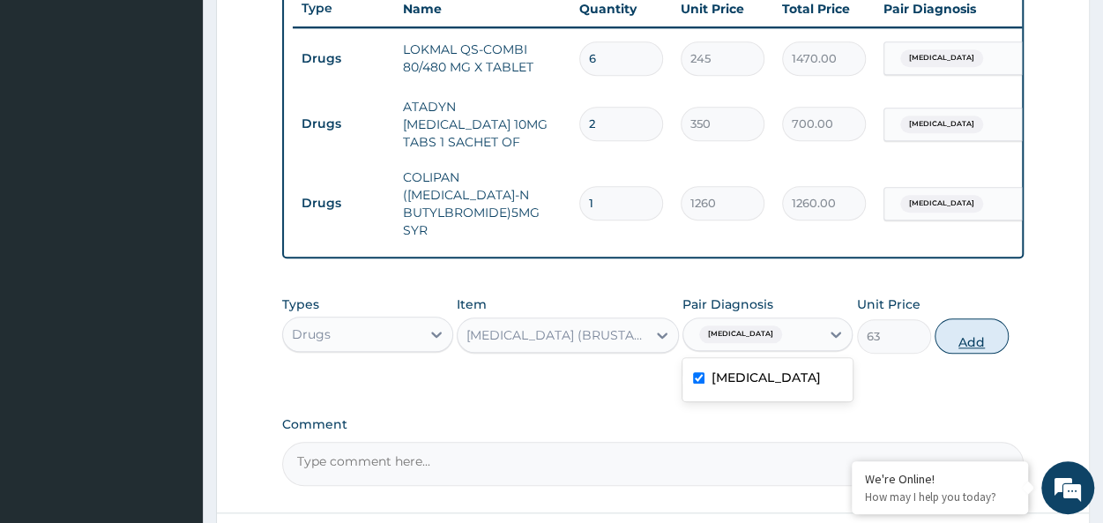
click at [990, 322] on button "Add" at bounding box center [971, 335] width 74 height 35
type input "0"
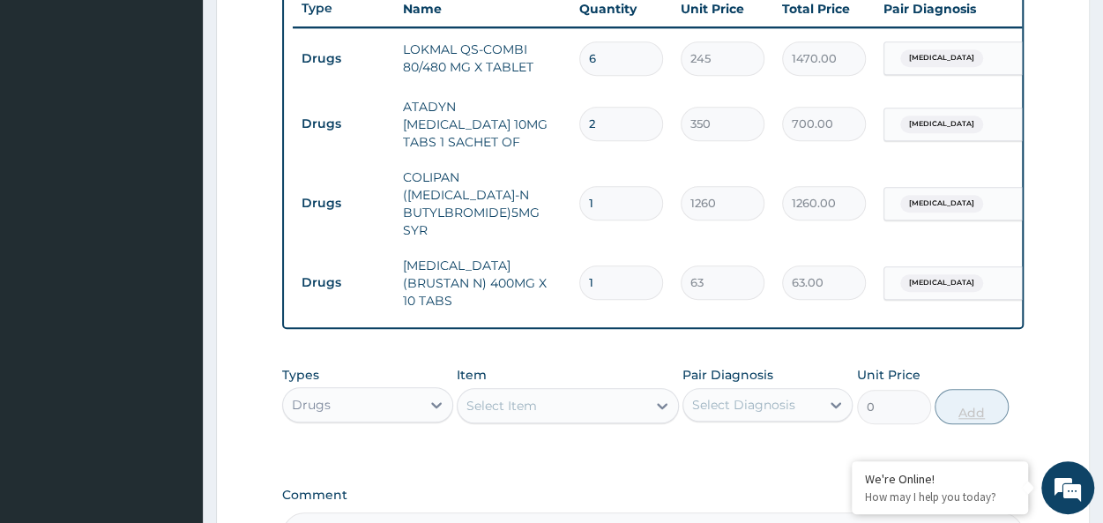
click at [990, 322] on div "PA Code / Prescription Code PR/2B10F115 Encounter Date [DATE] Important Notice …" at bounding box center [652, 24] width 741 height 1063
click at [626, 265] on input "1" at bounding box center [621, 282] width 84 height 34
type input "10"
type input "630.00"
type input "10"
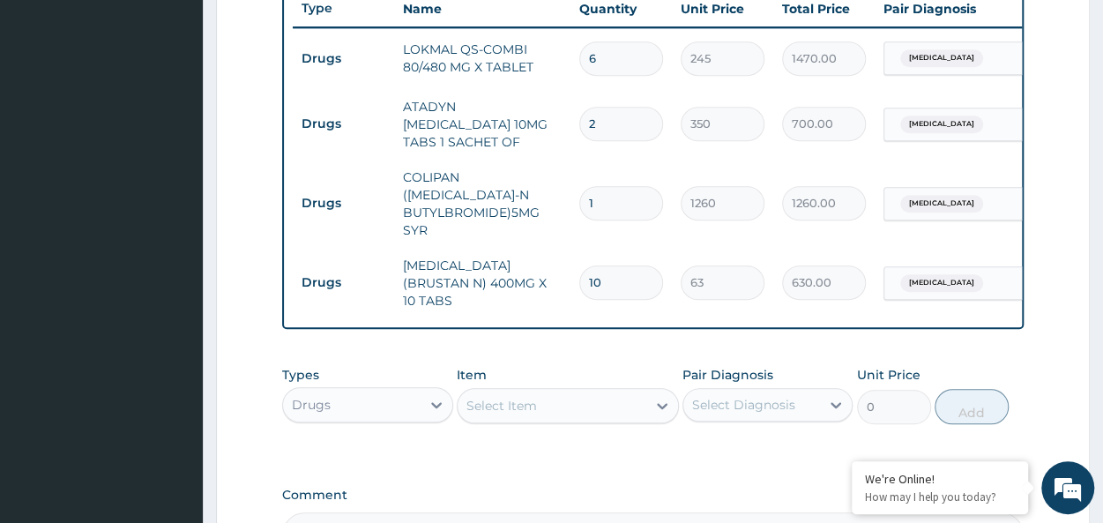
click at [503, 394] on div "Select Item" at bounding box center [551, 405] width 189 height 28
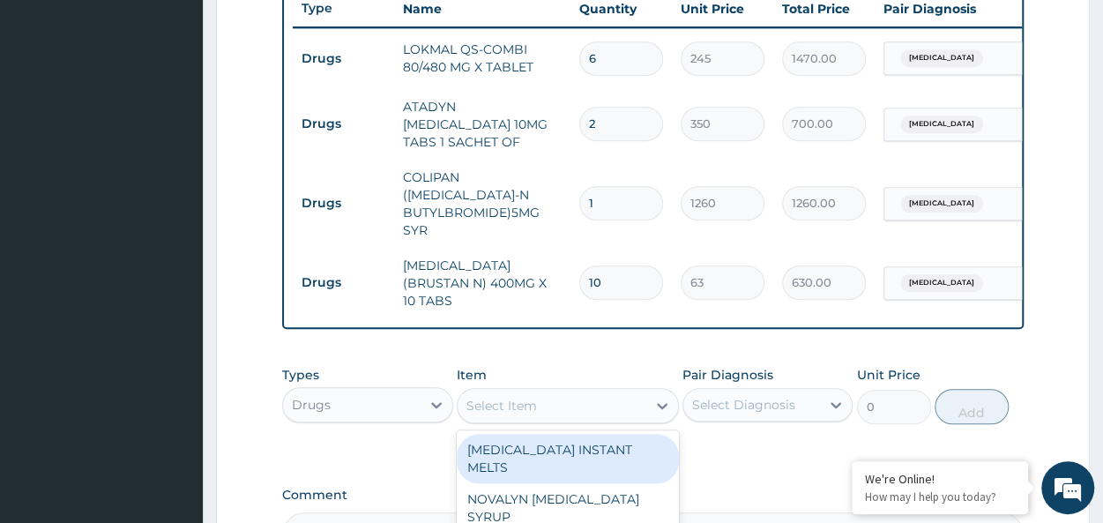
scroll to position [867, 0]
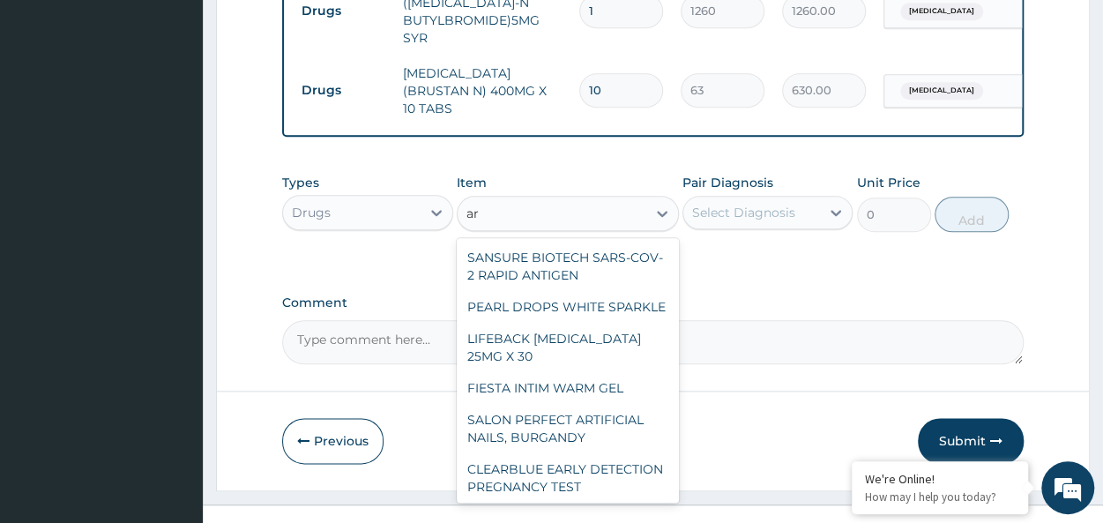
type input "a"
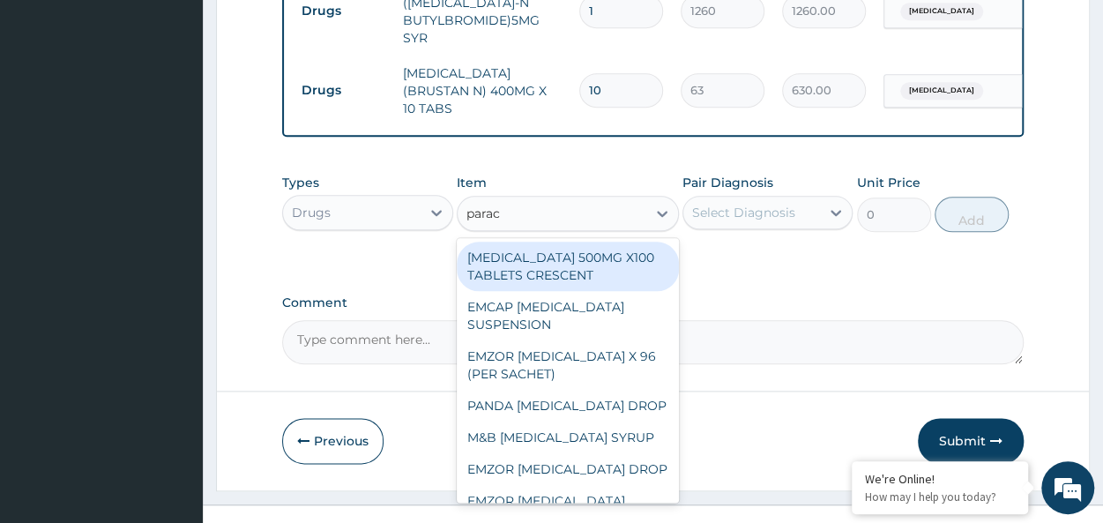
type input "parace"
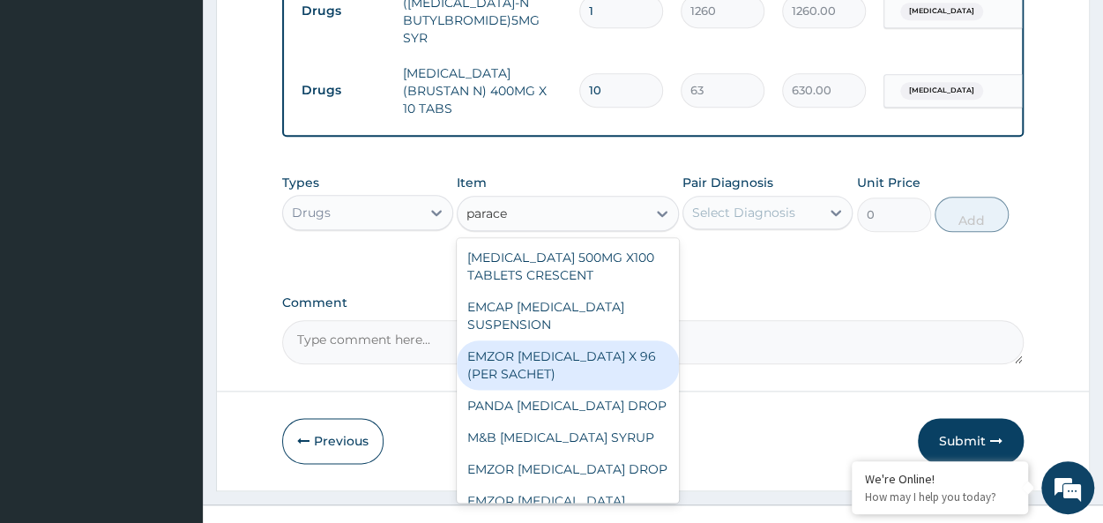
click at [570, 340] on div "EMZOR PARACETAMOL X 96 (PER SACHET)" at bounding box center [568, 364] width 222 height 49
type input "17.5"
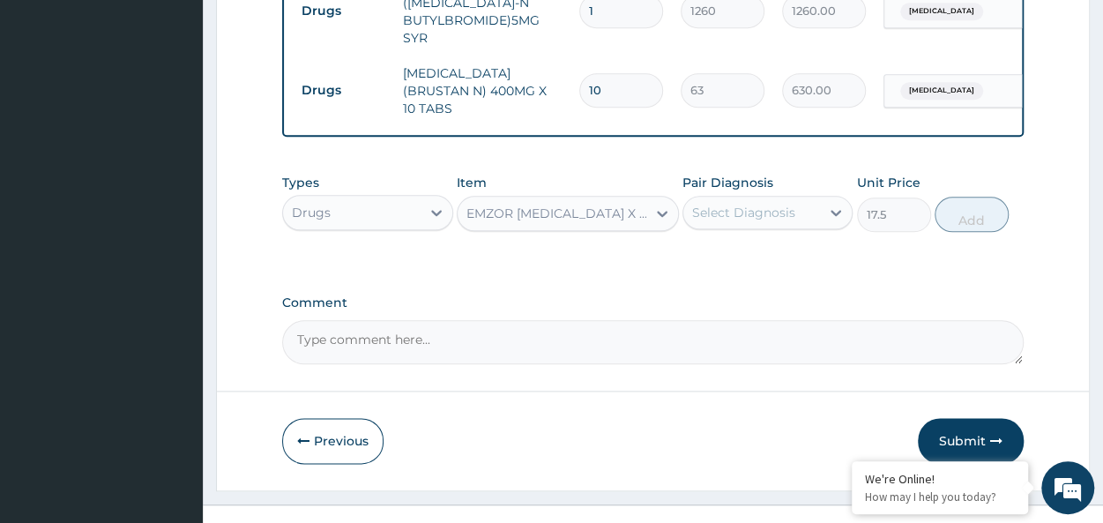
click at [768, 204] on div "Select Diagnosis" at bounding box center [743, 213] width 103 height 18
click at [793, 240] on div "Malaria" at bounding box center [767, 258] width 170 height 36
checkbox input "true"
click at [979, 197] on button "Add" at bounding box center [971, 214] width 74 height 35
type input "0"
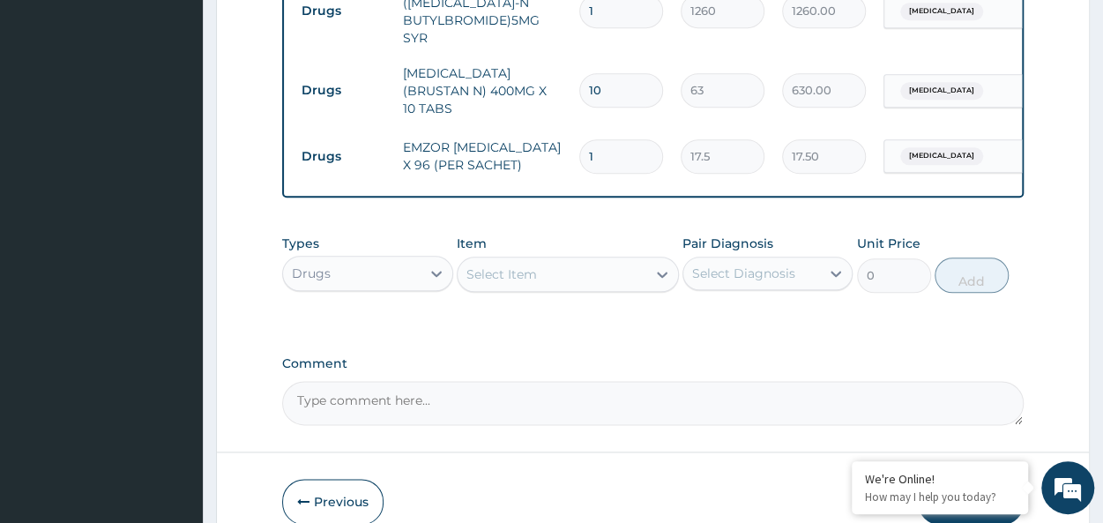
type input "0.00"
type input "3"
type input "52.50"
type input "36"
type input "630.00"
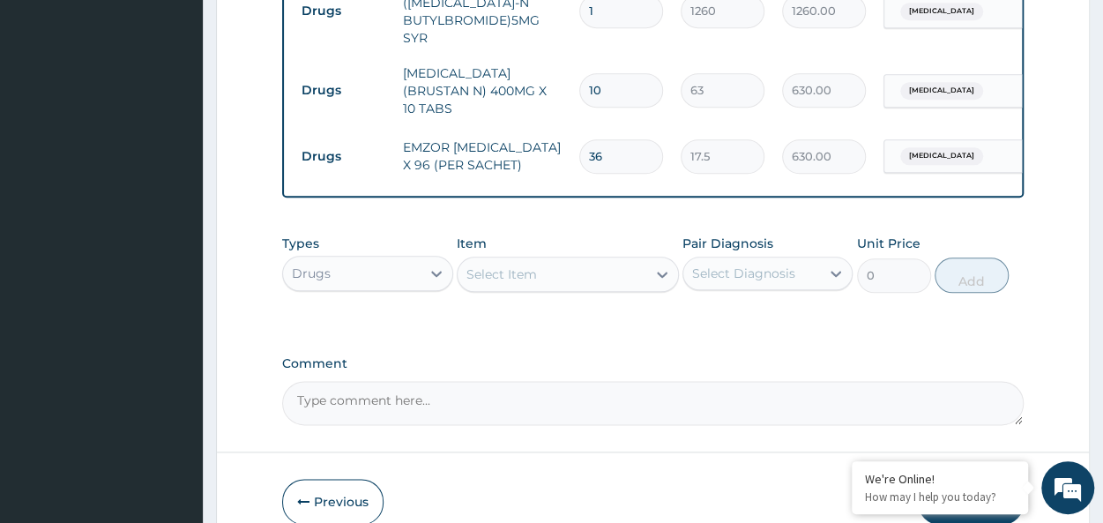
type input "36"
click at [556, 260] on div "Select Item" at bounding box center [551, 274] width 189 height 28
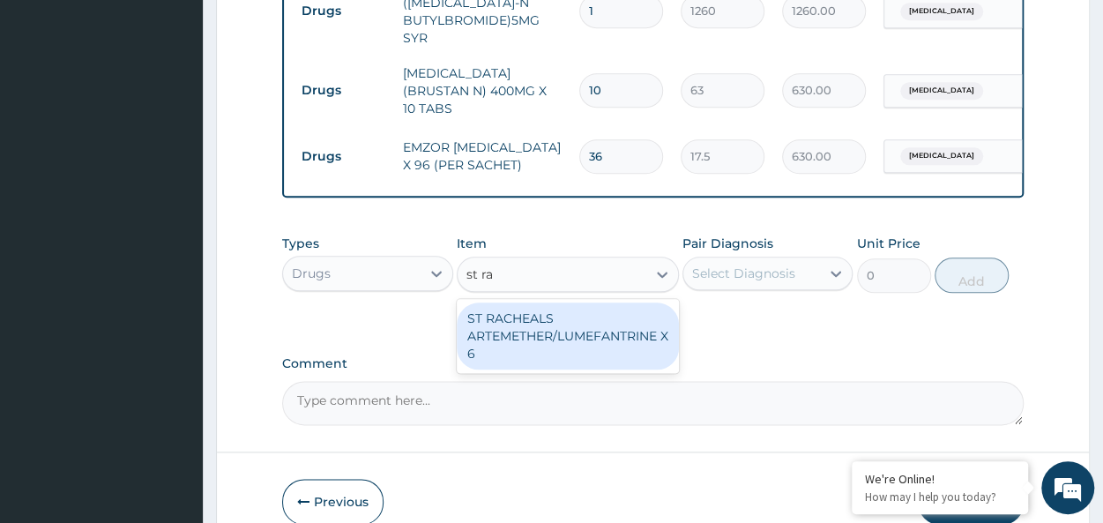
type input "st rac"
click at [635, 302] on div "ST RACHEALS ARTEMETHER/LUMEFANTRINE X 6" at bounding box center [568, 335] width 222 height 67
type input "303.3333435058594"
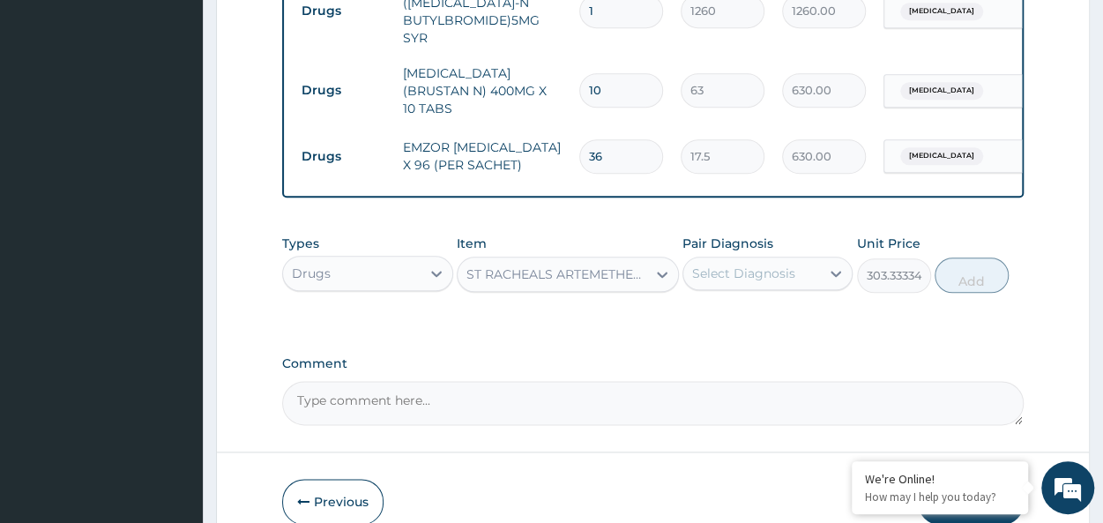
click at [788, 259] on div "Select Diagnosis" at bounding box center [751, 273] width 137 height 28
click at [778, 301] on div "[MEDICAL_DATA]" at bounding box center [767, 319] width 170 height 36
checkbox input "true"
click at [939, 257] on button "Add" at bounding box center [971, 274] width 74 height 35
type input "0"
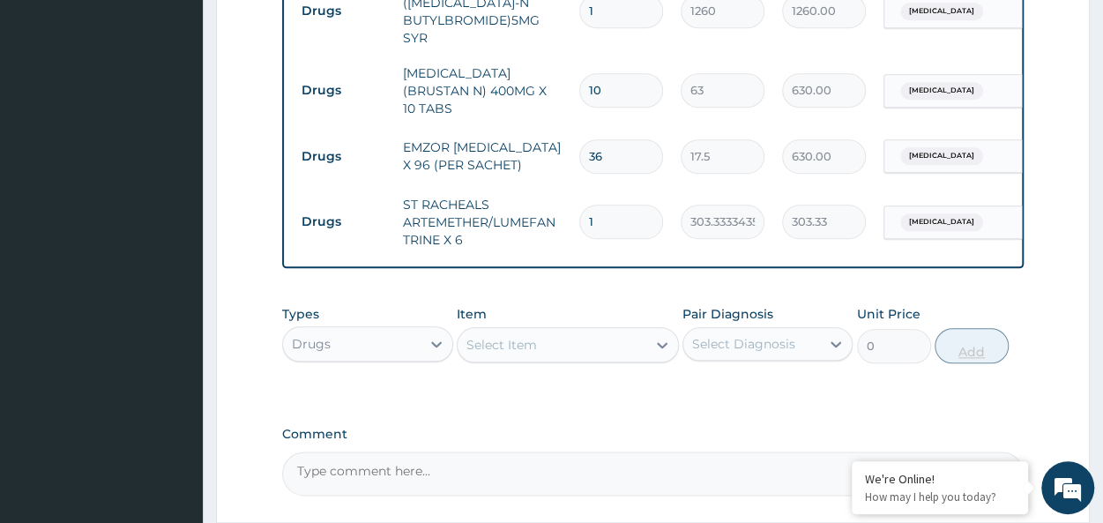
type input "0.00"
type input "6"
type input "1820.00"
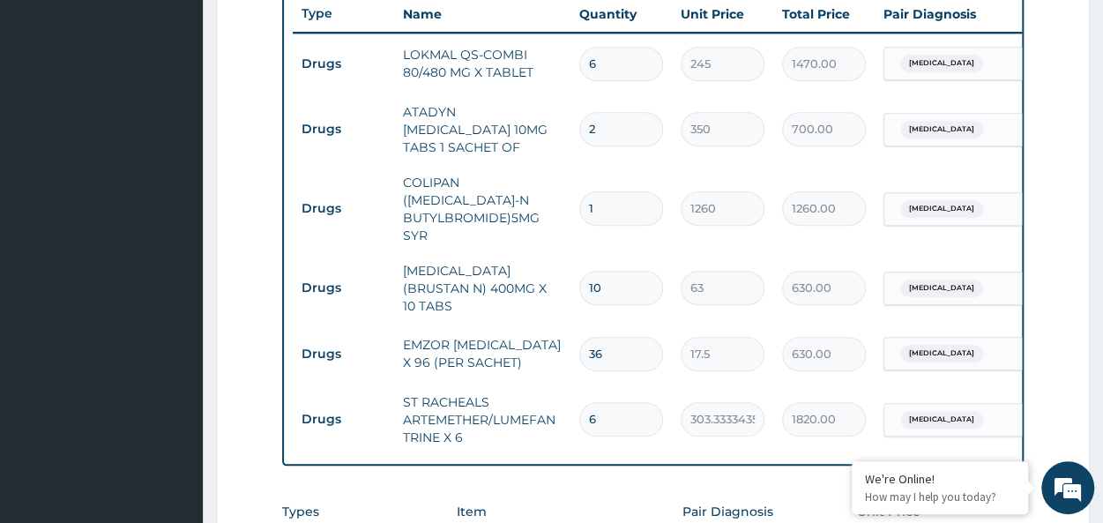
scroll to position [670, 0]
type input "6"
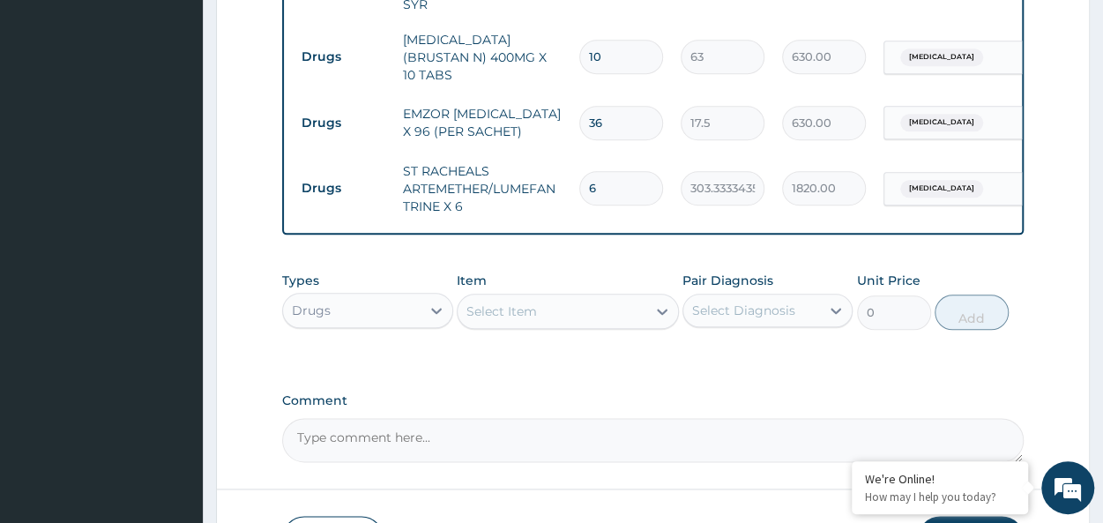
scroll to position [929, 0]
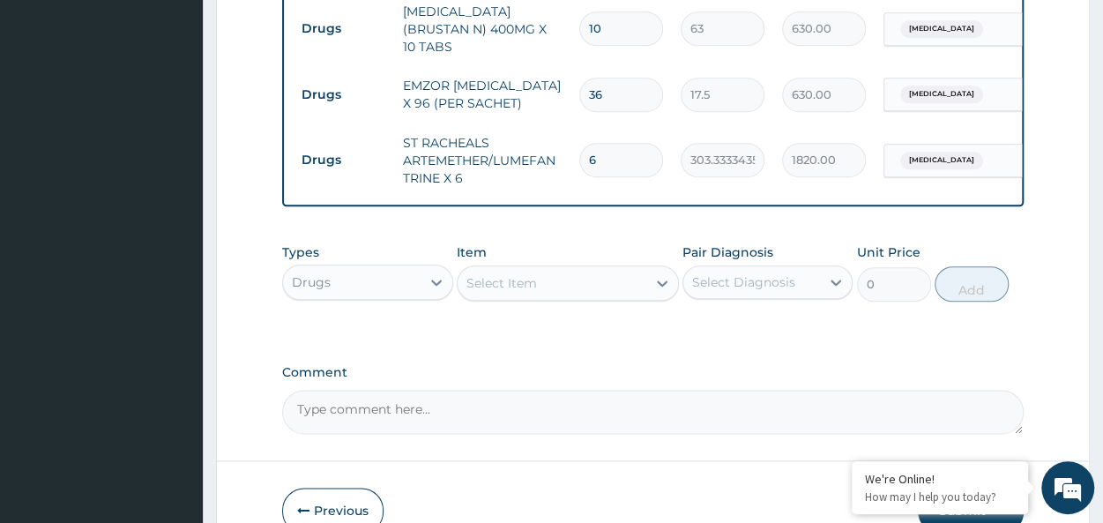
click at [349, 268] on div "Drugs" at bounding box center [351, 282] width 137 height 28
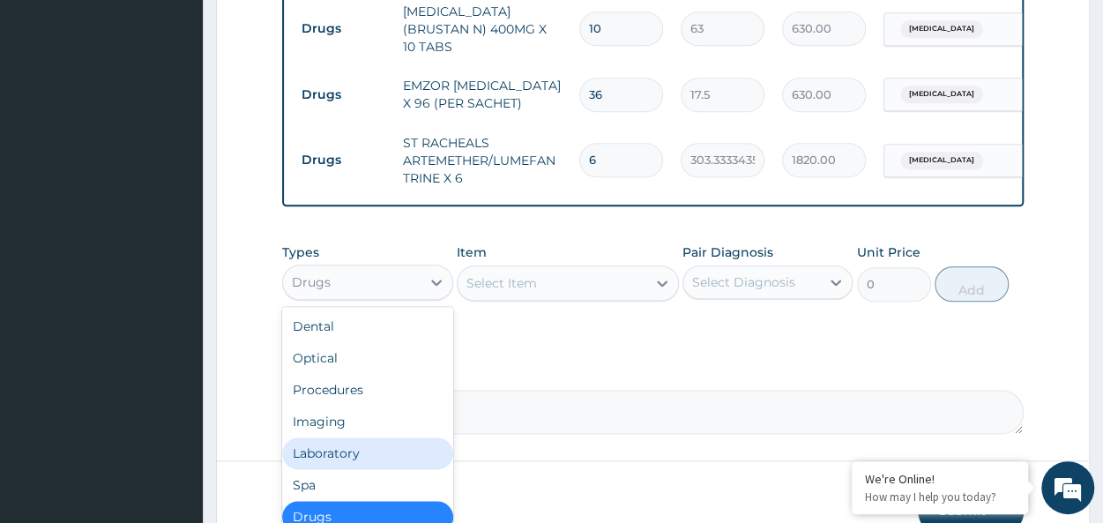
scroll to position [60, 0]
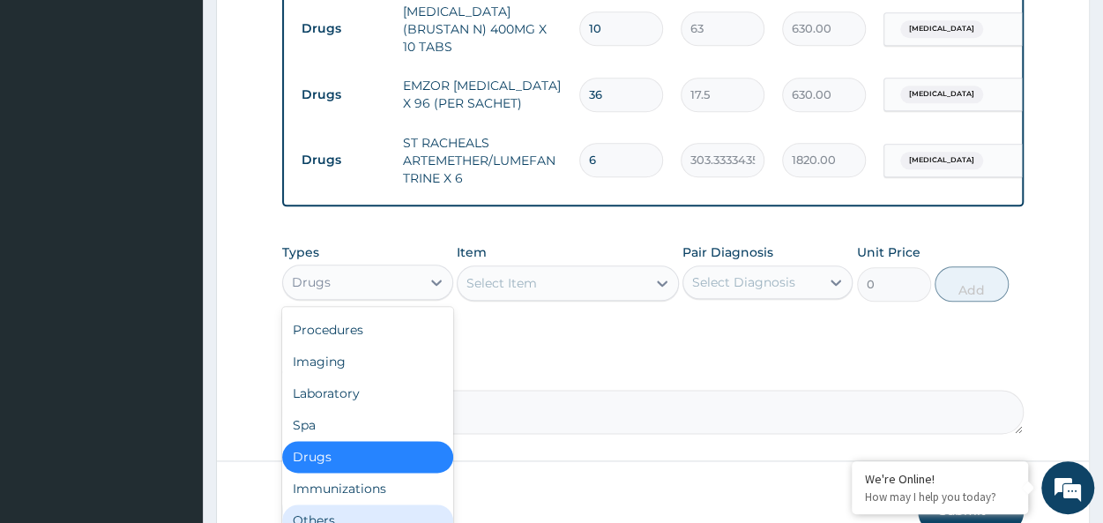
click at [333, 504] on div "Others" at bounding box center [367, 520] width 170 height 32
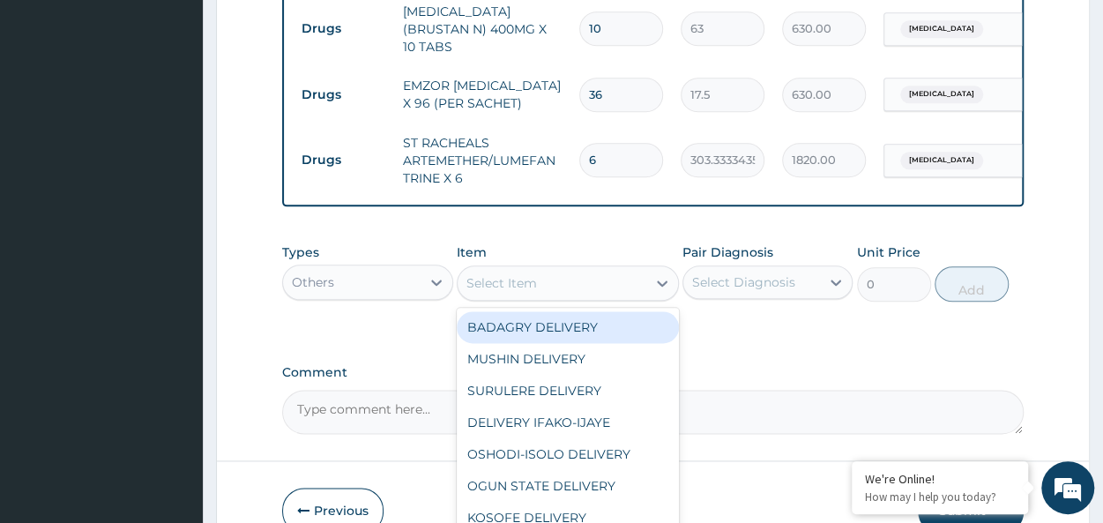
click at [548, 269] on div "Select Item" at bounding box center [551, 283] width 189 height 28
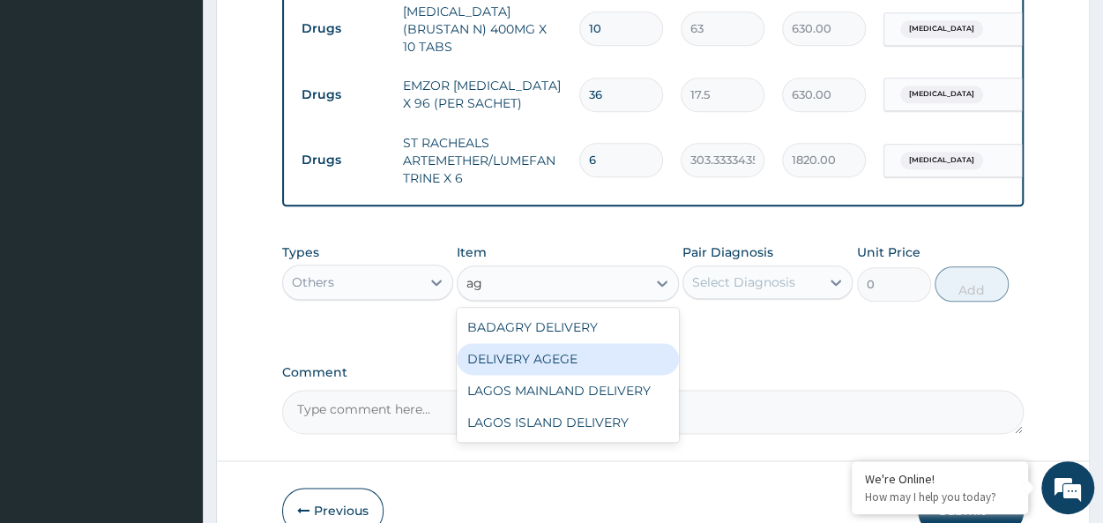
type input "age"
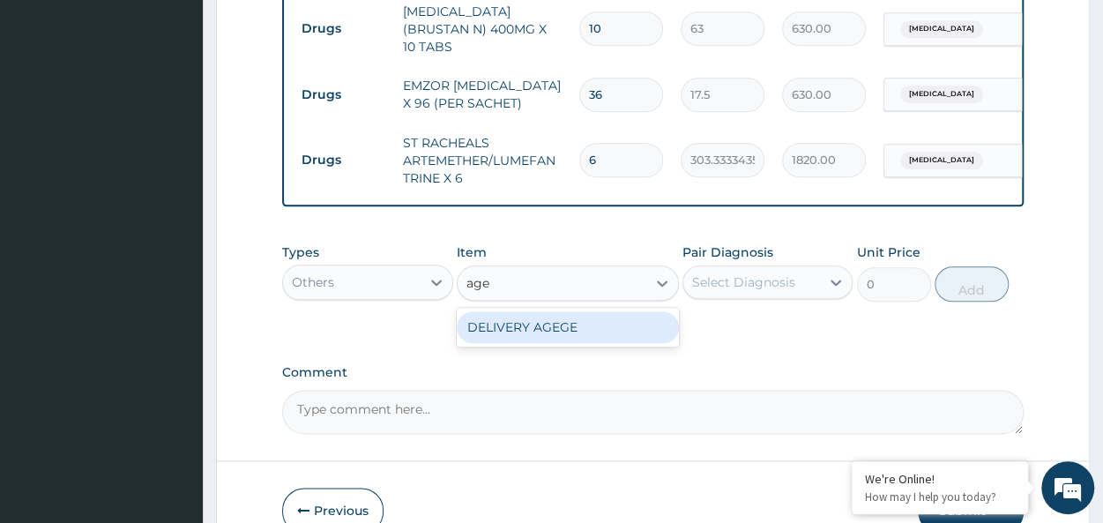
click at [625, 311] on div "DELIVERY AGEGE" at bounding box center [568, 327] width 222 height 32
type input "2500"
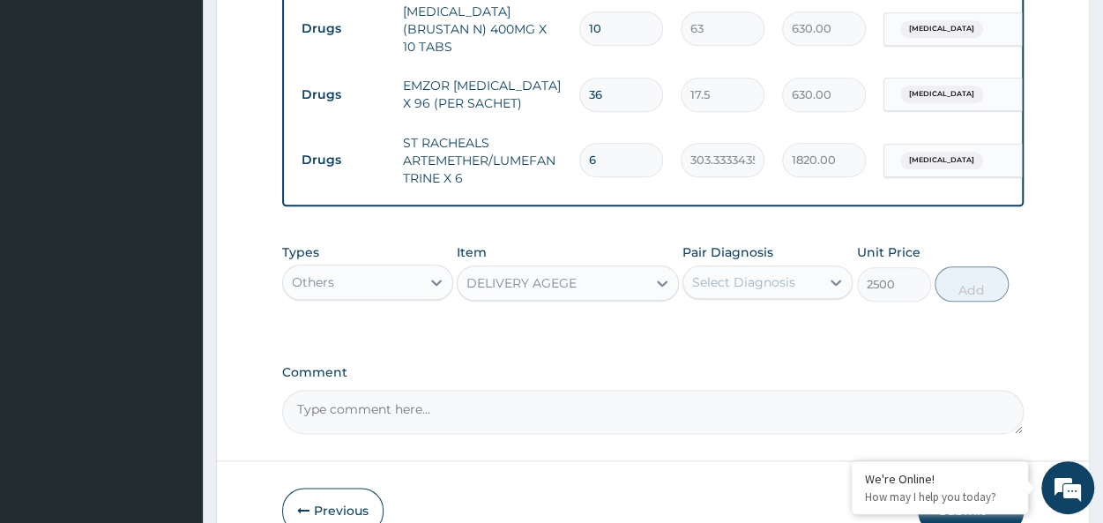
click at [762, 273] on div "Select Diagnosis" at bounding box center [743, 282] width 103 height 18
click at [790, 309] on div "Malaria" at bounding box center [767, 327] width 170 height 36
checkbox input "true"
click at [978, 266] on button "Add" at bounding box center [971, 283] width 74 height 35
type input "0"
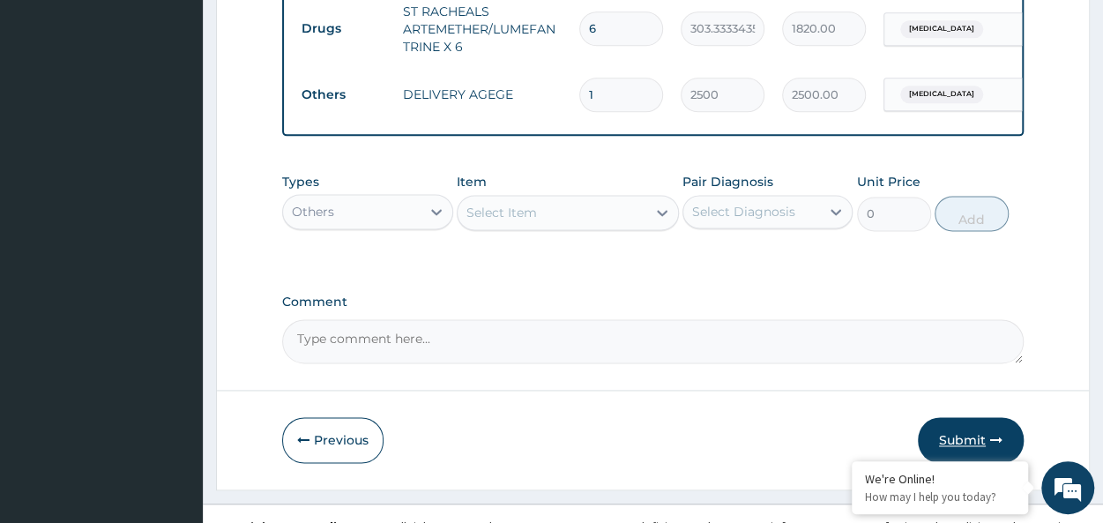
click at [966, 418] on button "Submit" at bounding box center [970, 440] width 106 height 46
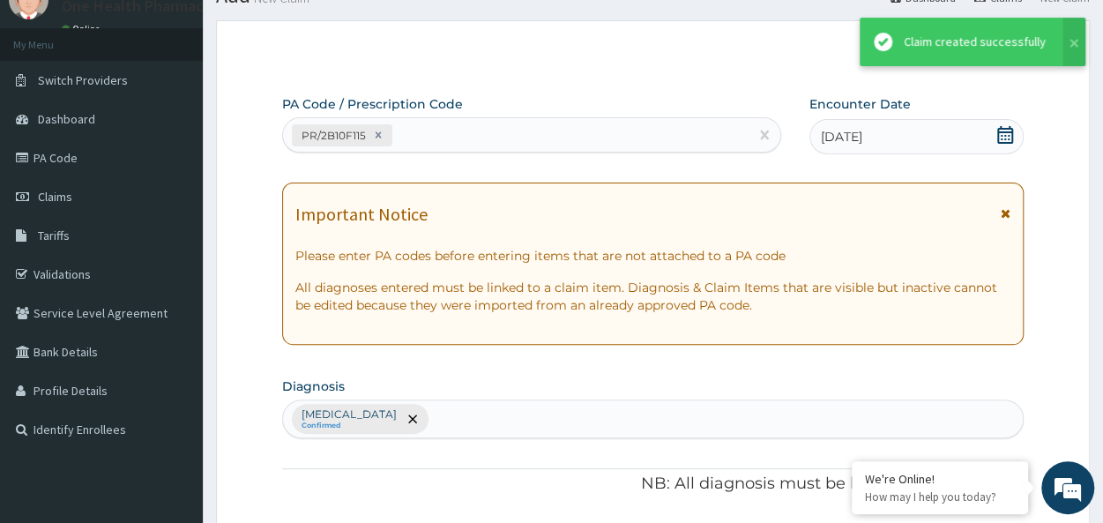
scroll to position [1060, 0]
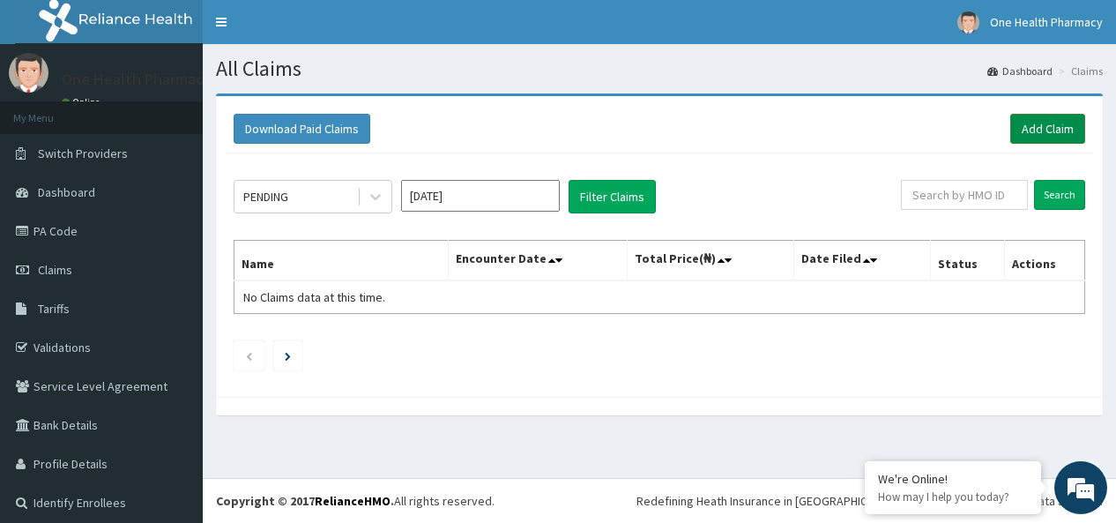
click at [1023, 126] on link "Add Claim" at bounding box center [1047, 129] width 75 height 30
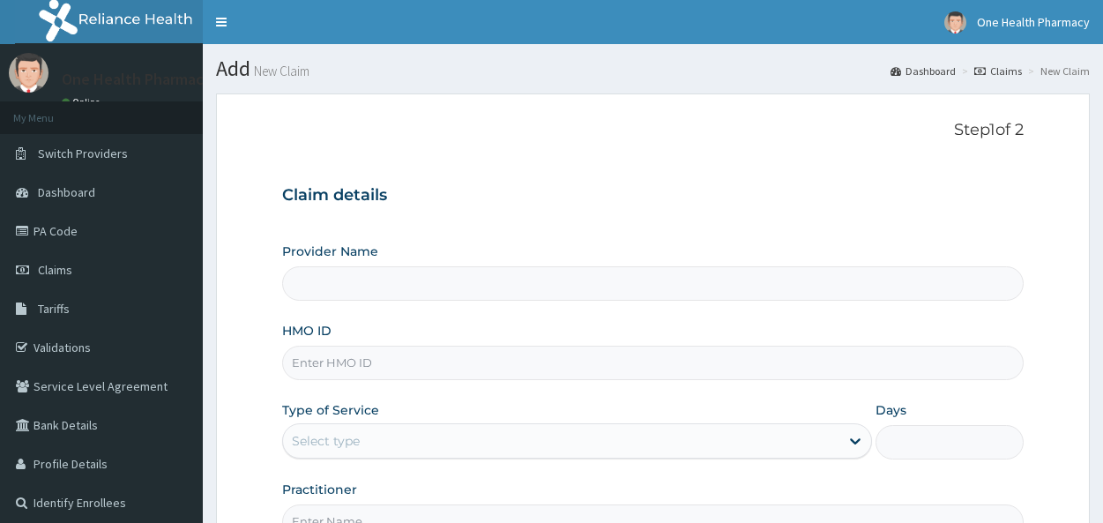
click at [336, 373] on input "HMO ID" at bounding box center [652, 362] width 741 height 34
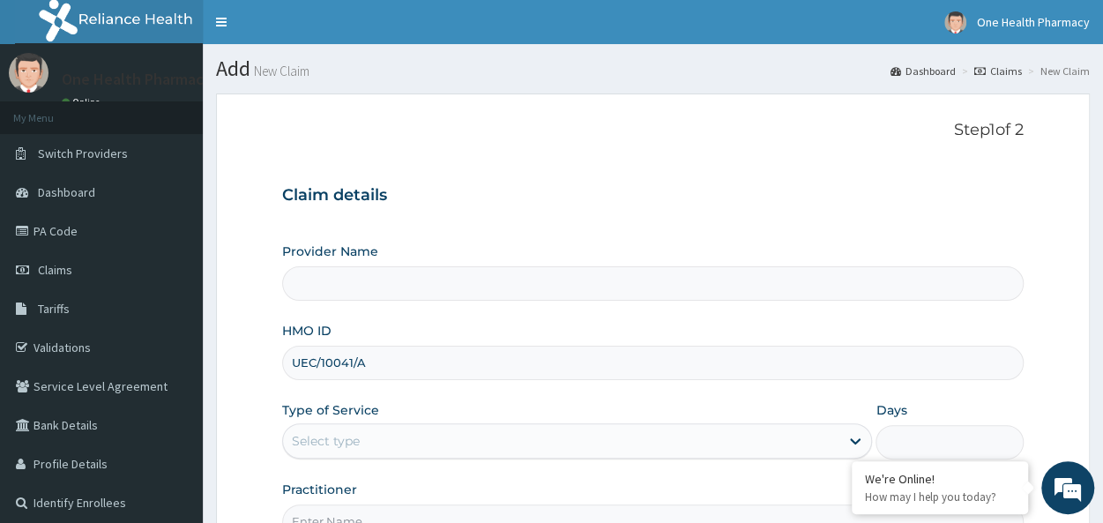
type input "UEC/10041/A"
click at [338, 442] on div "Select type" at bounding box center [326, 441] width 68 height 18
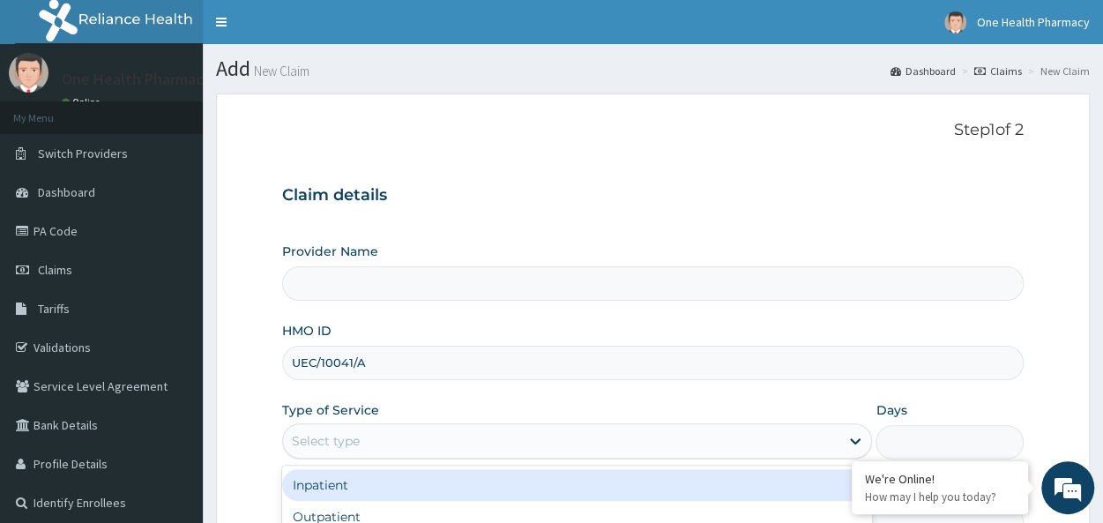
type input "OneHealth Pharmacy"
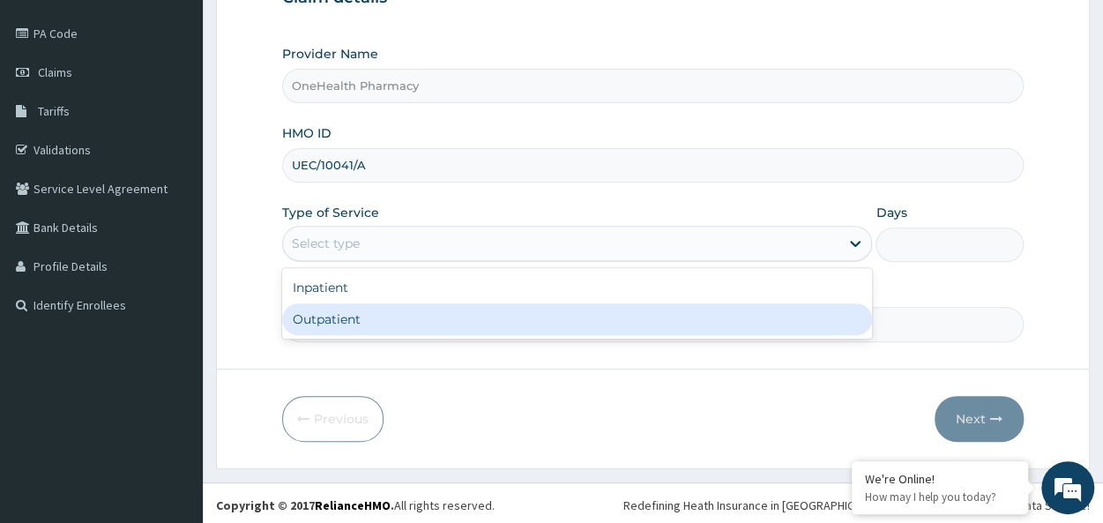
click at [341, 315] on div "Outpatient" at bounding box center [577, 319] width 590 height 32
type input "1"
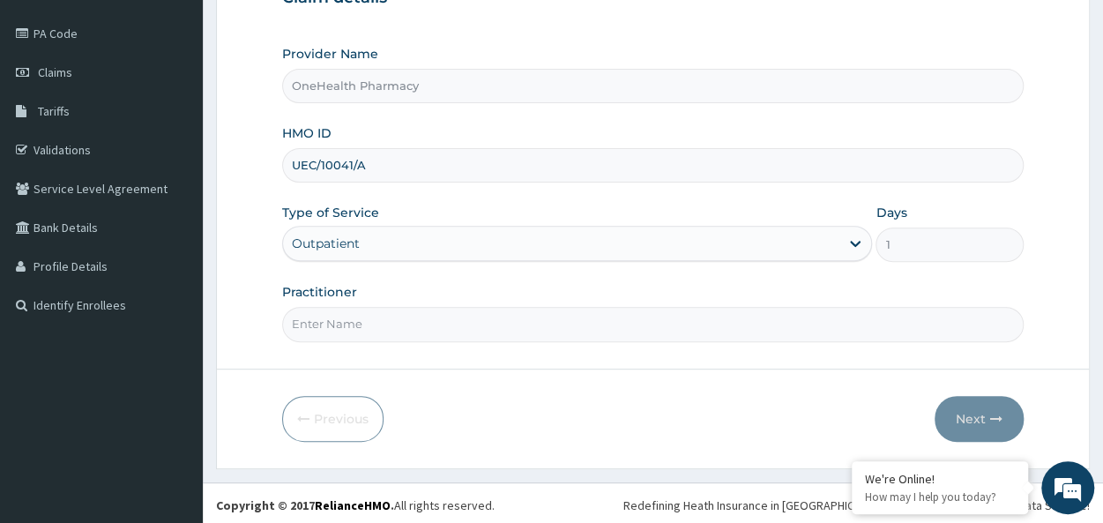
click at [394, 335] on input "Practitioner" at bounding box center [652, 324] width 741 height 34
type input "onehealth"
click at [967, 386] on form "Step 1 of 2 Claim details Provider Name OneHealth Pharmacy HMO ID UEC/10041/A T…" at bounding box center [652, 182] width 873 height 572
click at [966, 426] on button "Next" at bounding box center [978, 419] width 89 height 46
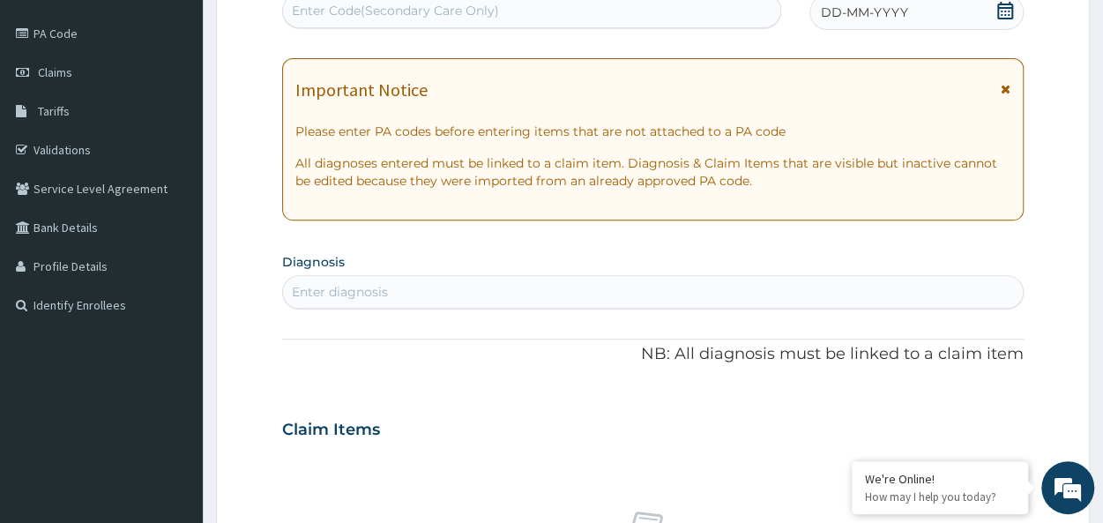
scroll to position [0, 0]
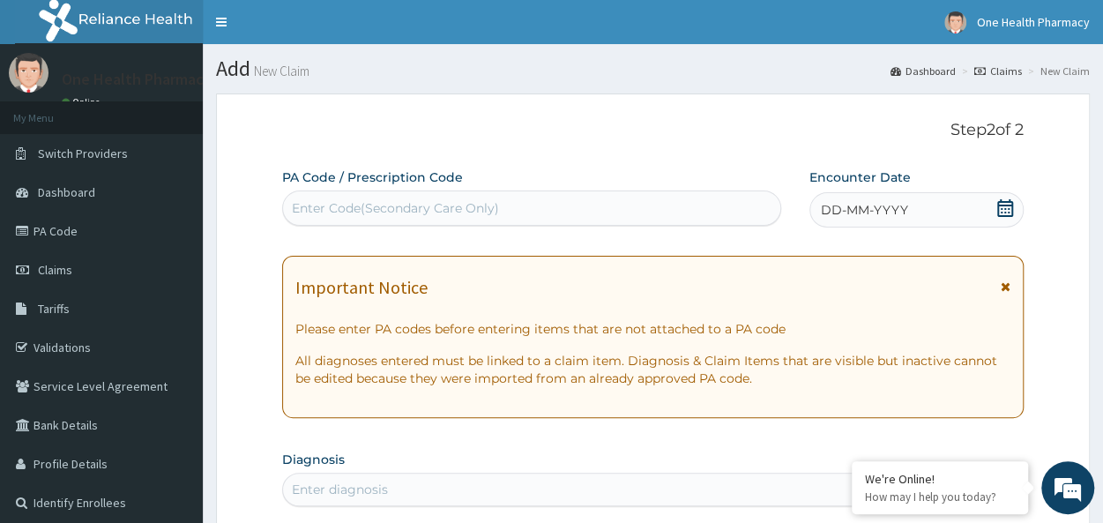
click at [317, 201] on div "Enter Code(Secondary Care Only)" at bounding box center [395, 208] width 207 height 18
paste input "PR/61FEFBD3"
type input "PR/61FEFBD3"
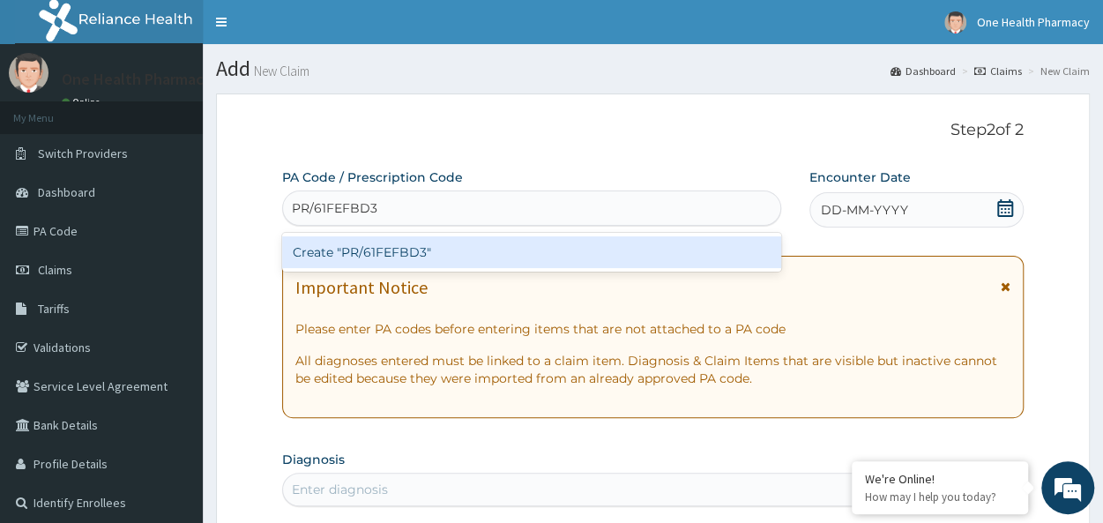
click at [458, 241] on div "Create "PR/61FEFBD3"" at bounding box center [531, 252] width 499 height 32
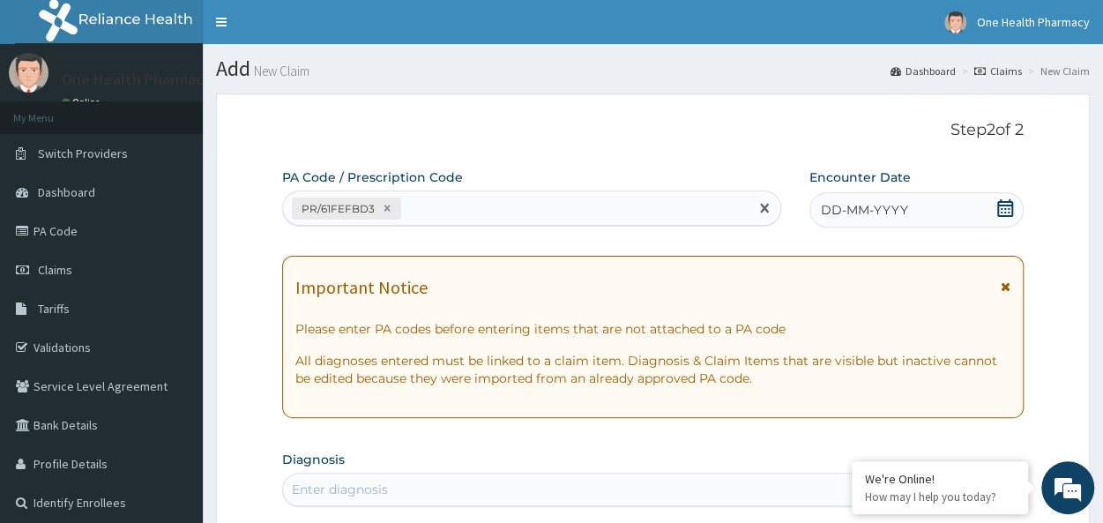
click at [904, 211] on span "DD-MM-YYYY" at bounding box center [864, 210] width 87 height 18
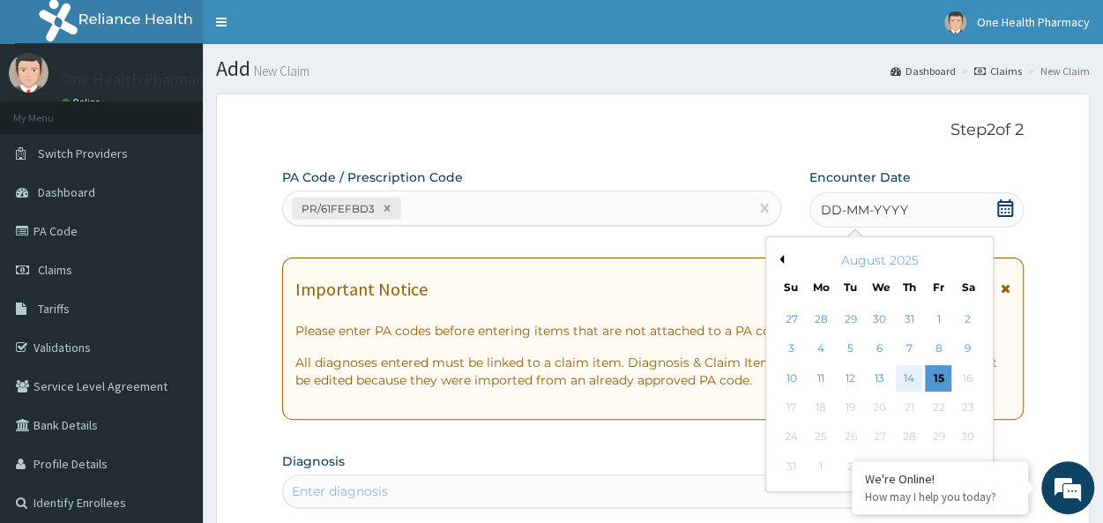
click at [906, 375] on div "14" at bounding box center [908, 378] width 26 height 26
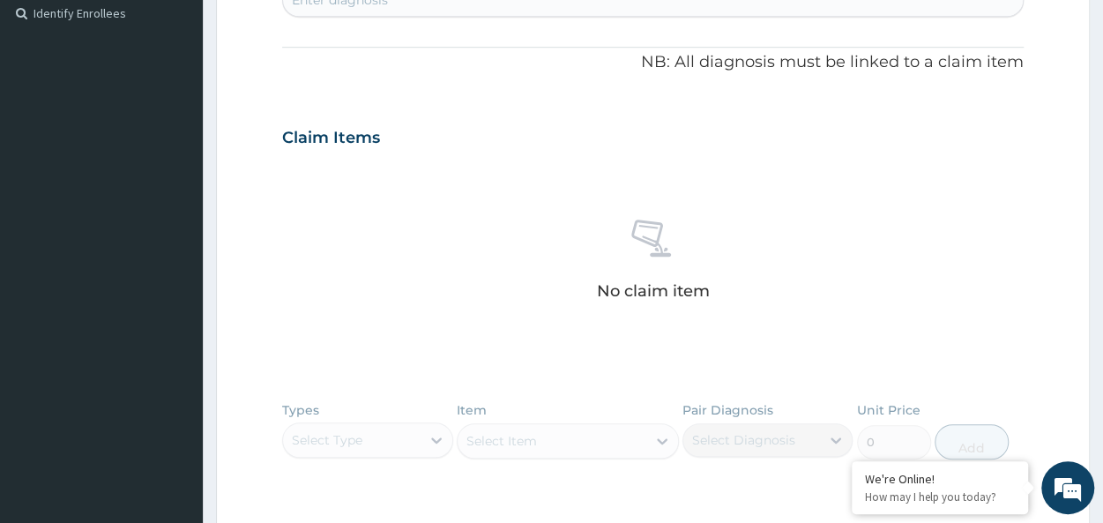
scroll to position [461, 0]
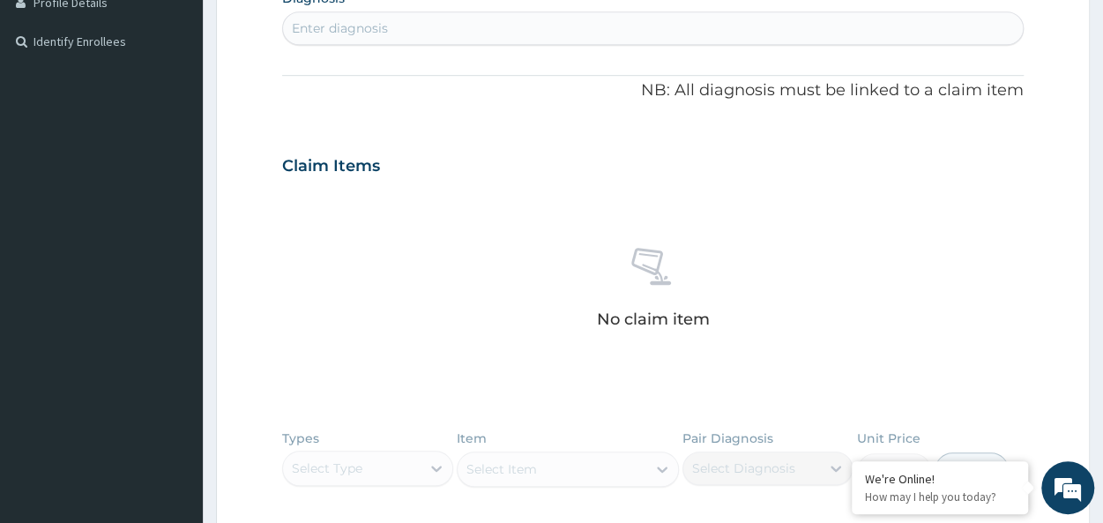
click at [358, 16] on div "Enter diagnosis" at bounding box center [652, 28] width 739 height 28
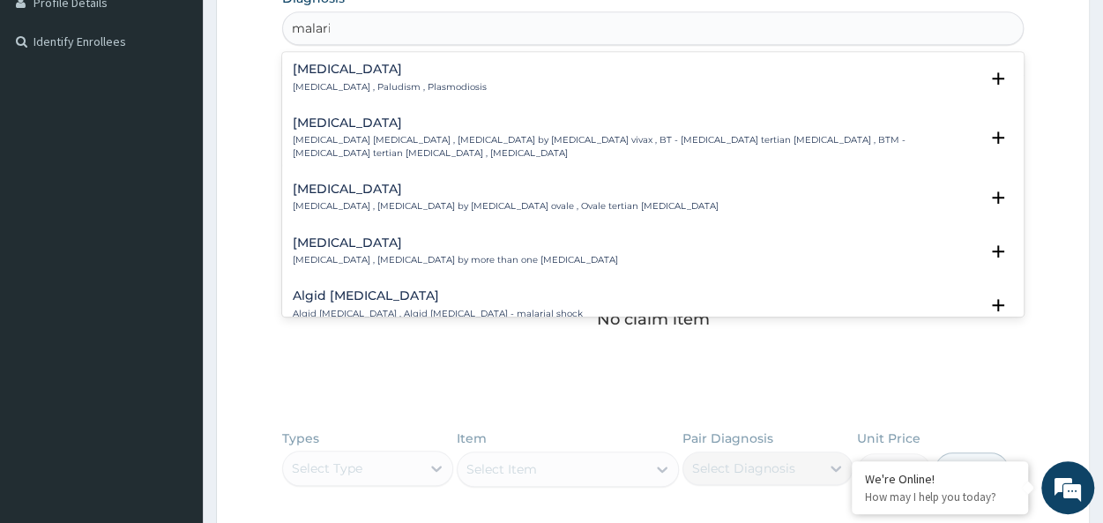
type input "[MEDICAL_DATA]"
click at [325, 85] on p "[MEDICAL_DATA] , Paludism , Plasmodiosis" at bounding box center [390, 87] width 194 height 12
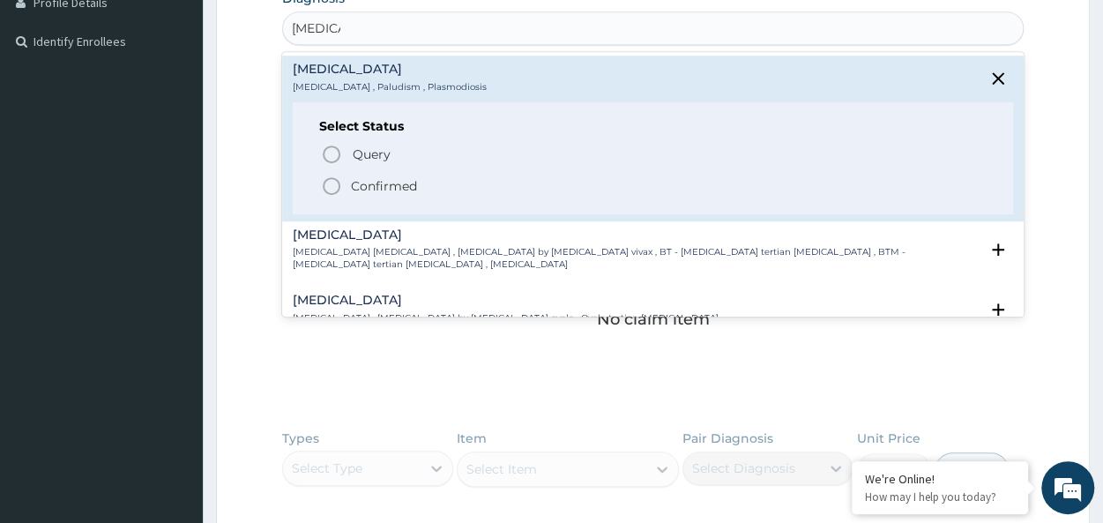
click at [384, 199] on div "Select Status Query Query covers suspected (?), Keep in view (kiv), Ruled out (…" at bounding box center [653, 158] width 720 height 112
click at [397, 181] on p "Confirmed" at bounding box center [384, 186] width 66 height 18
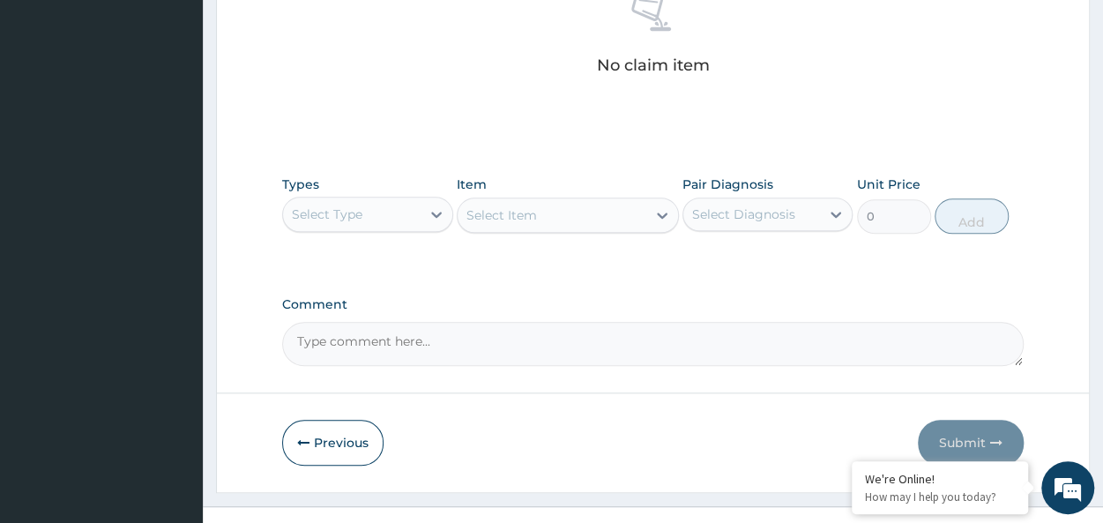
scroll to position [745, 0]
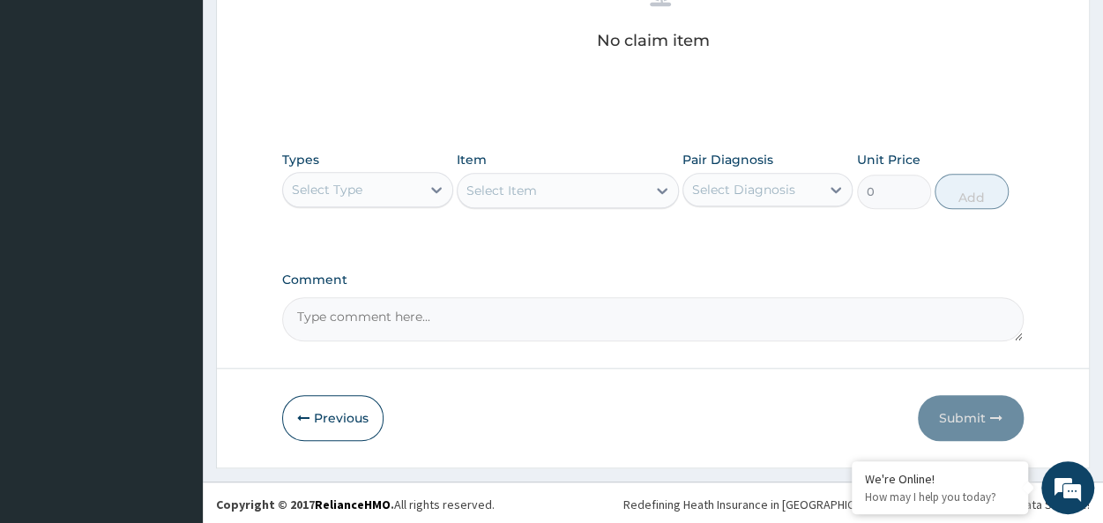
click at [348, 166] on div "Types Select Type" at bounding box center [367, 180] width 170 height 58
click at [333, 189] on div "Select Type" at bounding box center [327, 190] width 71 height 18
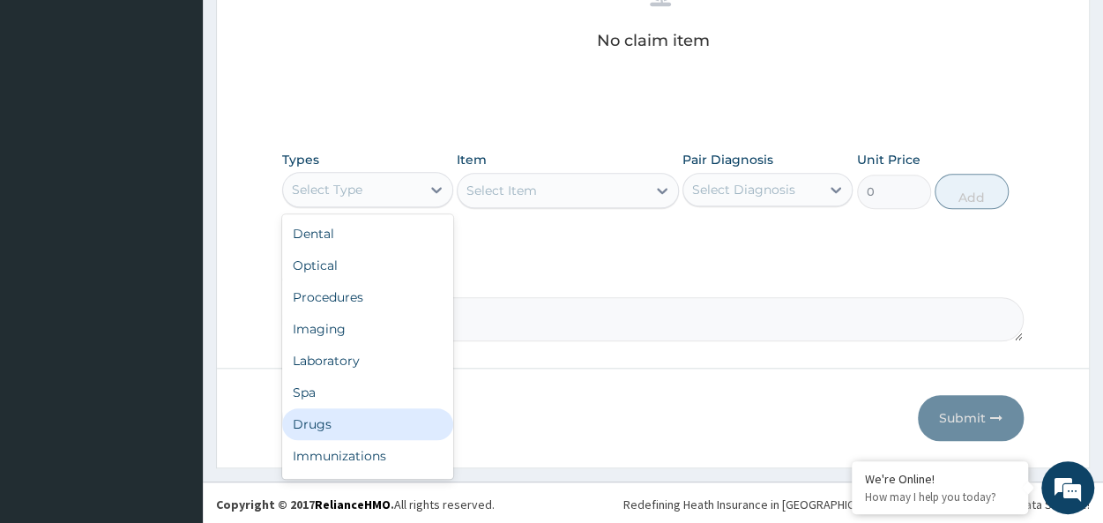
click at [324, 412] on div "Drugs" at bounding box center [367, 424] width 170 height 32
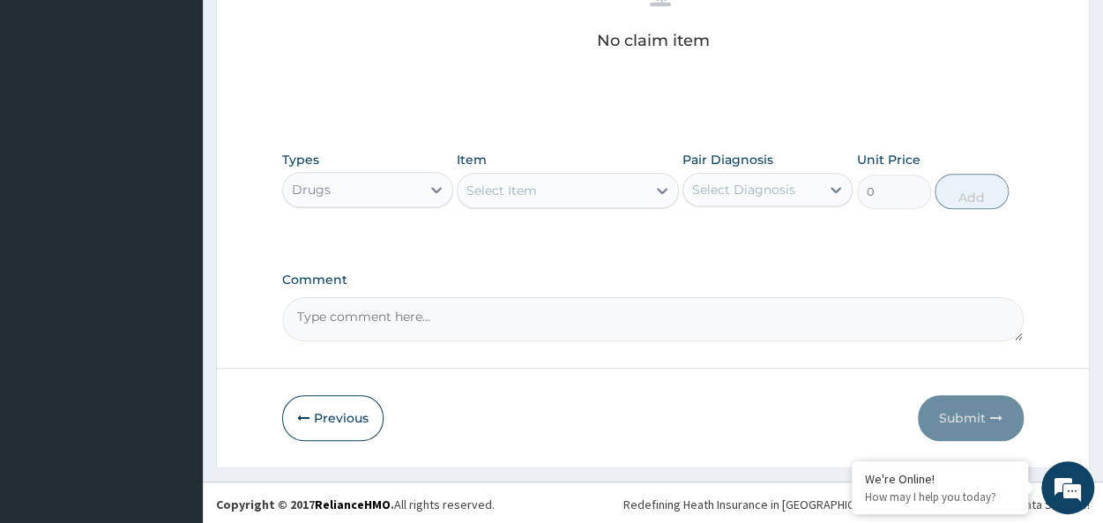
click at [562, 193] on div "Select Item" at bounding box center [551, 190] width 189 height 28
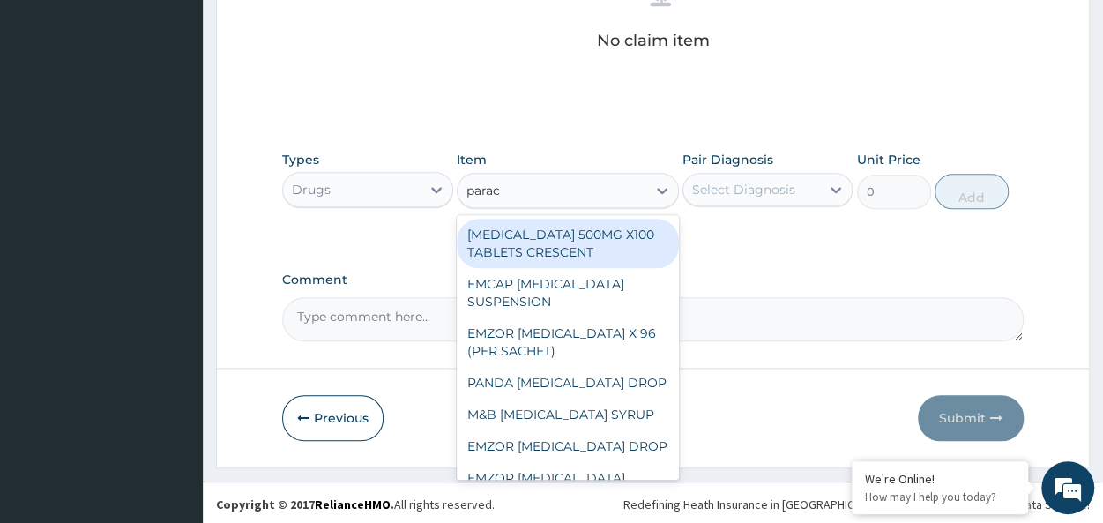
type input "parace"
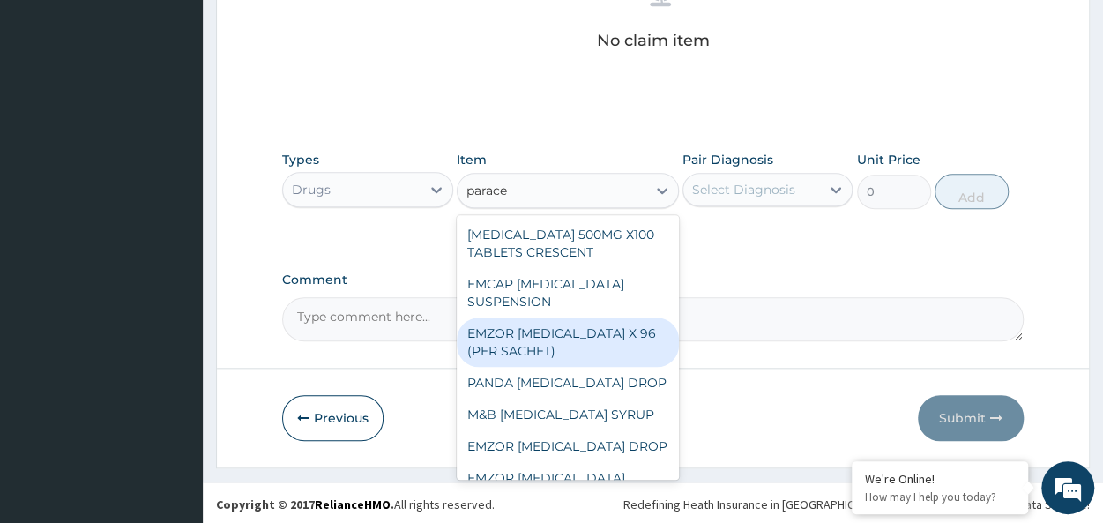
click at [583, 341] on div "EMZOR [MEDICAL_DATA] X 96 (PER SACHET)" at bounding box center [568, 341] width 222 height 49
type input "17.5"
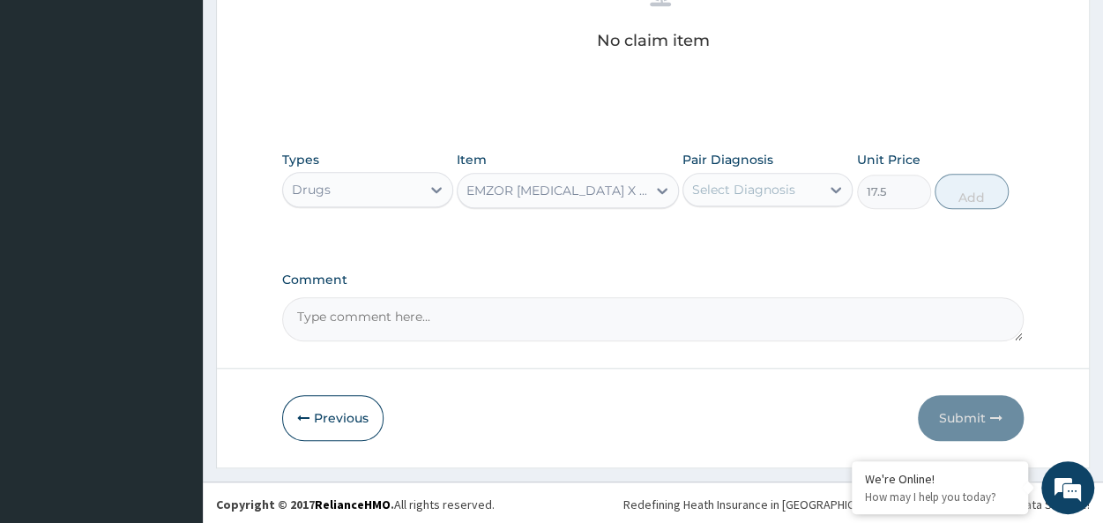
click at [781, 166] on div "Pair Diagnosis Select Diagnosis" at bounding box center [767, 180] width 170 height 58
click at [791, 207] on div "Types Drugs Item EMZOR PARACETAMOL X 96 (PER SACHET) Pair Diagnosis Select Diag…" at bounding box center [652, 180] width 741 height 76
click at [771, 186] on div "Select Diagnosis" at bounding box center [743, 190] width 103 height 18
click at [820, 249] on div "[MEDICAL_DATA]" at bounding box center [767, 235] width 170 height 36
checkbox input "true"
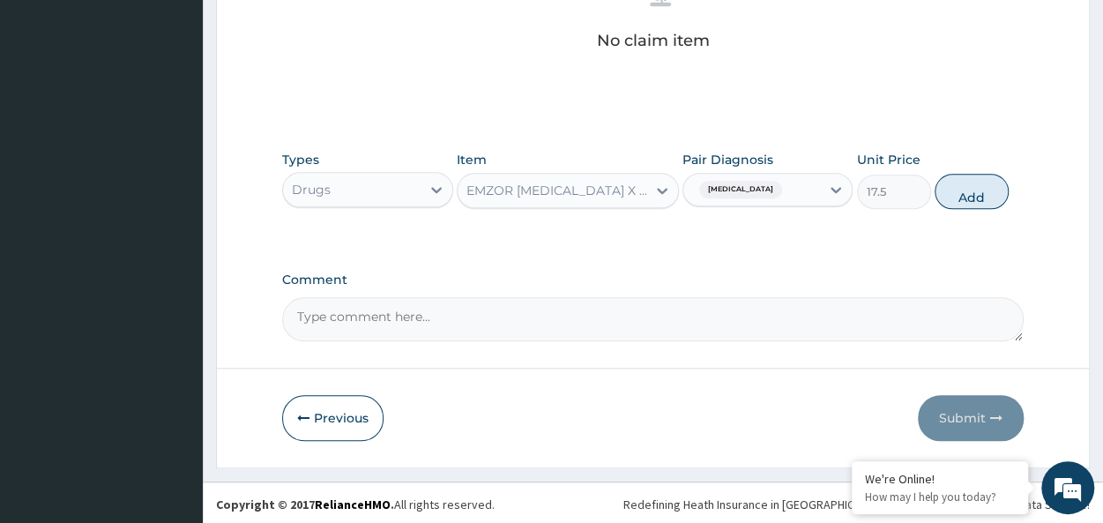
click at [1018, 185] on div "Types Drugs Item EMZOR PARACETAMOL X 96 (PER SACHET) Pair Diagnosis Malaria Uni…" at bounding box center [652, 180] width 741 height 76
click at [967, 191] on button "Add" at bounding box center [971, 191] width 74 height 35
type input "0"
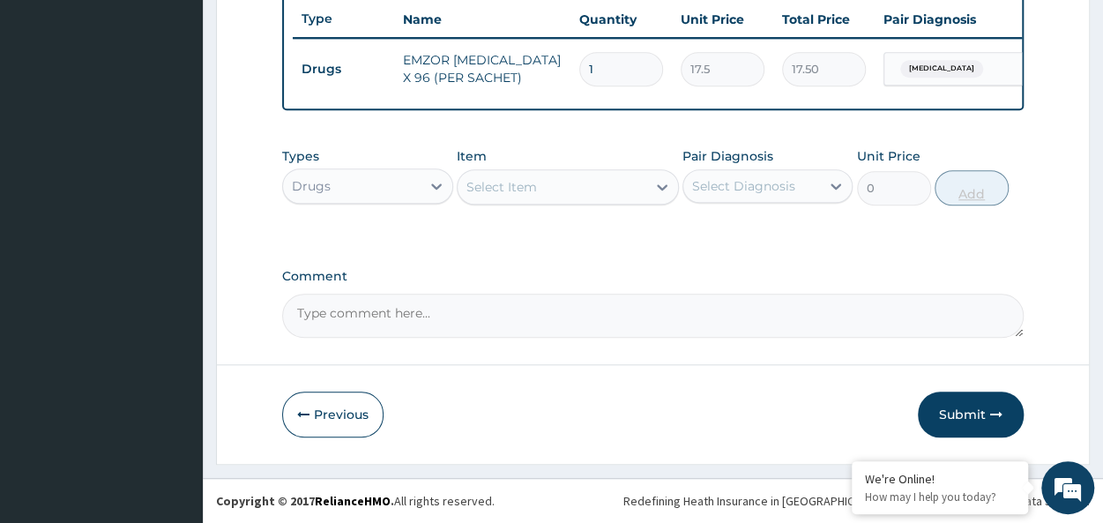
scroll to position [675, 0]
type input "0.00"
type input "3"
type input "52.50"
type input "36"
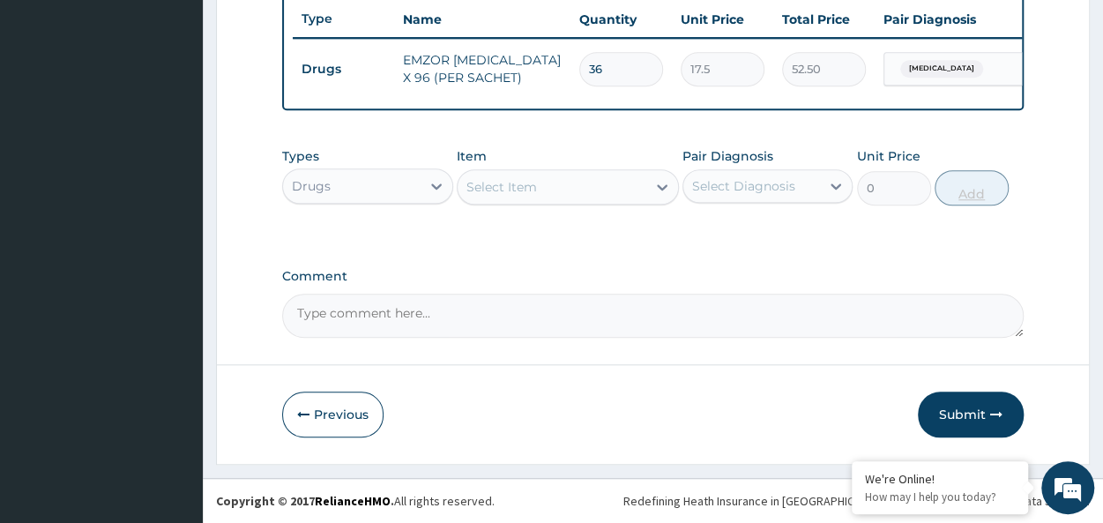
type input "630.00"
type input "36"
click at [582, 189] on div "Select Item" at bounding box center [551, 187] width 189 height 28
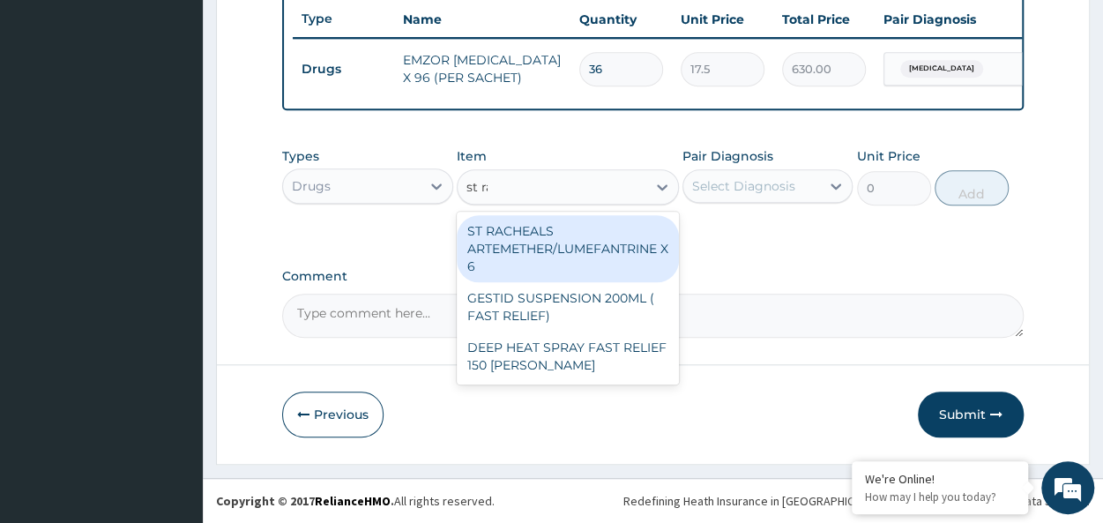
type input "st rac"
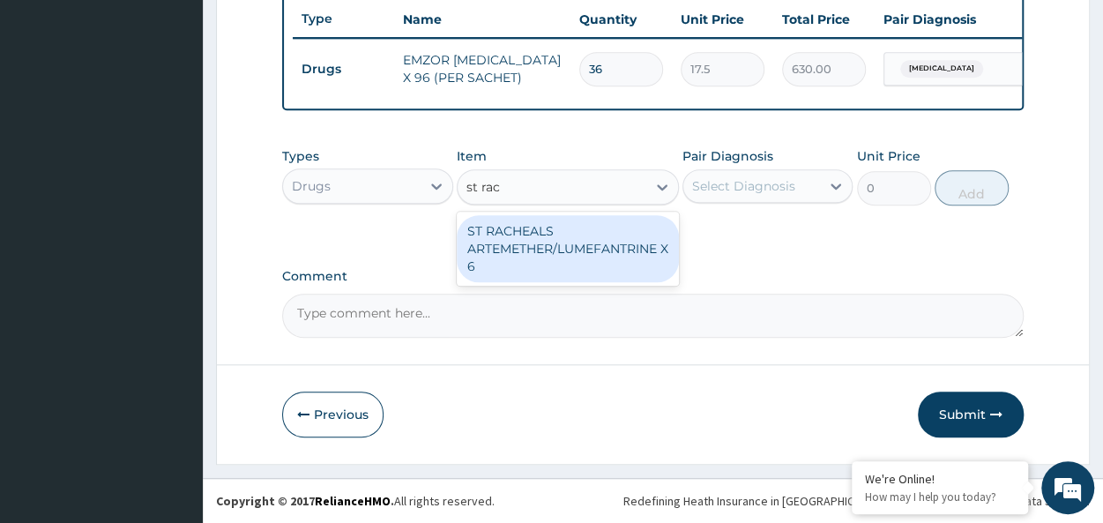
click at [602, 240] on div "ST RACHEALS ARTEMETHER/LUMEFANTRINE X 6" at bounding box center [568, 248] width 222 height 67
type input "303.3333435058594"
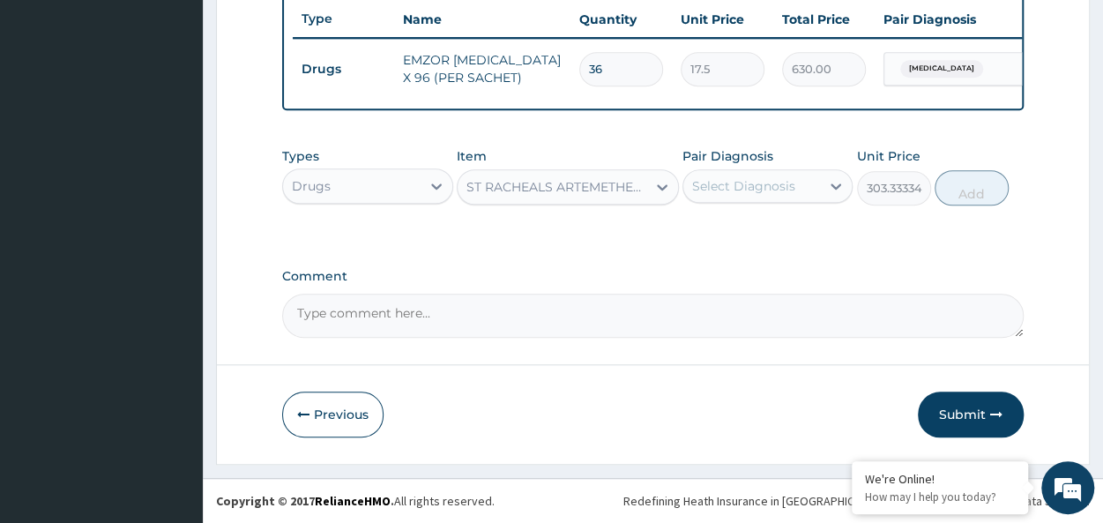
click at [724, 184] on div "Select Diagnosis" at bounding box center [743, 186] width 103 height 18
click at [785, 211] on div "Types Drugs Item ST RACHEALS ARTEMETHER/LUMEFANTRINE X 6 Pair Diagnosis Select …" at bounding box center [652, 176] width 741 height 76
click at [768, 193] on div "Select Diagnosis" at bounding box center [743, 186] width 103 height 18
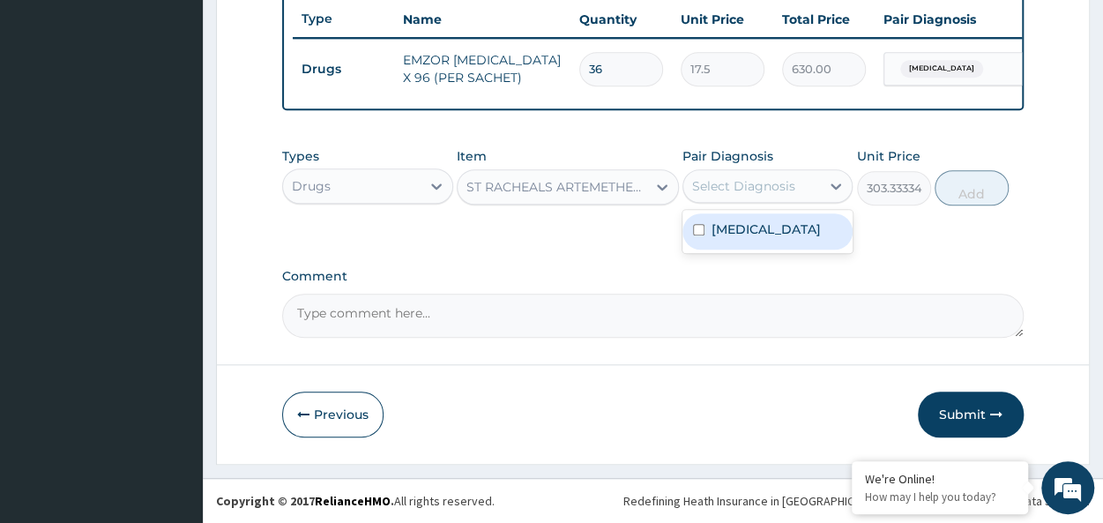
click at [809, 235] on div "[MEDICAL_DATA]" at bounding box center [767, 231] width 170 height 36
checkbox input "true"
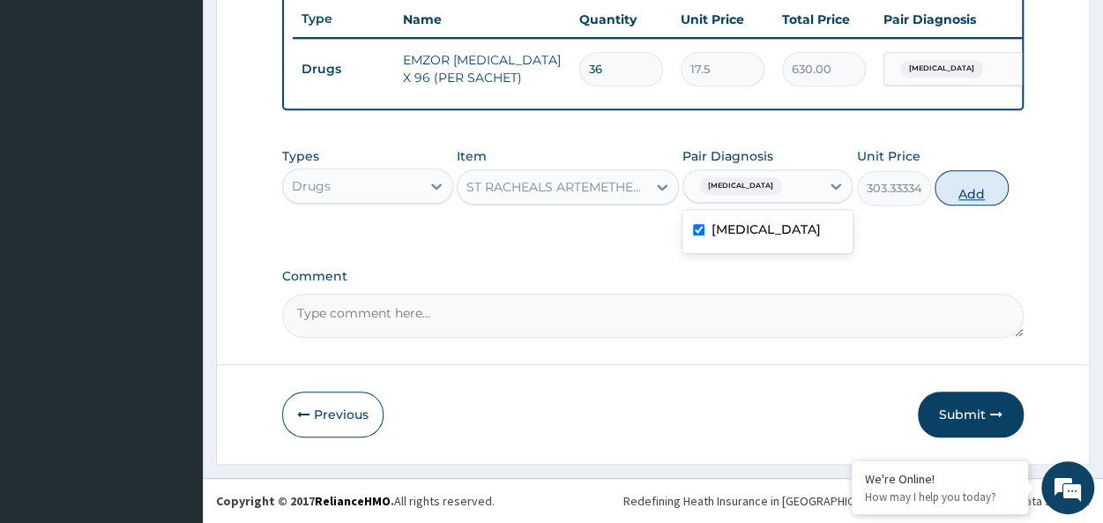
click at [996, 175] on button "Add" at bounding box center [971, 187] width 74 height 35
type input "0"
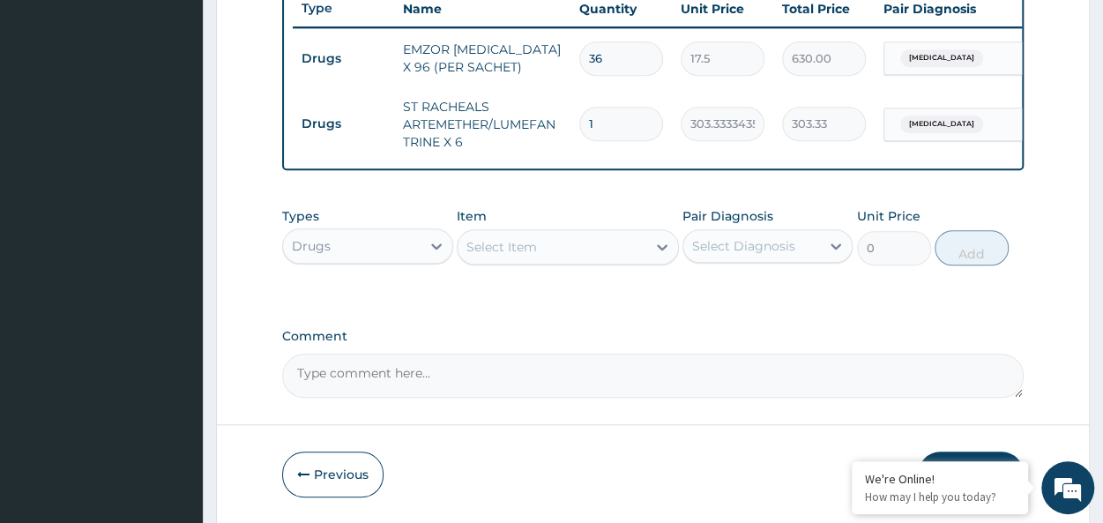
type input "0.00"
type input "6"
type input "1820.00"
type input "6"
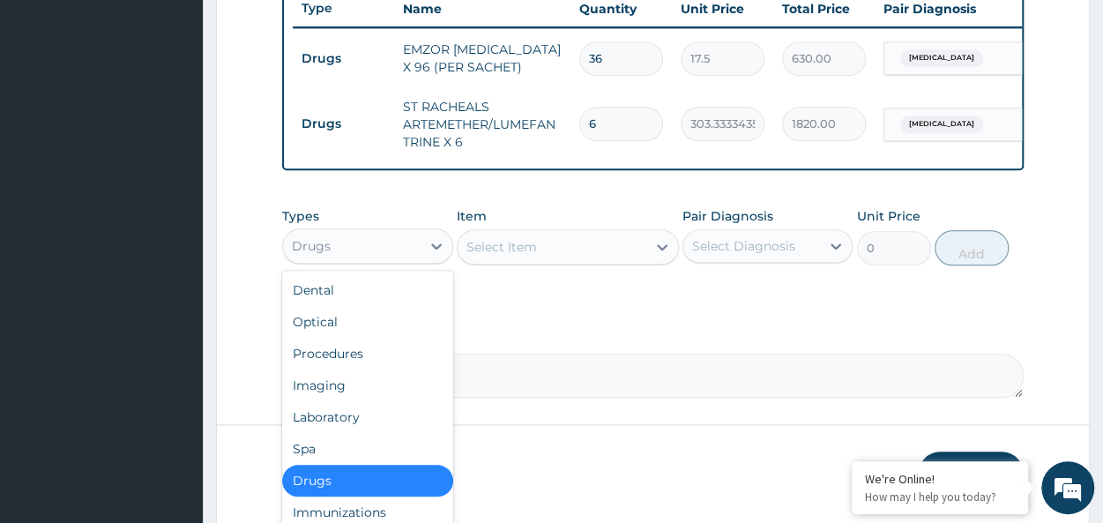
click at [340, 260] on div "Drugs" at bounding box center [351, 246] width 137 height 28
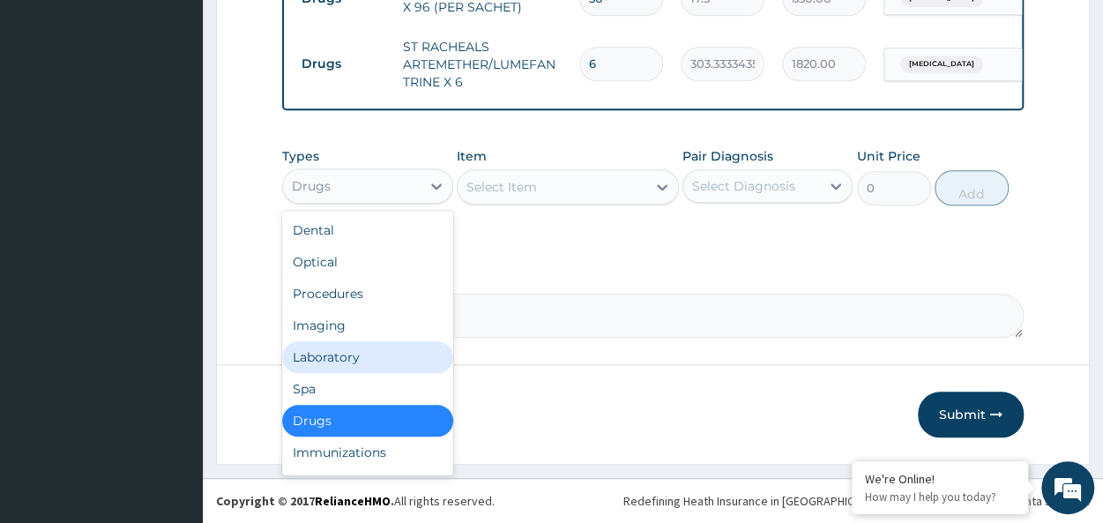
scroll to position [60, 0]
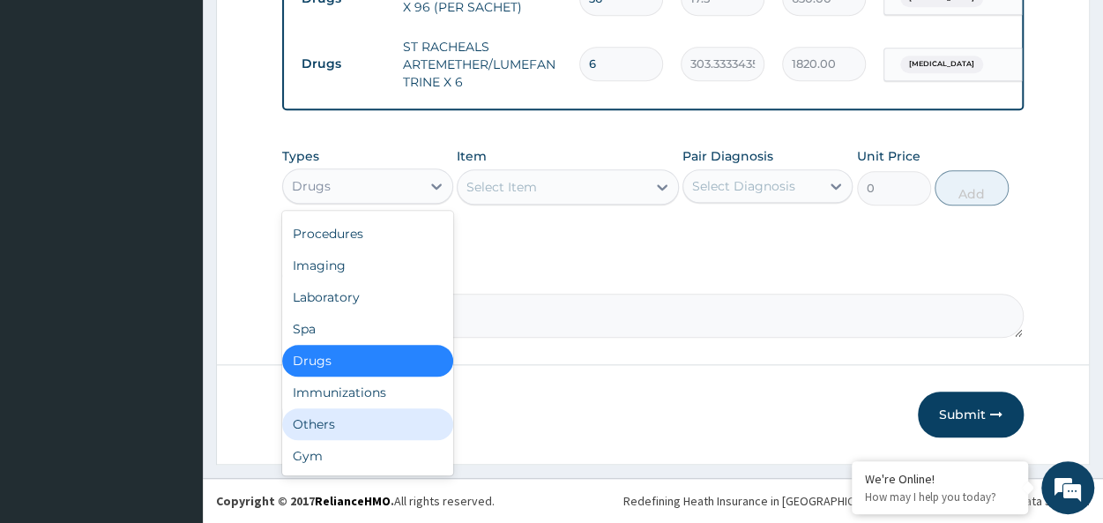
click at [323, 426] on div "Others" at bounding box center [367, 424] width 170 height 32
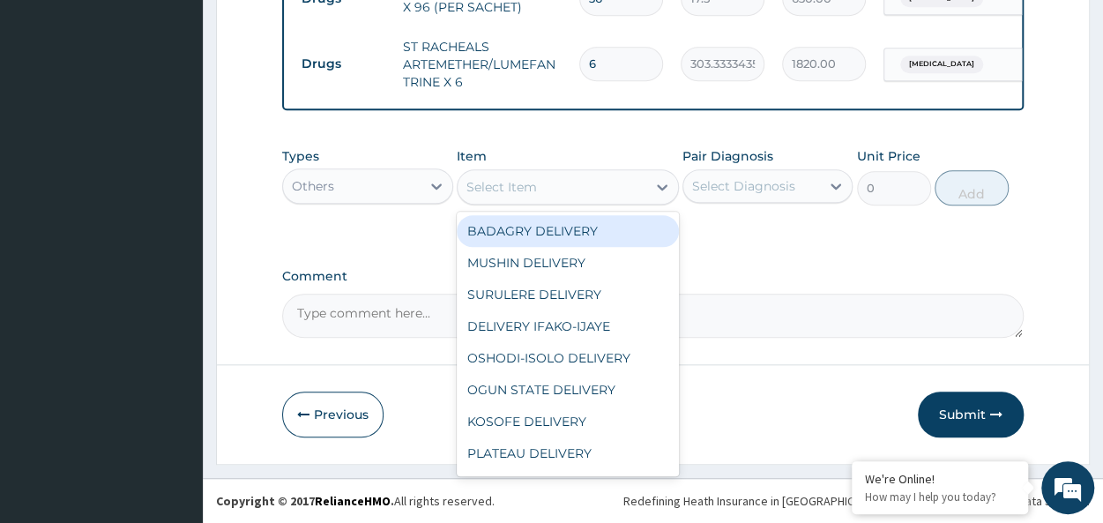
click at [555, 175] on div "Select Item" at bounding box center [551, 187] width 189 height 28
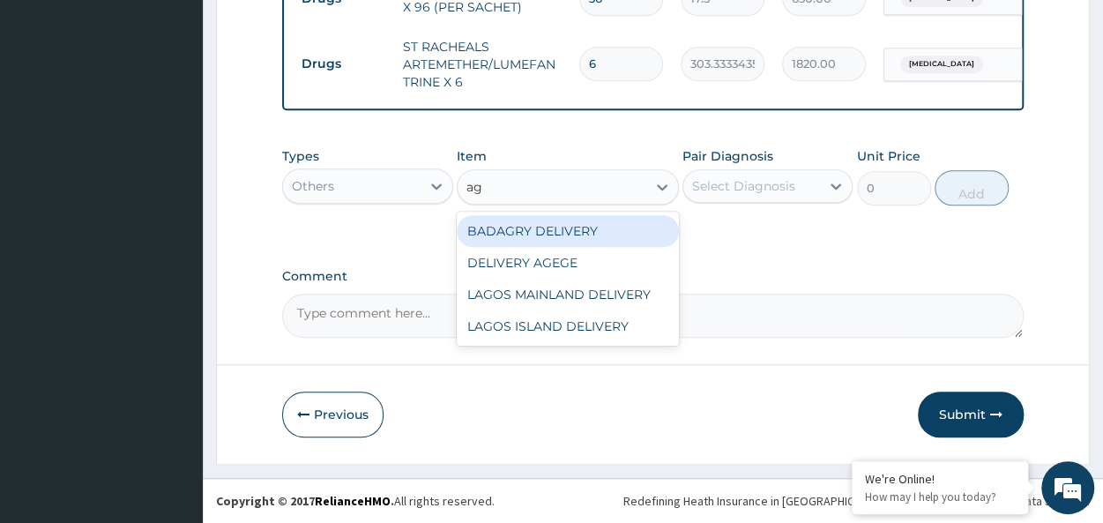
type input "age"
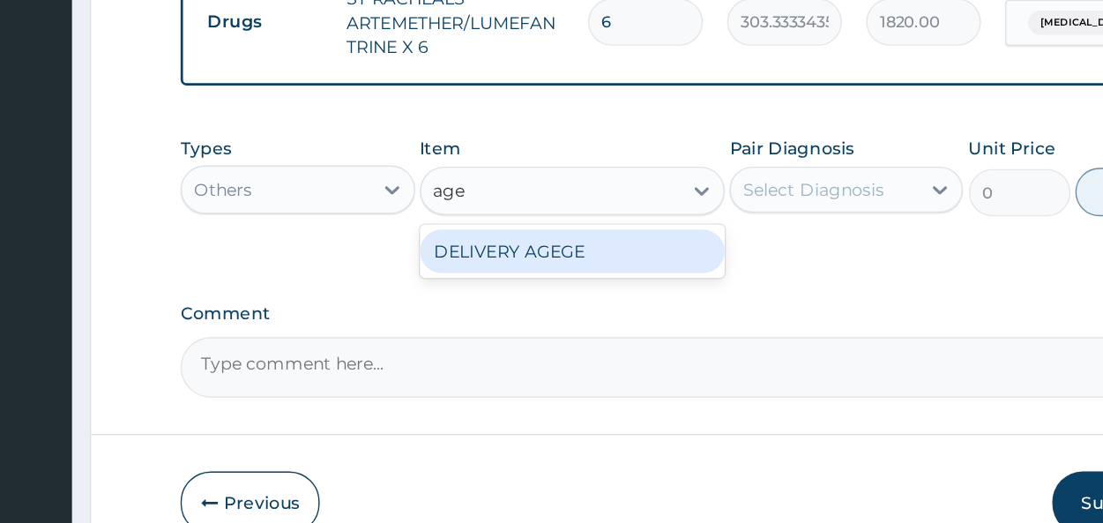
click at [590, 221] on div "DELIVERY AGEGE" at bounding box center [568, 231] width 222 height 32
type input "2500"
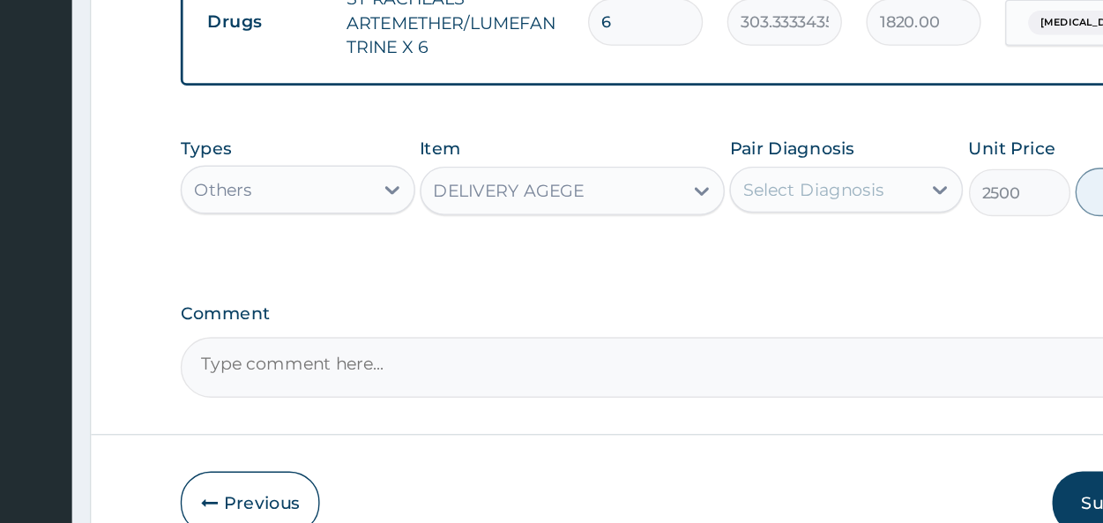
scroll to position [746, 0]
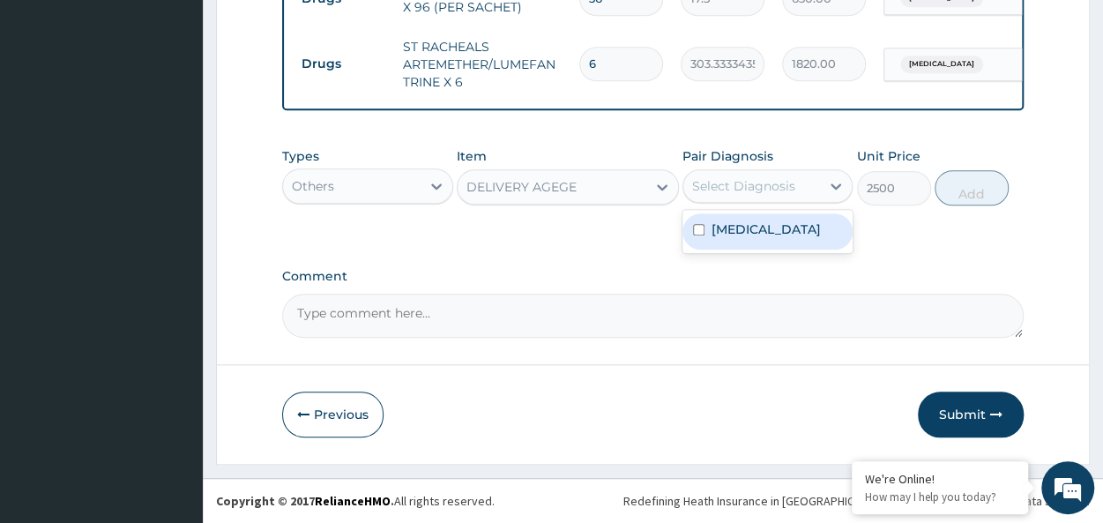
click at [726, 179] on div "Select Diagnosis" at bounding box center [743, 186] width 103 height 18
click at [783, 221] on div "[MEDICAL_DATA]" at bounding box center [767, 231] width 170 height 36
checkbox input "true"
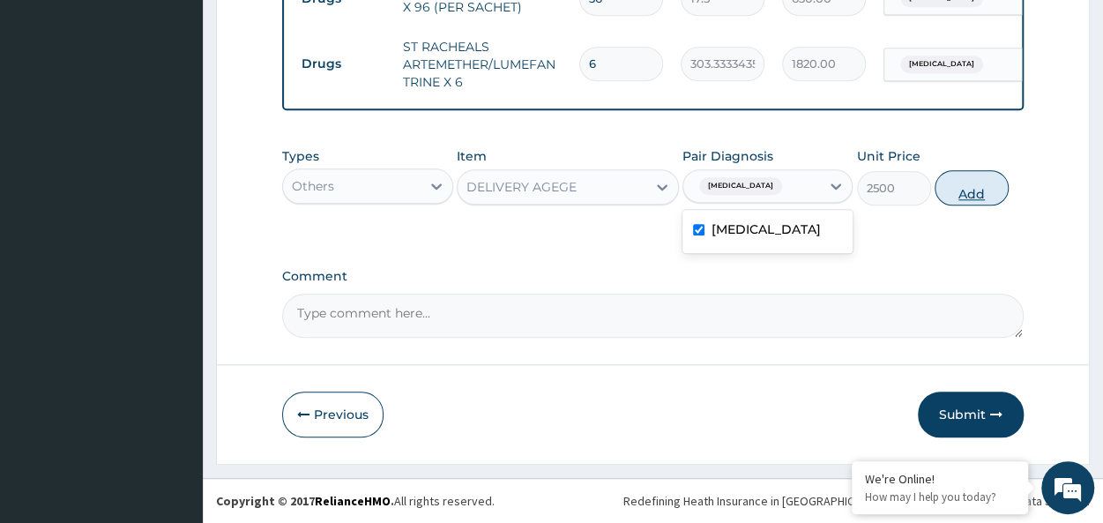
click at [968, 193] on button "Add" at bounding box center [971, 187] width 74 height 35
type input "0"
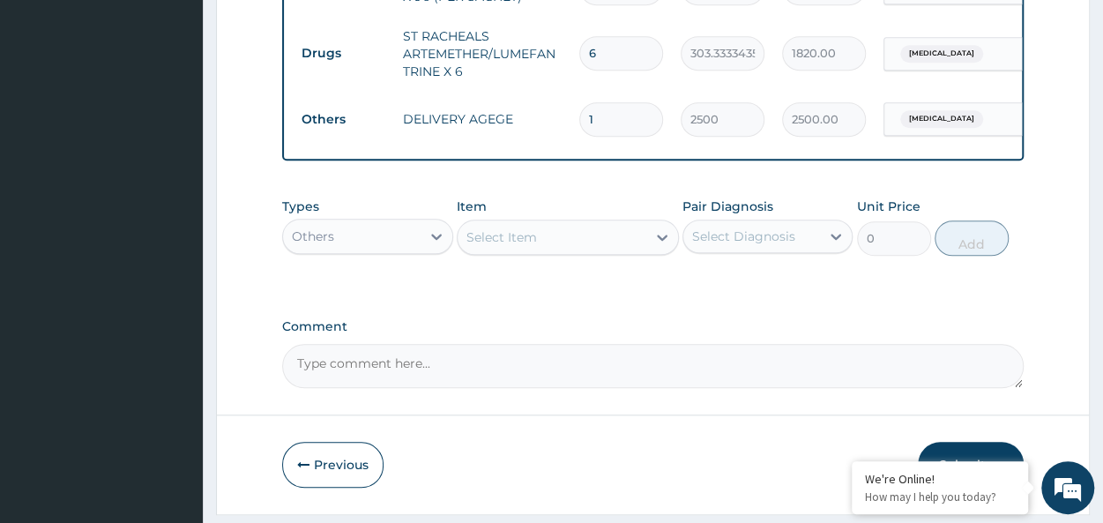
scroll to position [806, 0]
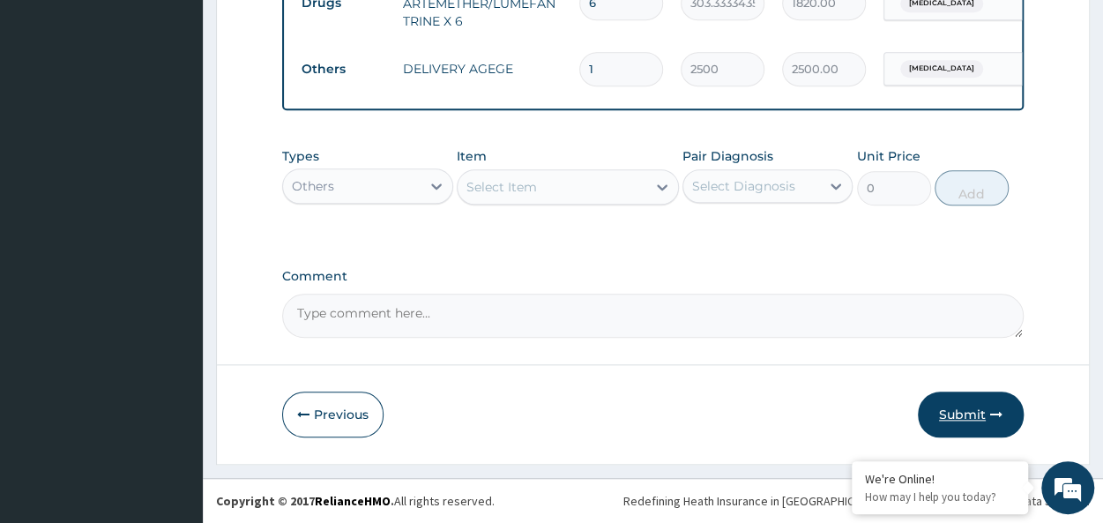
click at [949, 405] on button "Submit" at bounding box center [970, 414] width 106 height 46
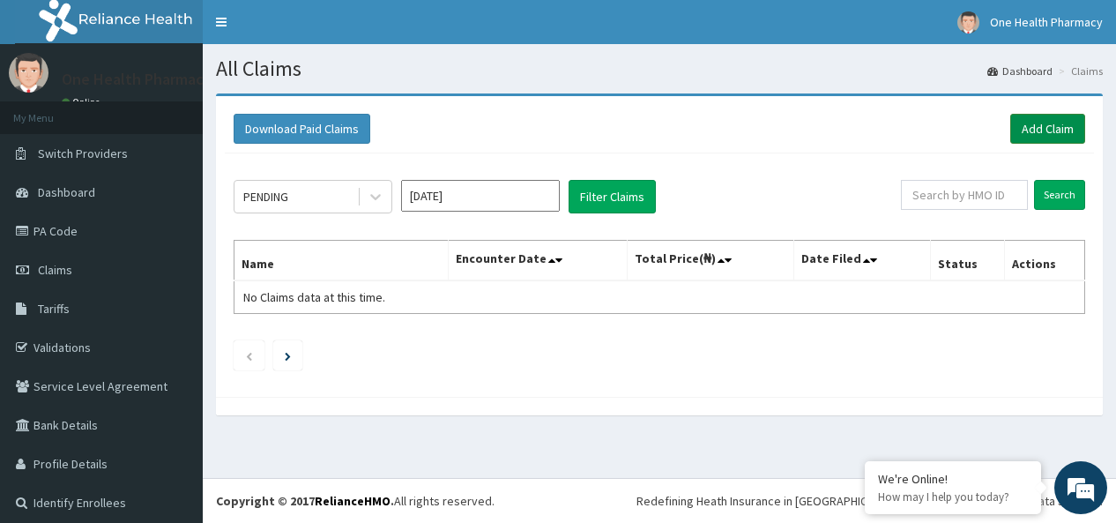
click at [1047, 121] on link "Add Claim" at bounding box center [1047, 129] width 75 height 30
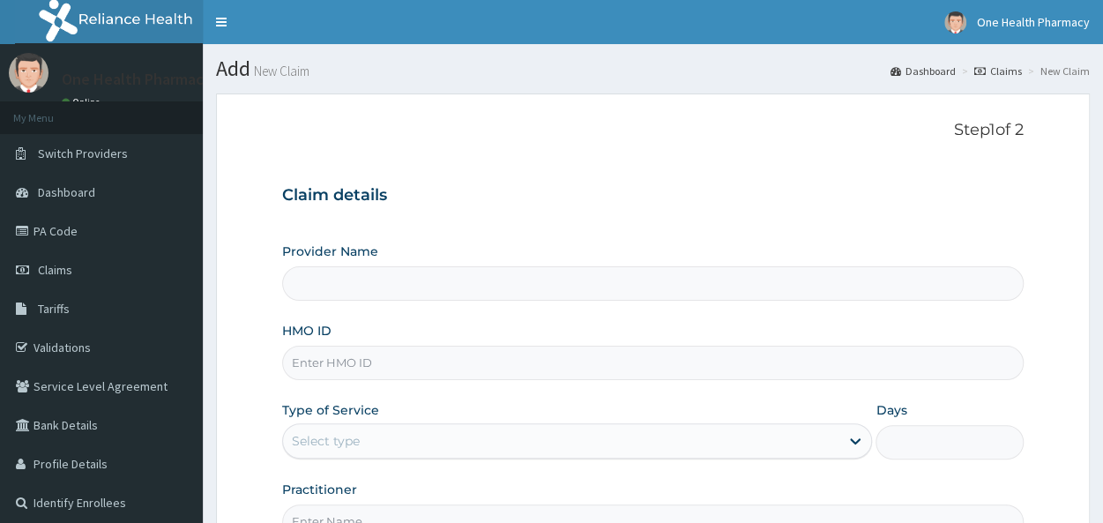
click at [301, 368] on input "HMO ID" at bounding box center [652, 362] width 741 height 34
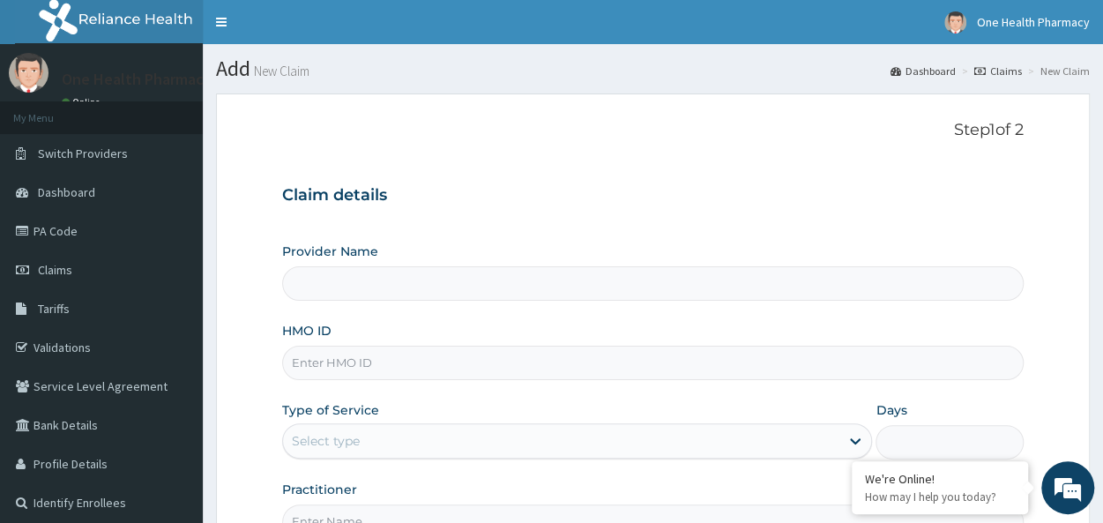
paste input "CSH/10025/C"
type input "CSH/10025/C"
click at [344, 441] on div "Select type" at bounding box center [326, 441] width 68 height 18
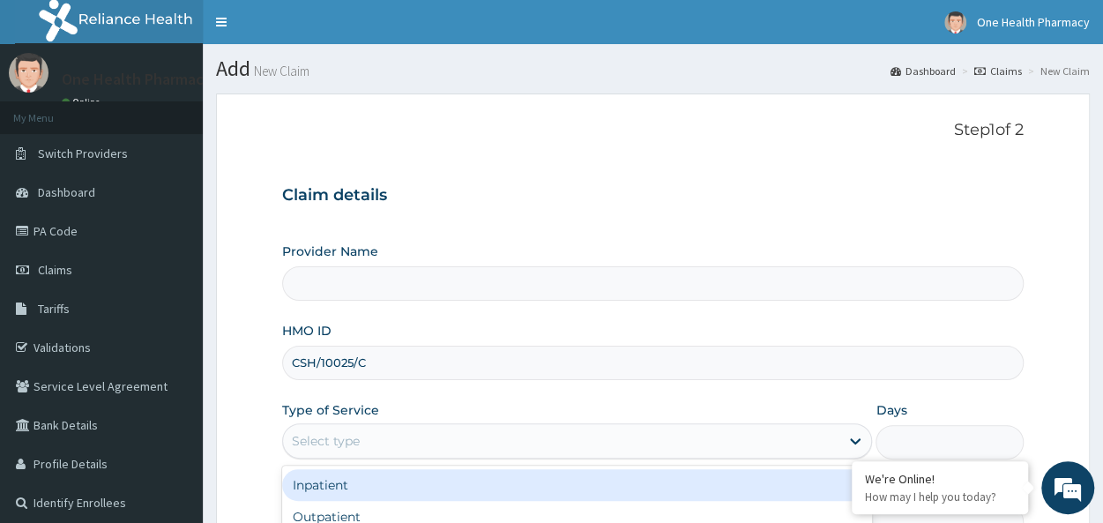
type input "OneHealth Pharmacy"
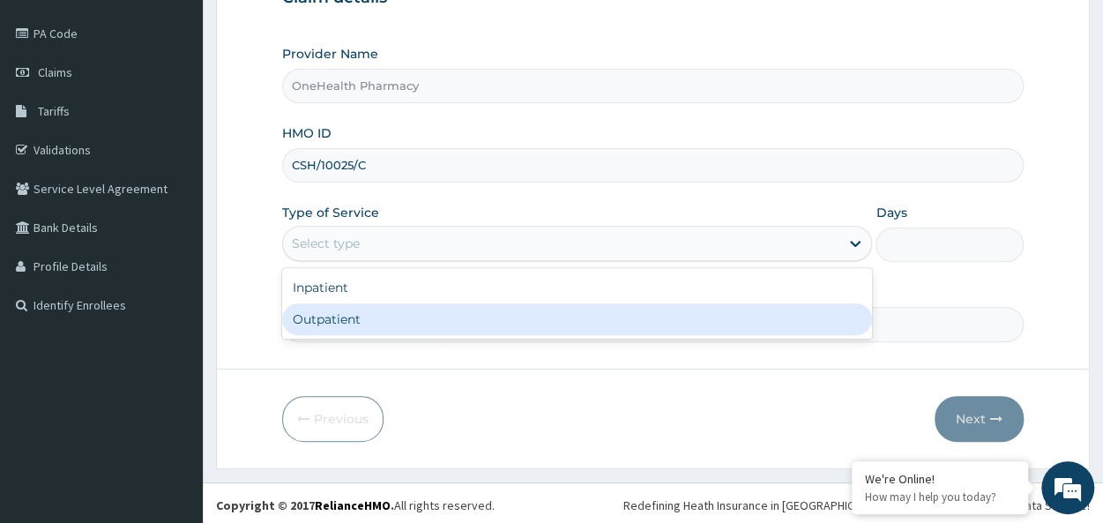
click at [349, 316] on div "Outpatient" at bounding box center [577, 319] width 590 height 32
type input "1"
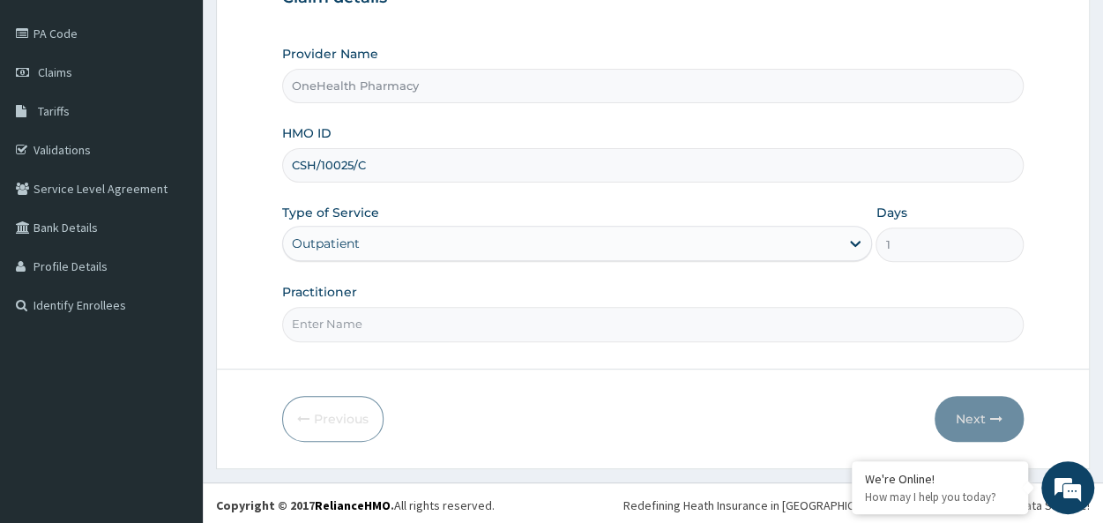
click at [360, 325] on input "Practitioner" at bounding box center [652, 324] width 741 height 34
type input "onehealth"
click at [992, 420] on icon "button" at bounding box center [996, 418] width 12 height 12
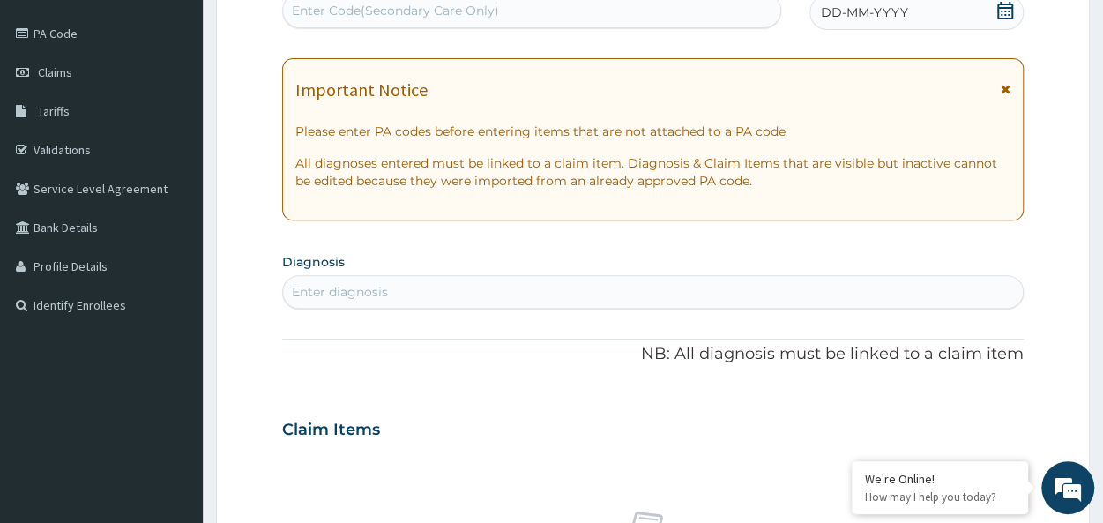
scroll to position [0, 0]
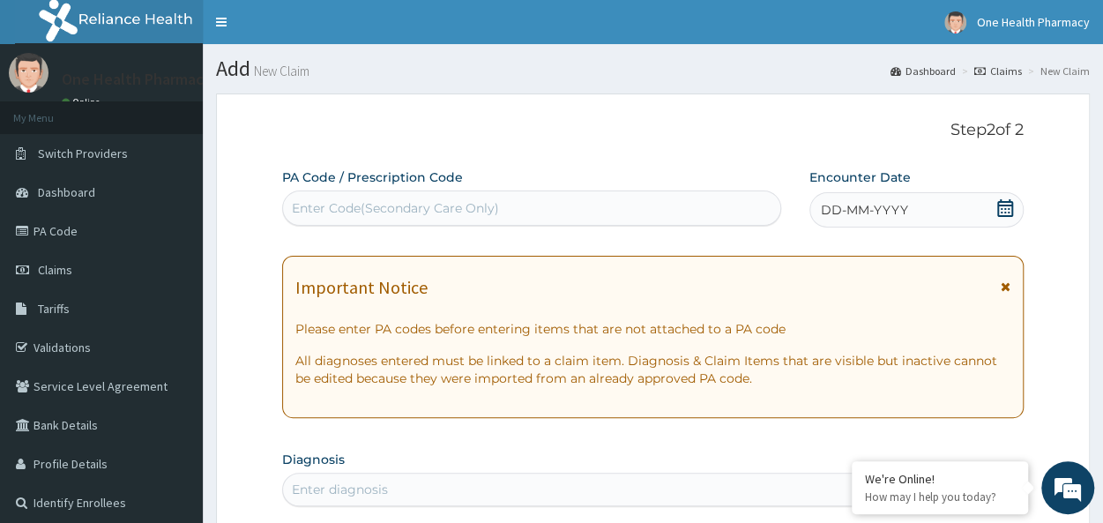
click at [324, 211] on div "Enter Code(Secondary Care Only)" at bounding box center [395, 208] width 207 height 18
paste input "PR/237C9139"
type input "PR/237C9139"
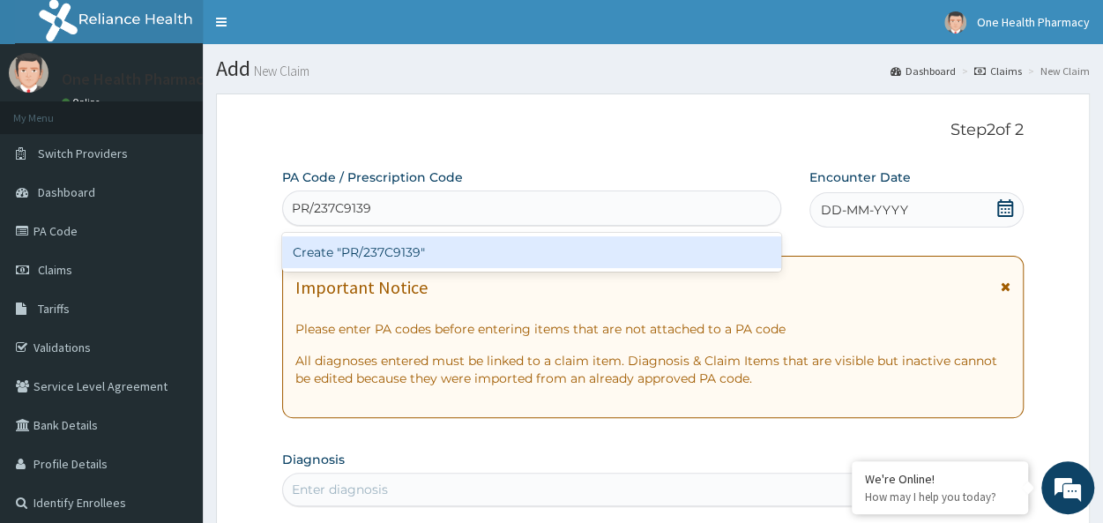
click at [414, 271] on div "Create "PR/237C9139"" at bounding box center [531, 252] width 499 height 39
click at [451, 246] on div "Create "PR/237C9139"" at bounding box center [531, 252] width 499 height 32
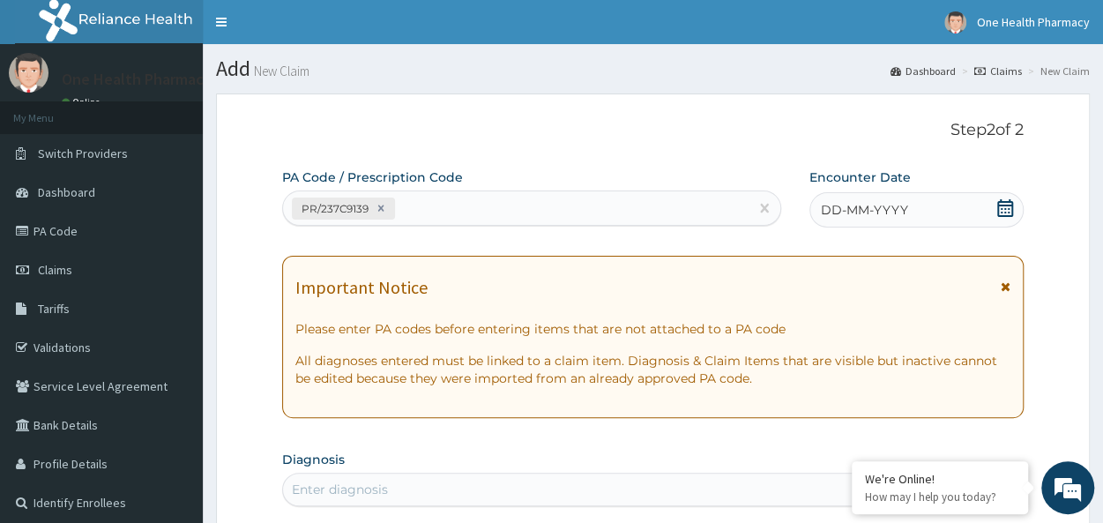
click at [881, 212] on span "DD-MM-YYYY" at bounding box center [864, 210] width 87 height 18
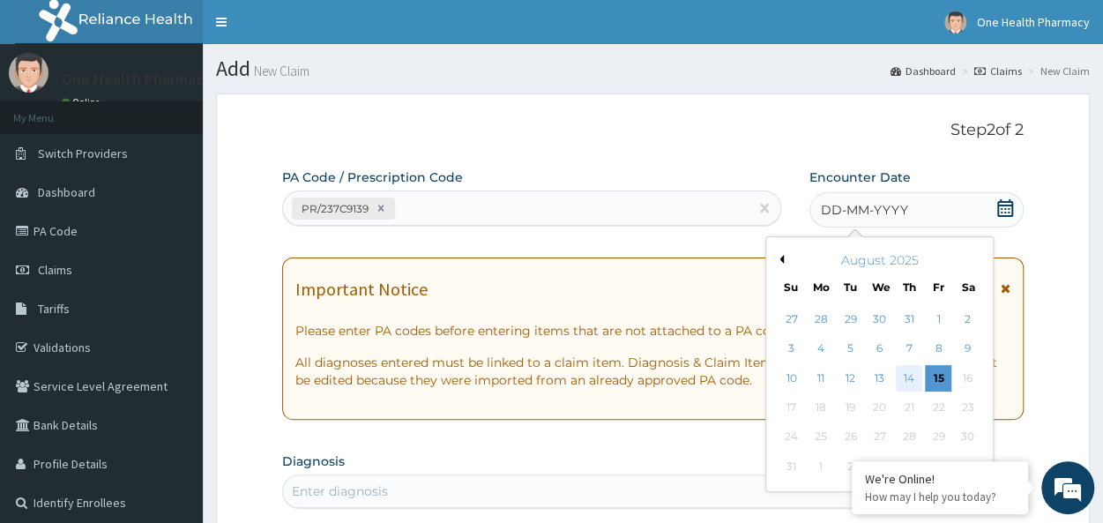
click at [908, 382] on div "14" at bounding box center [908, 378] width 26 height 26
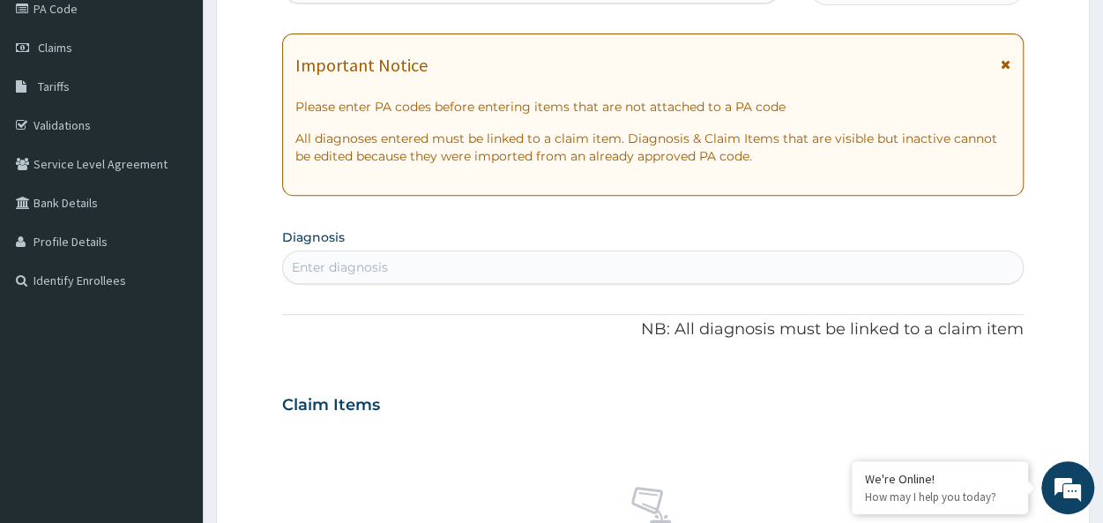
scroll to position [305, 0]
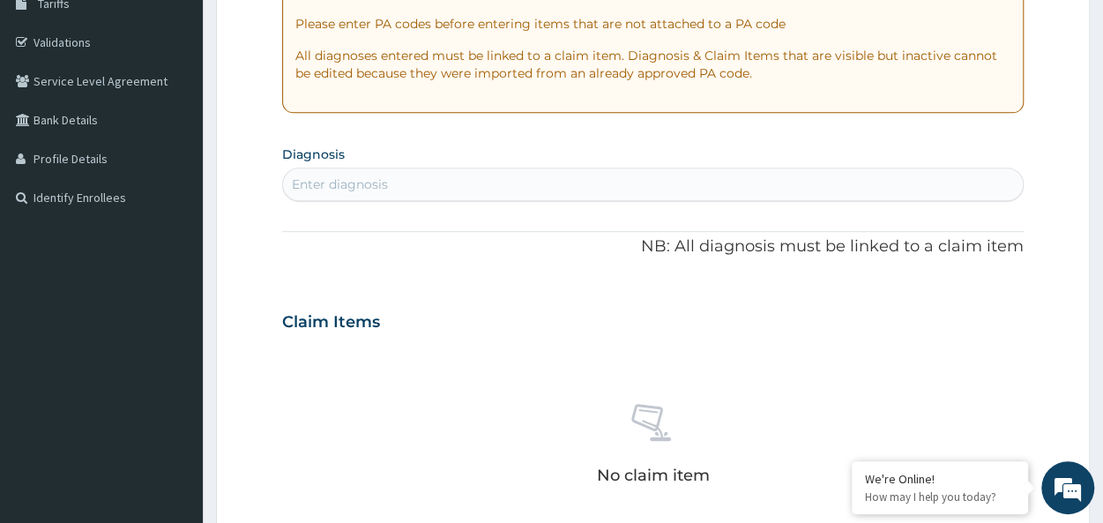
click at [330, 184] on div "Enter diagnosis" at bounding box center [340, 184] width 96 height 18
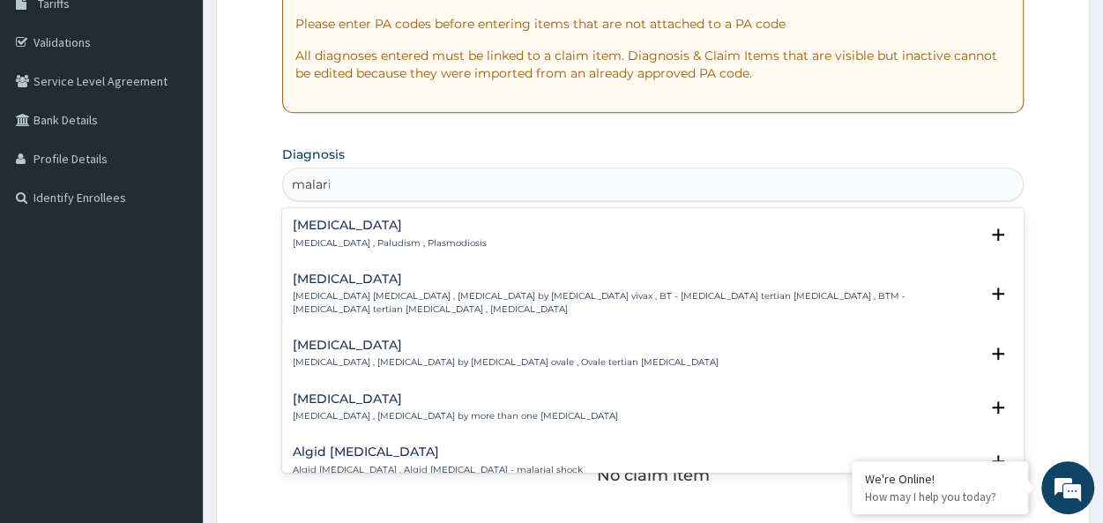
type input "[MEDICAL_DATA]"
click at [354, 241] on p "[MEDICAL_DATA] , Paludism , Plasmodiosis" at bounding box center [390, 243] width 194 height 12
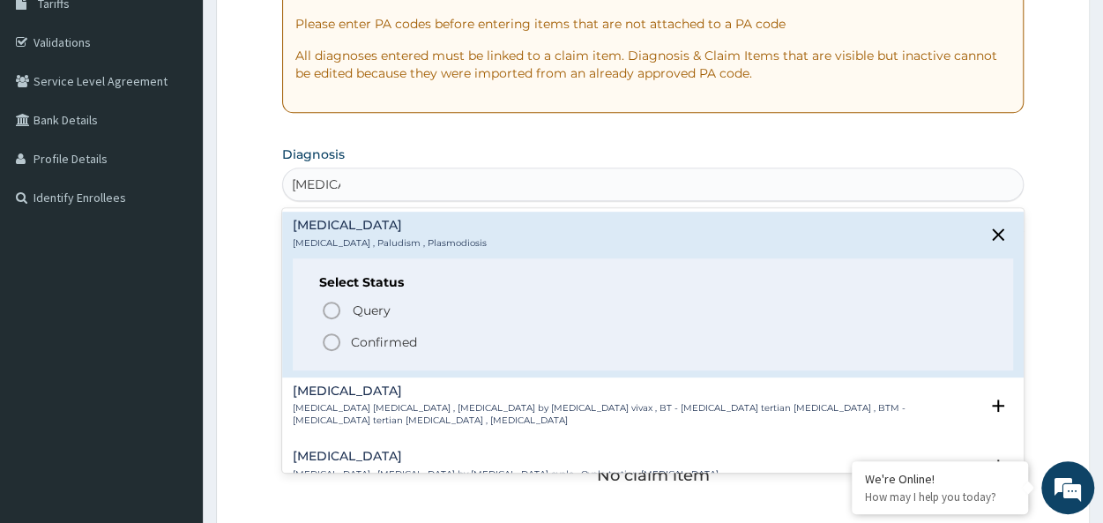
click at [386, 343] on p "Confirmed" at bounding box center [384, 342] width 66 height 18
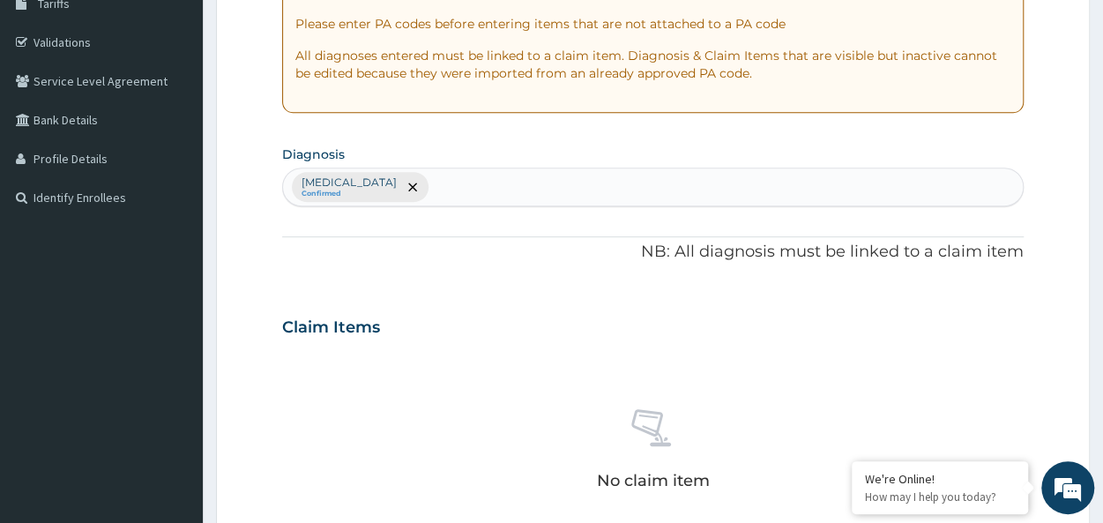
scroll to position [745, 0]
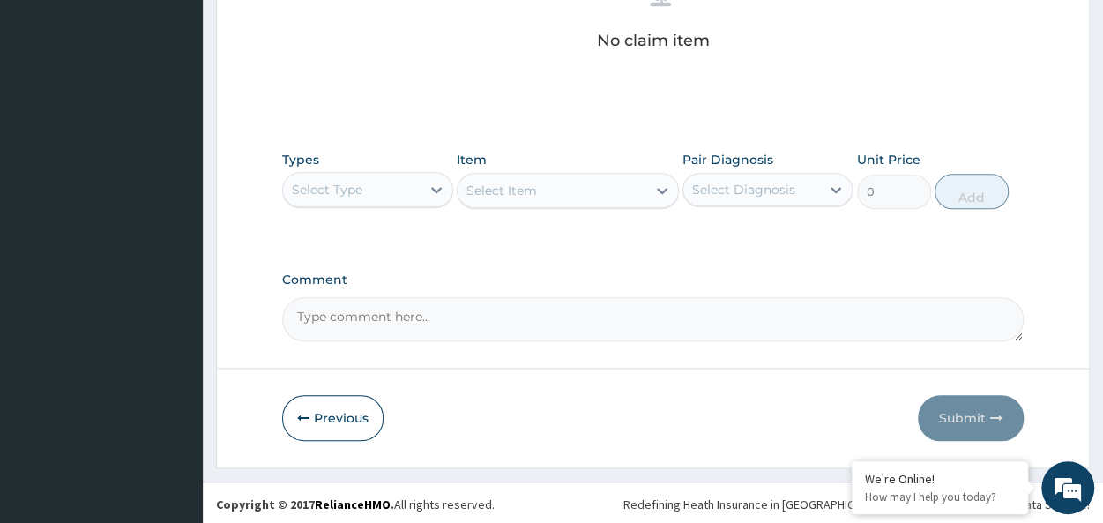
click at [353, 195] on div "Select Type" at bounding box center [327, 190] width 71 height 18
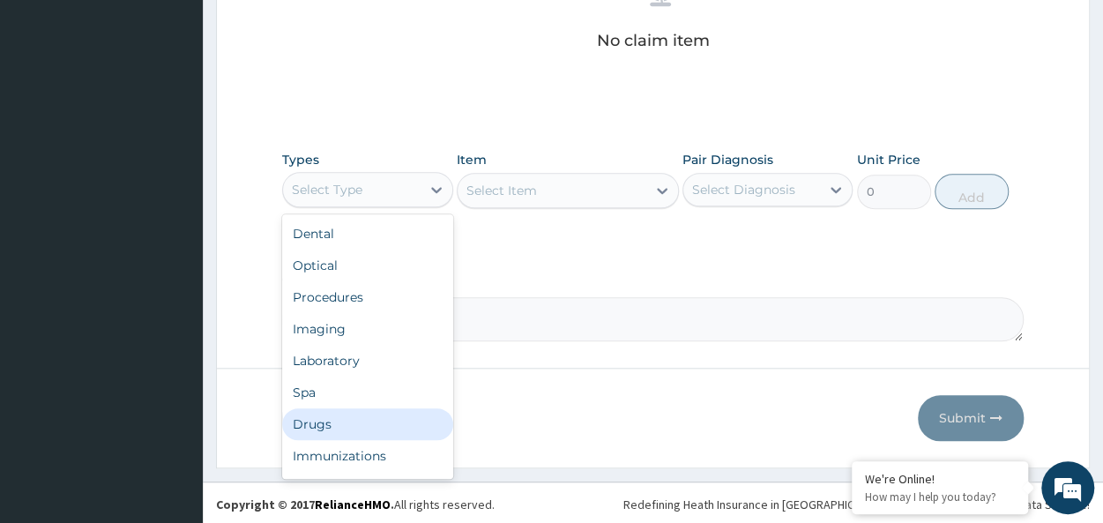
click at [328, 418] on div "Drugs" at bounding box center [367, 424] width 170 height 32
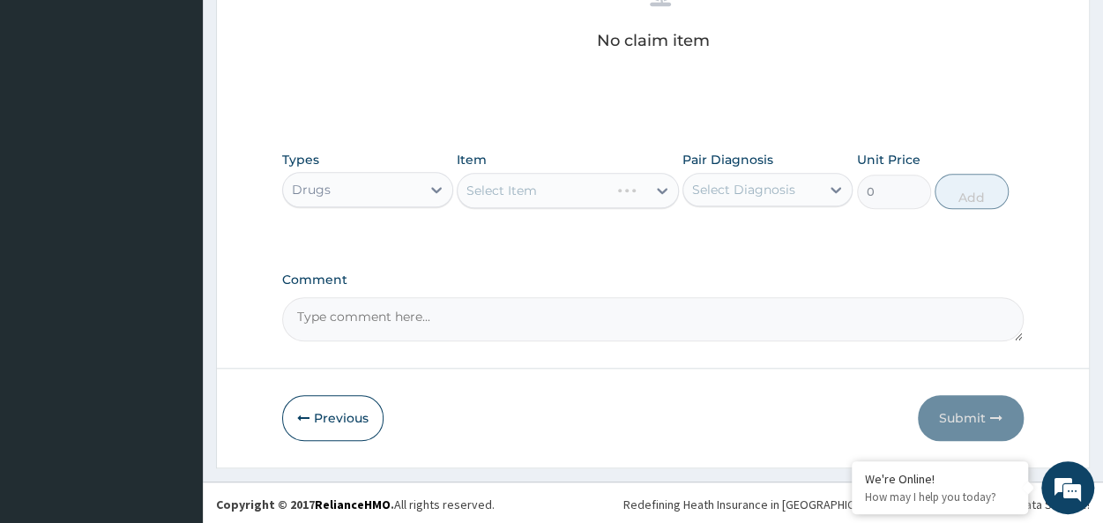
click at [518, 186] on div "Select Item" at bounding box center [568, 190] width 222 height 35
click at [518, 186] on div "Select Item" at bounding box center [501, 191] width 71 height 18
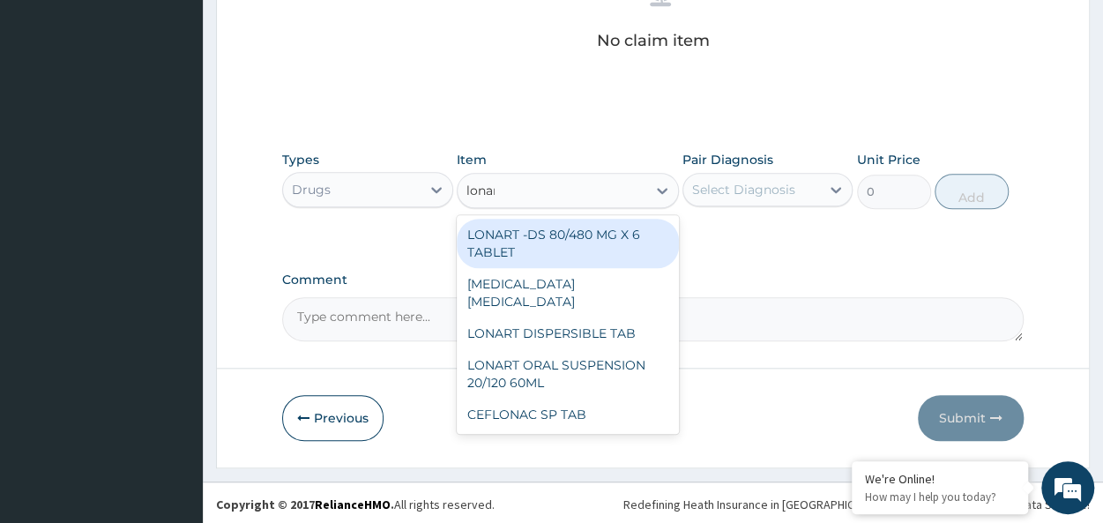
type input "lonart"
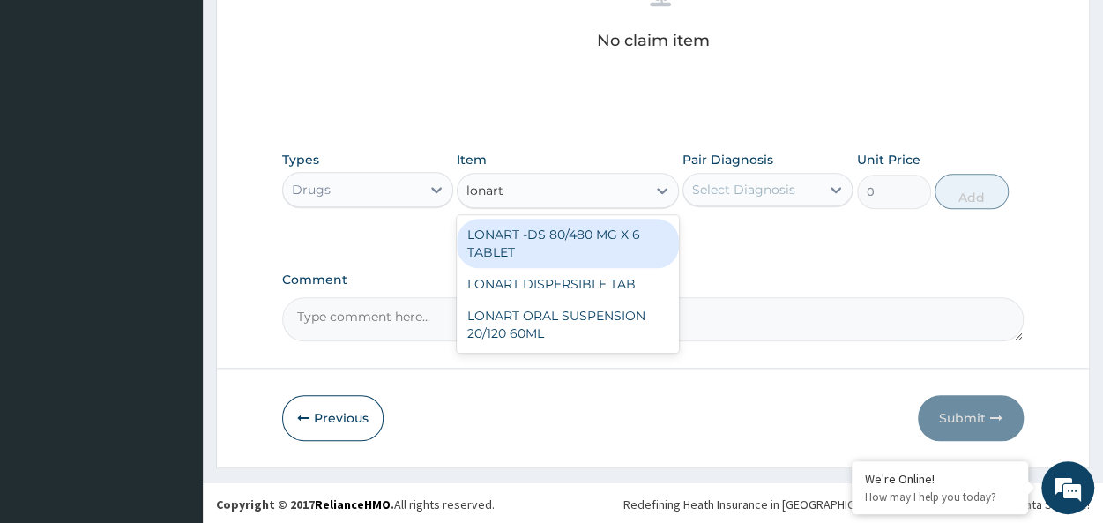
click at [583, 237] on div "LONART -DS 80/480 MG X 6 TABLET" at bounding box center [568, 243] width 222 height 49
type input "618.3333129882812"
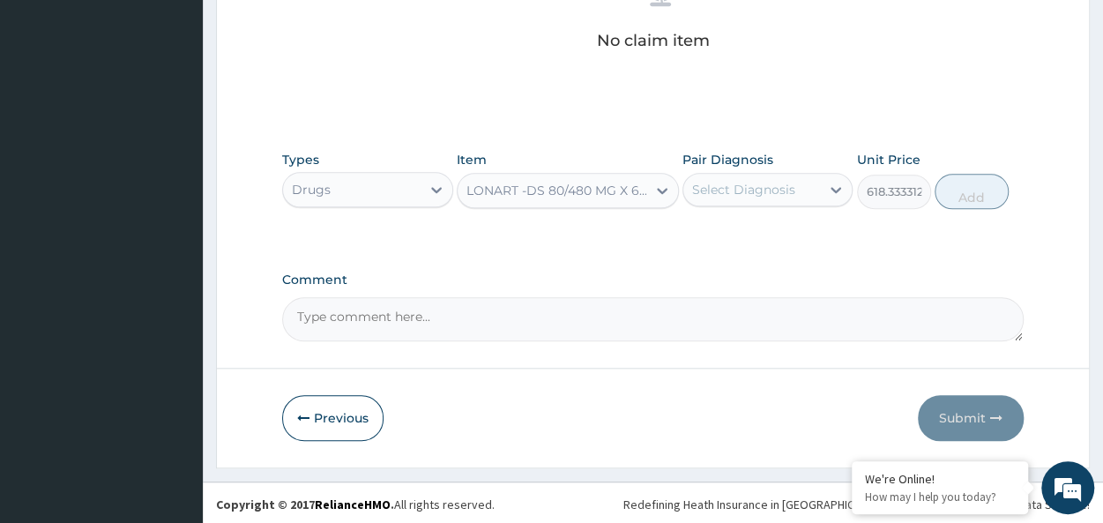
click at [749, 188] on div "Select Diagnosis" at bounding box center [743, 190] width 103 height 18
click at [809, 226] on div "[MEDICAL_DATA]" at bounding box center [767, 235] width 170 height 36
checkbox input "true"
click at [961, 198] on button "Add" at bounding box center [971, 191] width 74 height 35
type input "0"
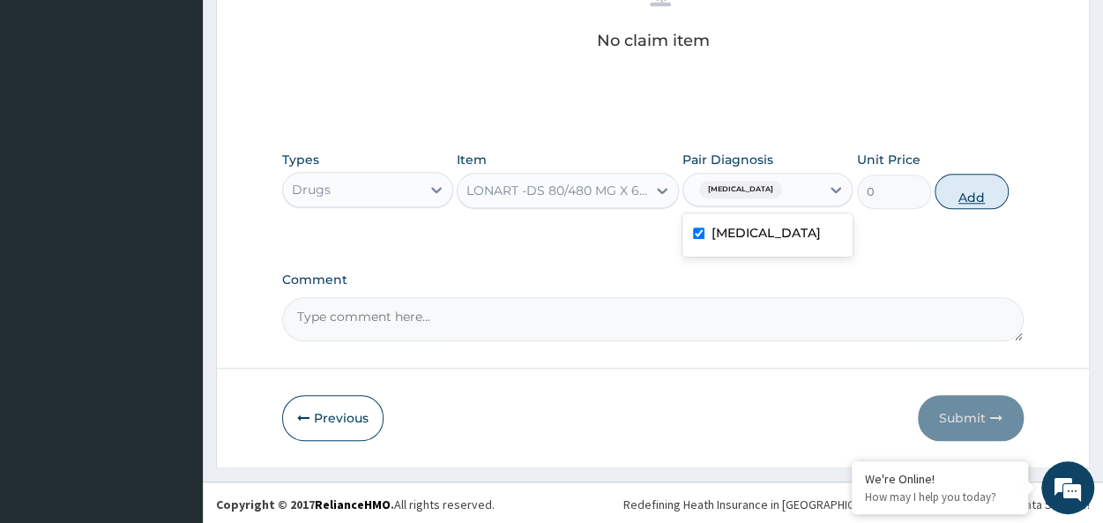
scroll to position [675, 0]
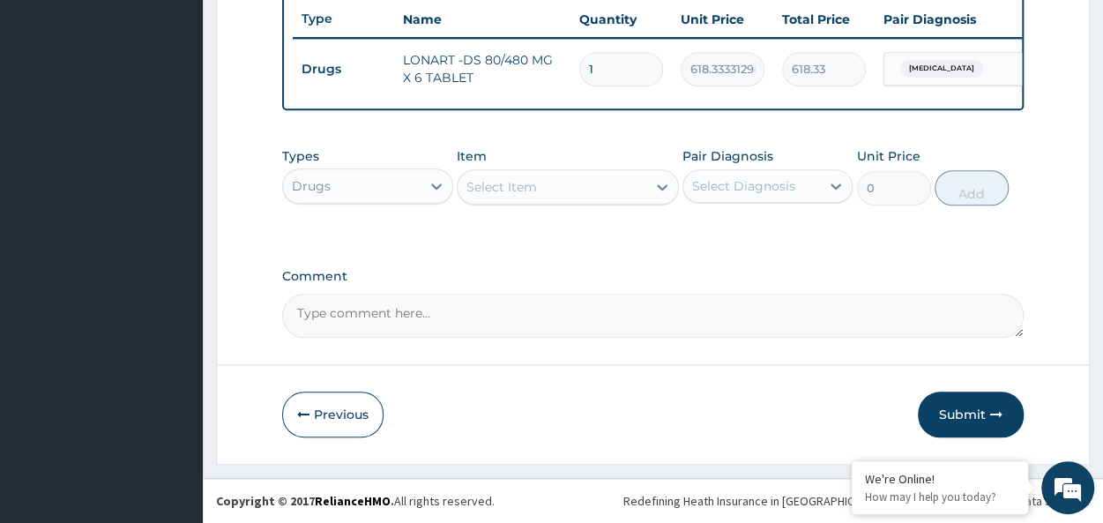
type input "0.00"
type input "6"
type input "3710.00"
type input "6"
click at [485, 182] on div "Select Item" at bounding box center [501, 187] width 71 height 18
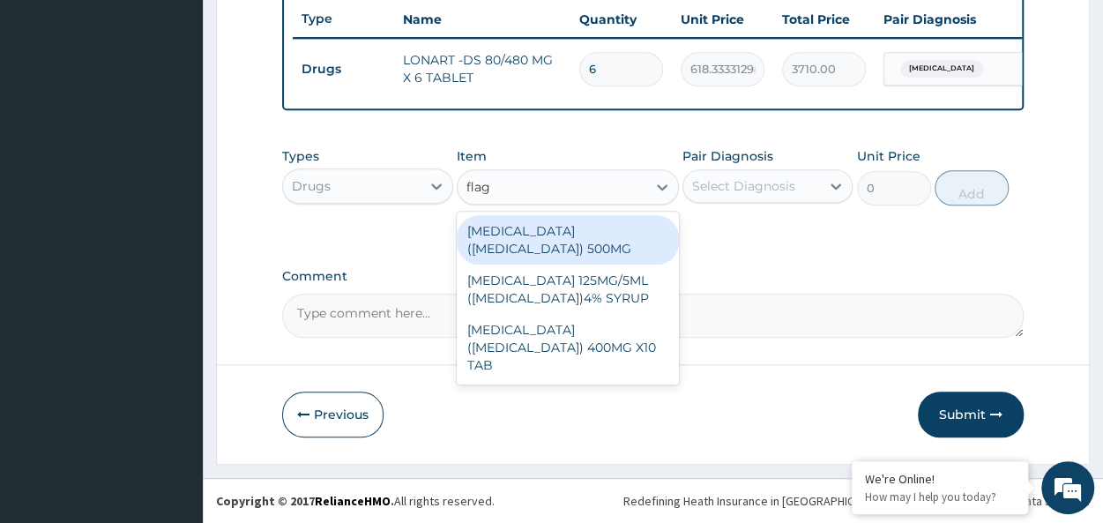
type input "flagy"
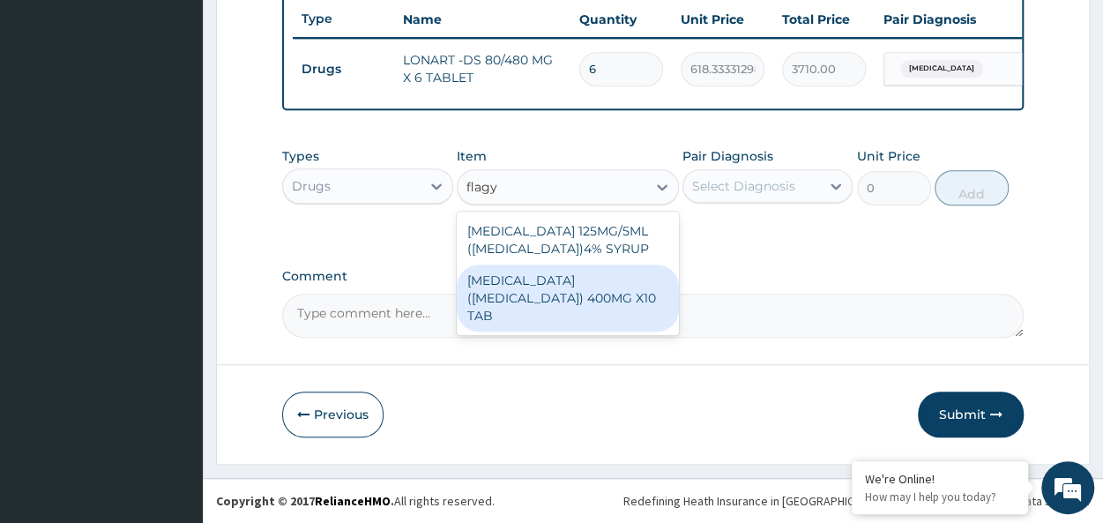
click at [585, 272] on div "[MEDICAL_DATA] ([MEDICAL_DATA]) 400MG X10 TAB" at bounding box center [568, 297] width 222 height 67
type input "42"
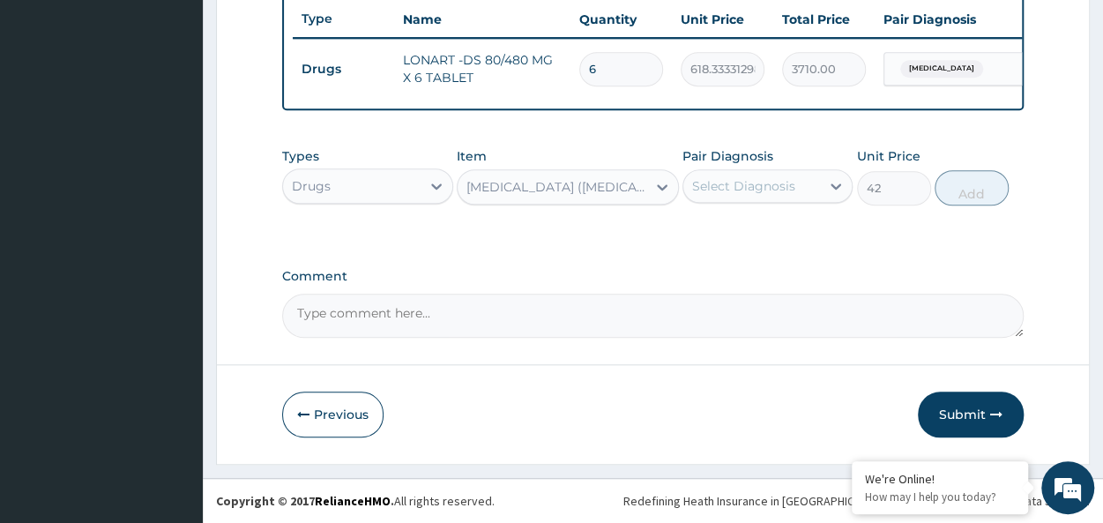
click at [736, 198] on div "Select Diagnosis" at bounding box center [751, 186] width 137 height 28
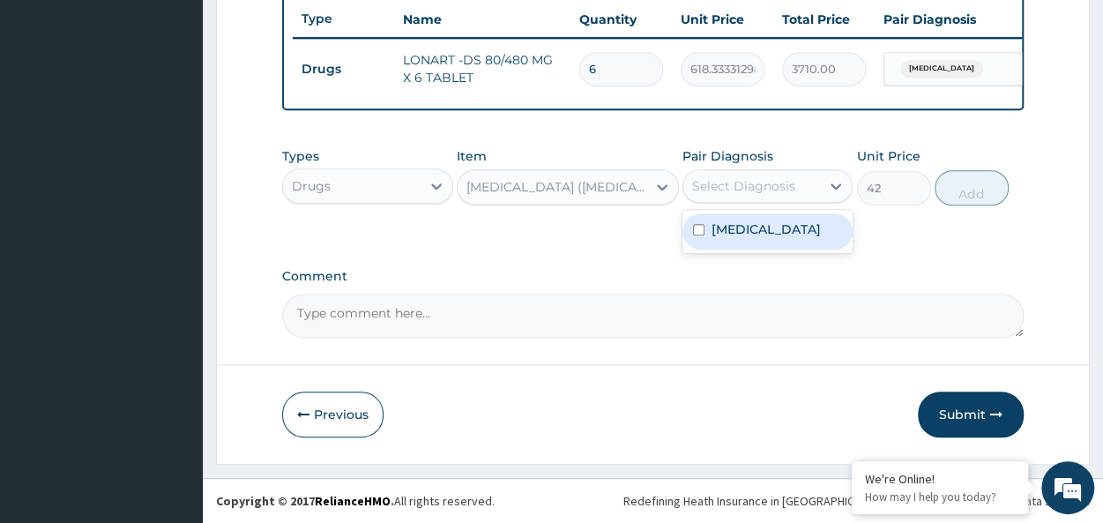
click at [791, 234] on div "[MEDICAL_DATA]" at bounding box center [767, 231] width 170 height 36
checkbox input "true"
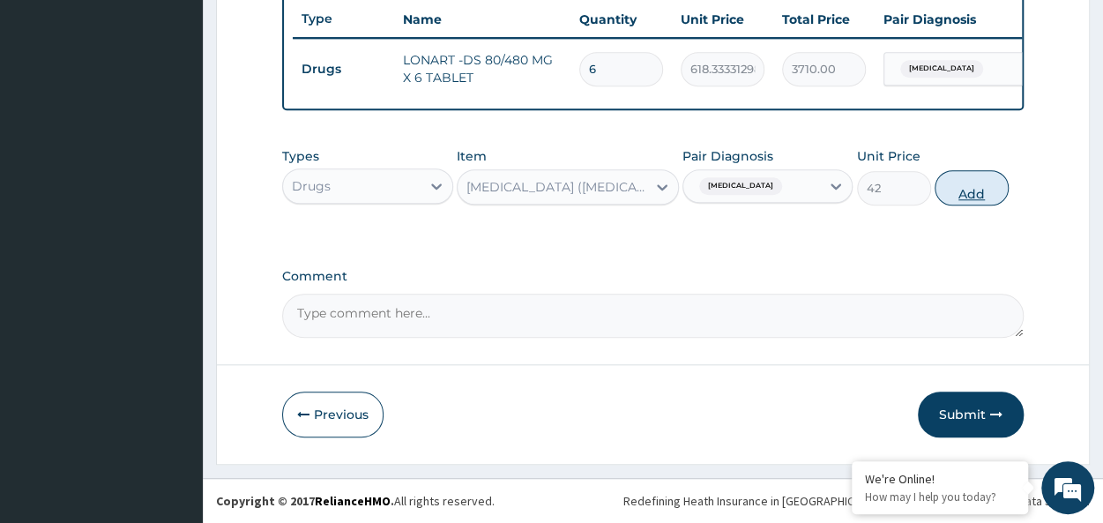
click at [974, 182] on button "Add" at bounding box center [971, 187] width 74 height 35
type input "0"
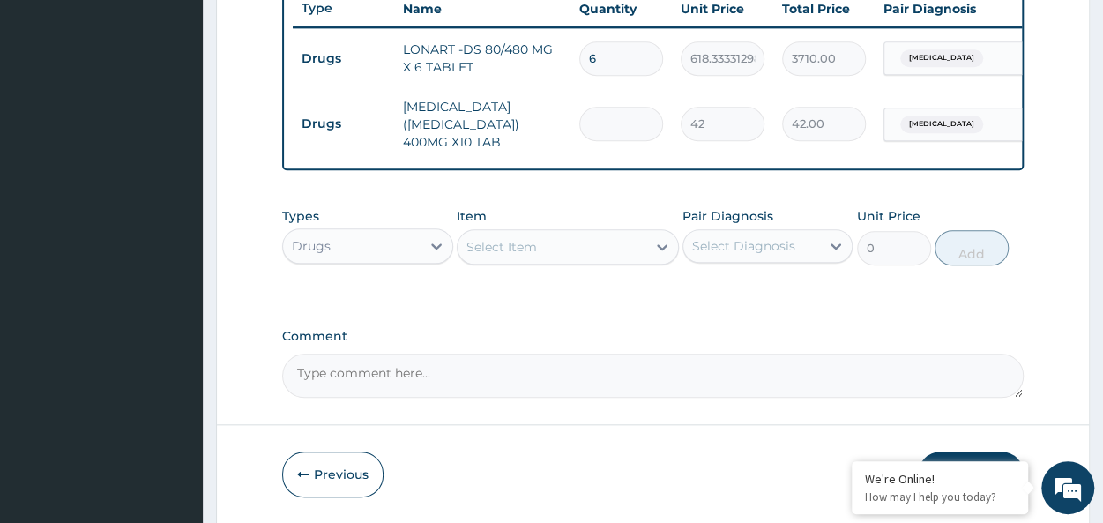
type input "0.00"
type input "2"
type input "84.00"
type input "20"
type input "840.00"
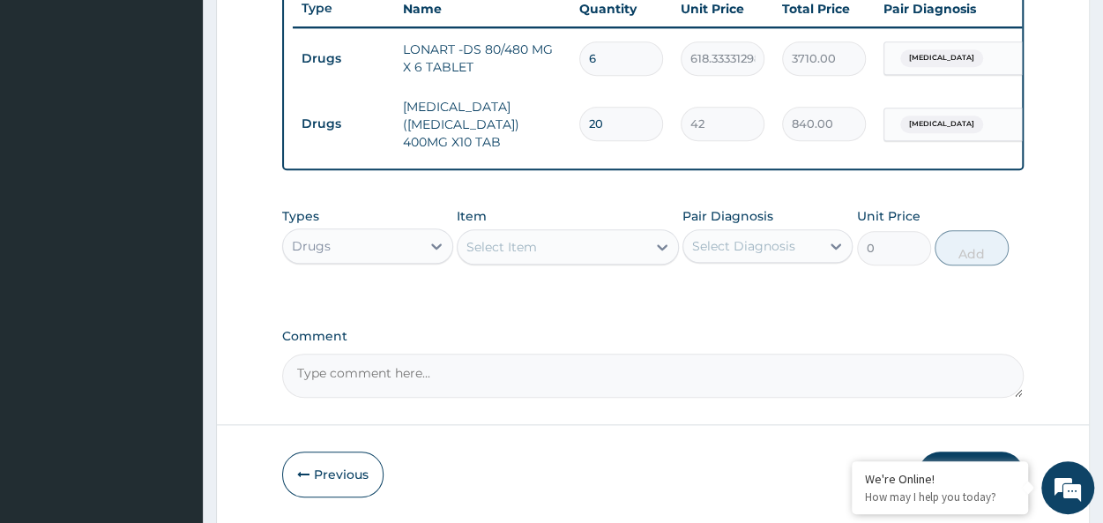
type input "20"
click at [566, 259] on div "Select Item" at bounding box center [551, 247] width 189 height 28
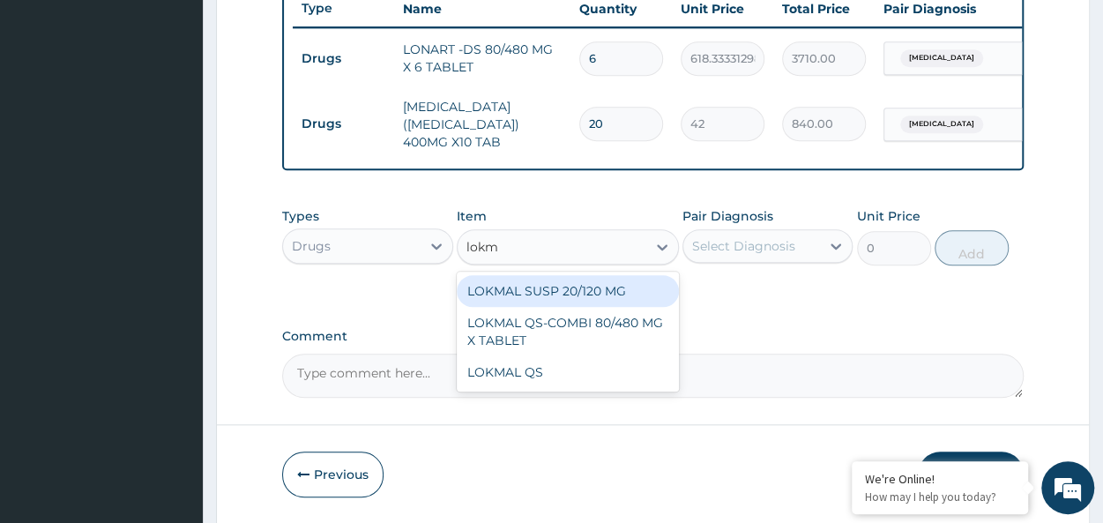
type input "lokma"
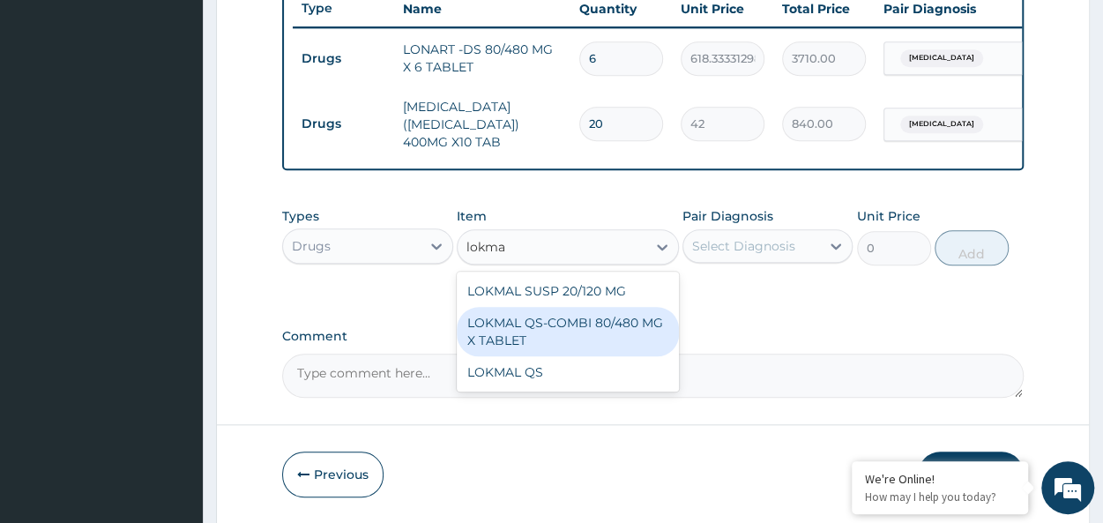
click at [618, 320] on div "LOKMAL QS-COMBI 80/480 MG X TABLET" at bounding box center [568, 331] width 222 height 49
type input "245"
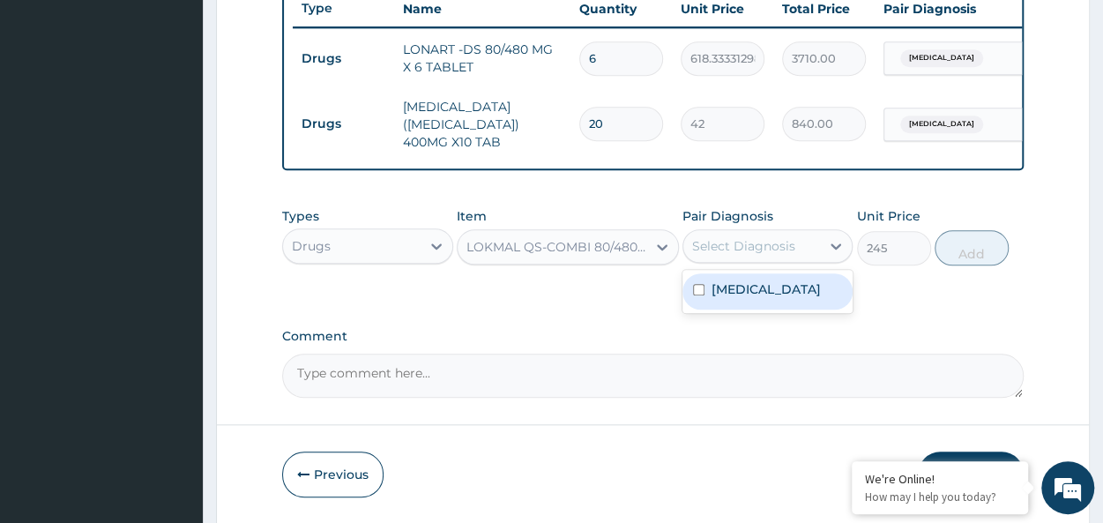
click at [758, 245] on div "Select Diagnosis" at bounding box center [743, 246] width 103 height 18
click at [772, 288] on div "[MEDICAL_DATA]" at bounding box center [767, 291] width 170 height 36
checkbox input "true"
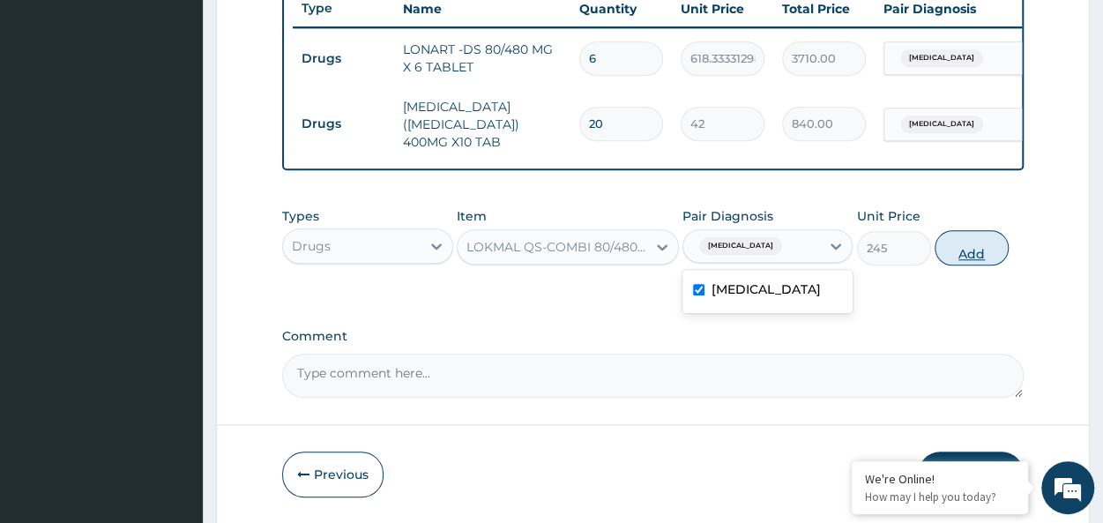
click at [972, 248] on button "Add" at bounding box center [971, 247] width 74 height 35
type input "0"
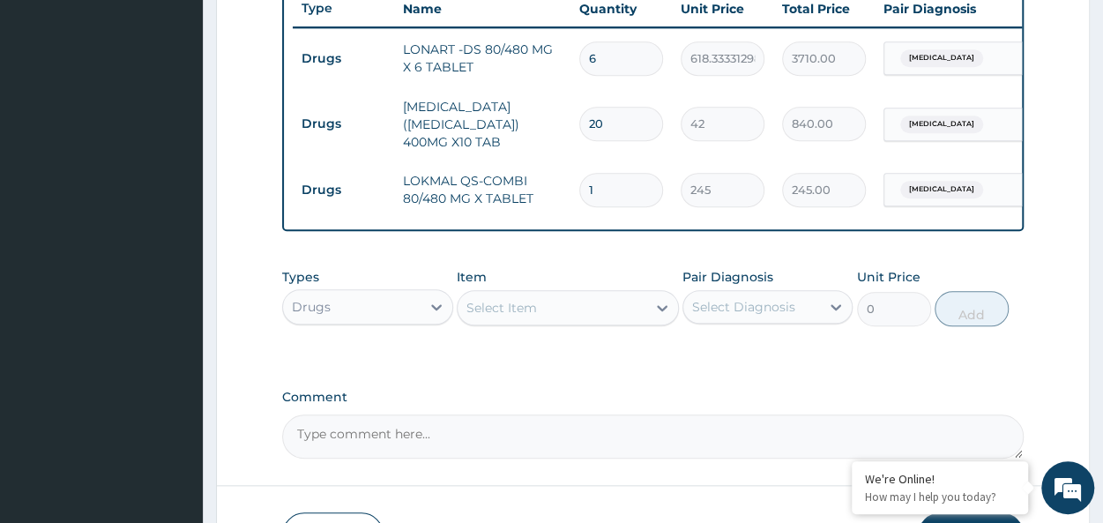
type input "0.00"
type input "6"
type input "1470.00"
type input "6"
click at [520, 325] on div "Select Item" at bounding box center [568, 307] width 222 height 35
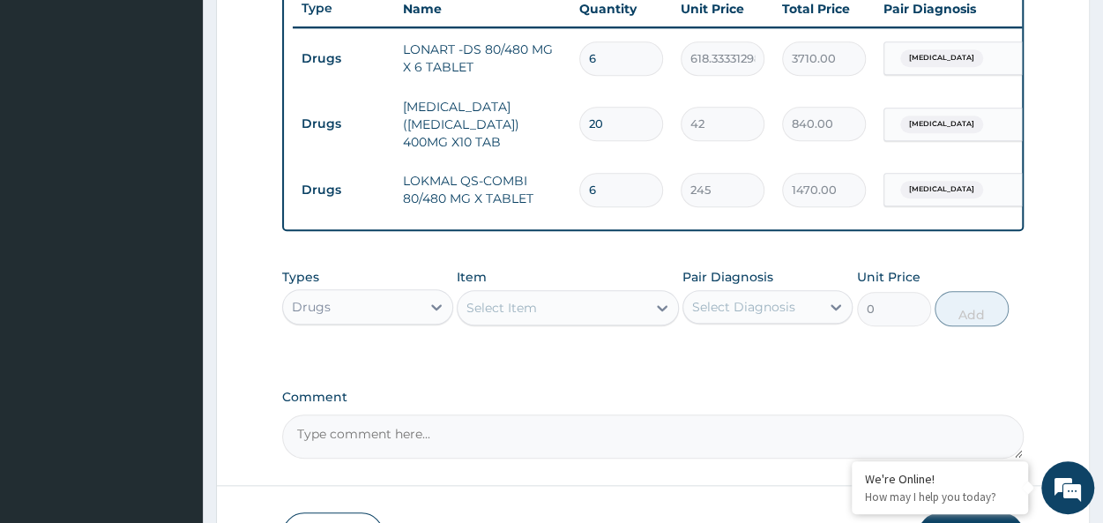
click at [518, 323] on div "Select Item" at bounding box center [568, 307] width 222 height 35
